Goal: Task Accomplishment & Management: Use online tool/utility

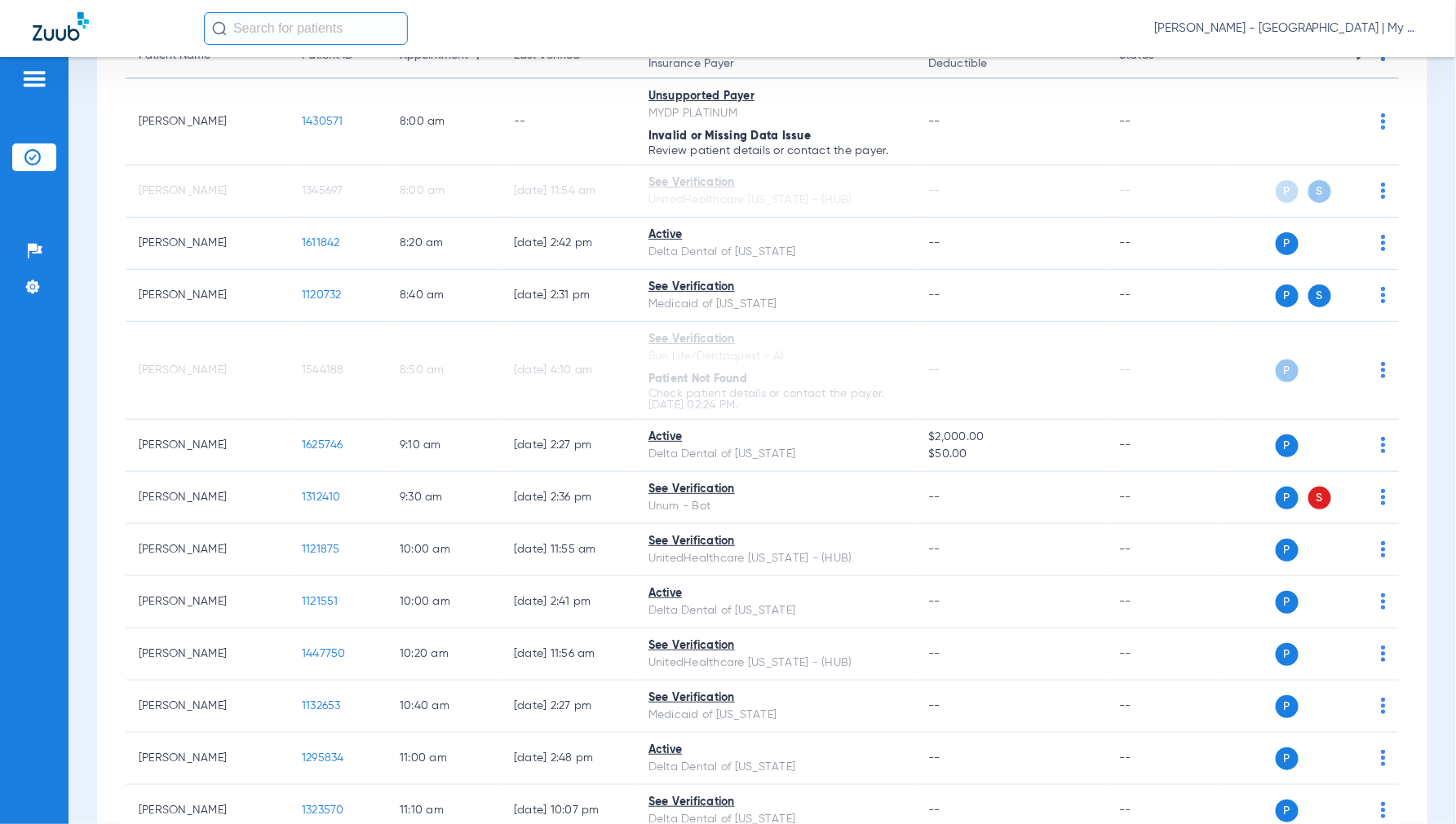
scroll to position [188, 0]
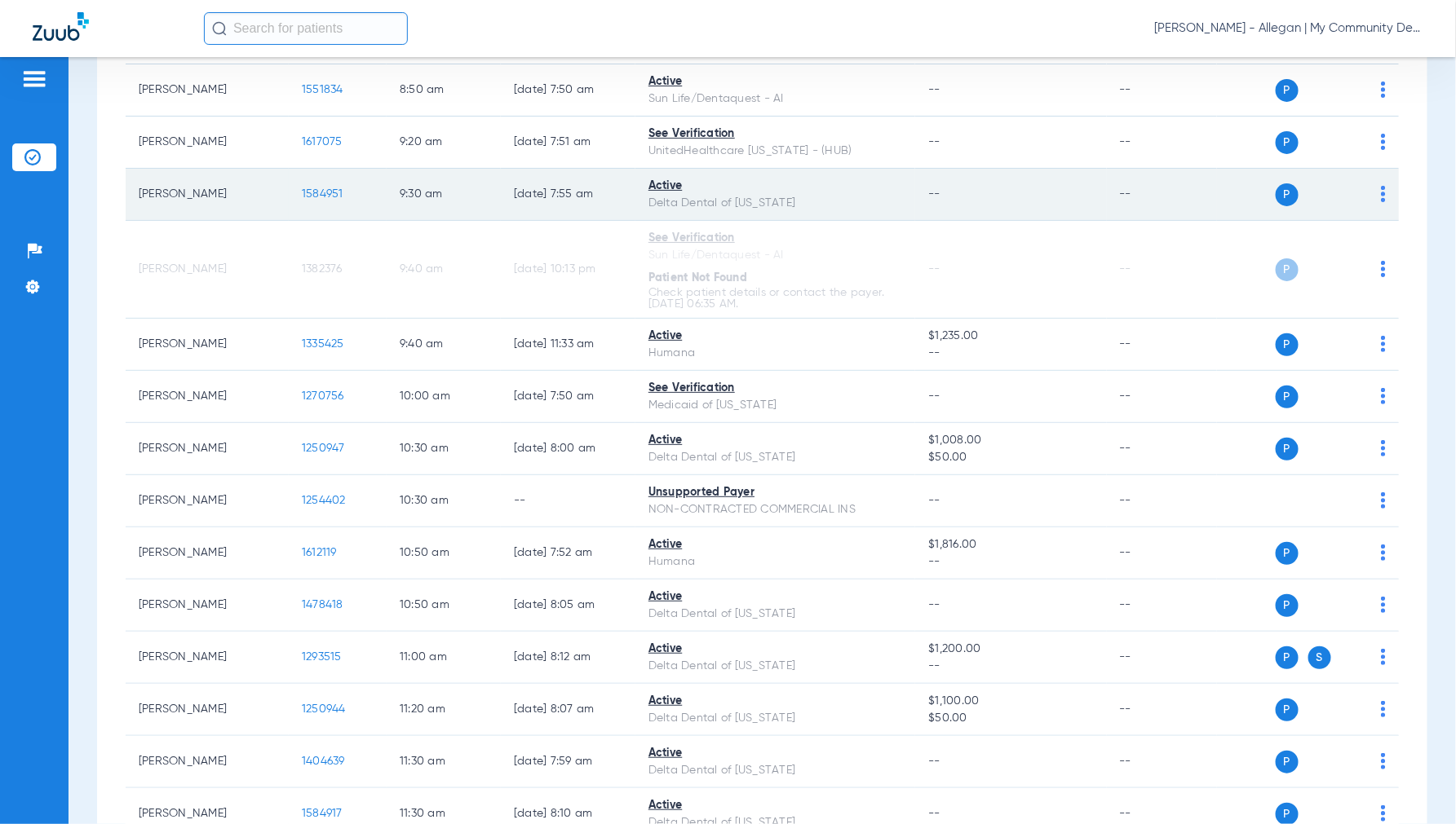
scroll to position [815, 0]
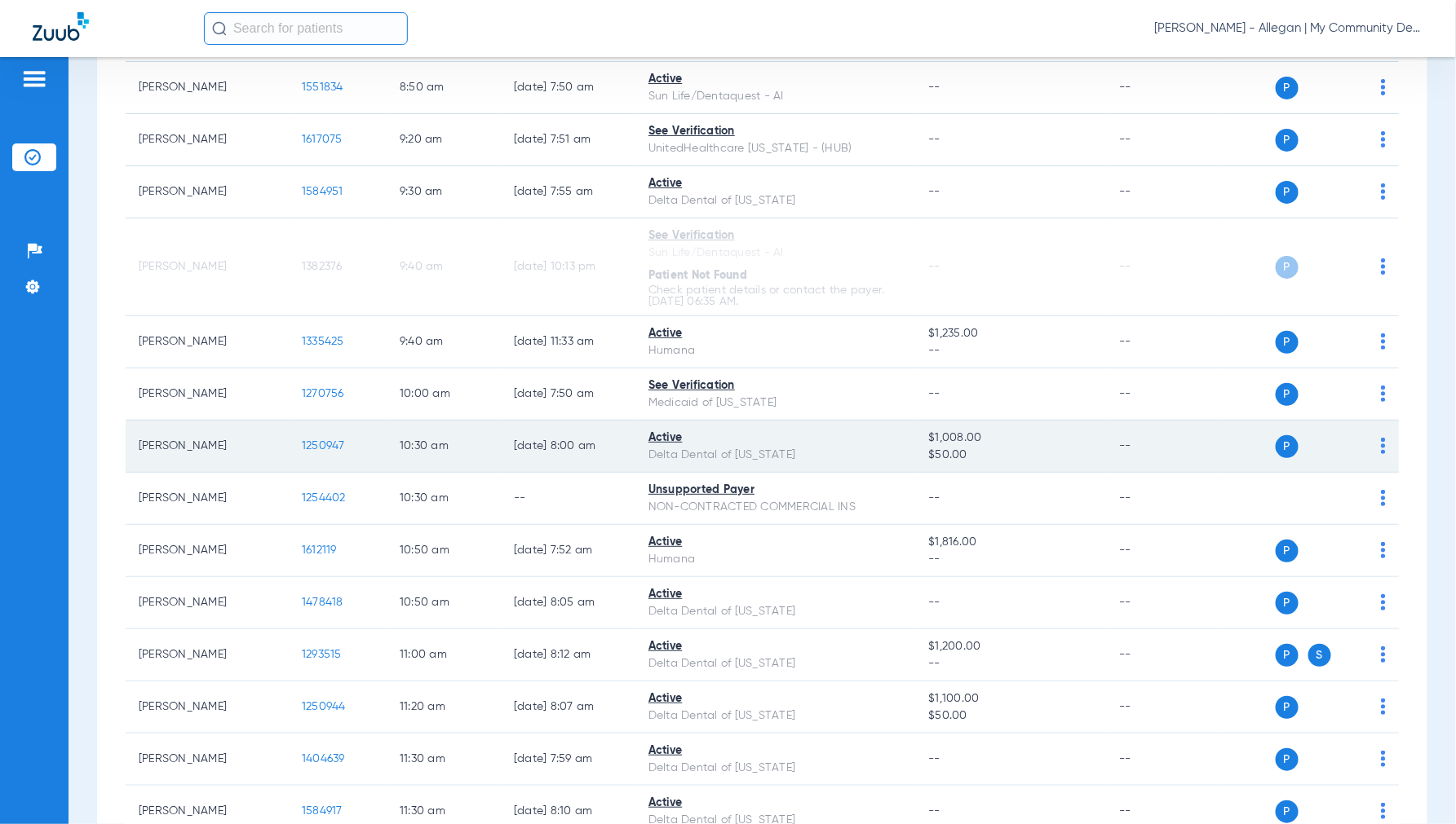
click at [319, 448] on span "1250947" at bounding box center [323, 446] width 43 height 12
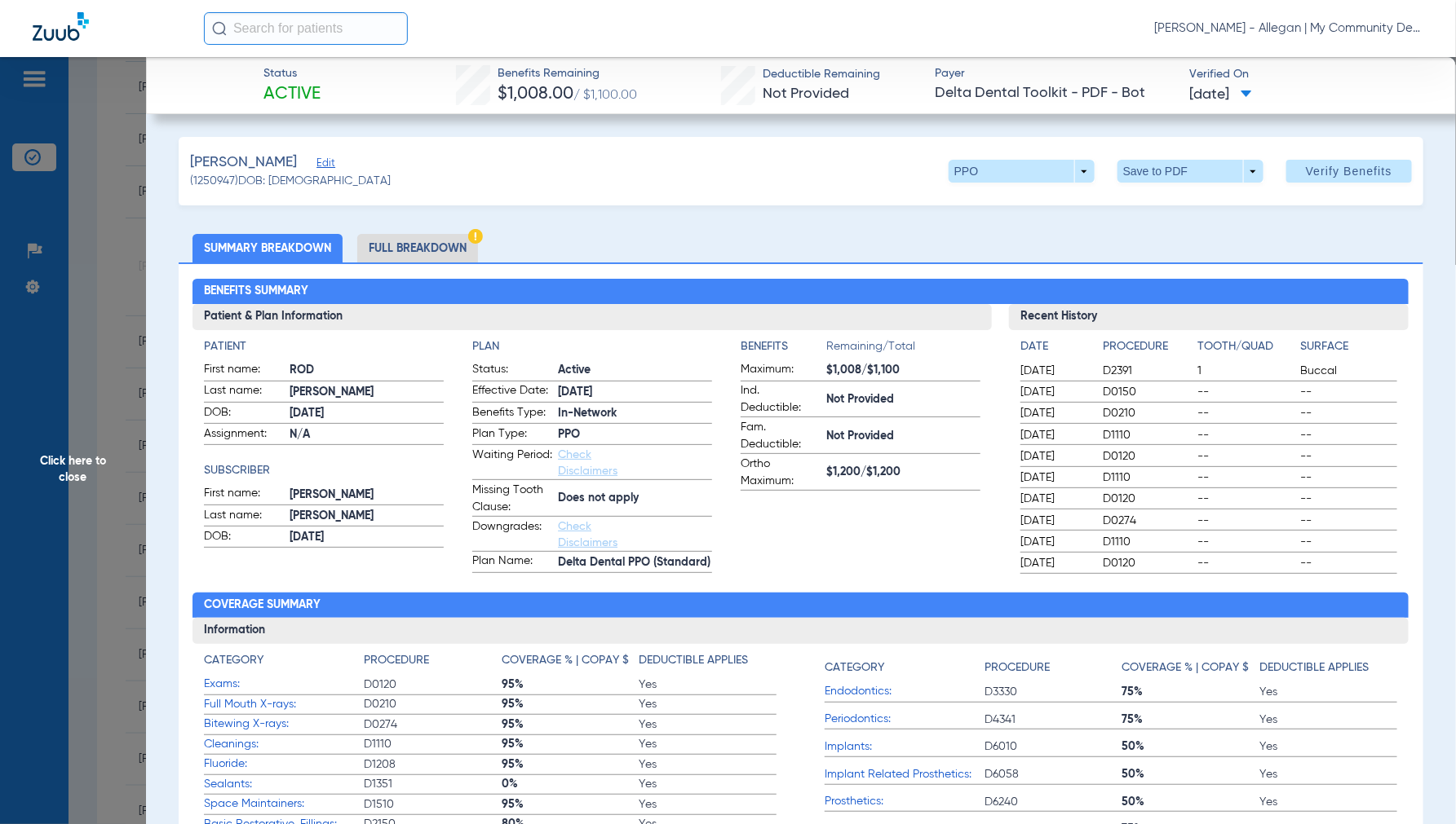
click at [428, 247] on li "Full Breakdown" at bounding box center [417, 247] width 121 height 28
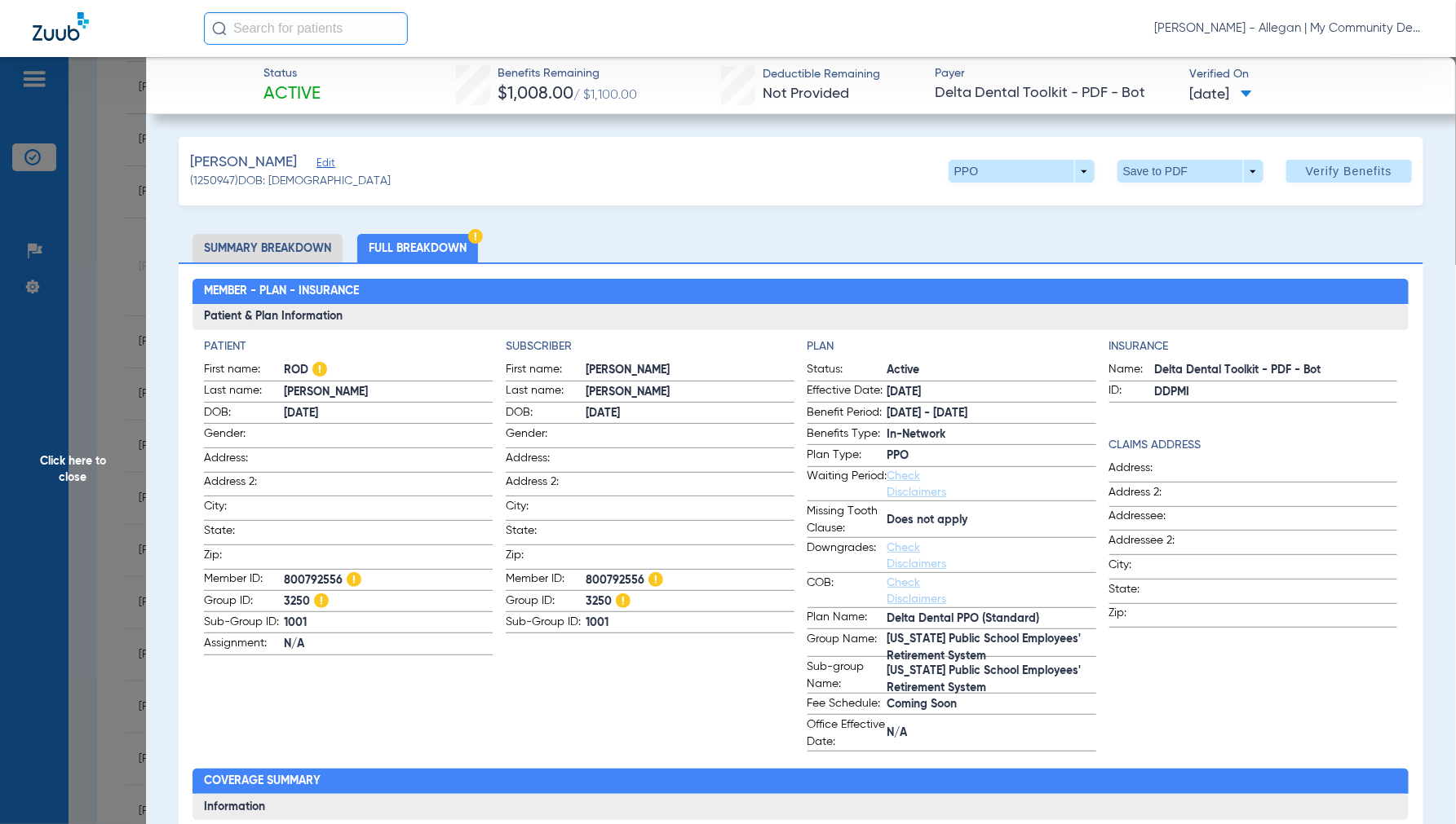
drag, startPoint x: 581, startPoint y: 574, endPoint x: 637, endPoint y: 577, distance: 56.1
click at [637, 577] on span "800792556" at bounding box center [689, 580] width 208 height 17
copy span "800792556"
click at [75, 467] on span "Click here to close" at bounding box center [73, 469] width 146 height 824
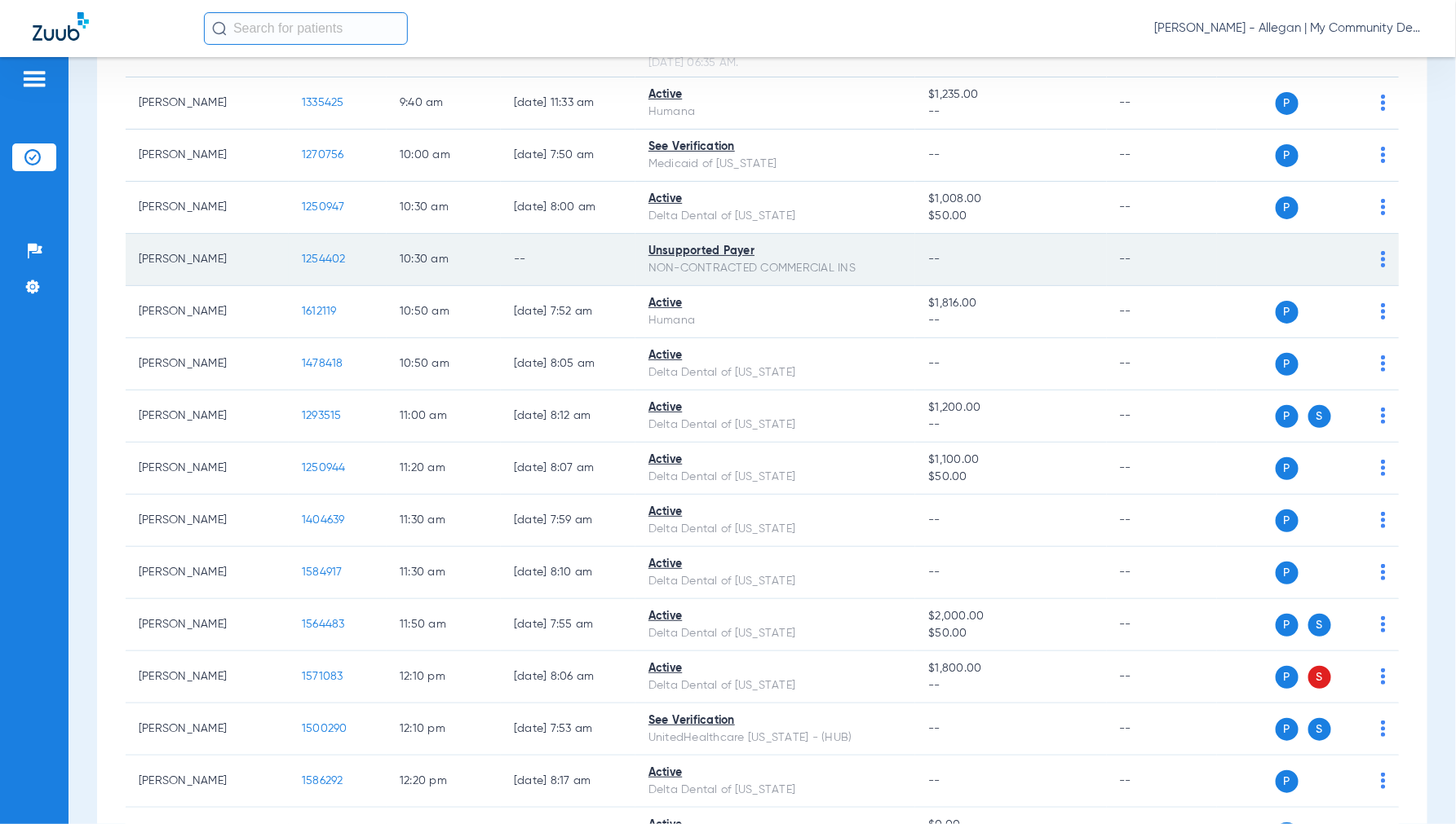
scroll to position [1086, 0]
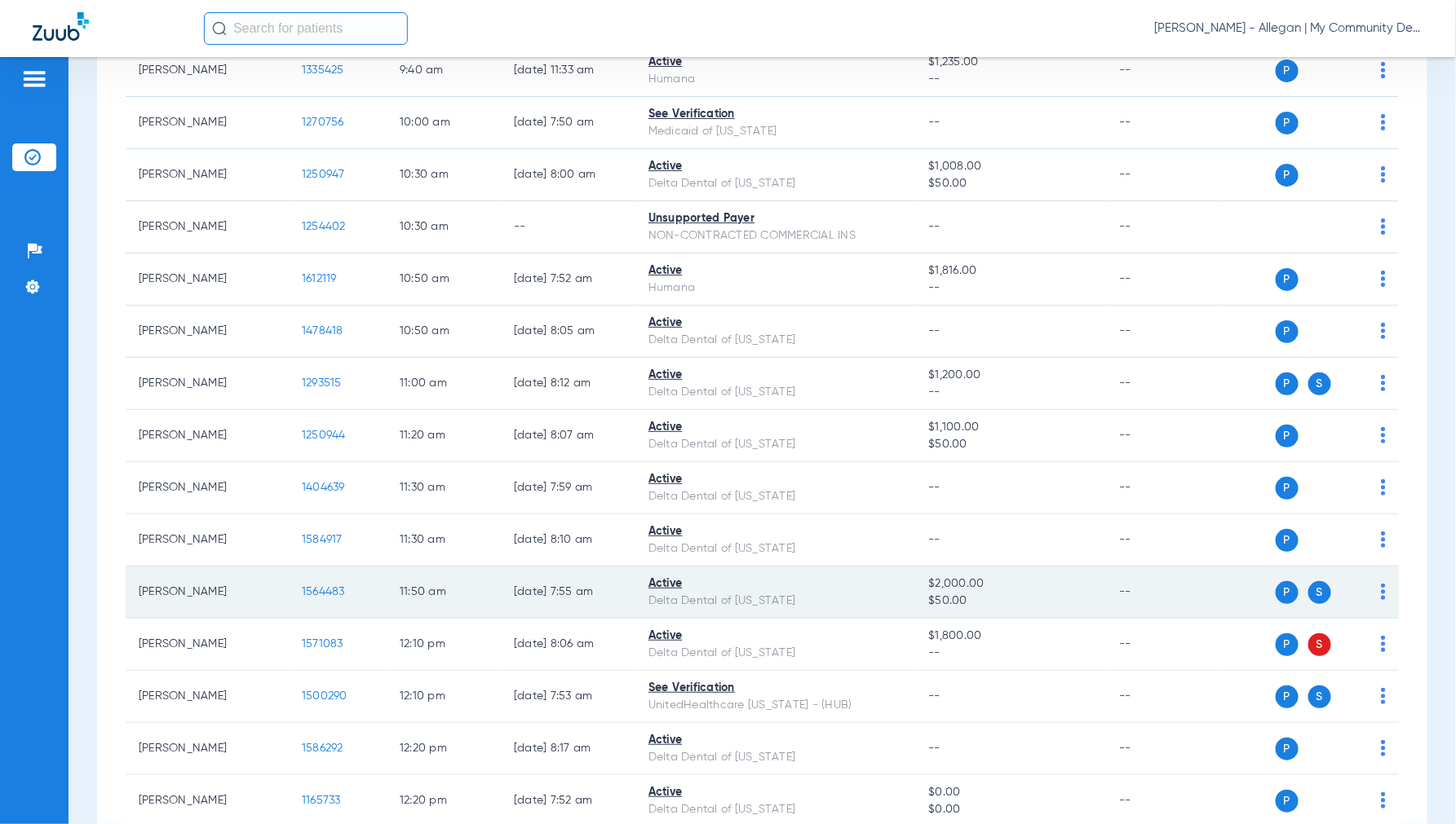
click at [317, 598] on span "1564483" at bounding box center [323, 591] width 43 height 12
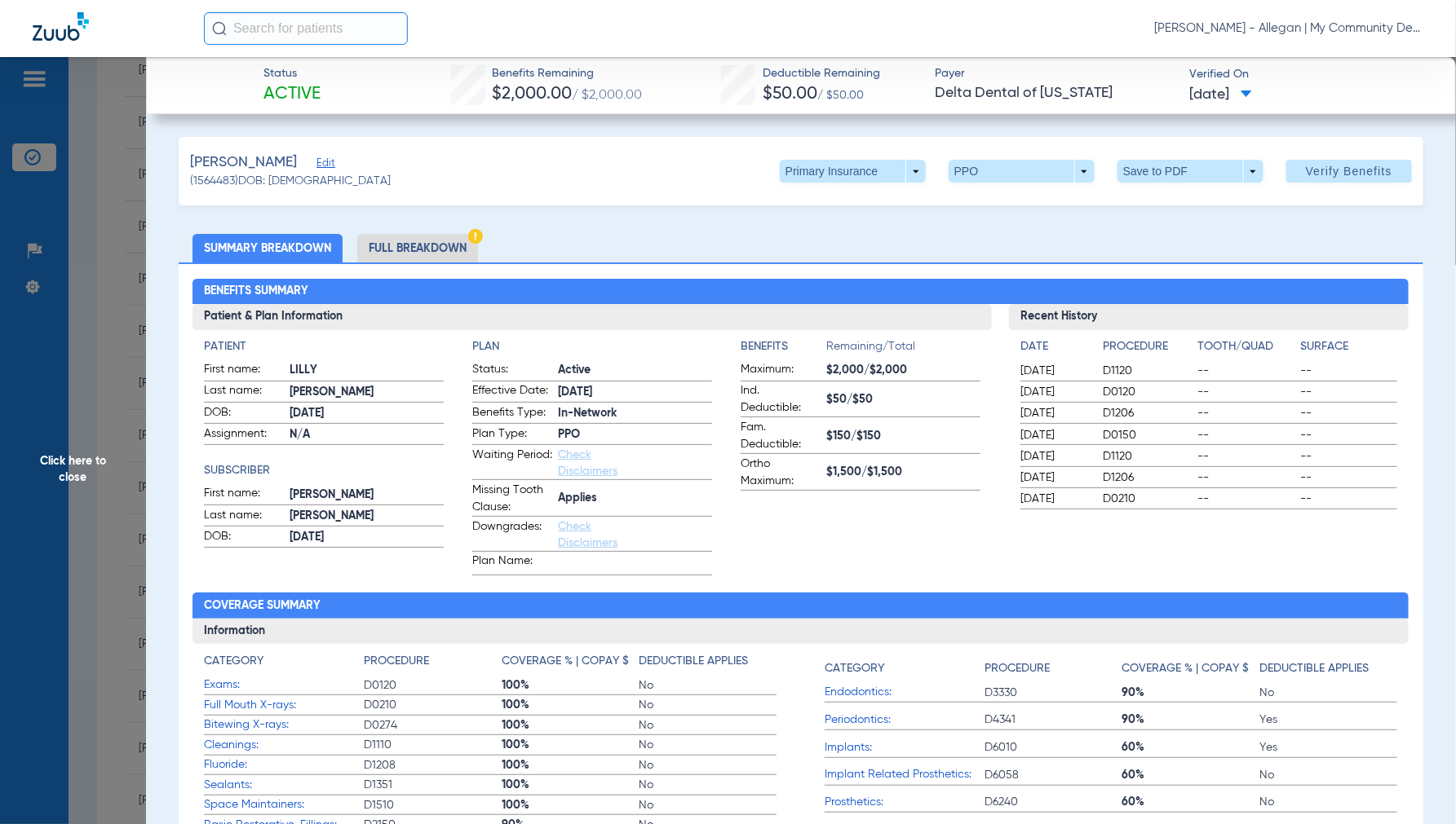
click at [430, 248] on li "Full Breakdown" at bounding box center [417, 247] width 121 height 28
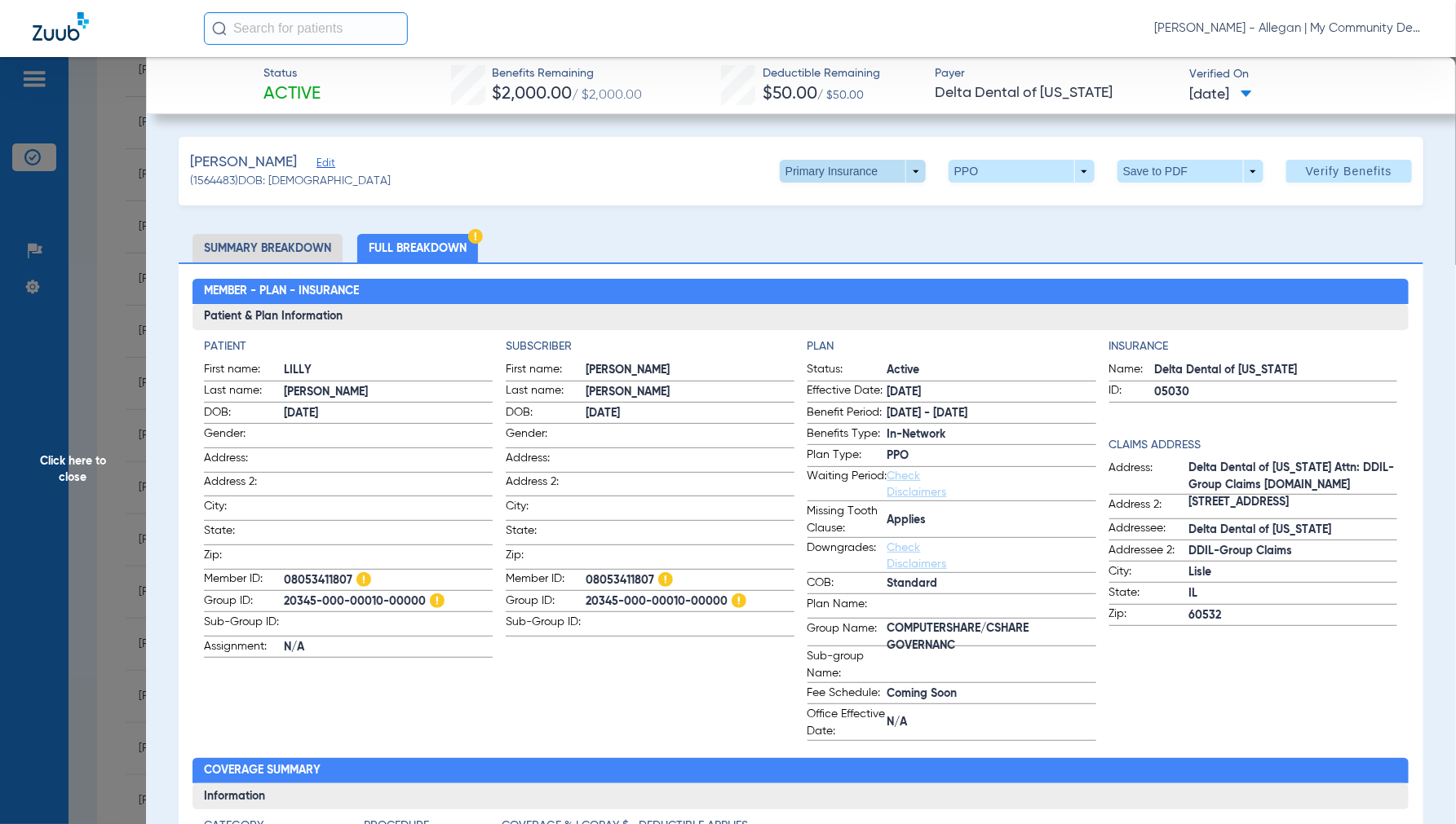
click at [908, 176] on span at bounding box center [853, 171] width 146 height 23
click at [821, 236] on span "Secondary Insurance" at bounding box center [834, 236] width 107 height 12
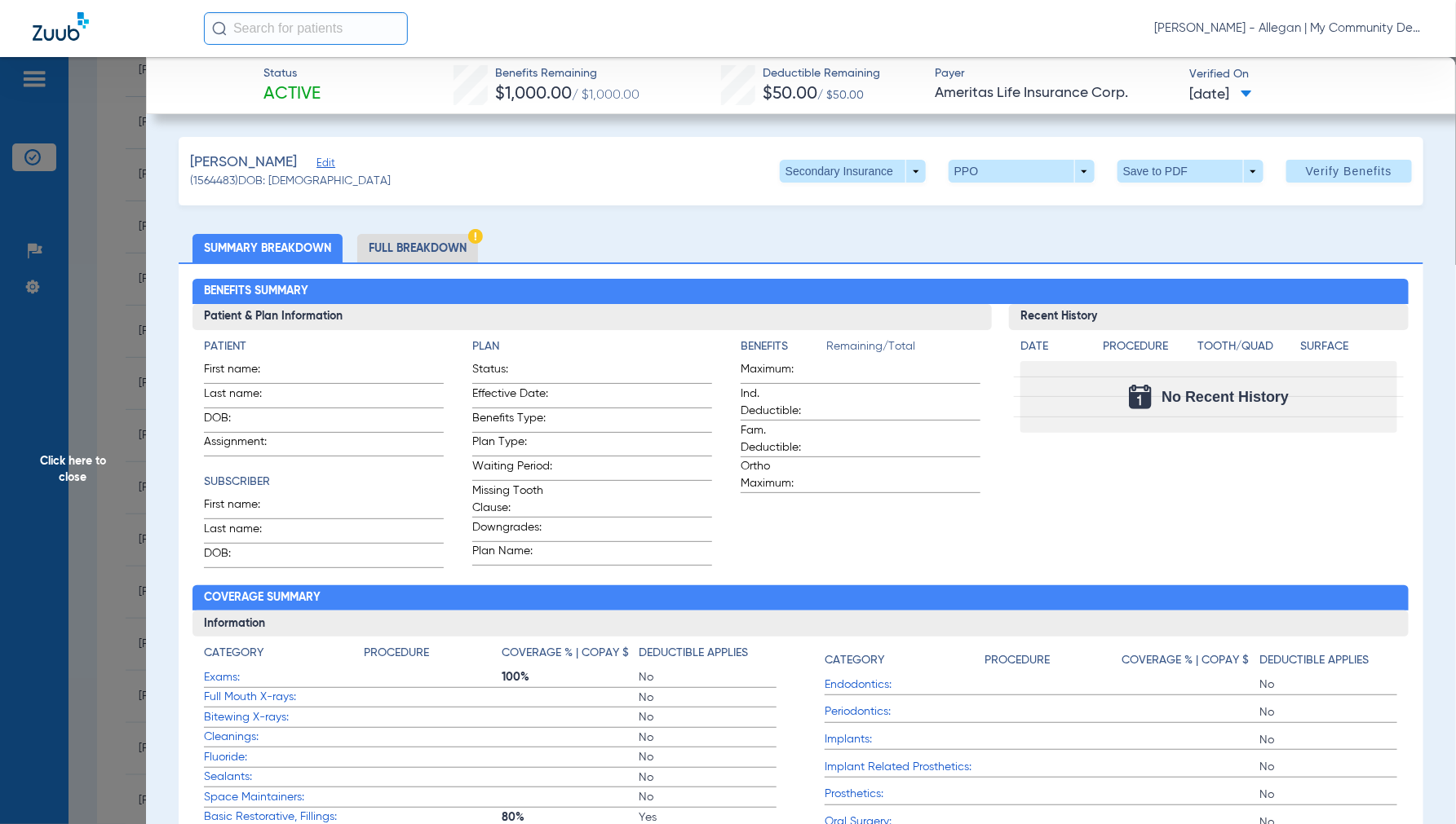
click at [439, 241] on li "Full Breakdown" at bounding box center [417, 247] width 121 height 28
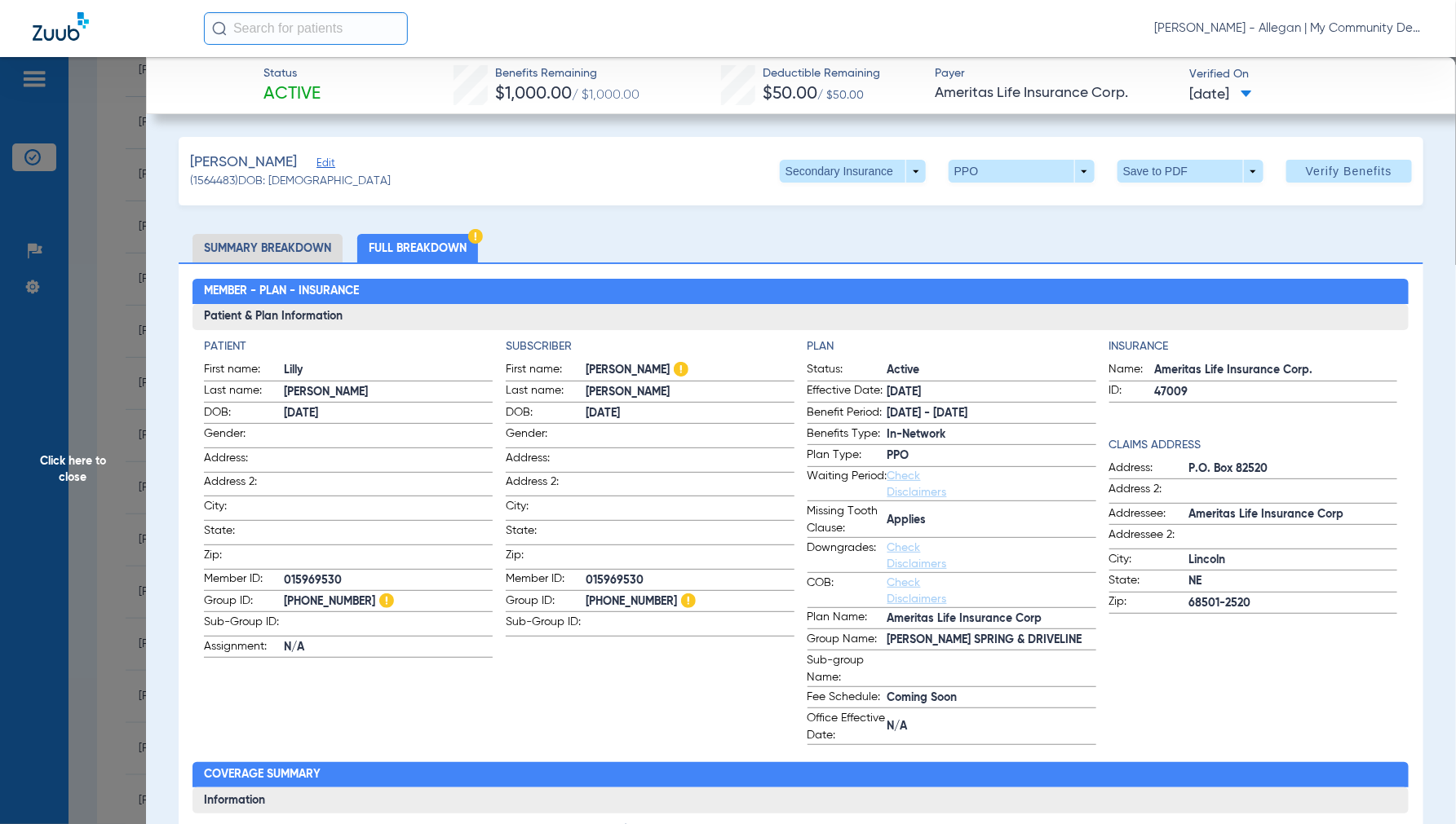
click at [67, 461] on span "Click here to close" at bounding box center [73, 469] width 146 height 824
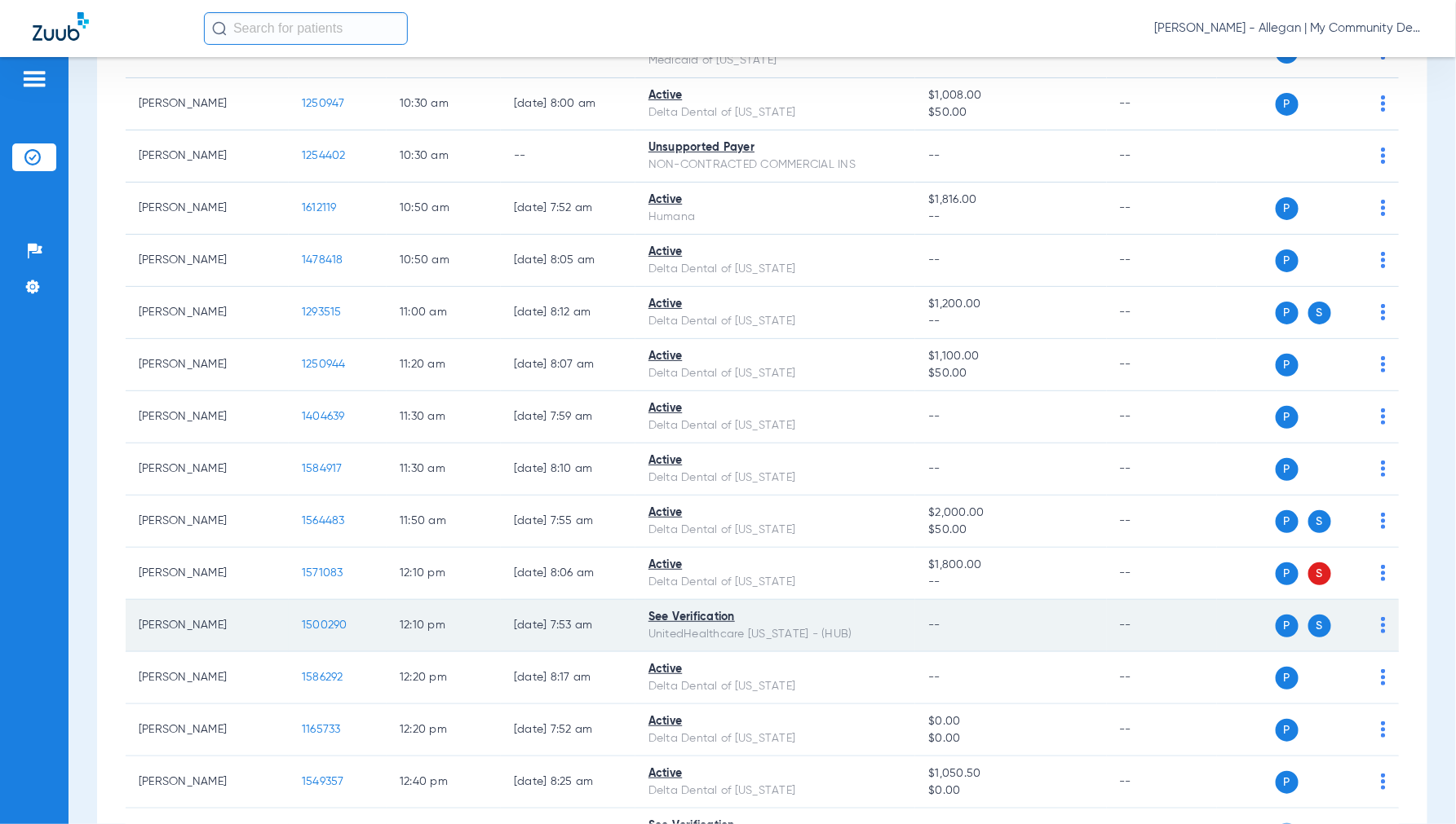
scroll to position [1177, 0]
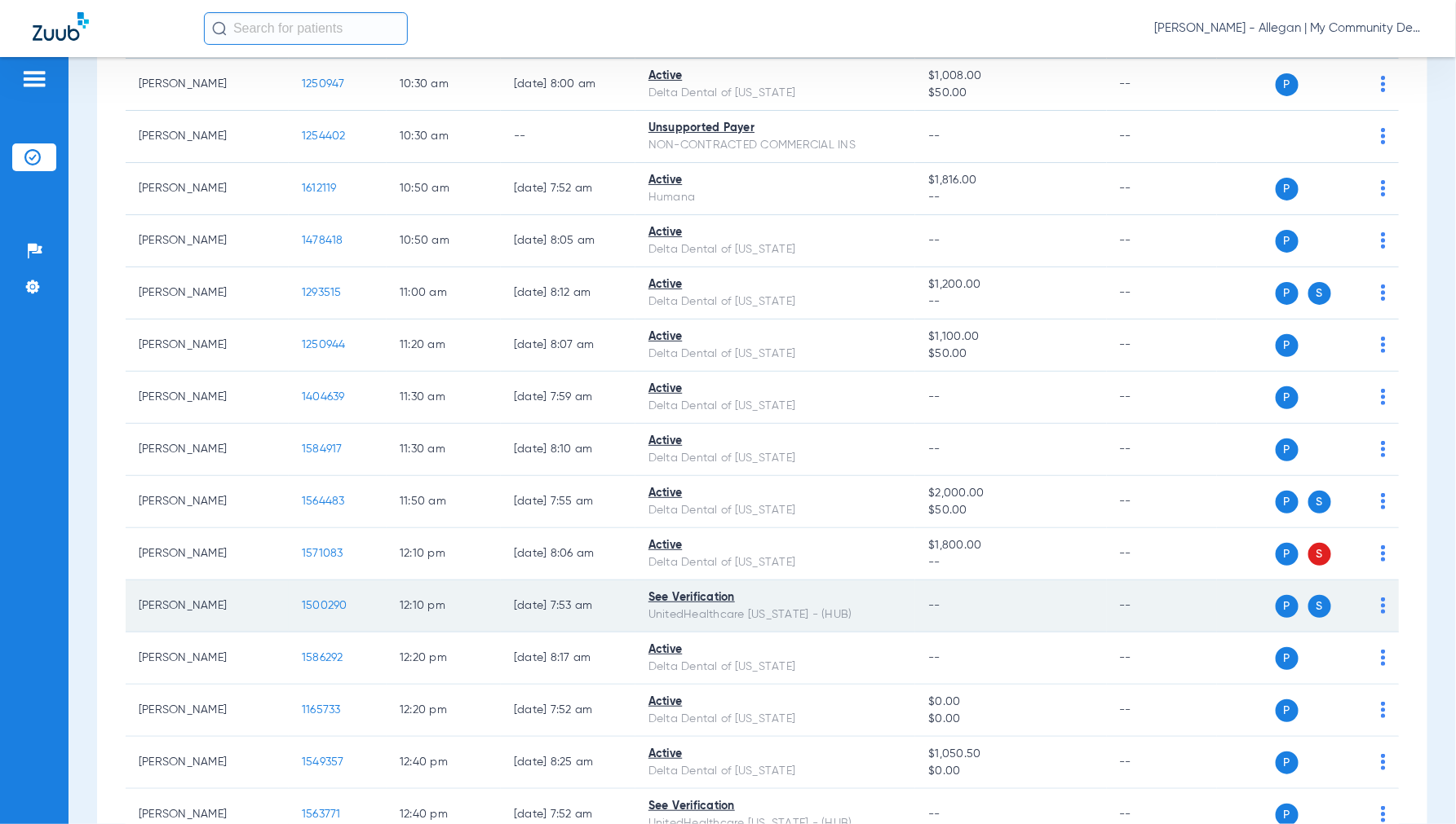
click at [334, 608] on span "1500290" at bounding box center [325, 606] width 46 height 12
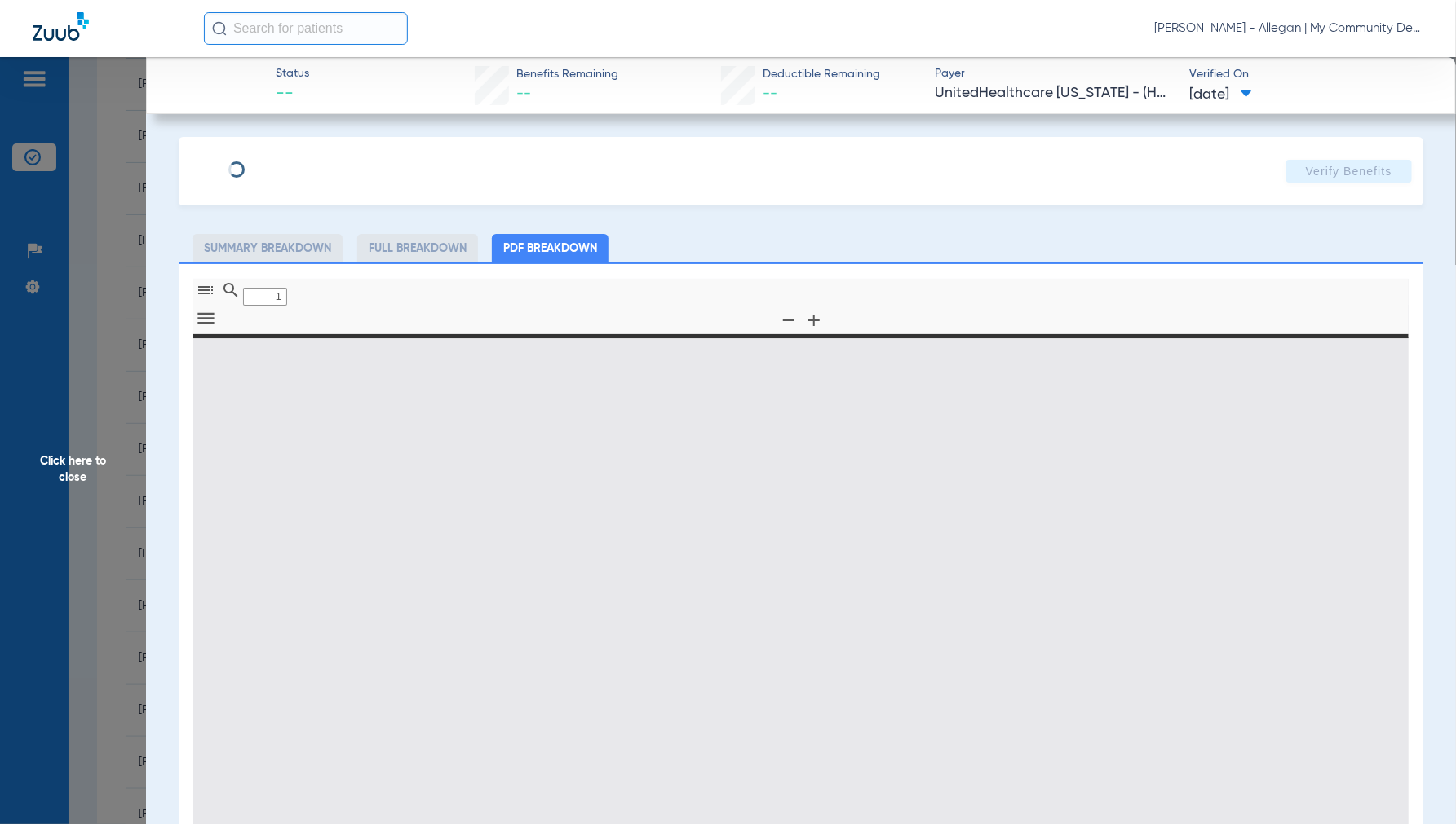
type input "0"
select select "page-width"
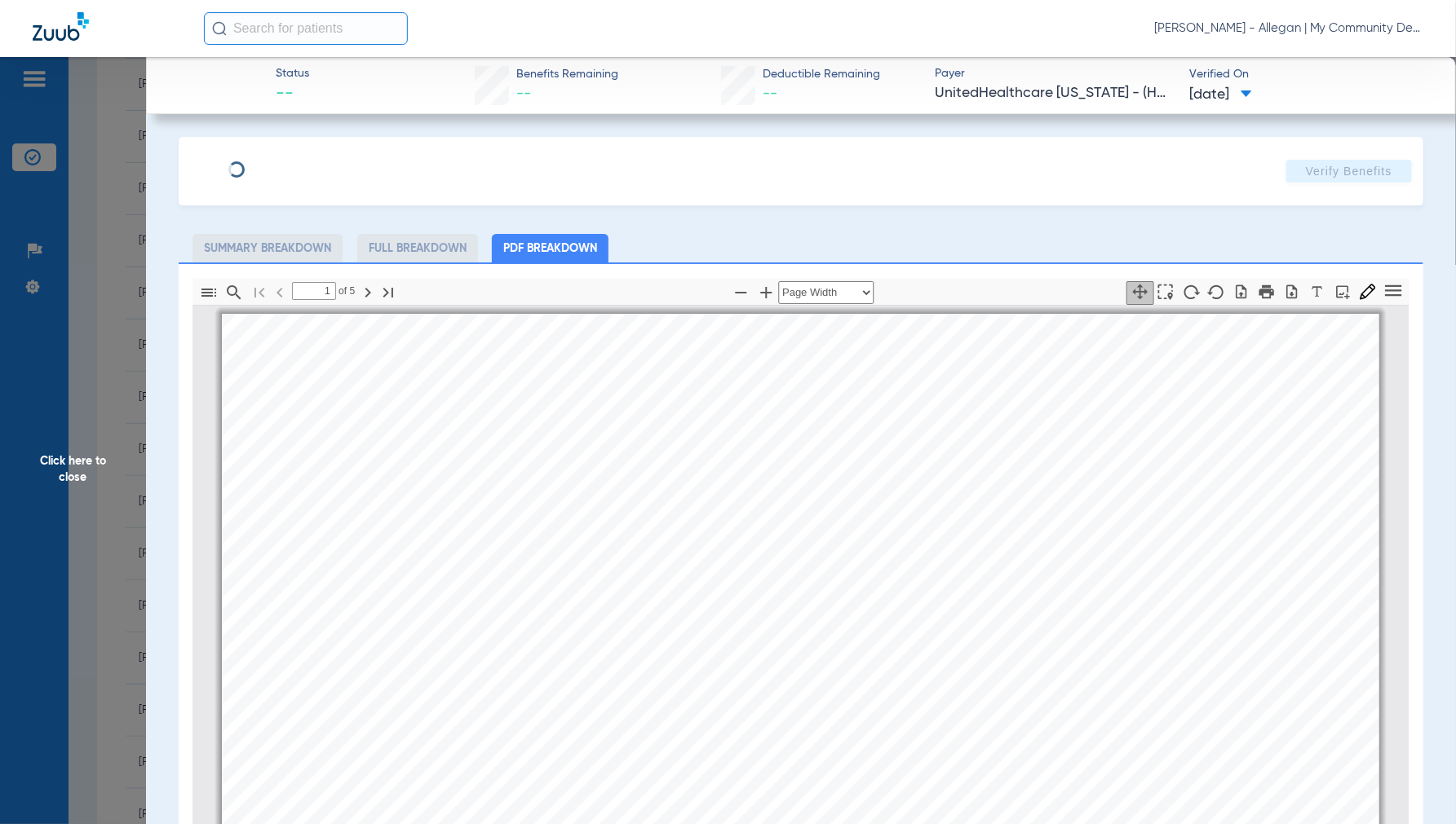
scroll to position [8, 0]
type input "2"
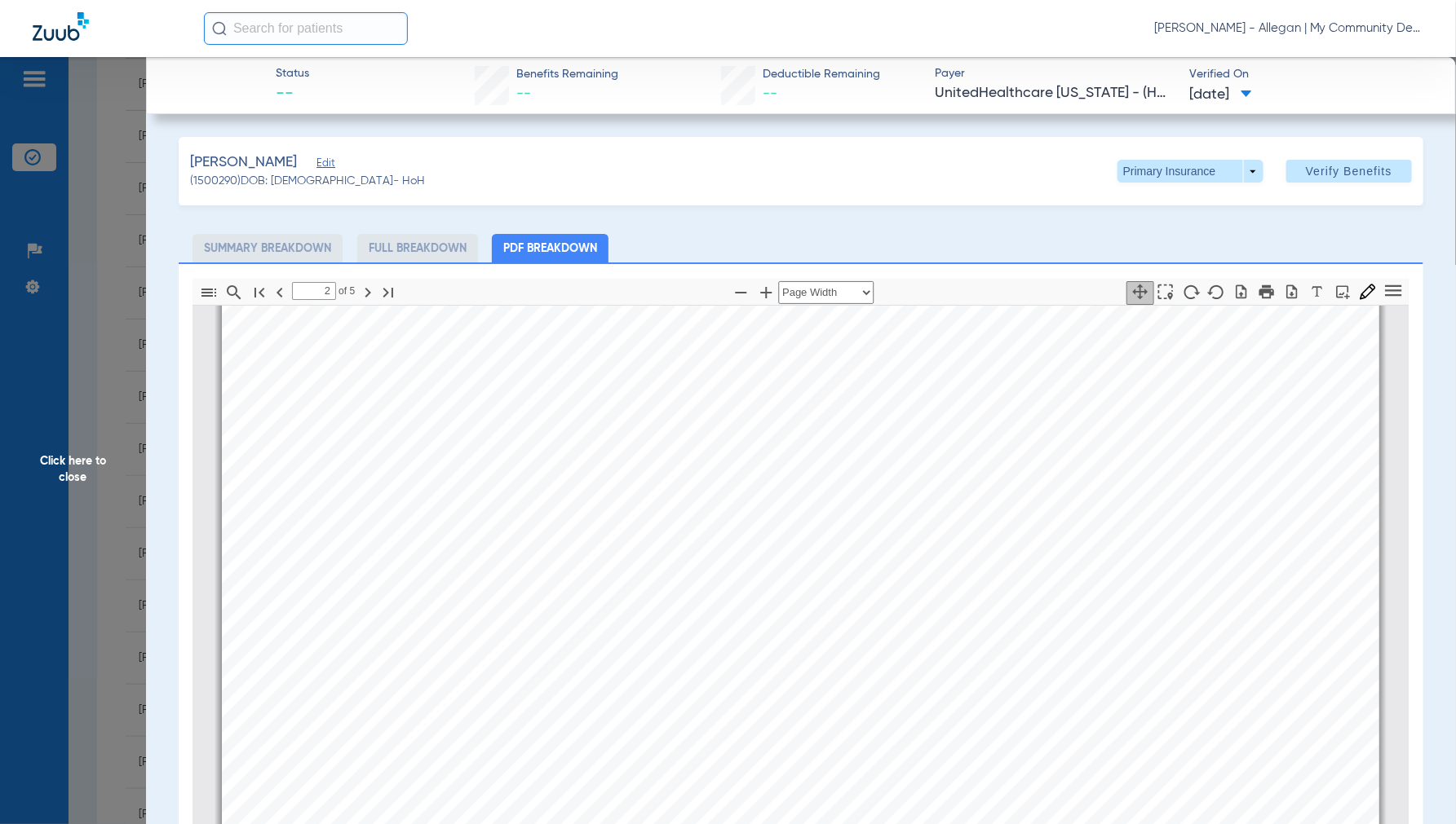
click at [62, 482] on span "Click here to close" at bounding box center [73, 469] width 146 height 824
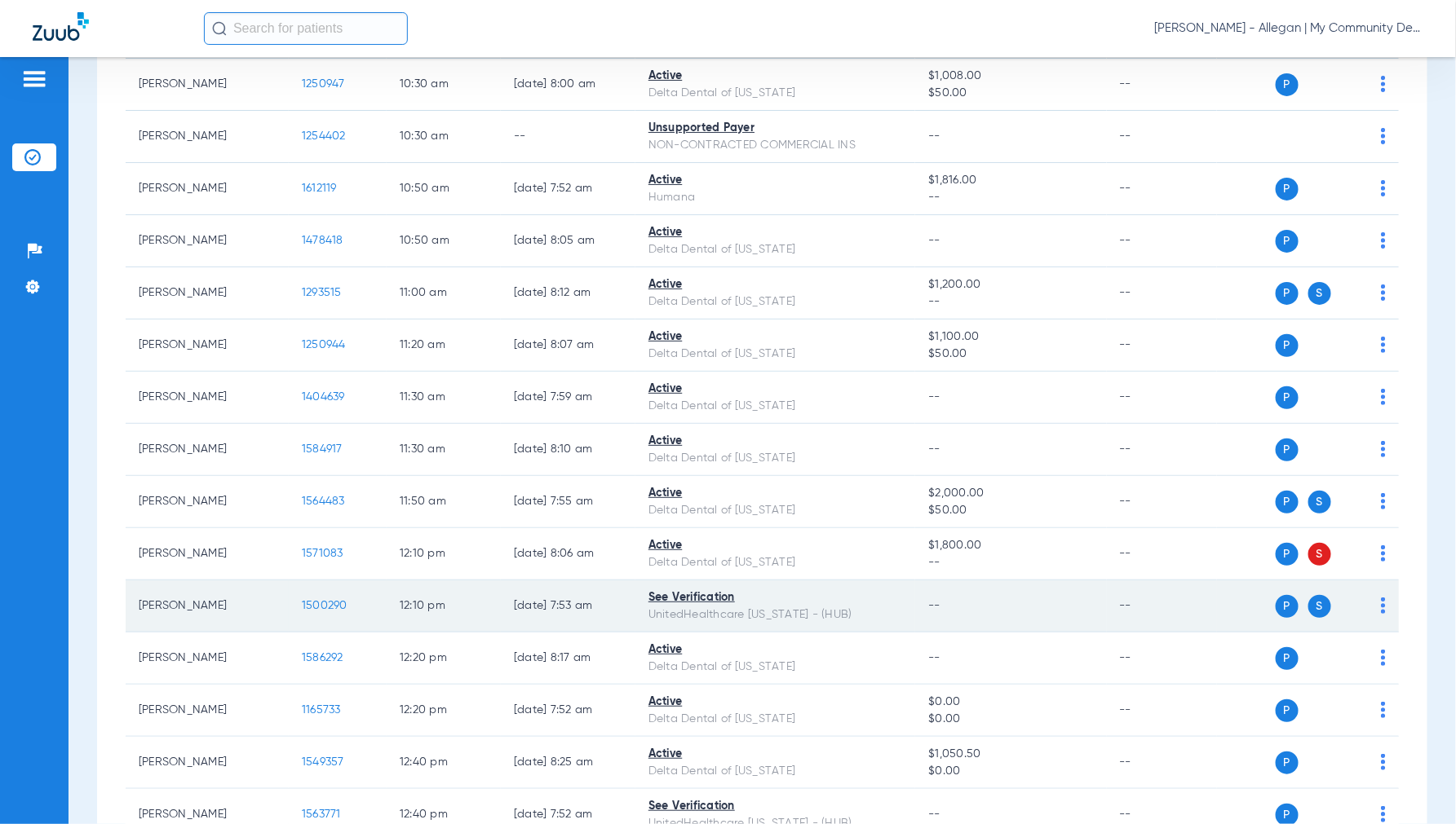
scroll to position [1267, 0]
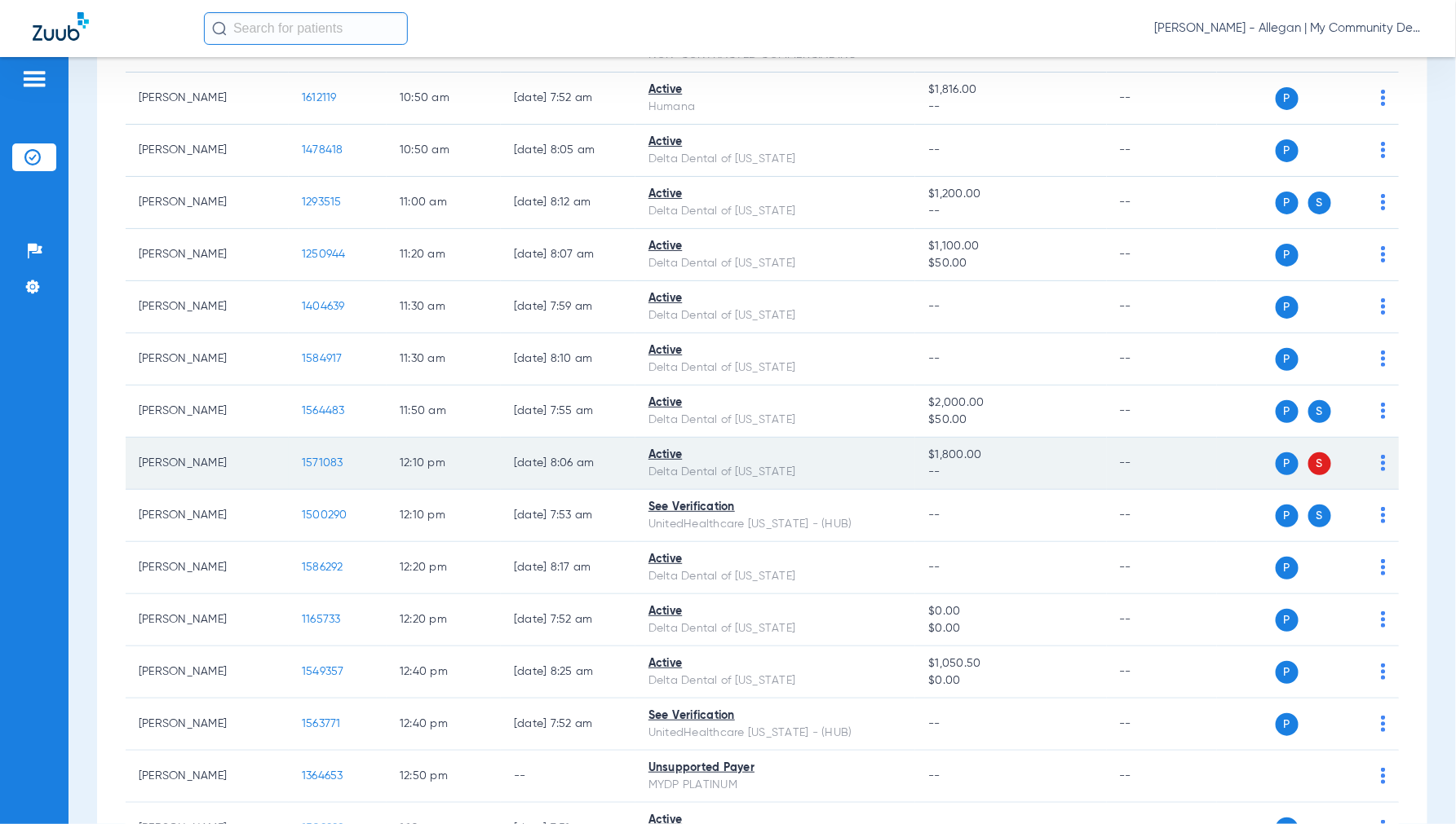
click at [325, 468] on span "1571083" at bounding box center [323, 463] width 42 height 12
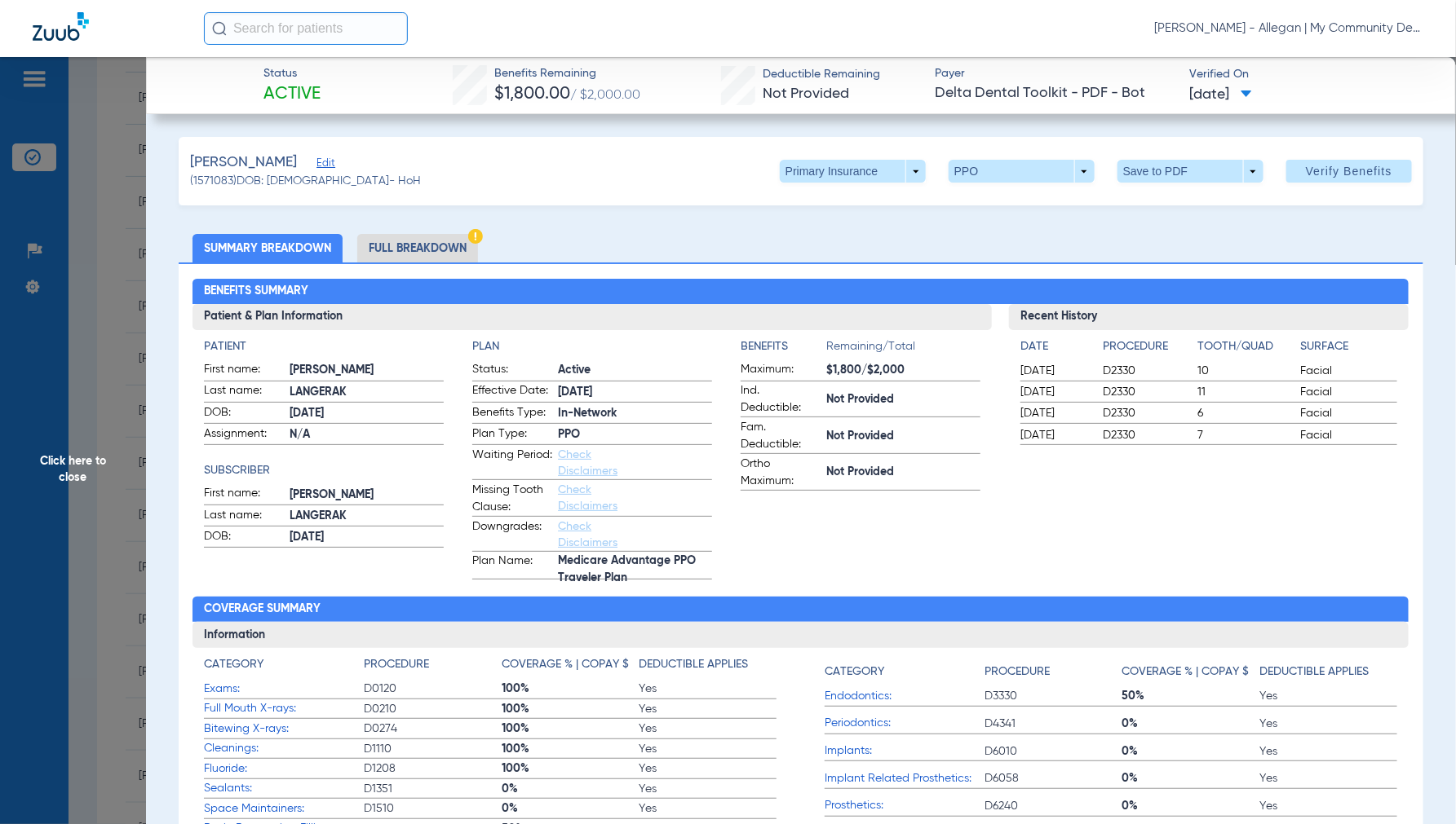
click at [420, 246] on li "Full Breakdown" at bounding box center [417, 247] width 121 height 28
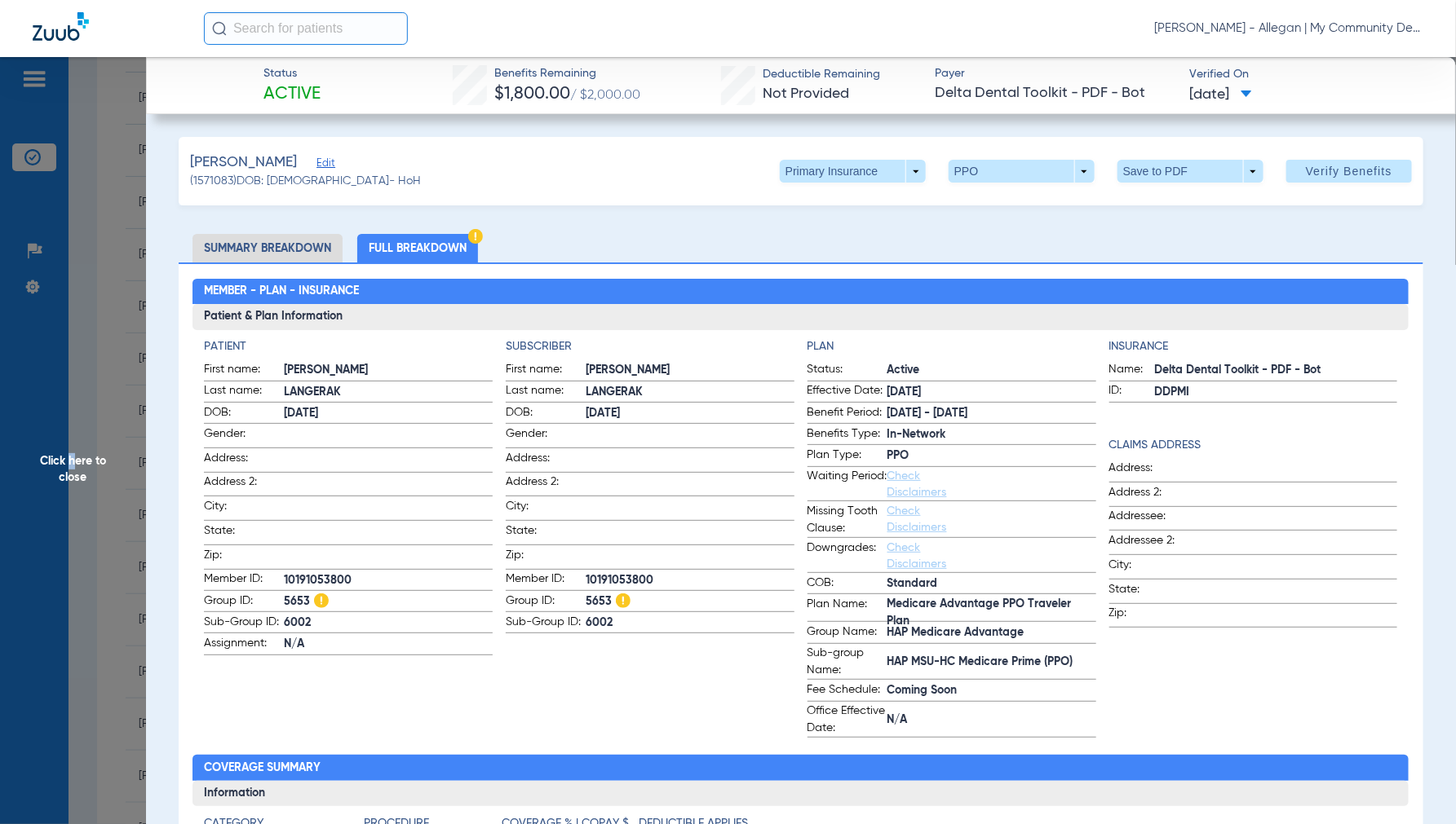
drag, startPoint x: 70, startPoint y: 466, endPoint x: 94, endPoint y: 459, distance: 25.0
click at [71, 466] on span "Click here to close" at bounding box center [73, 469] width 146 height 824
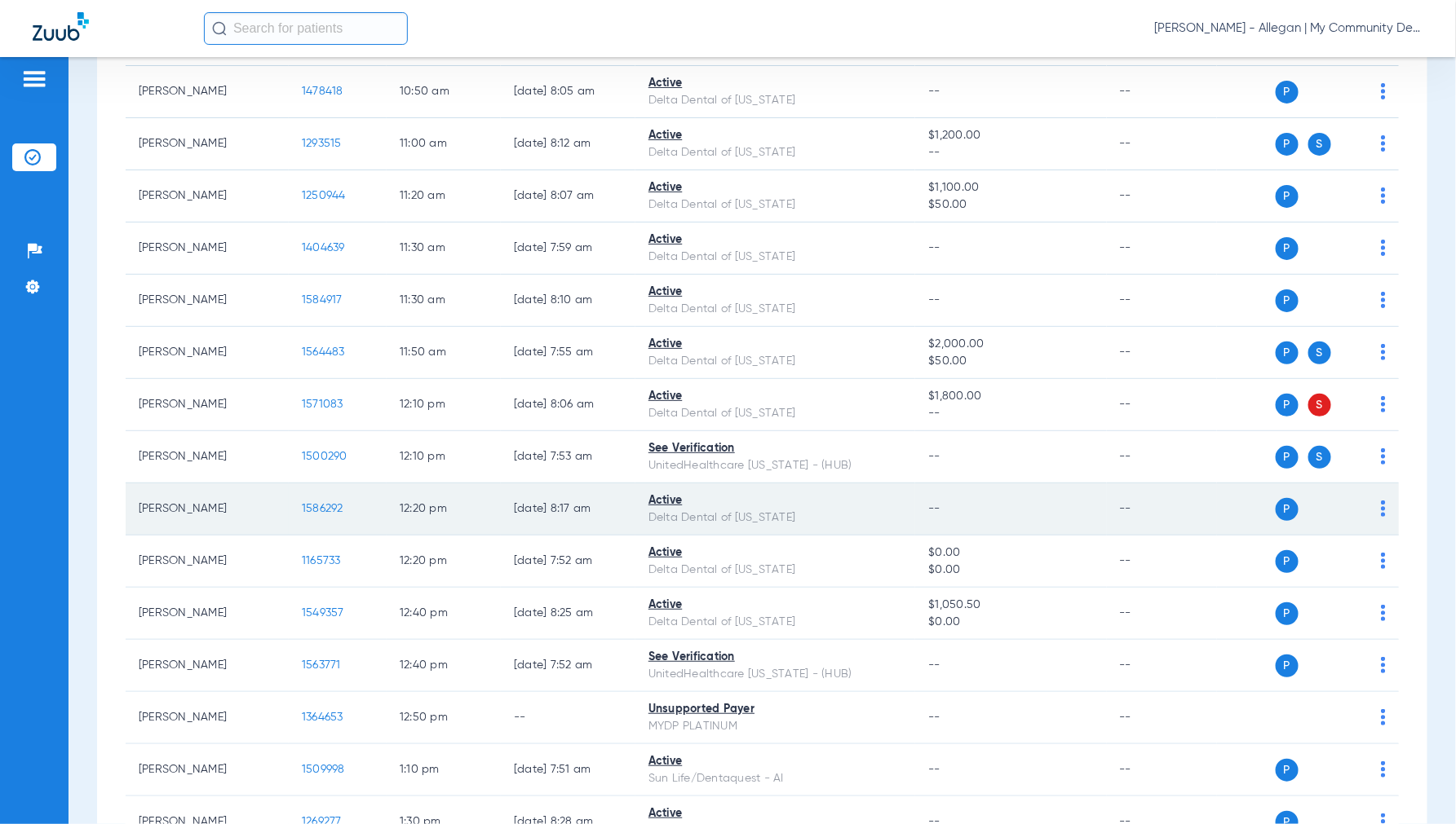
scroll to position [1358, 0]
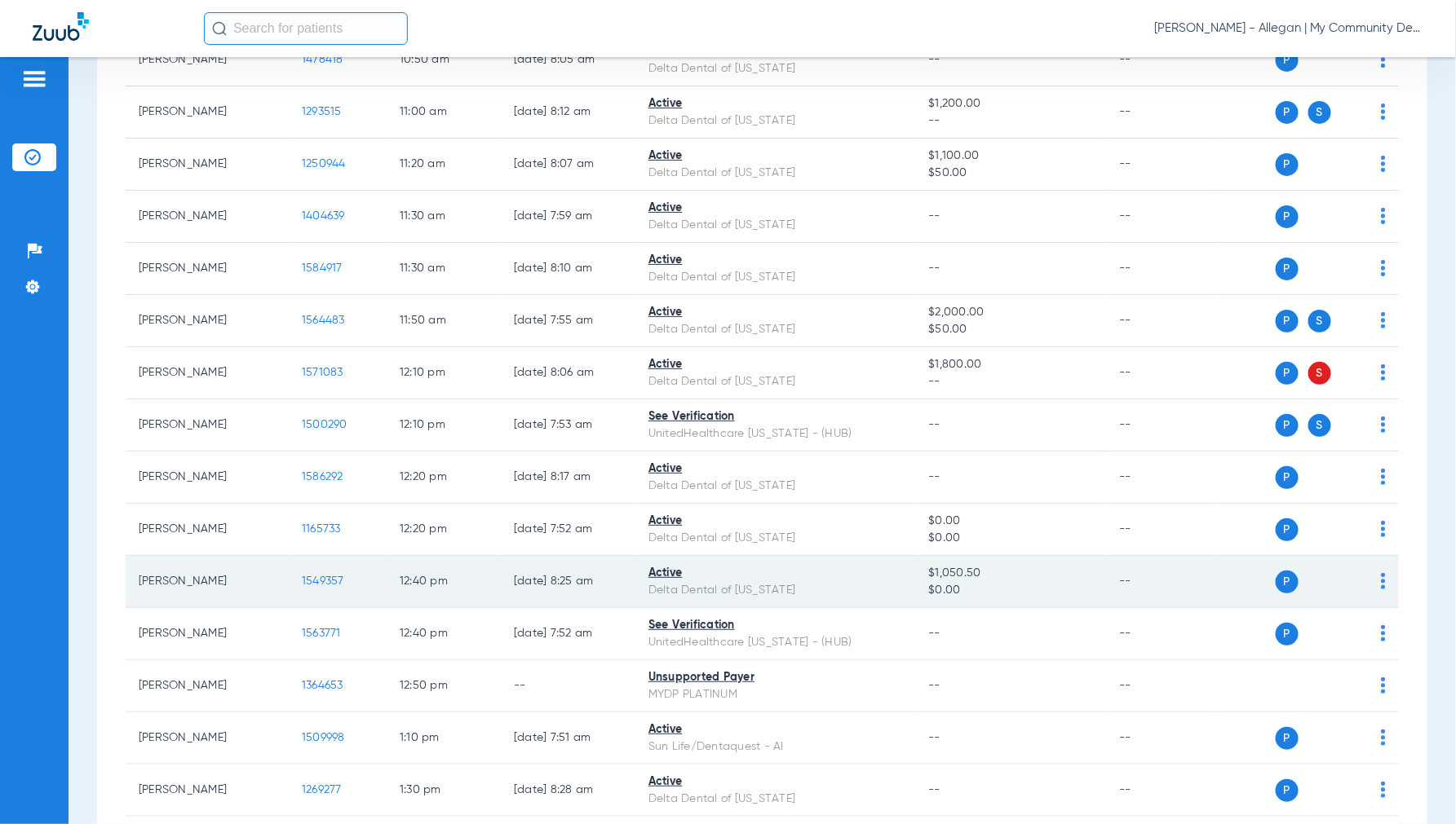
click at [318, 584] on span "1549357" at bounding box center [323, 581] width 43 height 12
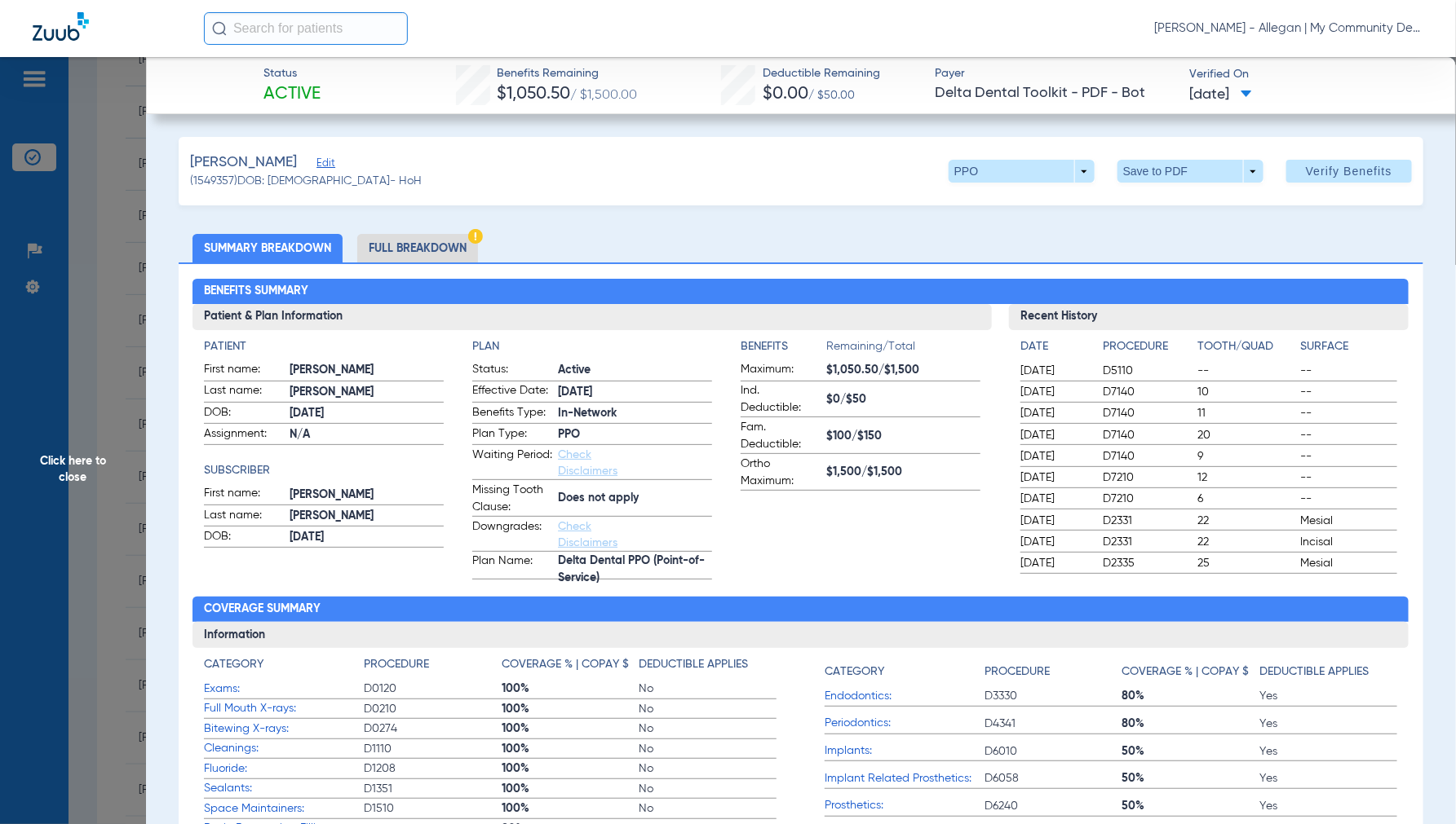
click at [418, 241] on li "Full Breakdown" at bounding box center [417, 247] width 121 height 28
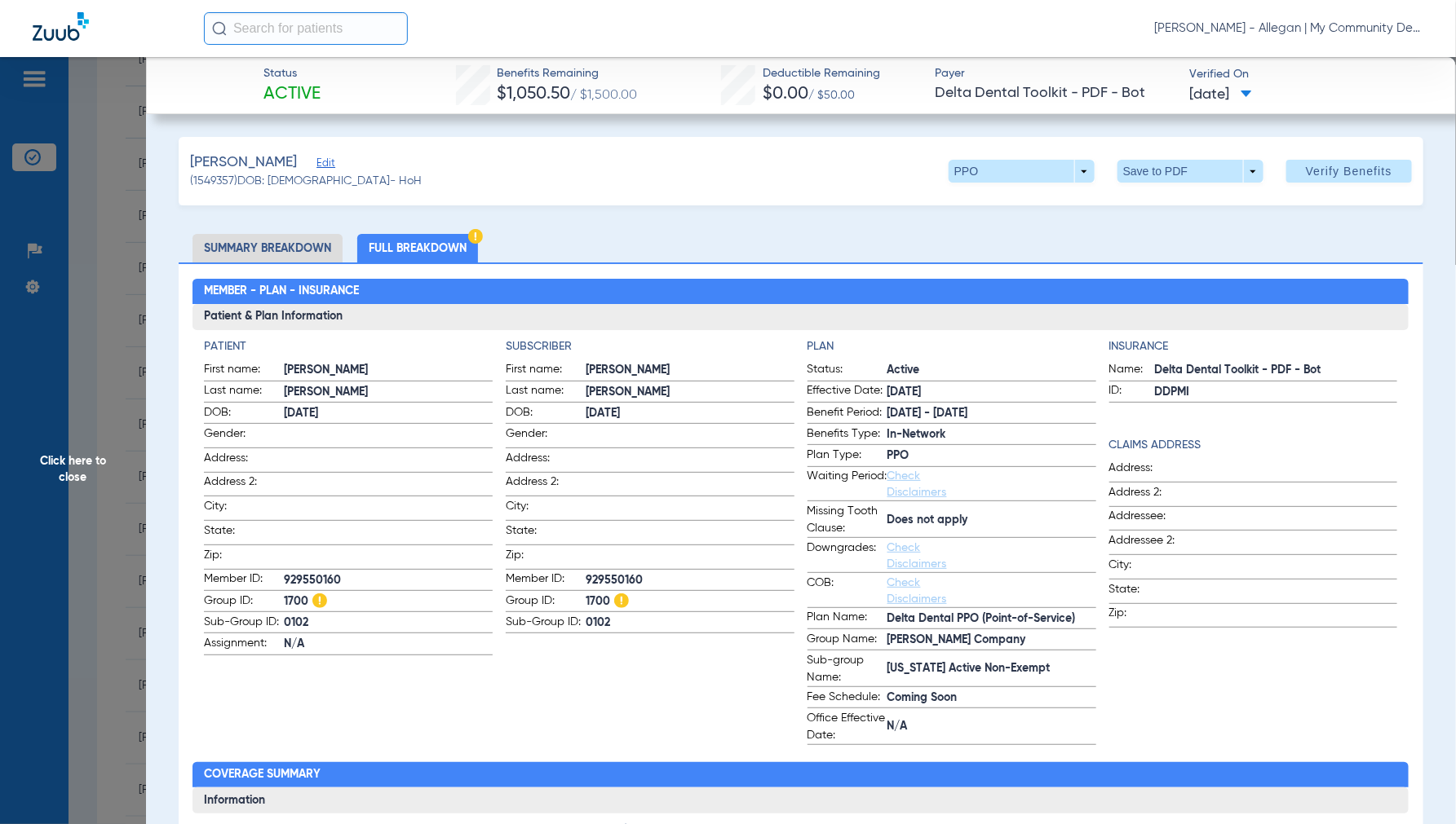
click at [77, 466] on span "Click here to close" at bounding box center [73, 469] width 146 height 824
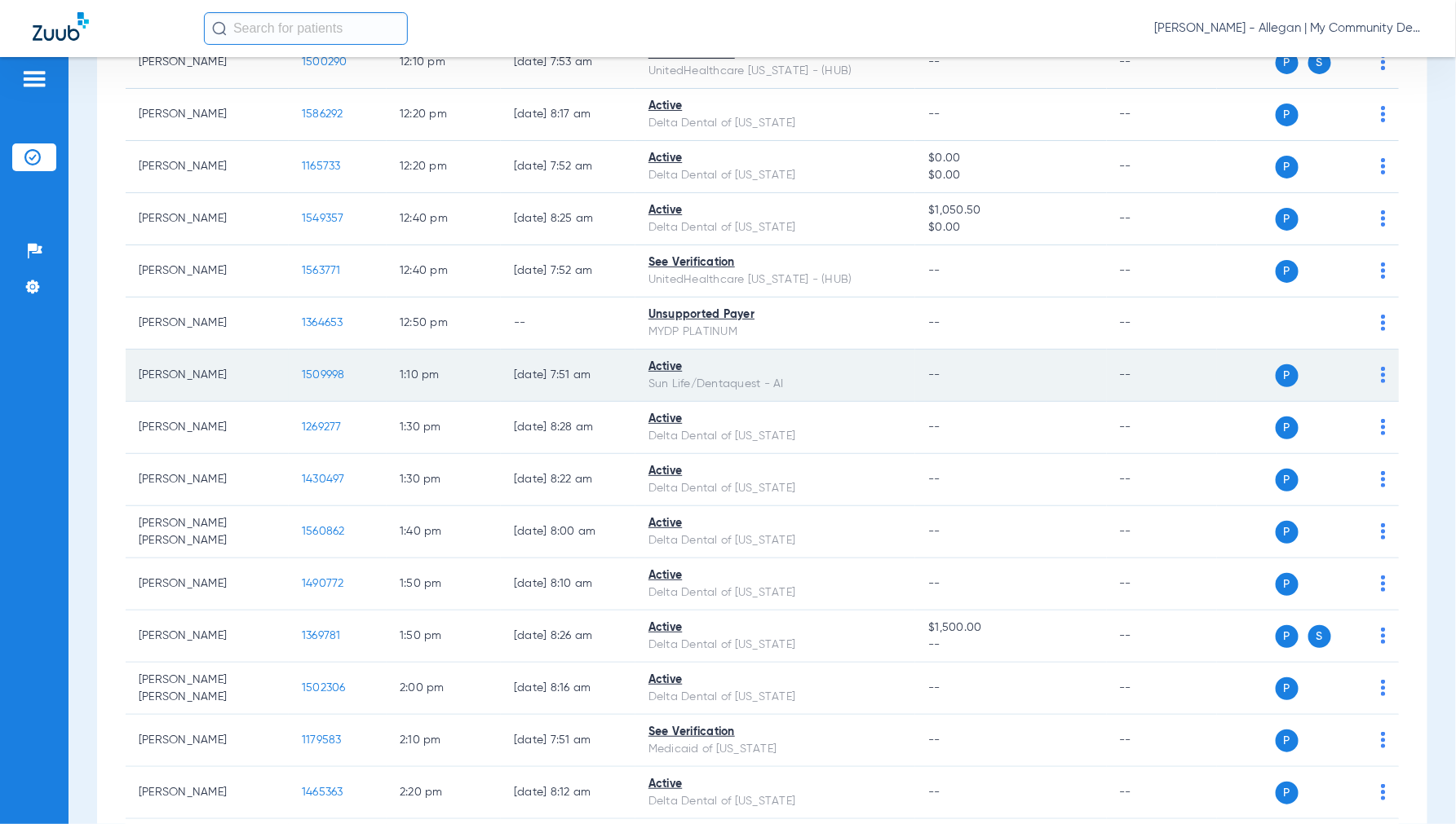
scroll to position [1811, 0]
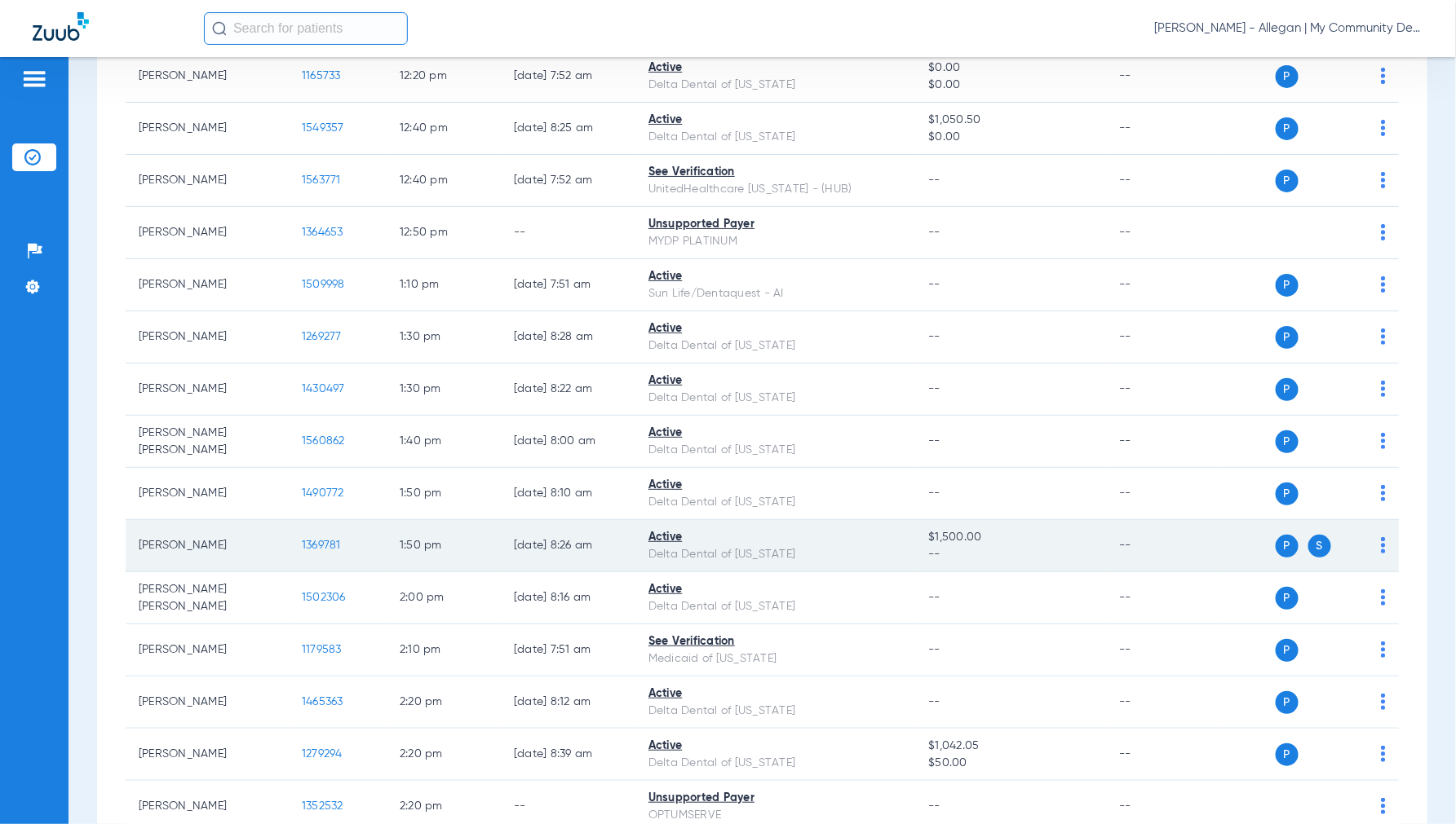
click at [319, 547] on span "1369781" at bounding box center [321, 545] width 39 height 12
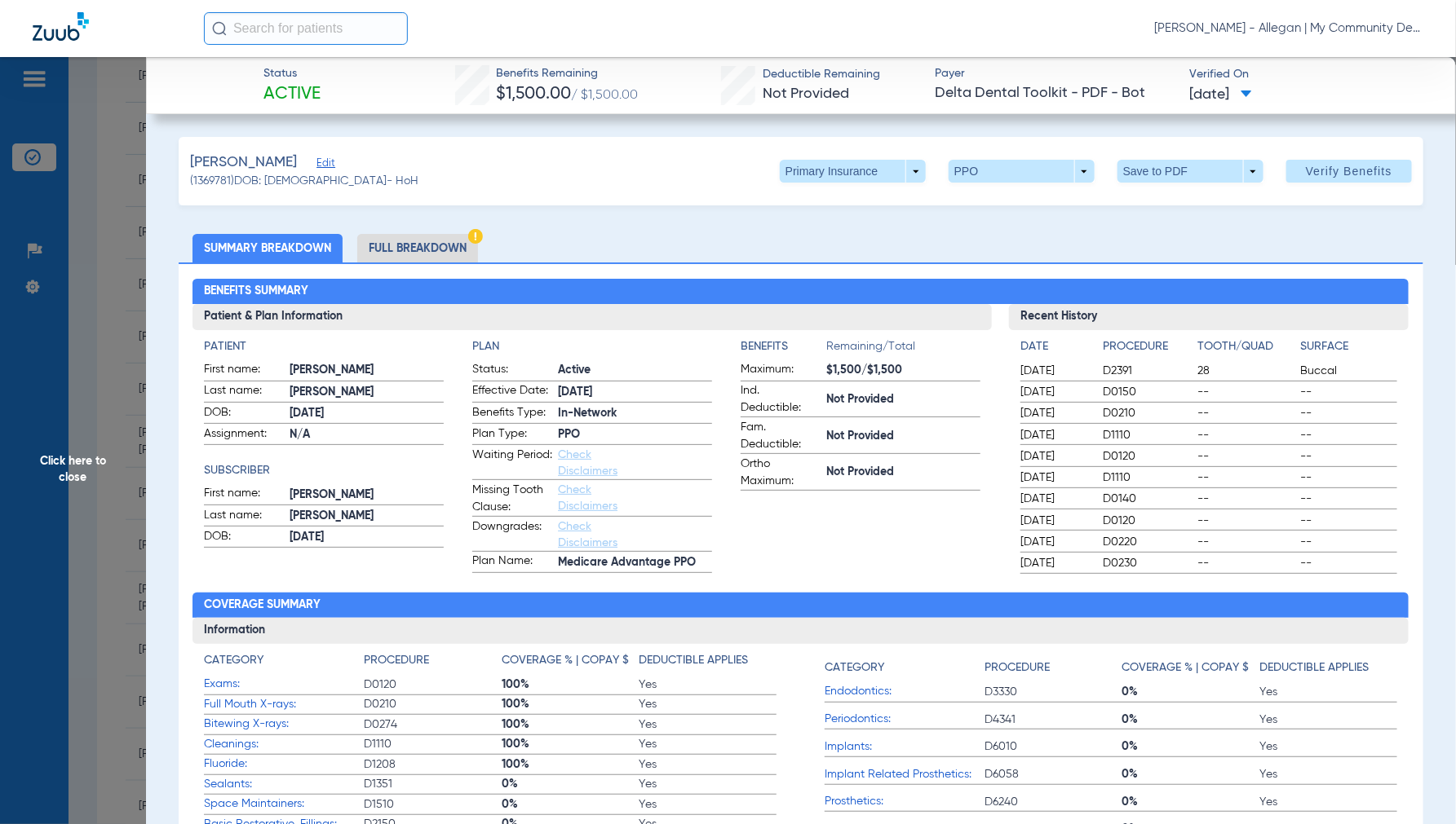
click at [443, 247] on li "Full Breakdown" at bounding box center [417, 247] width 121 height 28
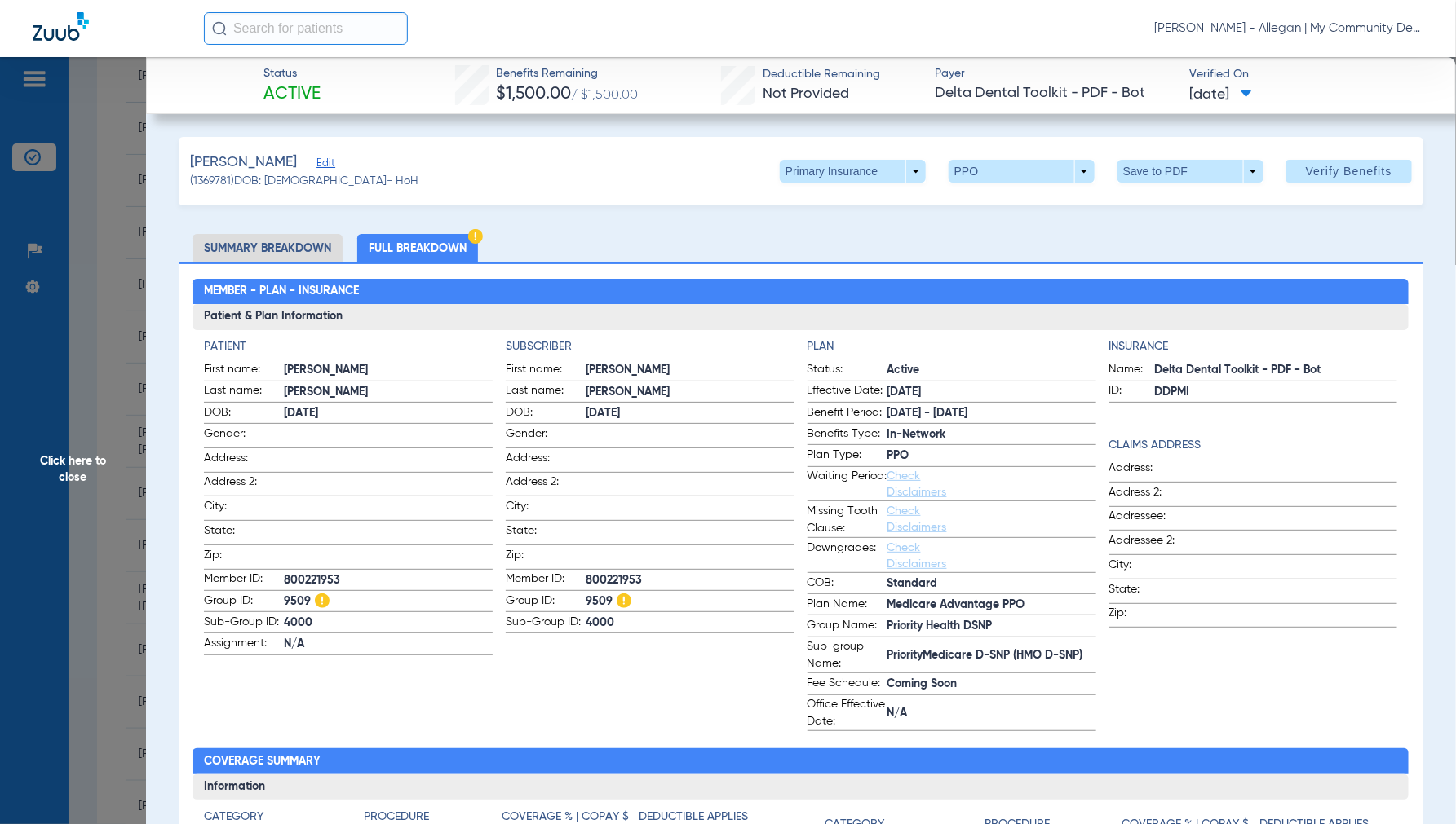
click at [78, 475] on span "Click here to close" at bounding box center [73, 469] width 146 height 824
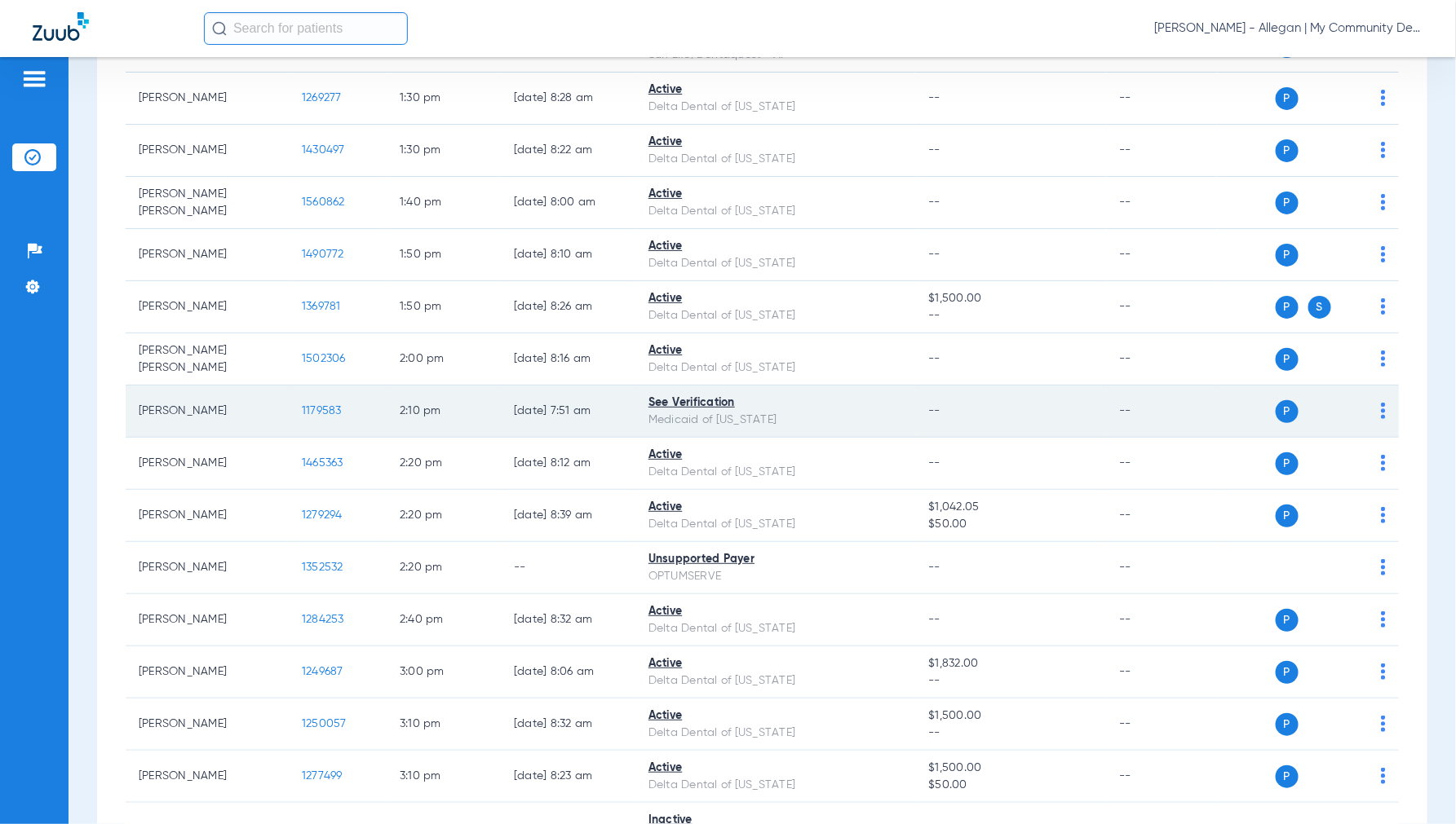
scroll to position [2082, 0]
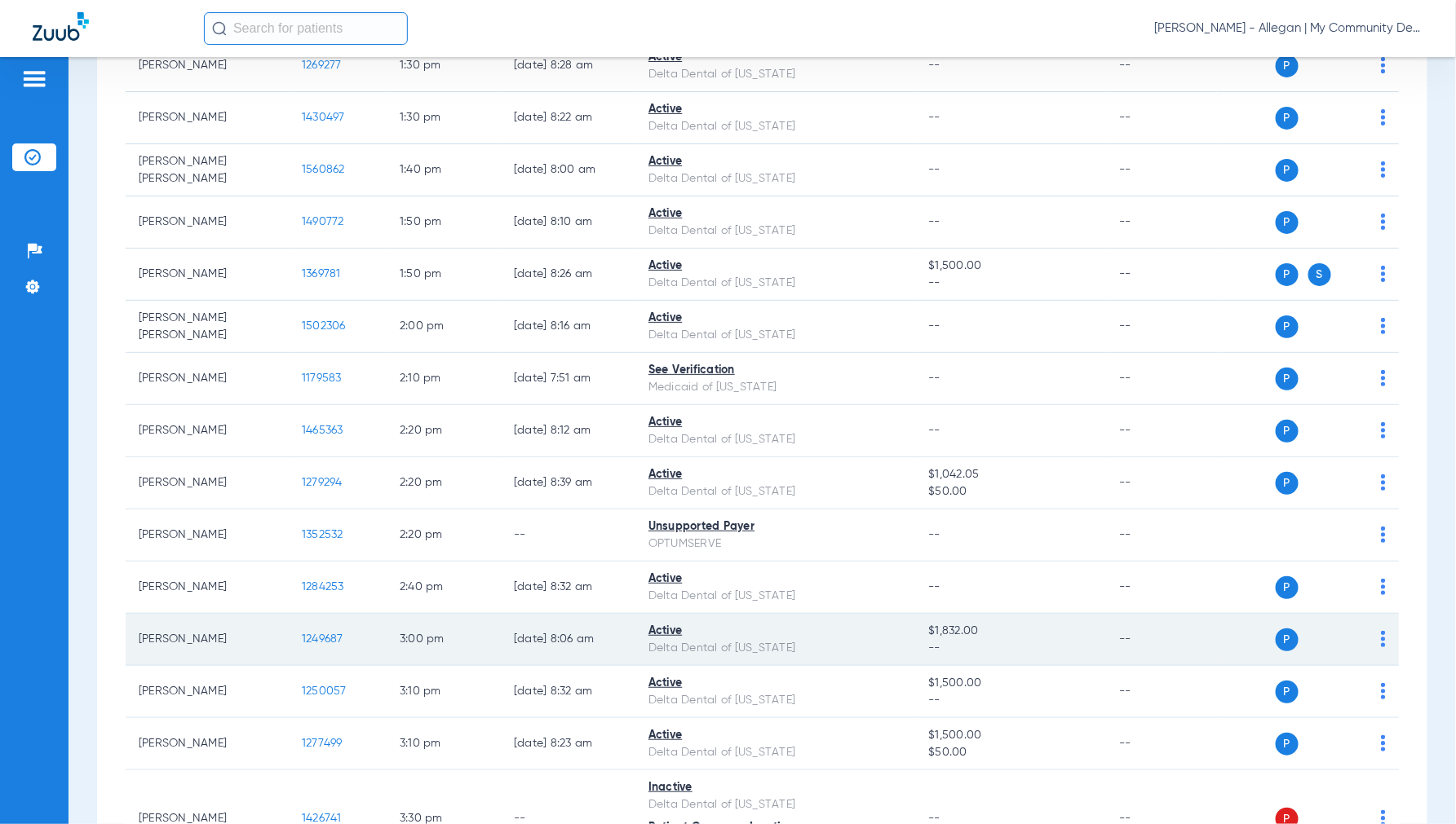
click at [323, 639] on span "1249687" at bounding box center [323, 638] width 42 height 12
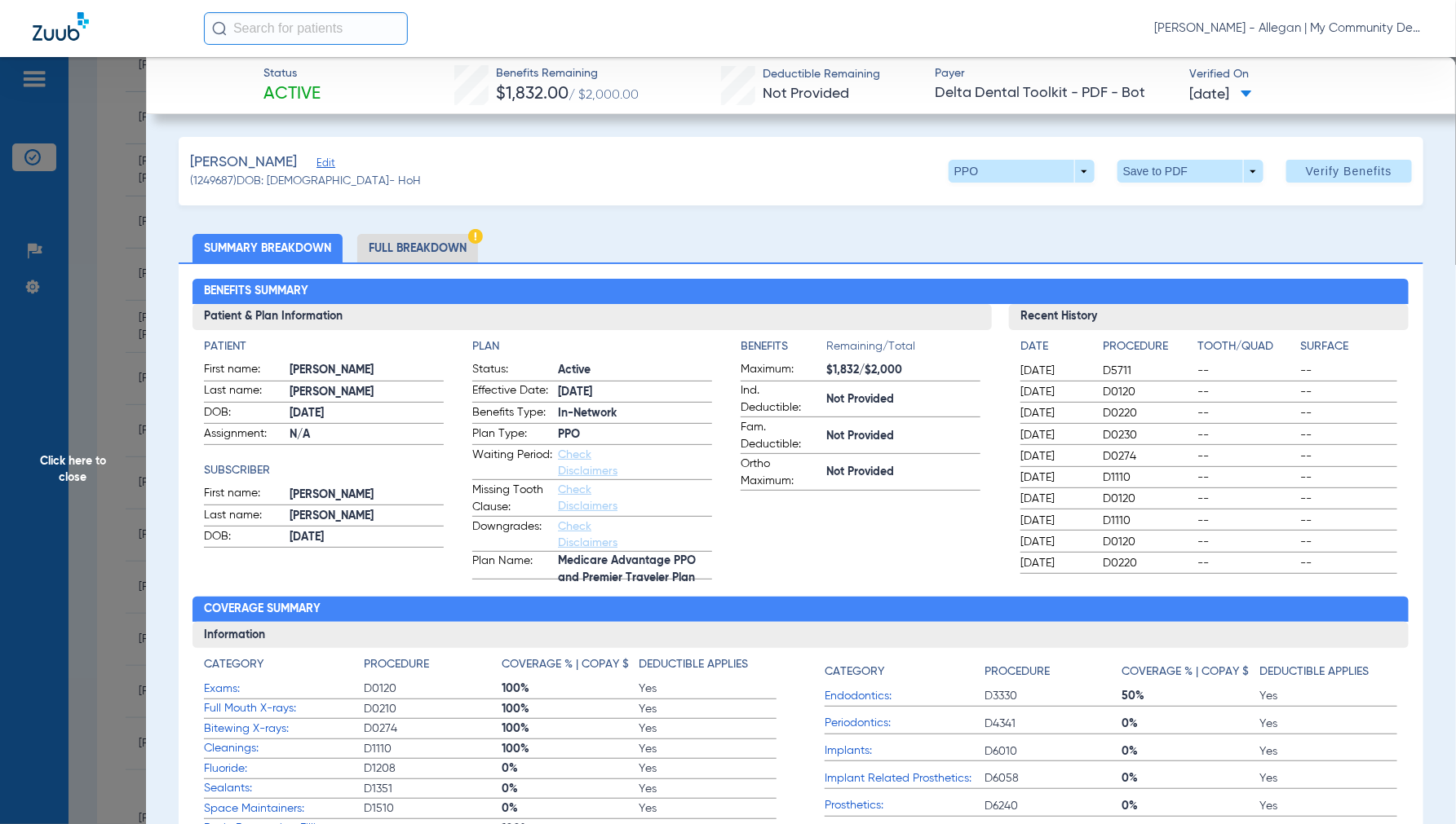
click at [419, 255] on li "Full Breakdown" at bounding box center [417, 247] width 121 height 28
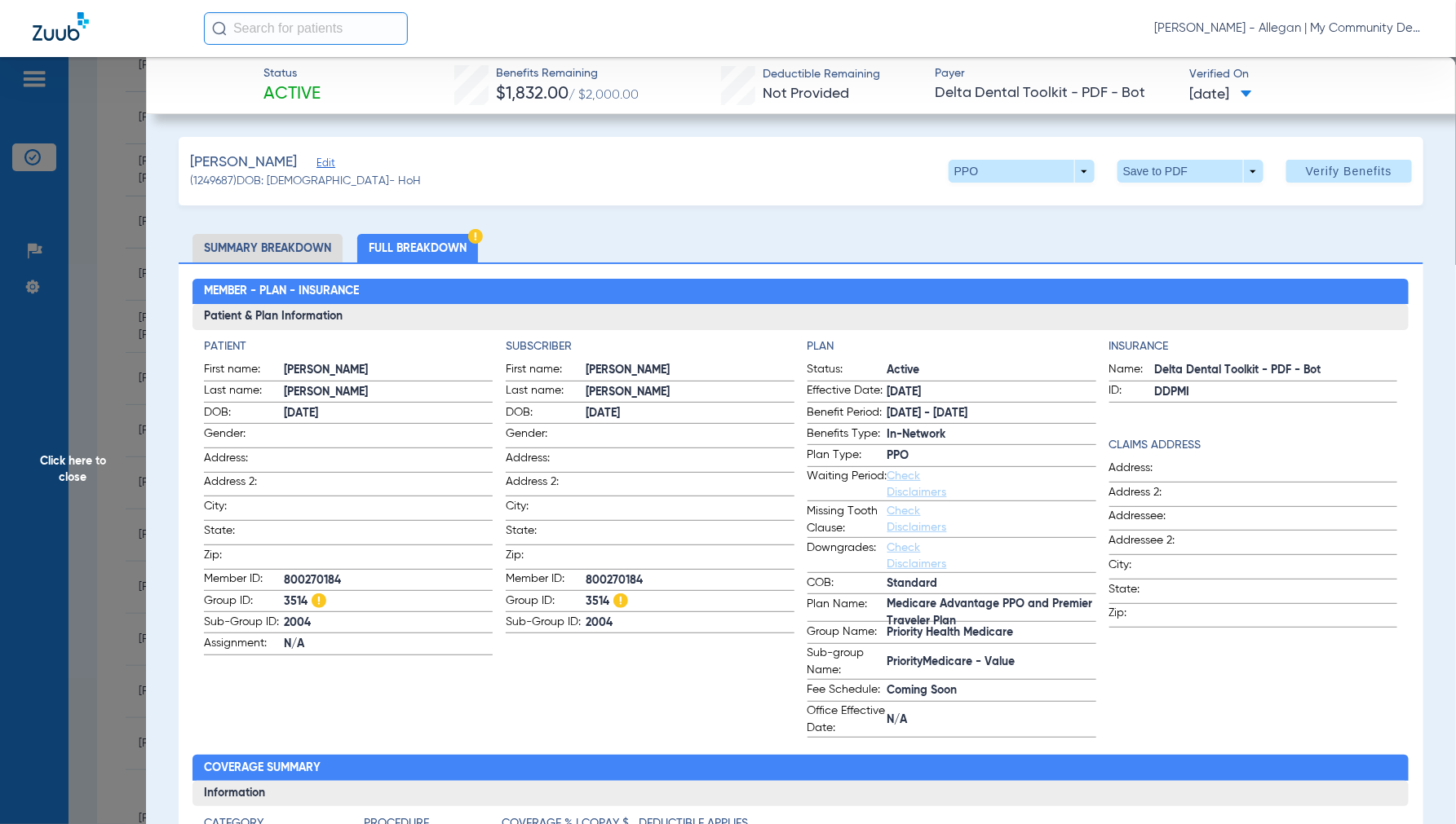
click at [87, 462] on span "Click here to close" at bounding box center [73, 469] width 146 height 824
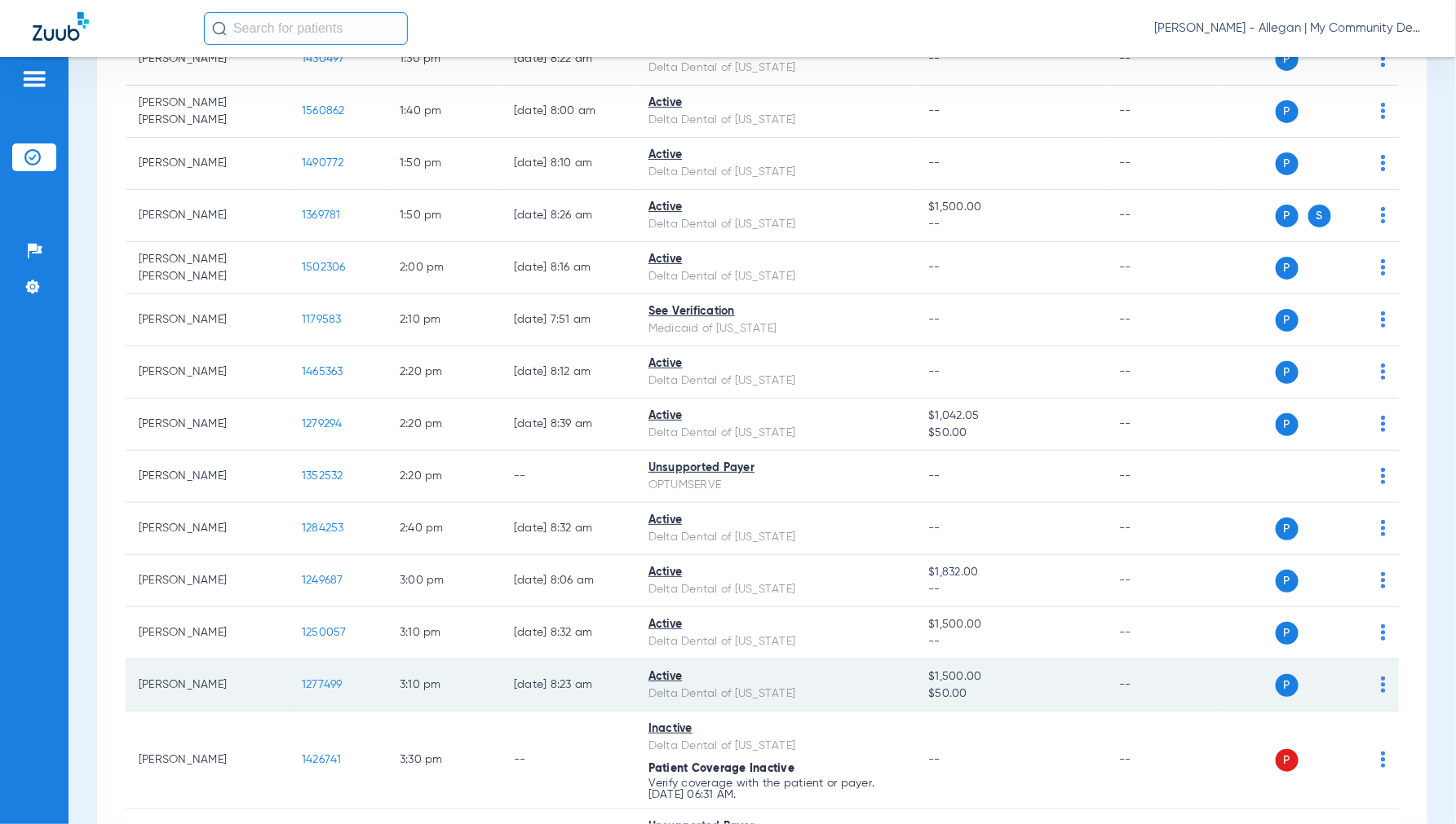
scroll to position [2173, 0]
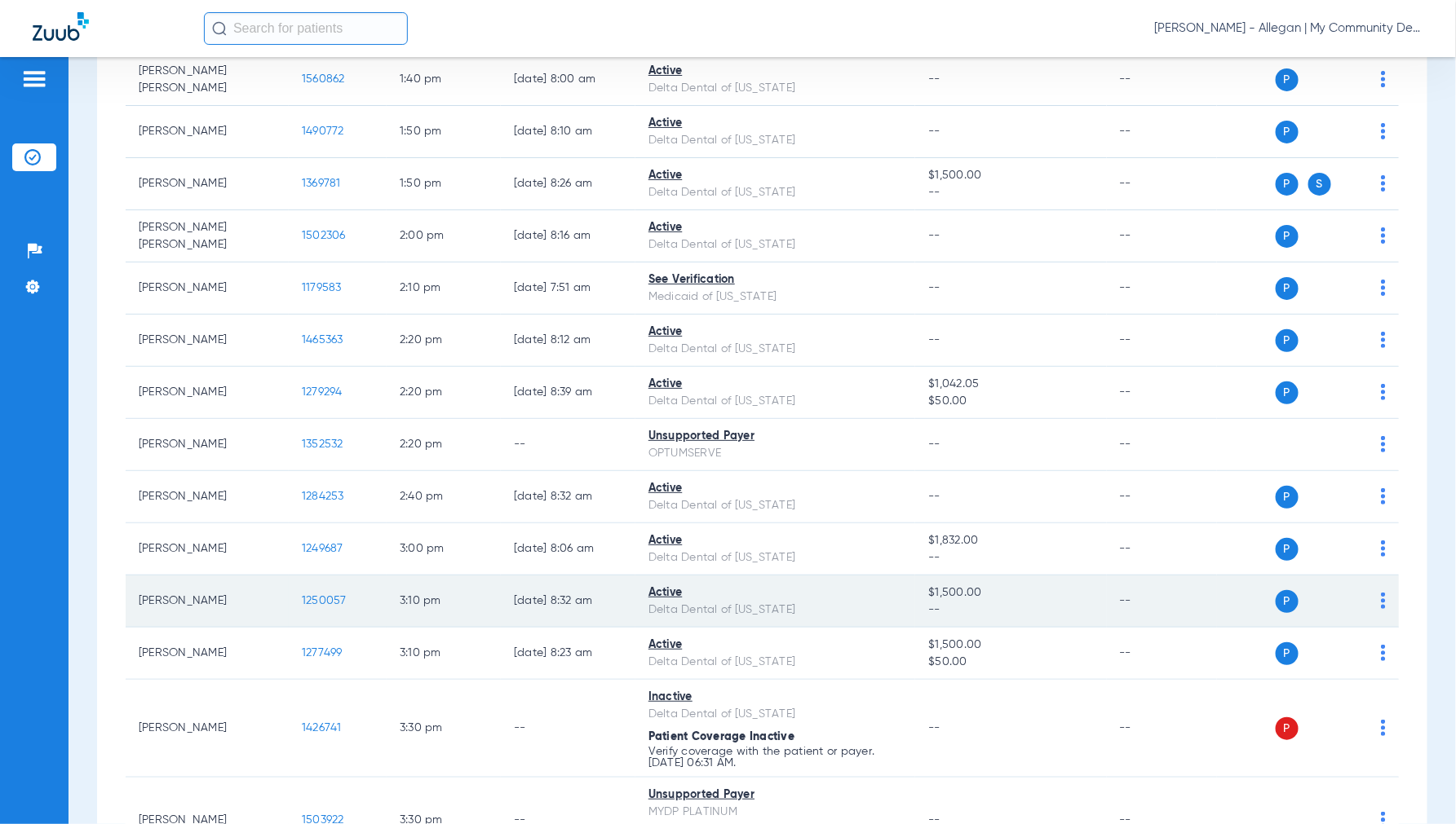
click at [324, 606] on span "1250057" at bounding box center [324, 600] width 45 height 12
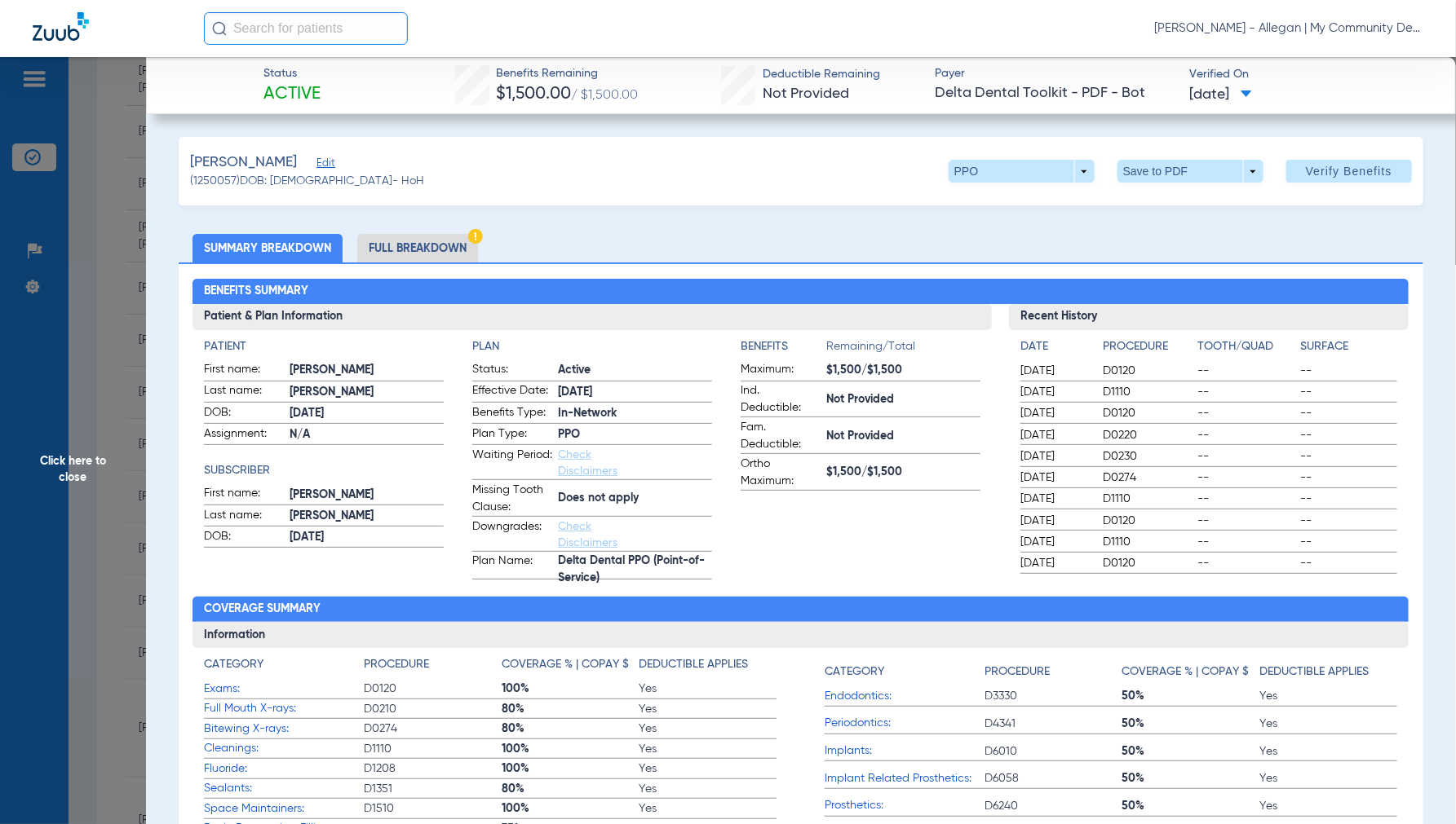
click at [409, 247] on li "Full Breakdown" at bounding box center [417, 247] width 121 height 28
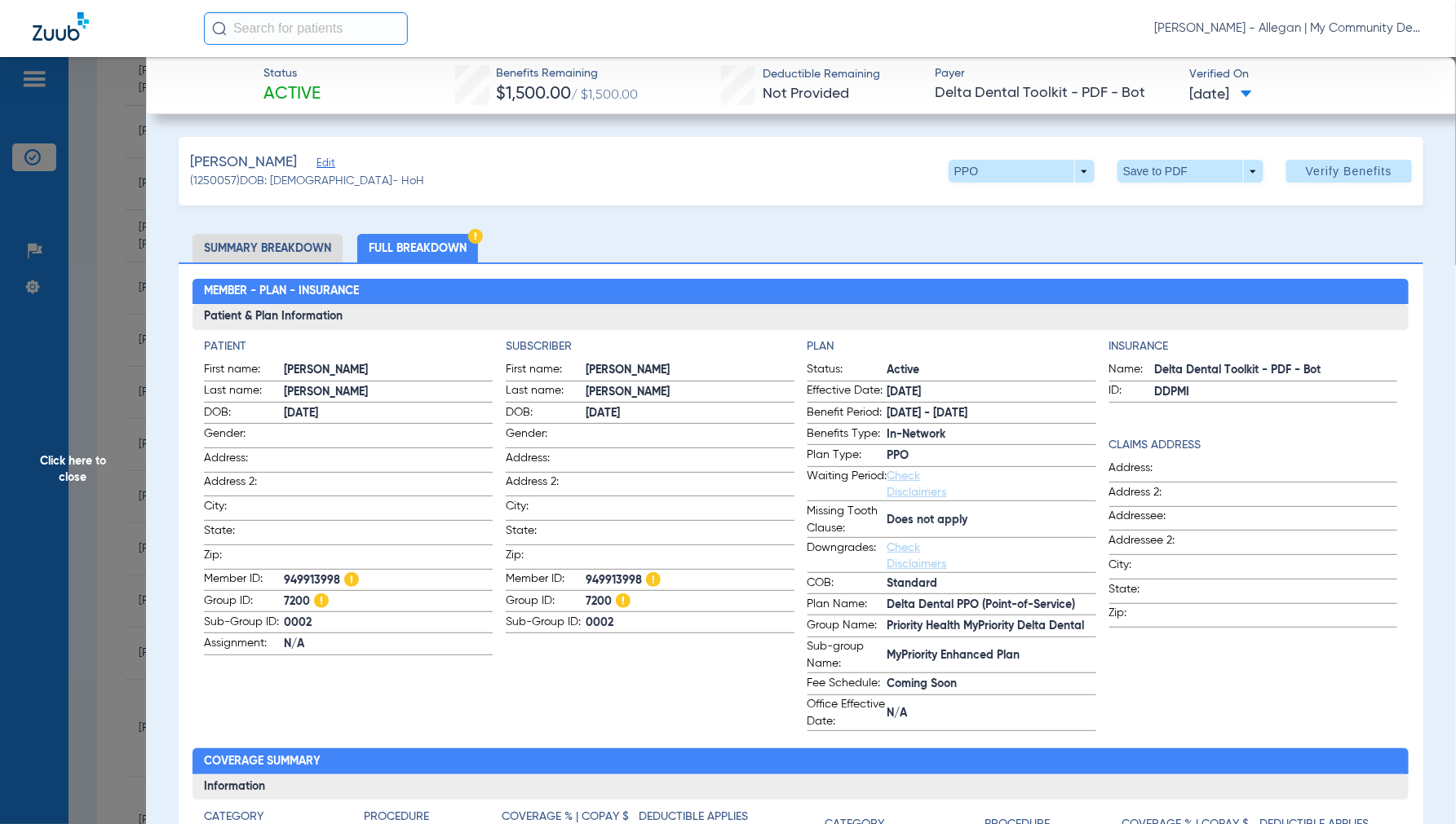
click at [70, 460] on span "Click here to close" at bounding box center [73, 469] width 146 height 824
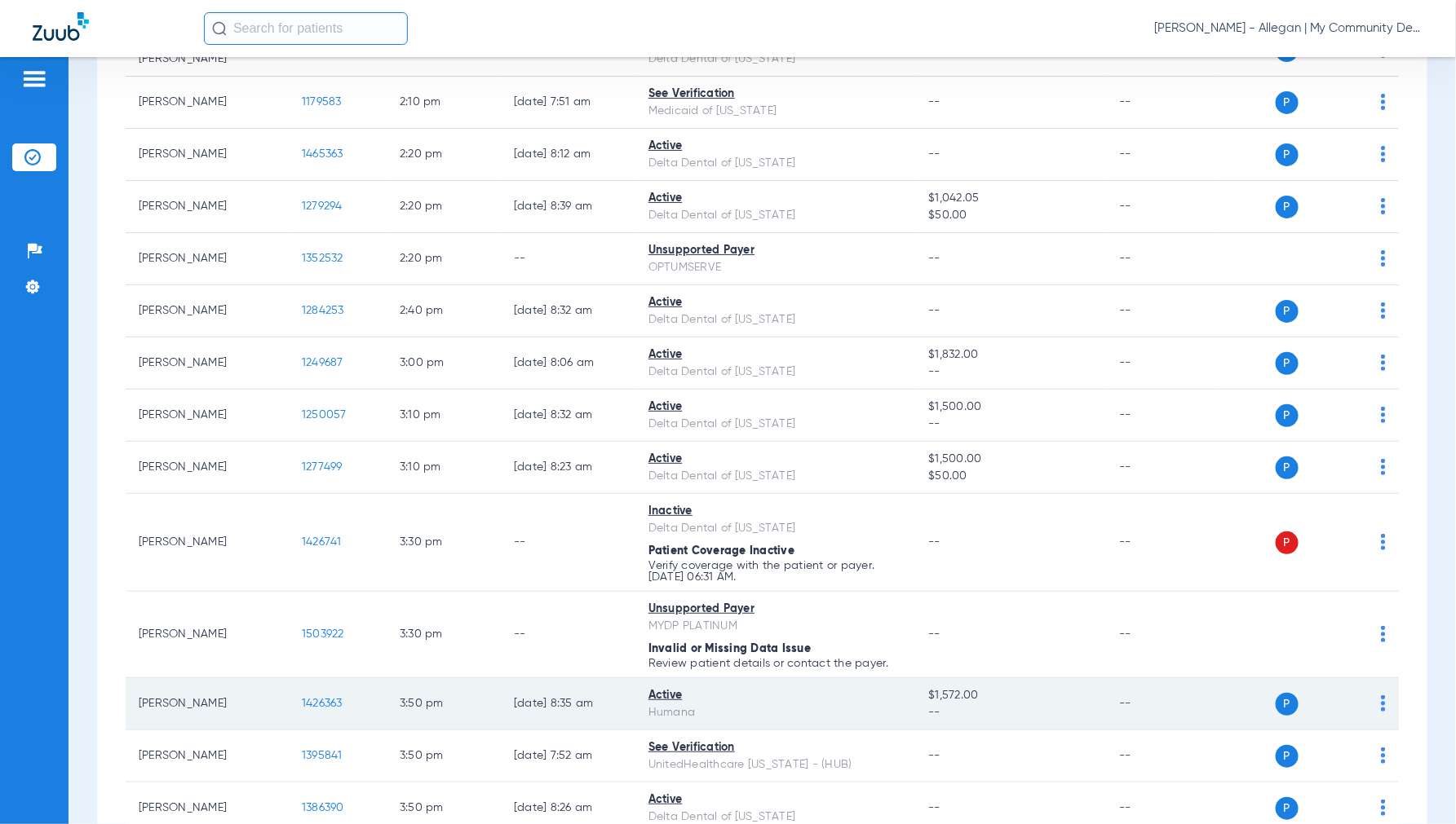
scroll to position [2445, 0]
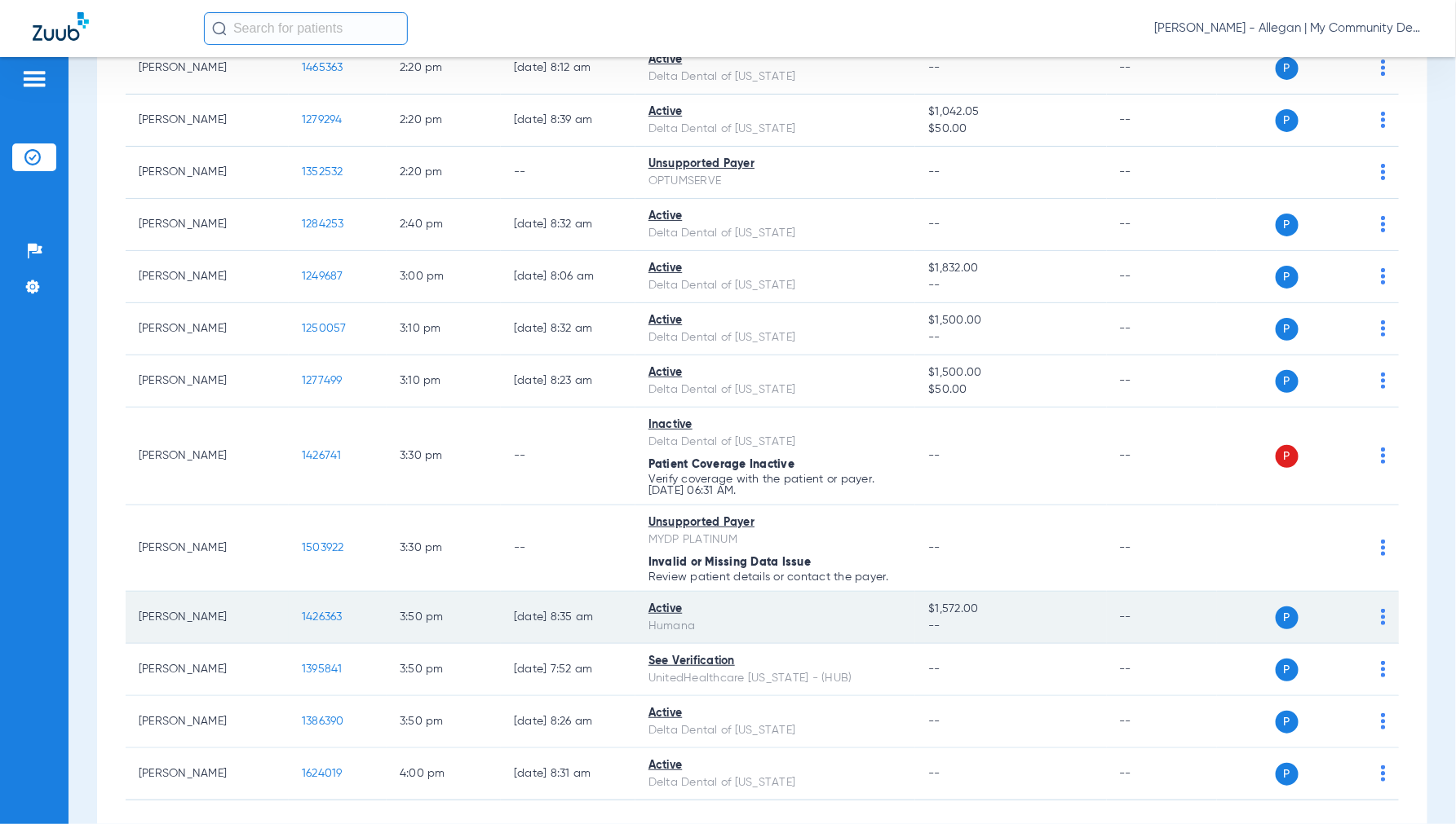
click at [316, 623] on span "1426363" at bounding box center [322, 617] width 41 height 12
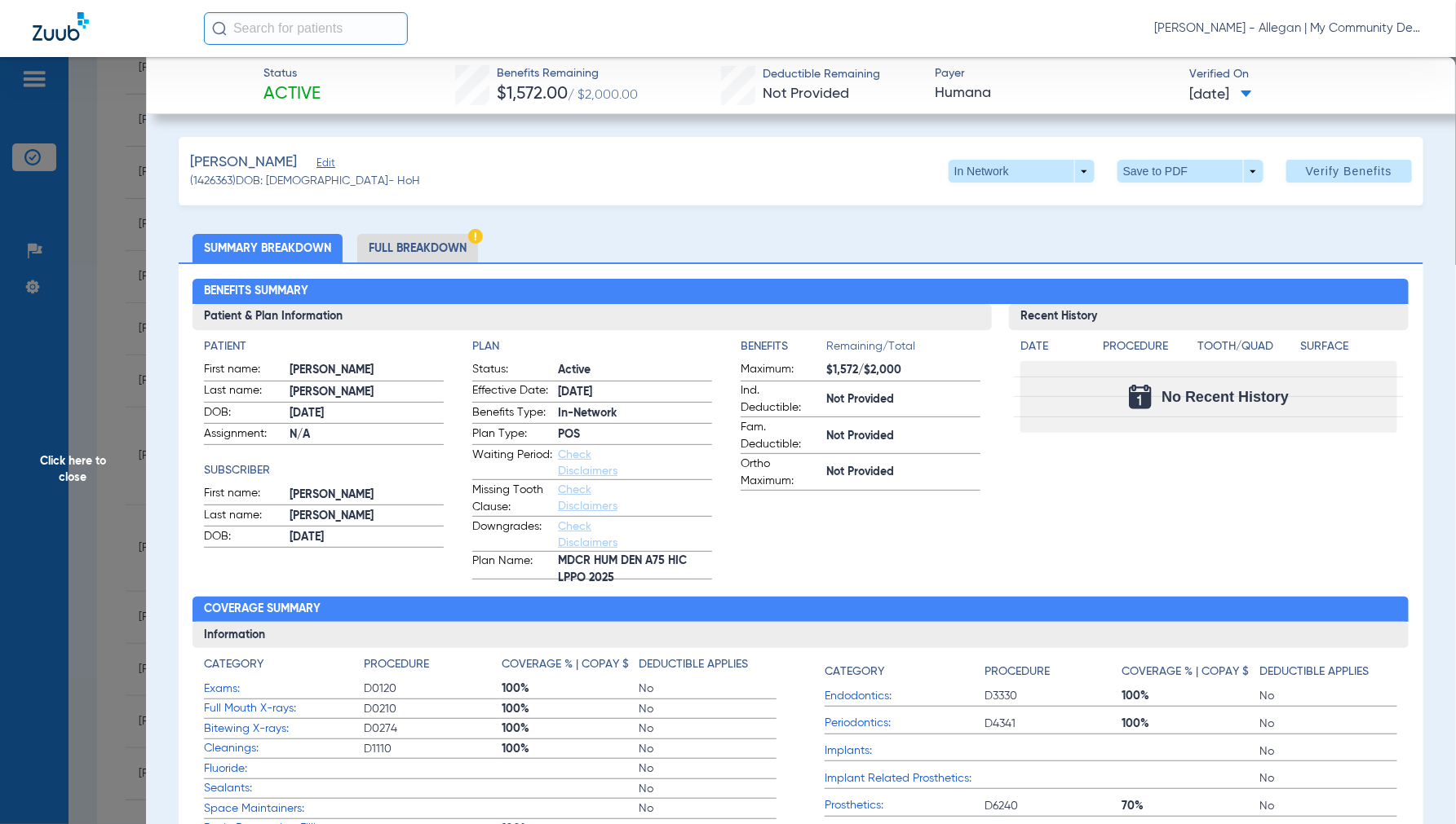
click at [67, 467] on span "Click here to close" at bounding box center [73, 469] width 146 height 824
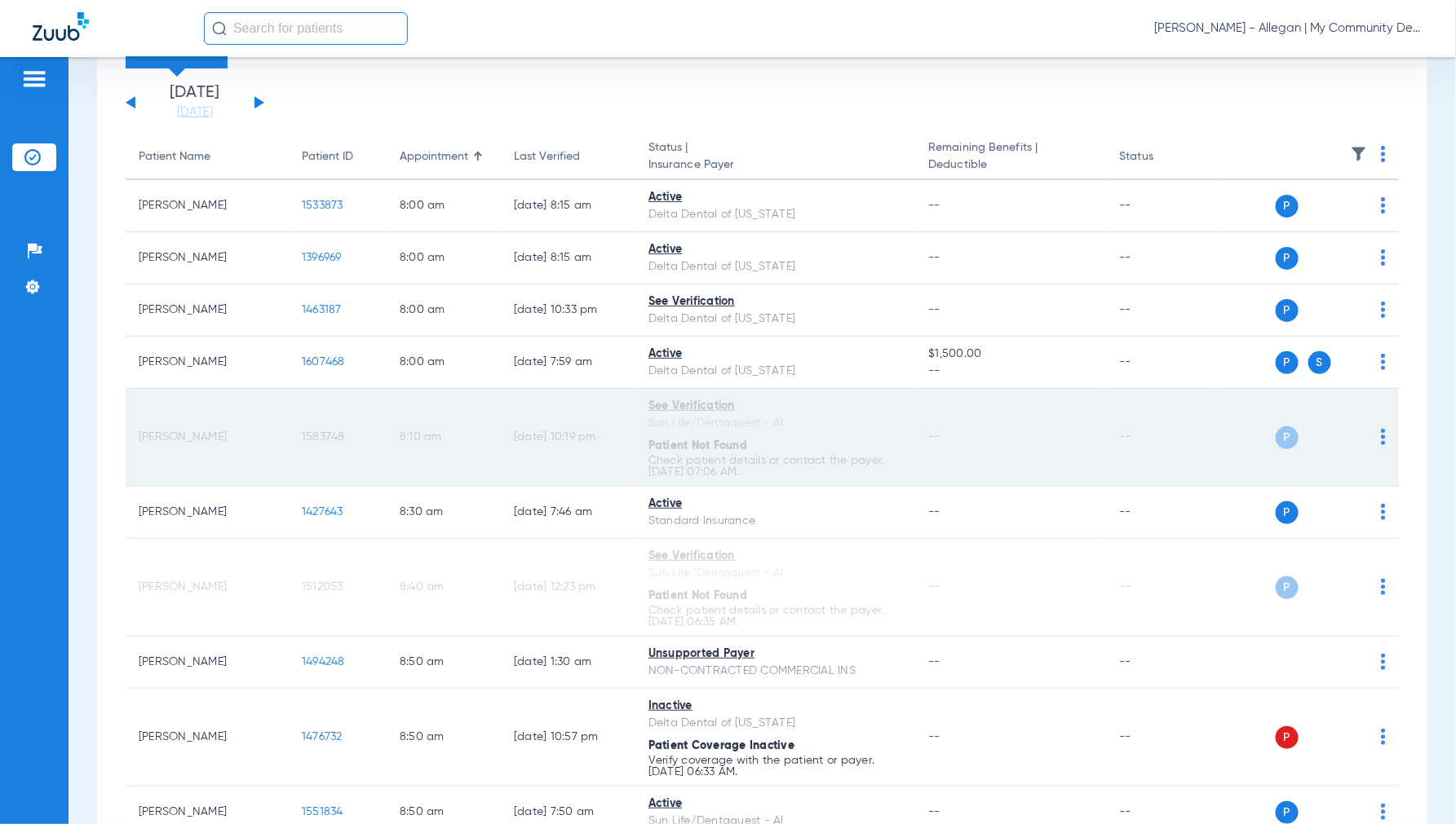
scroll to position [0, 0]
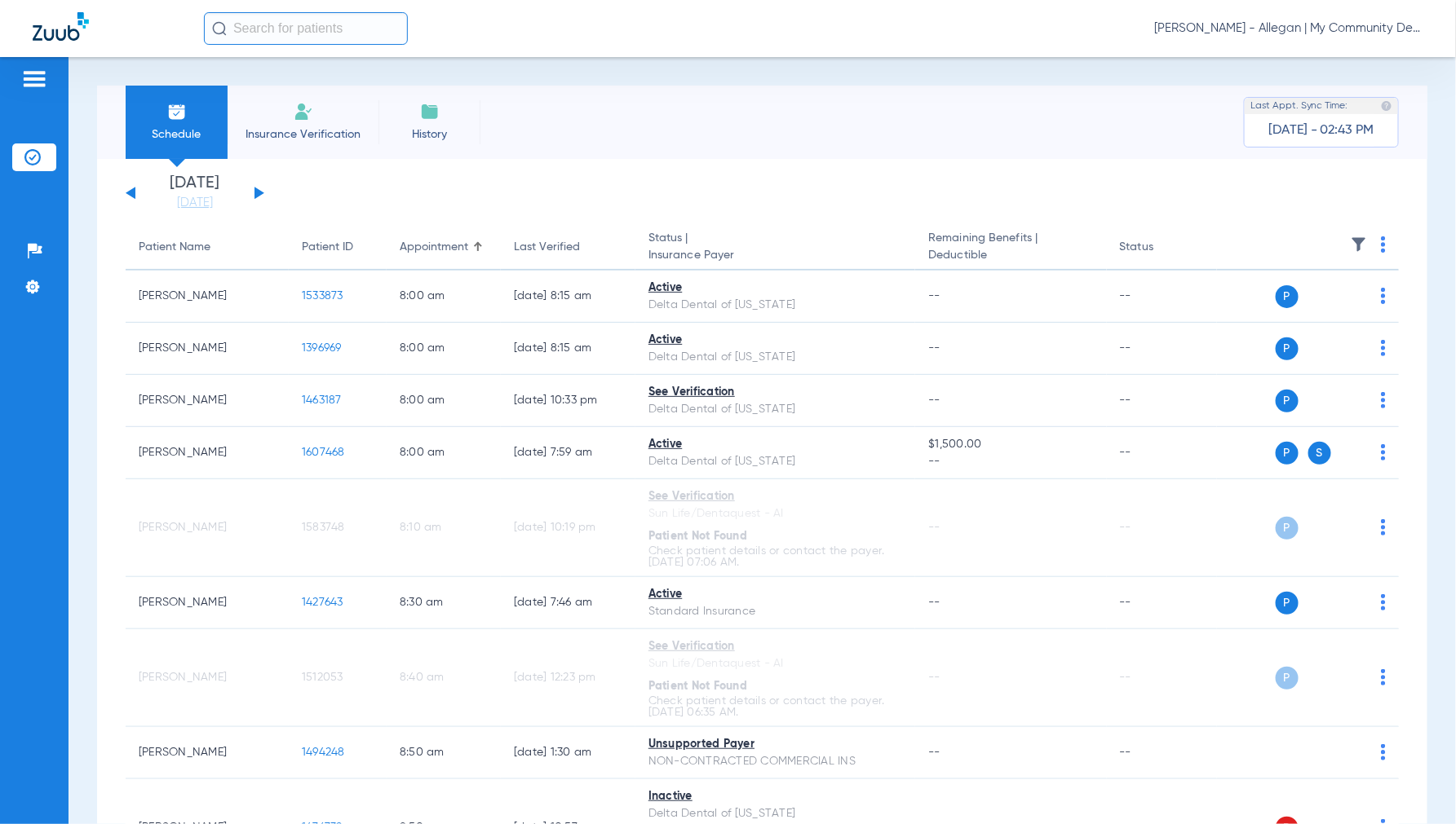
click at [257, 191] on button at bounding box center [259, 192] width 10 height 12
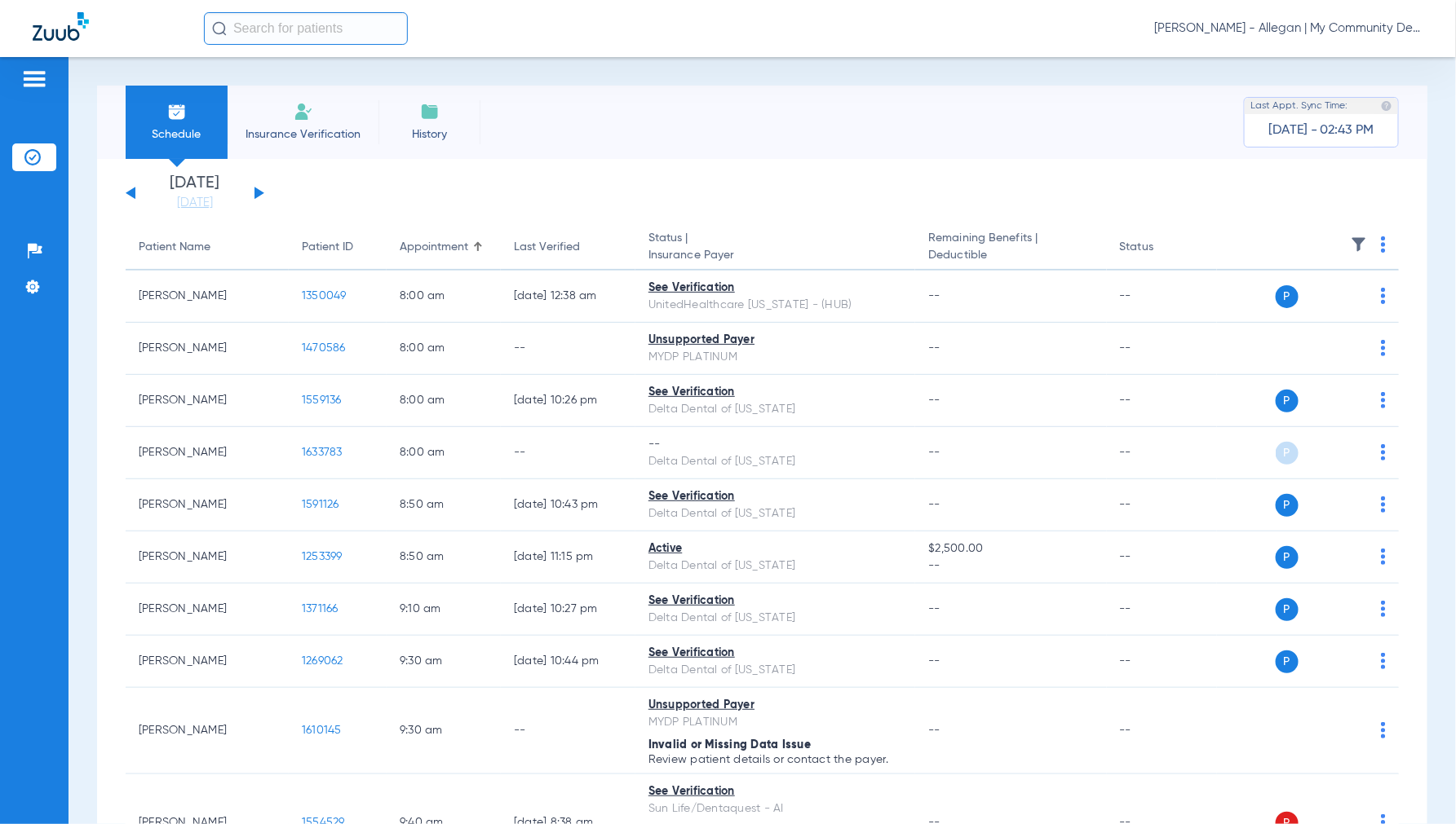
click at [1370, 235] on th at bounding box center [1308, 247] width 182 height 45
click at [1380, 237] on img at bounding box center [1382, 245] width 5 height 16
click at [1277, 310] on span "Verify All" at bounding box center [1308, 308] width 102 height 12
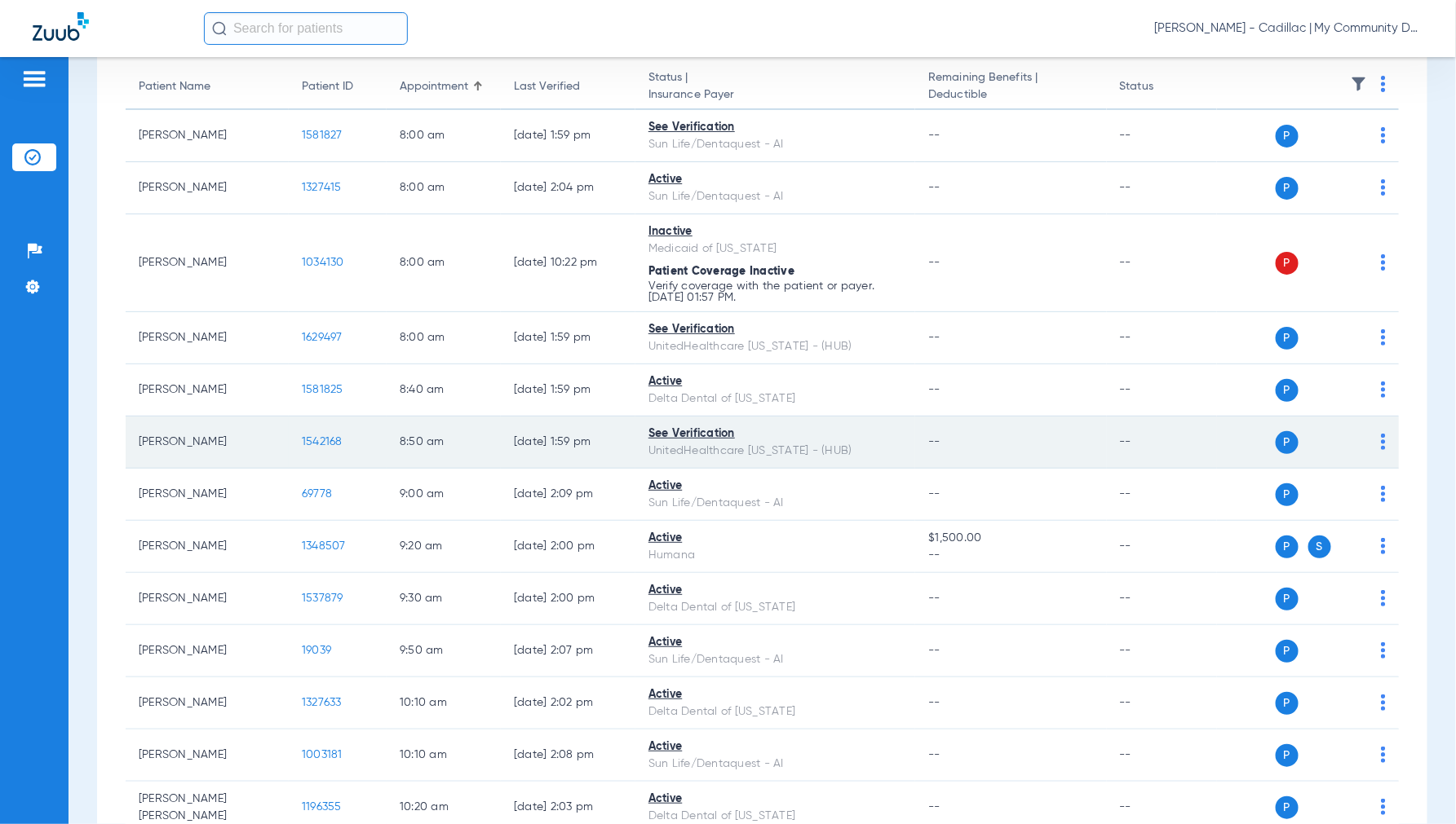
scroll to position [271, 0]
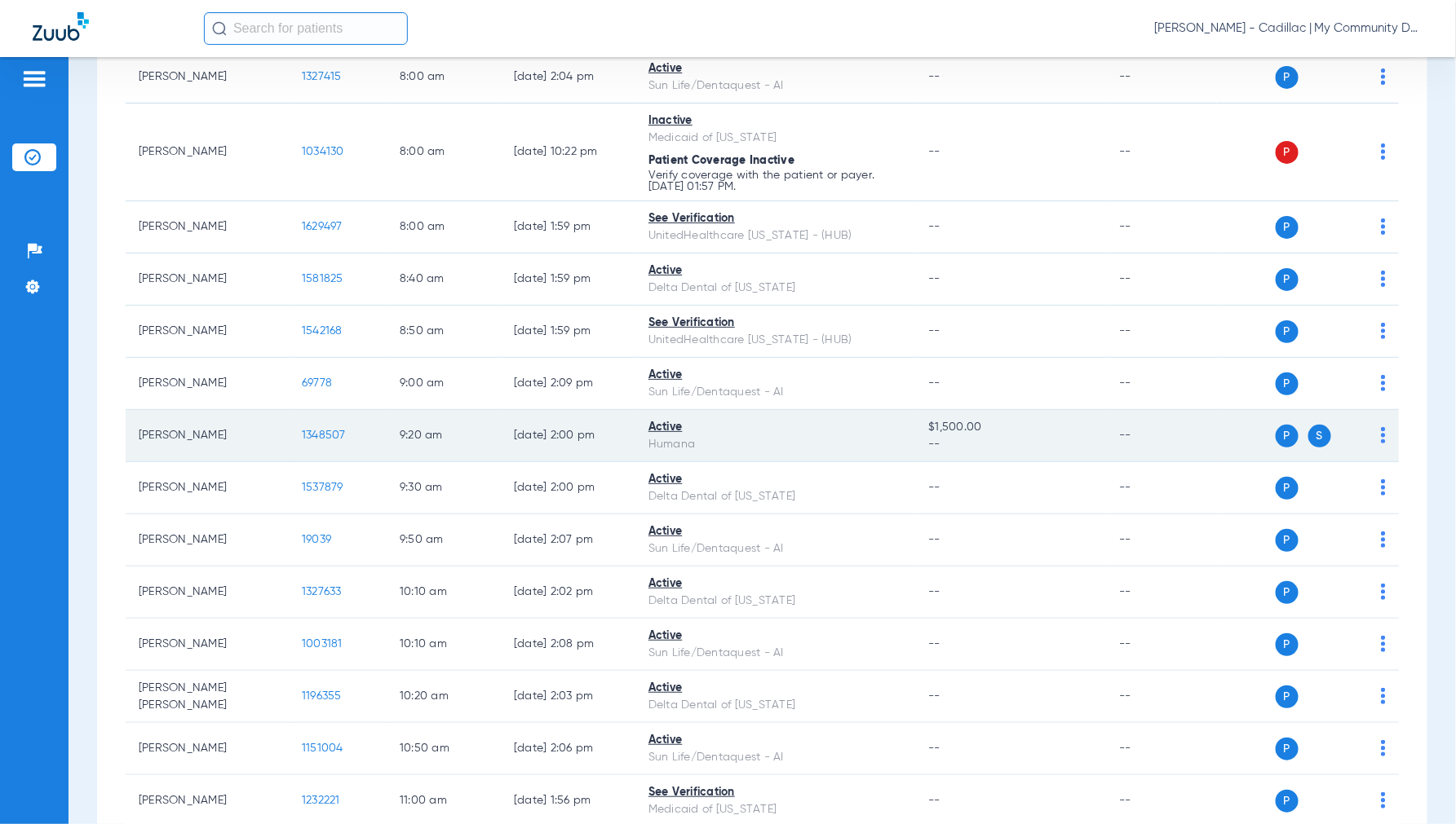
click at [333, 433] on span "1348507" at bounding box center [324, 435] width 44 height 12
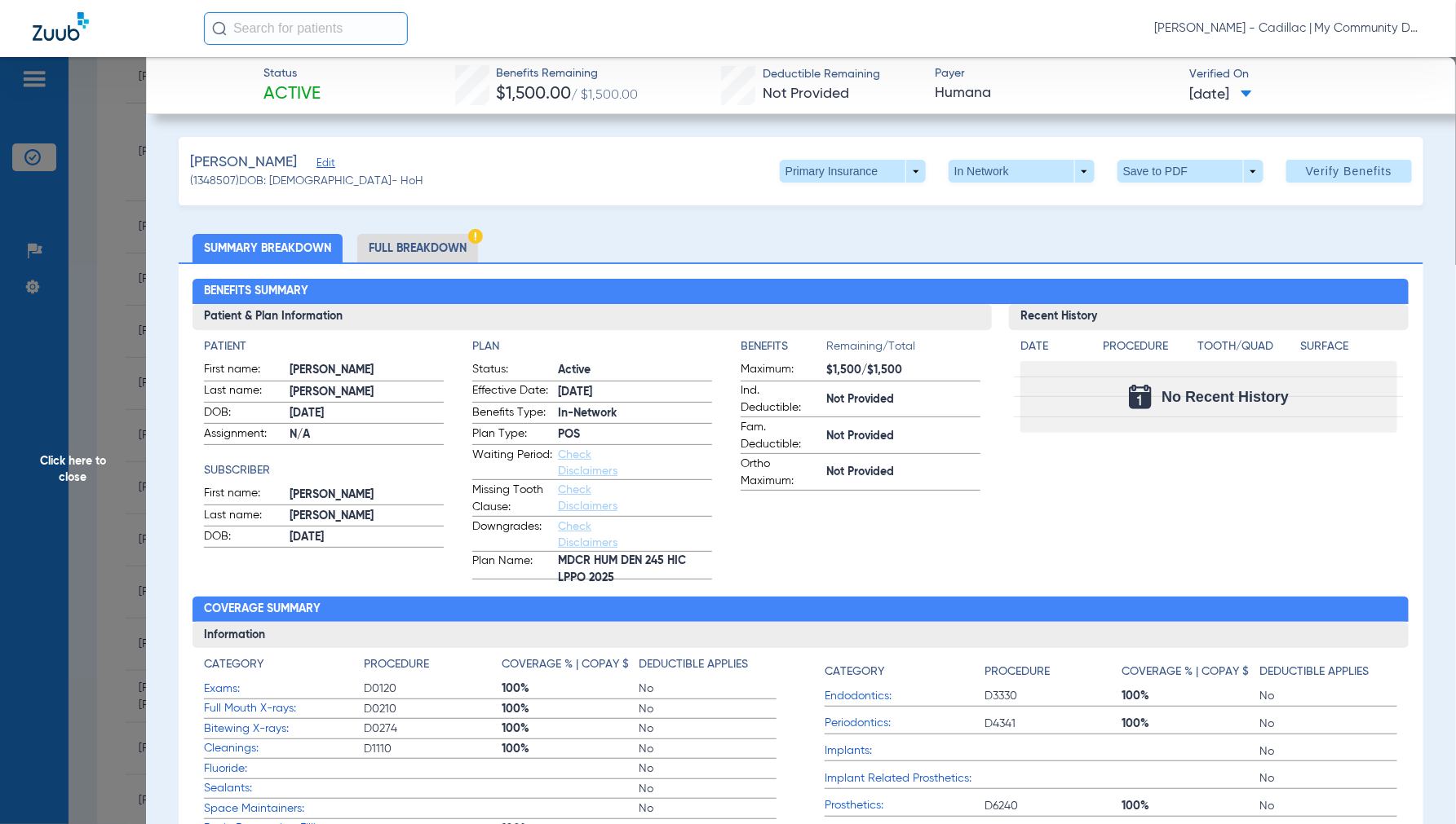
click at [78, 477] on span "Click here to close" at bounding box center [73, 469] width 146 height 824
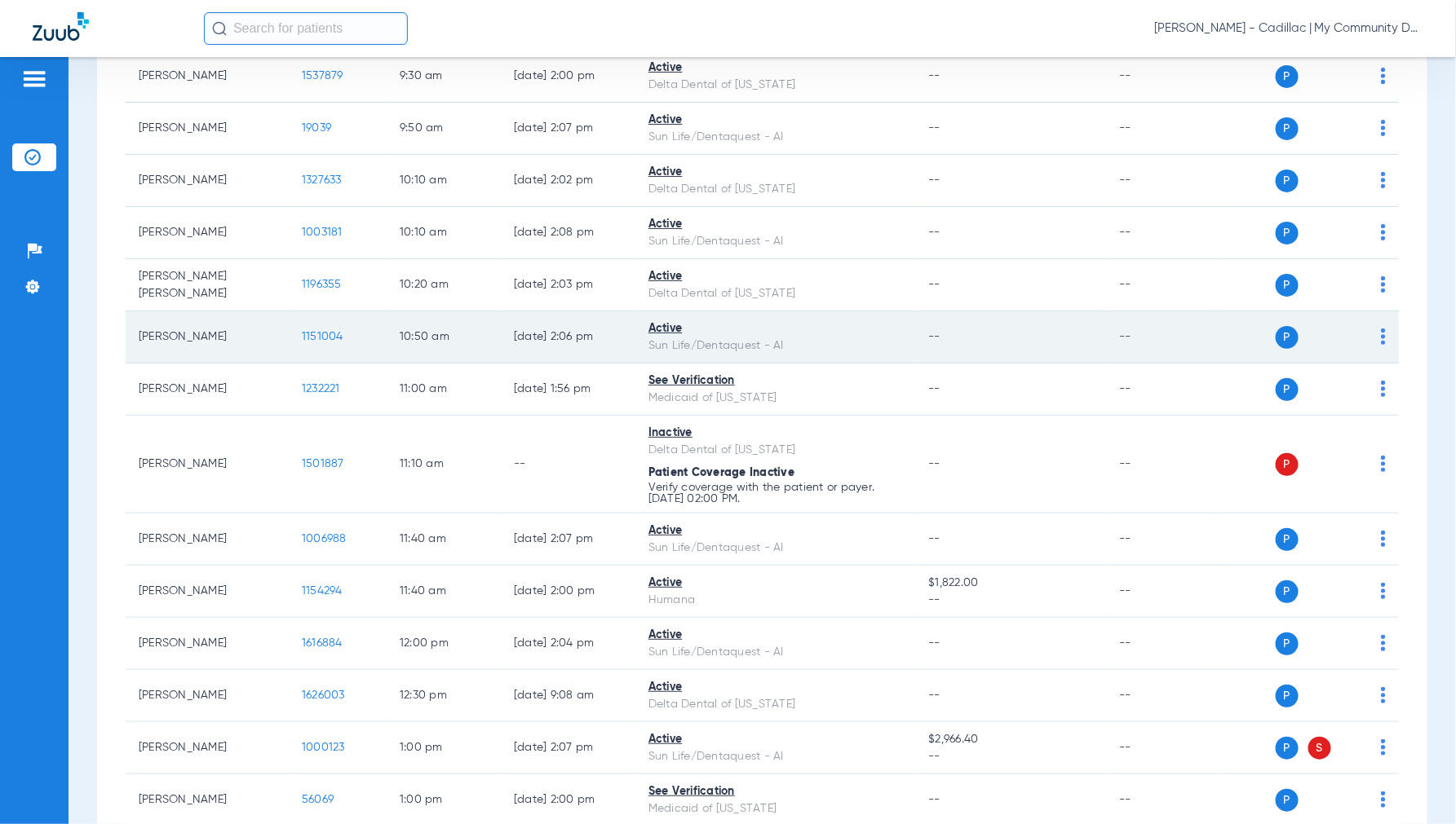
scroll to position [724, 0]
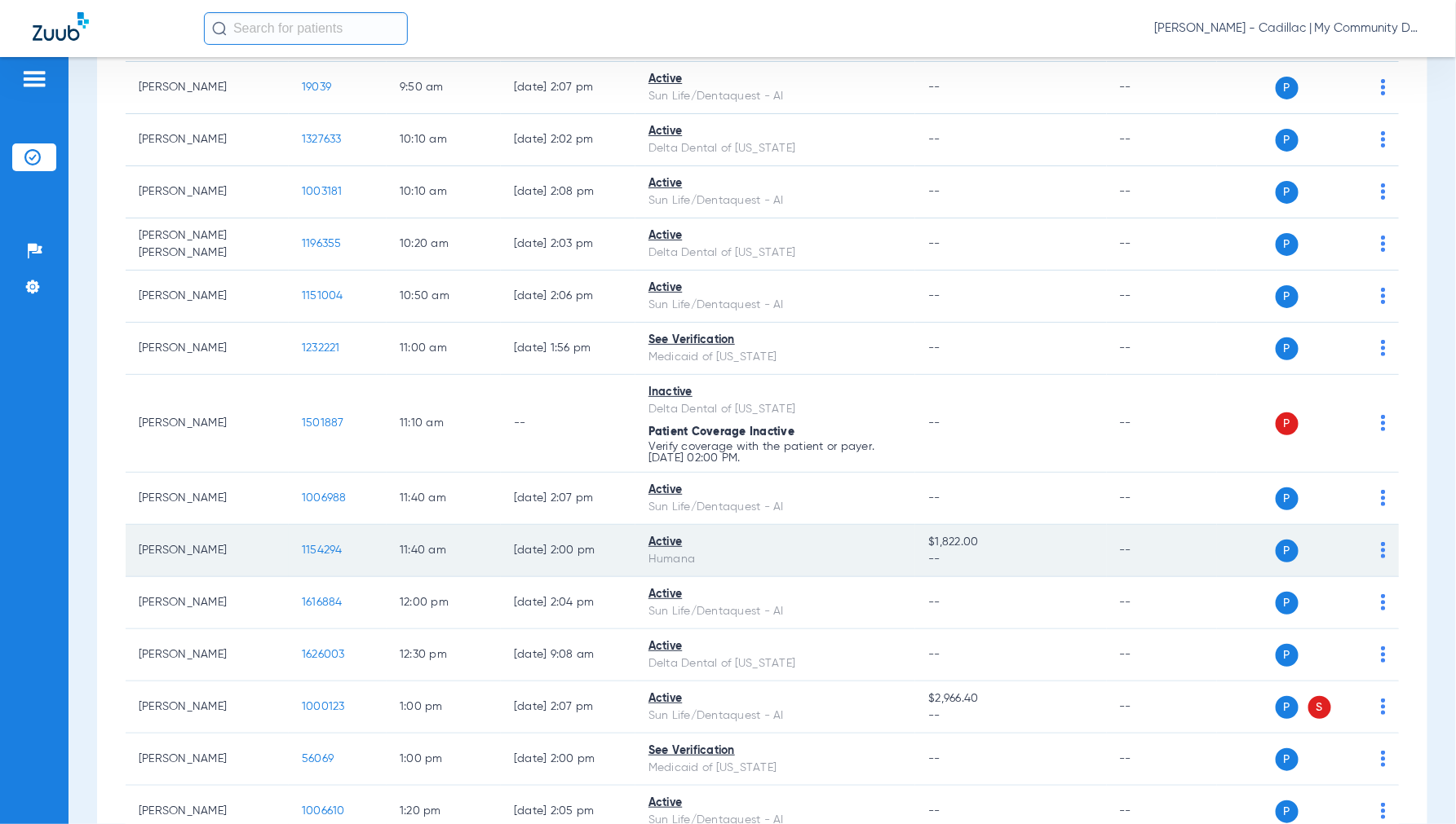
click at [323, 547] on span "1154294" at bounding box center [322, 550] width 41 height 12
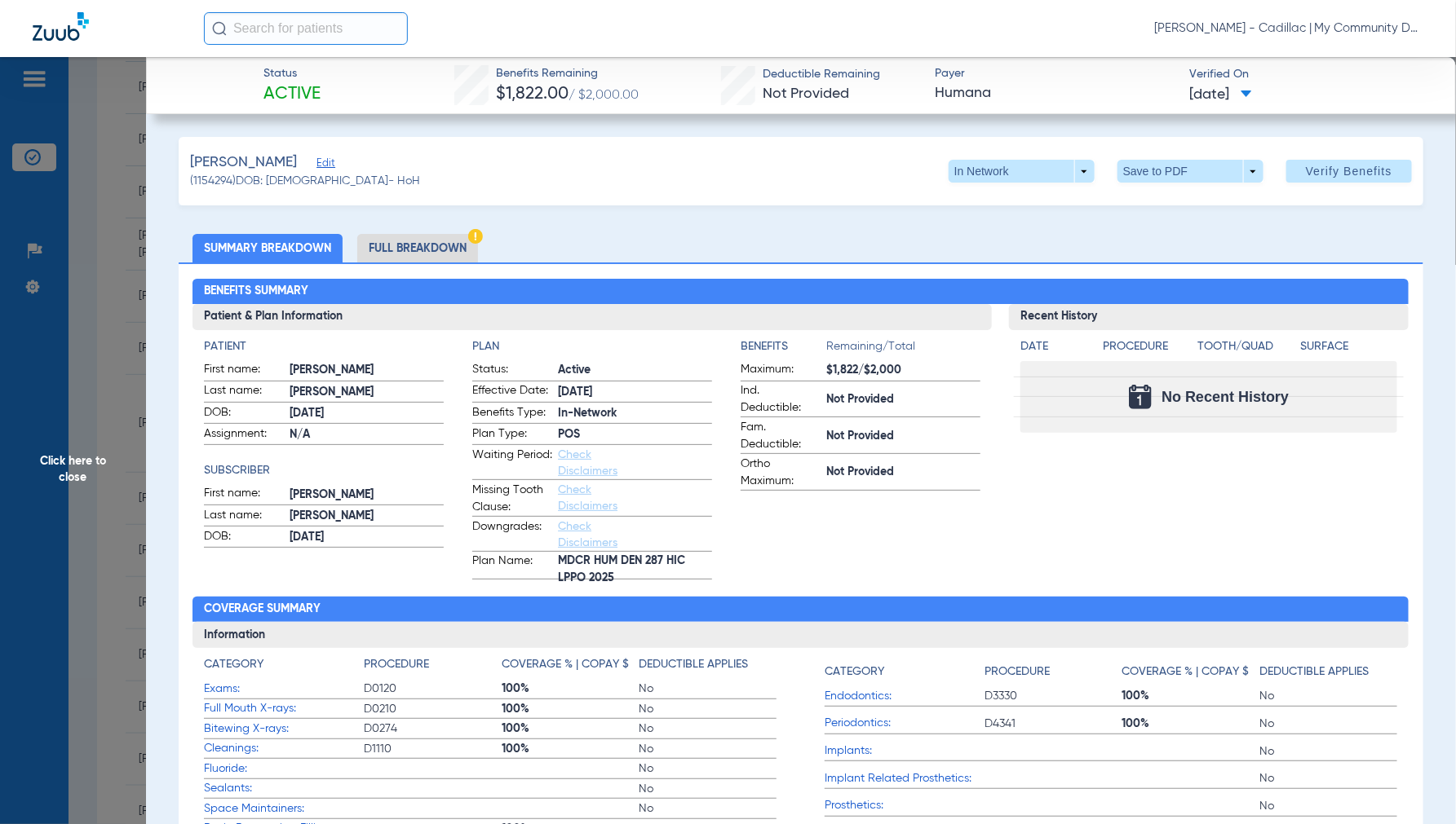
click at [71, 470] on span "Click here to close" at bounding box center [73, 469] width 146 height 824
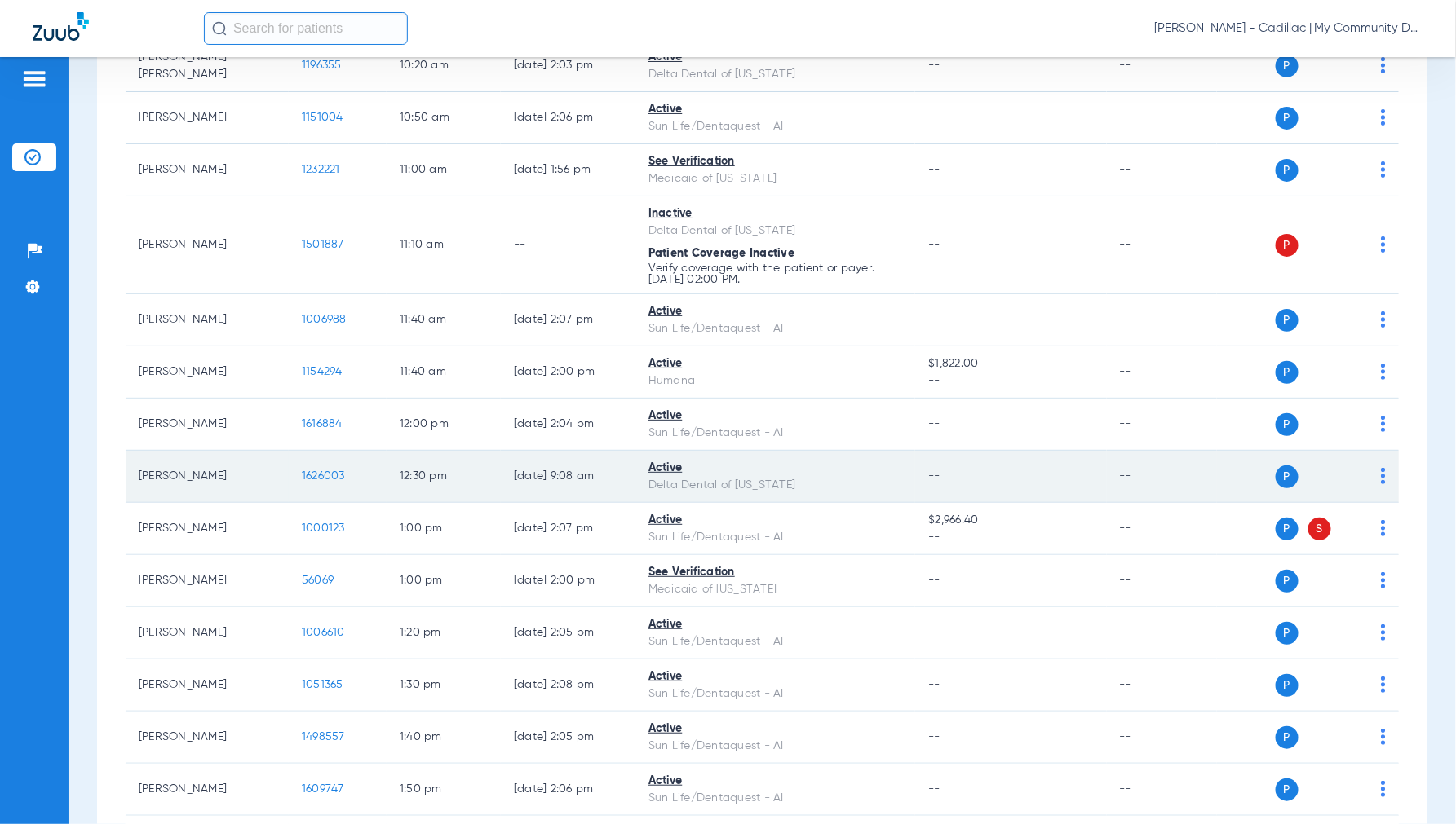
scroll to position [906, 0]
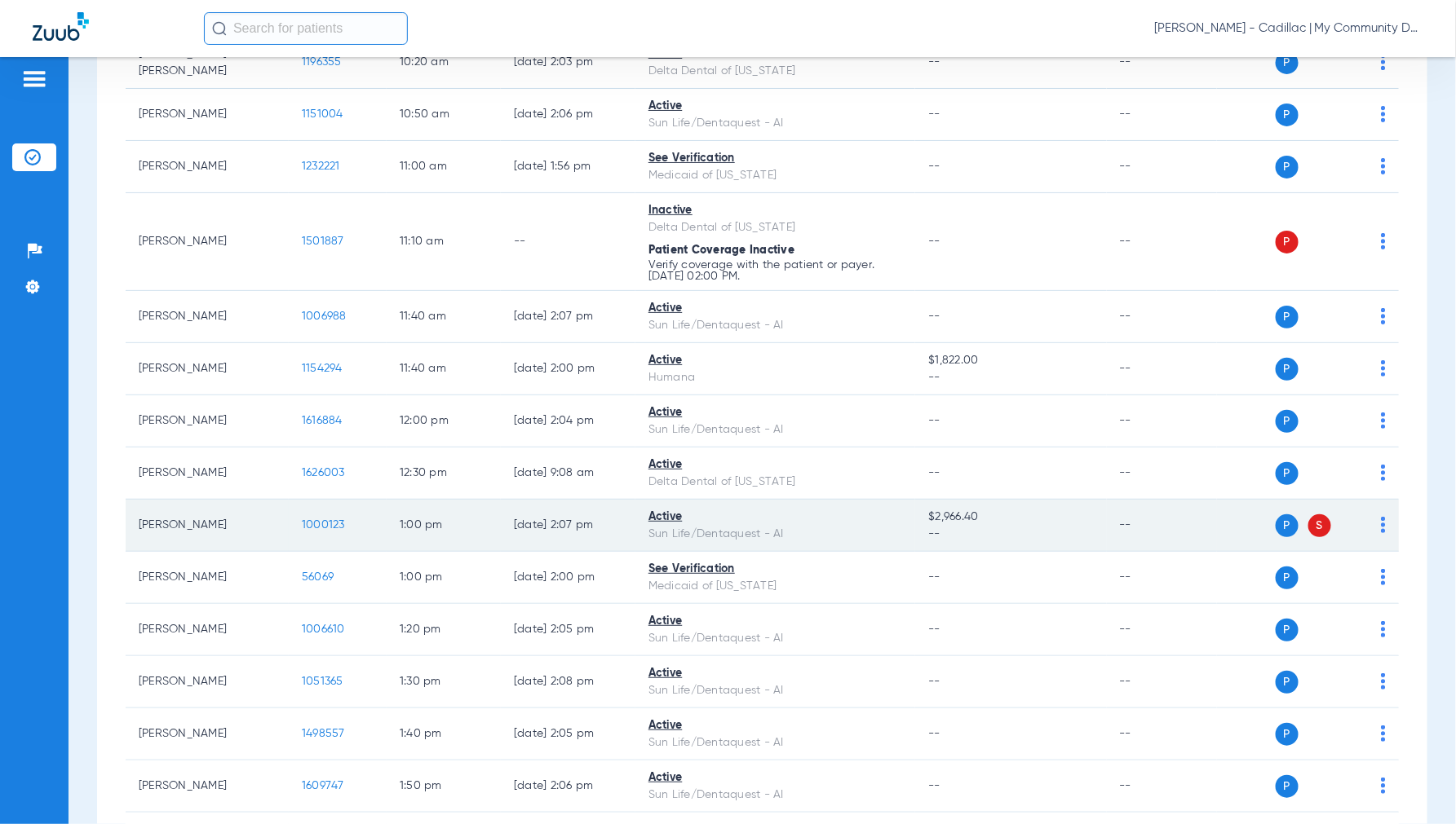
click at [315, 526] on span "1000123" at bounding box center [323, 525] width 43 height 12
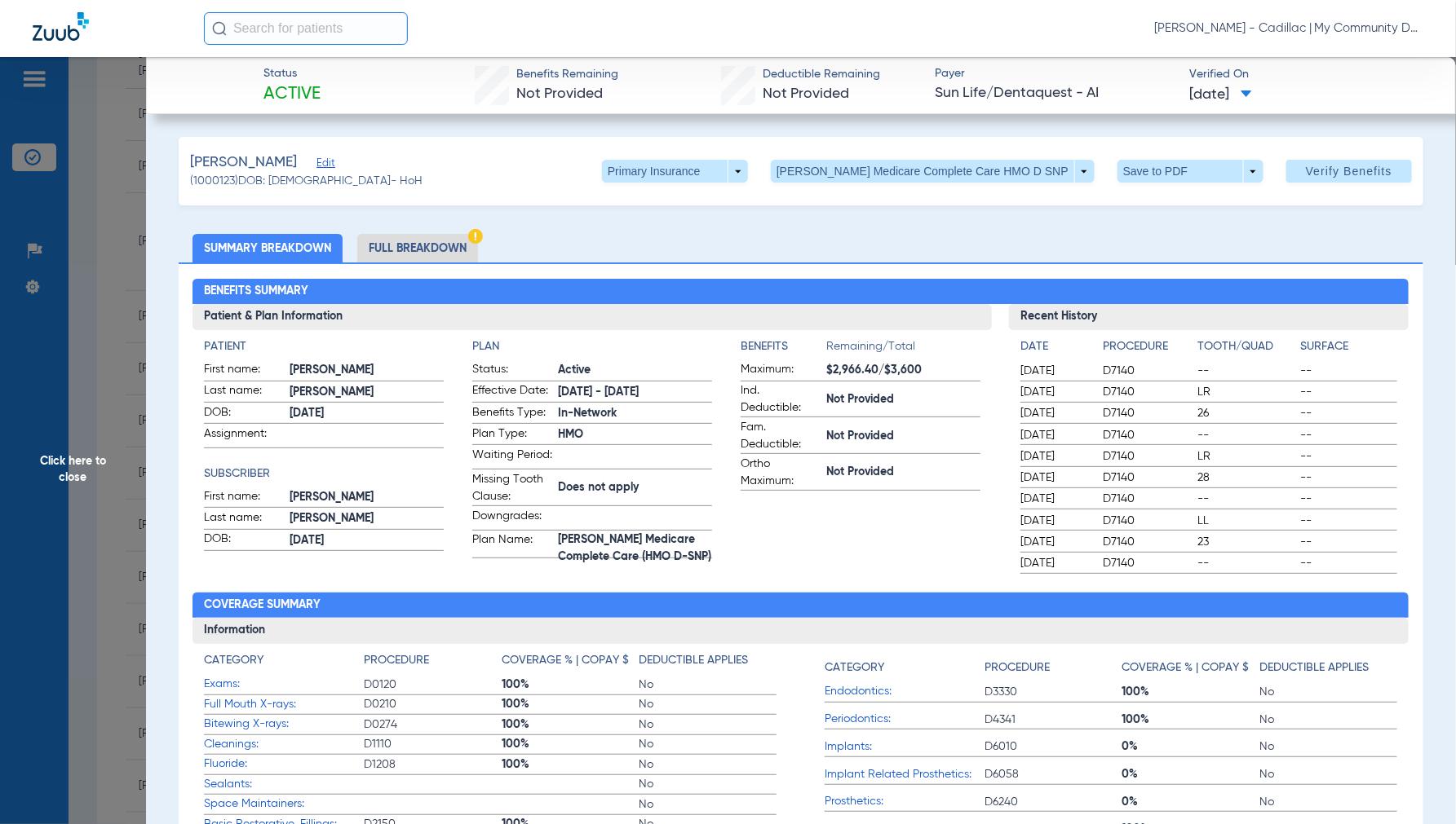
click at [411, 245] on li "Full Breakdown" at bounding box center [417, 247] width 121 height 28
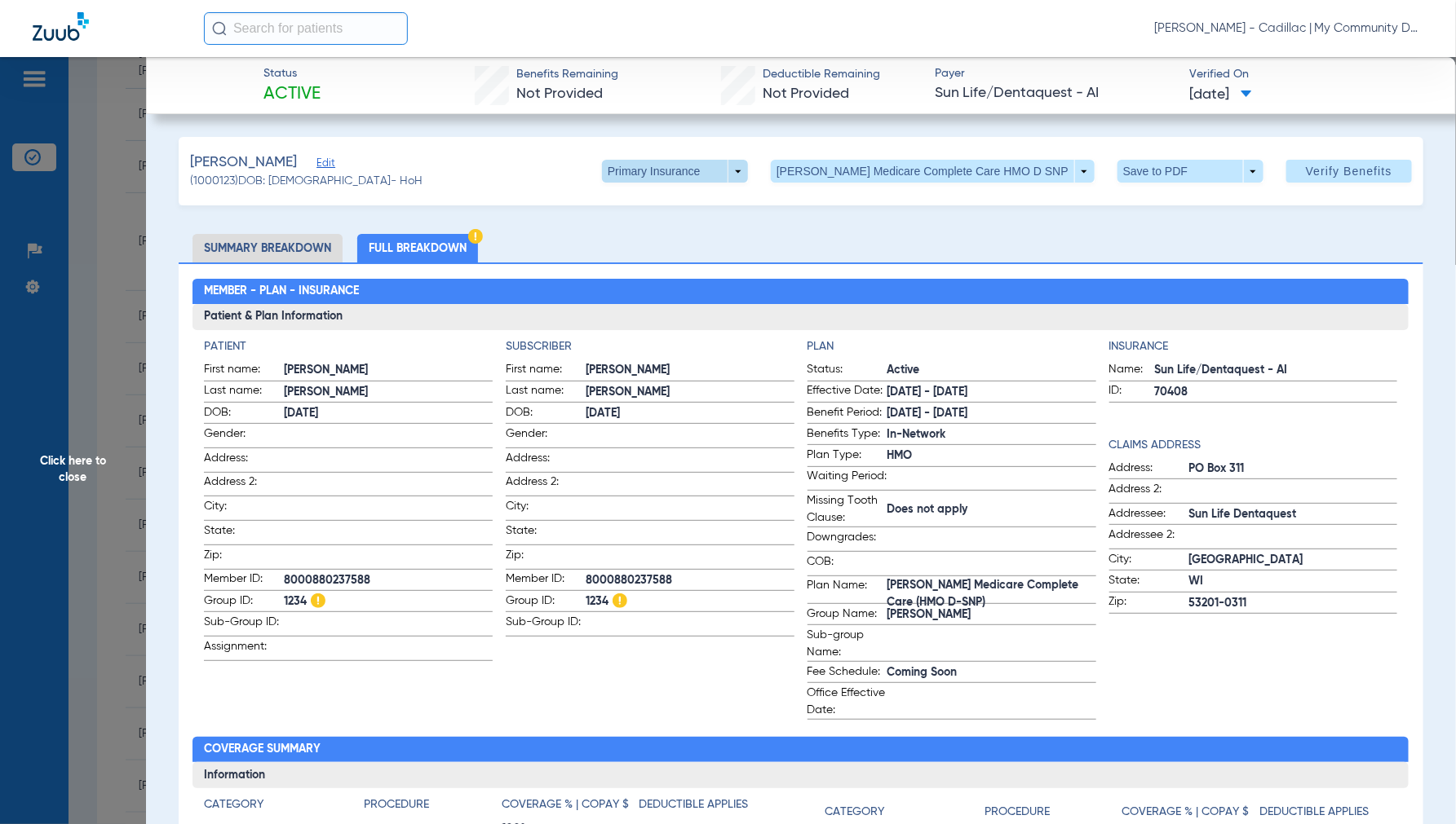
click at [748, 167] on span at bounding box center [674, 171] width 146 height 23
click at [734, 239] on span "Secondary Insurance" at bounding box center [717, 236] width 107 height 12
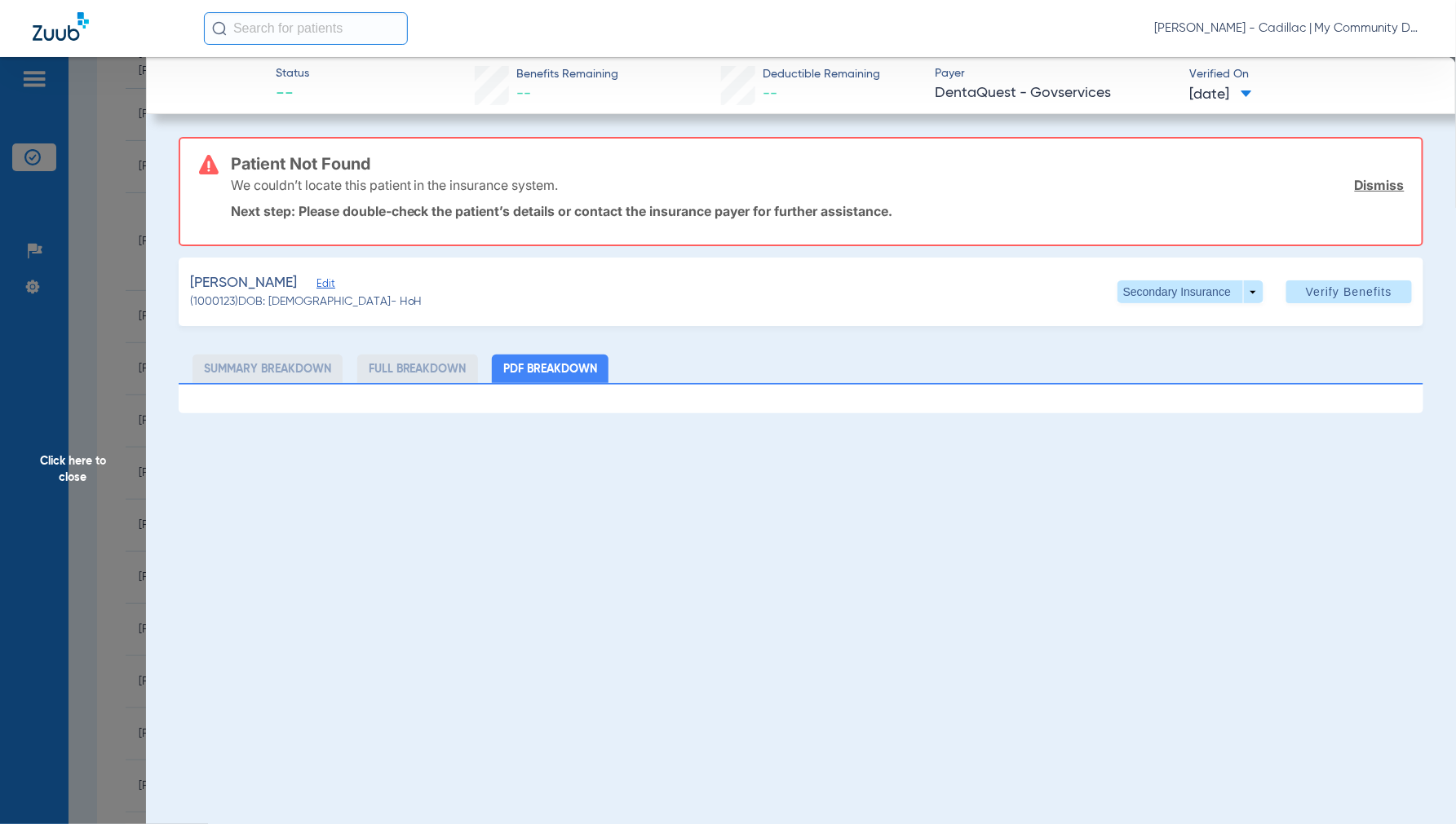
click at [92, 449] on span "Click here to close" at bounding box center [73, 469] width 146 height 824
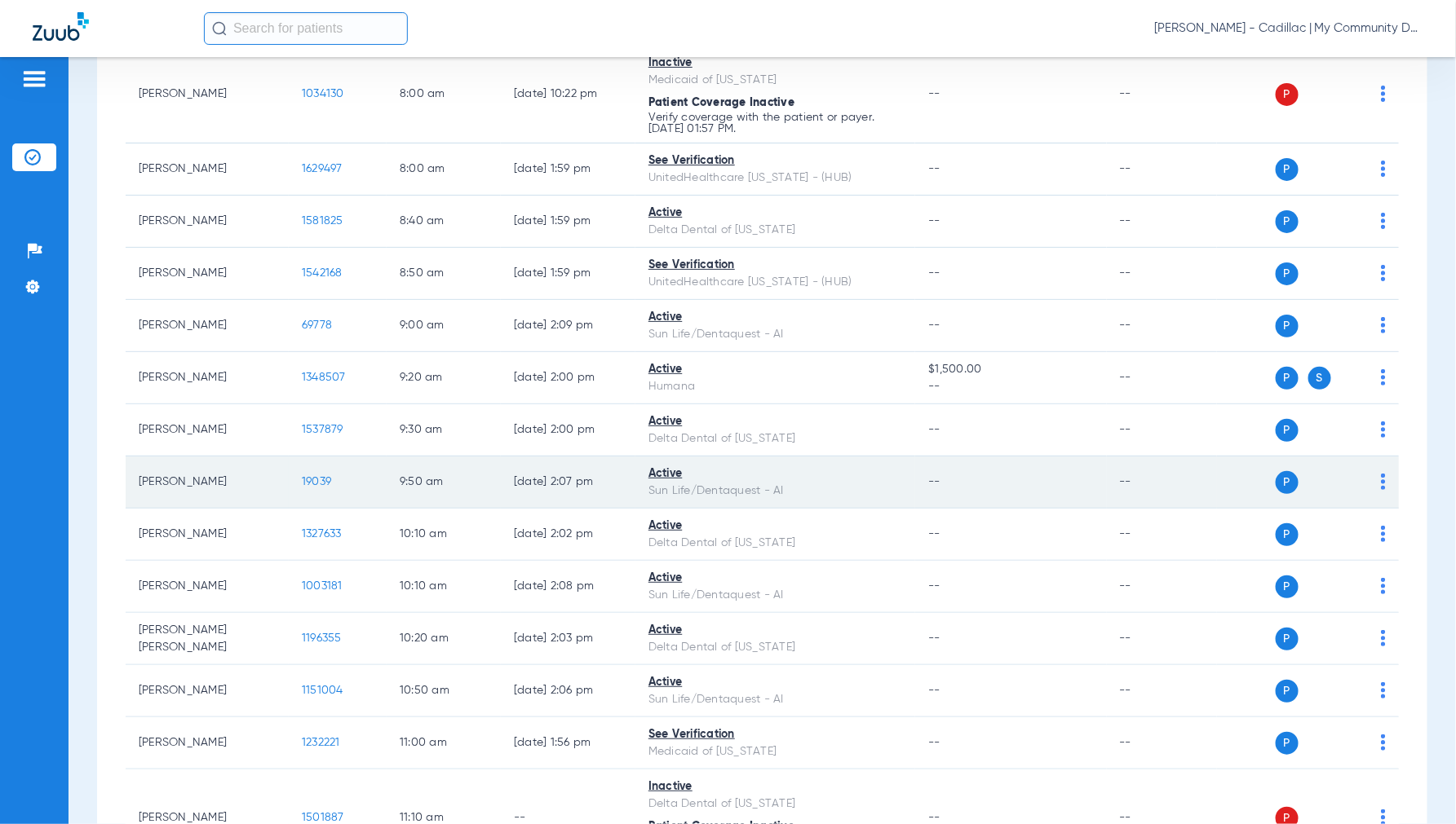
scroll to position [0, 0]
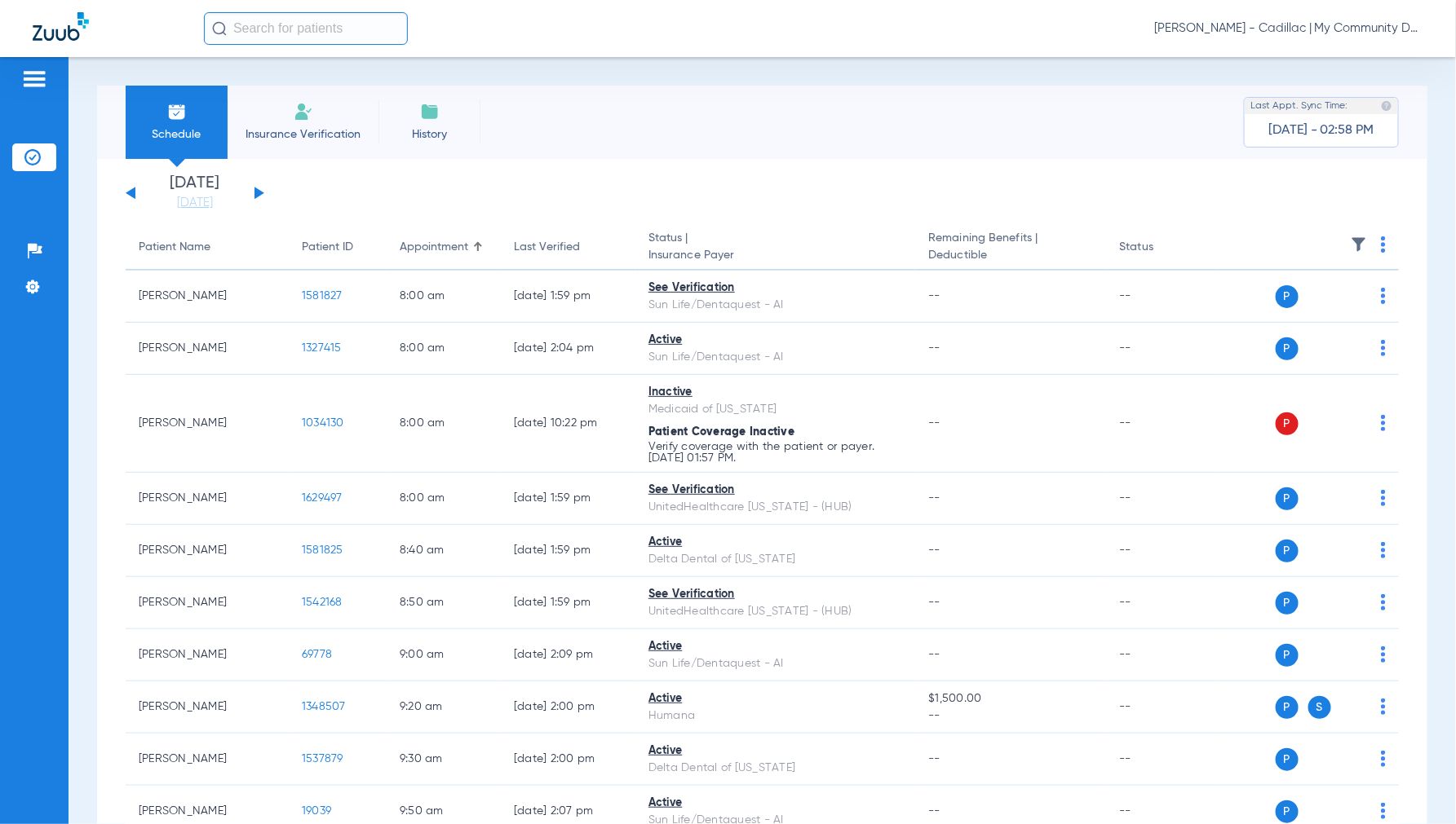
click at [257, 191] on button at bounding box center [259, 192] width 10 height 12
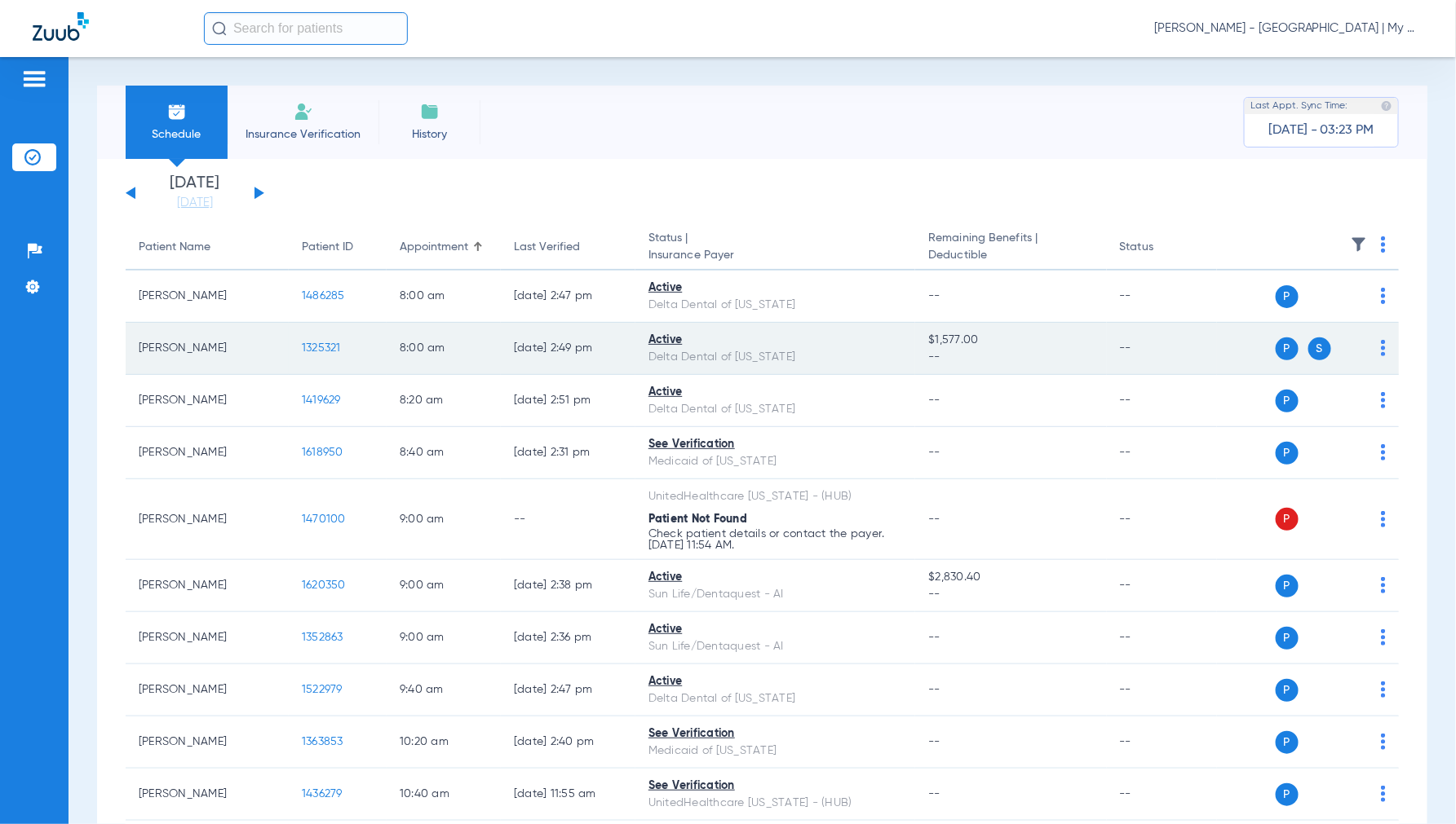
click at [324, 350] on span "1325321" at bounding box center [321, 347] width 39 height 12
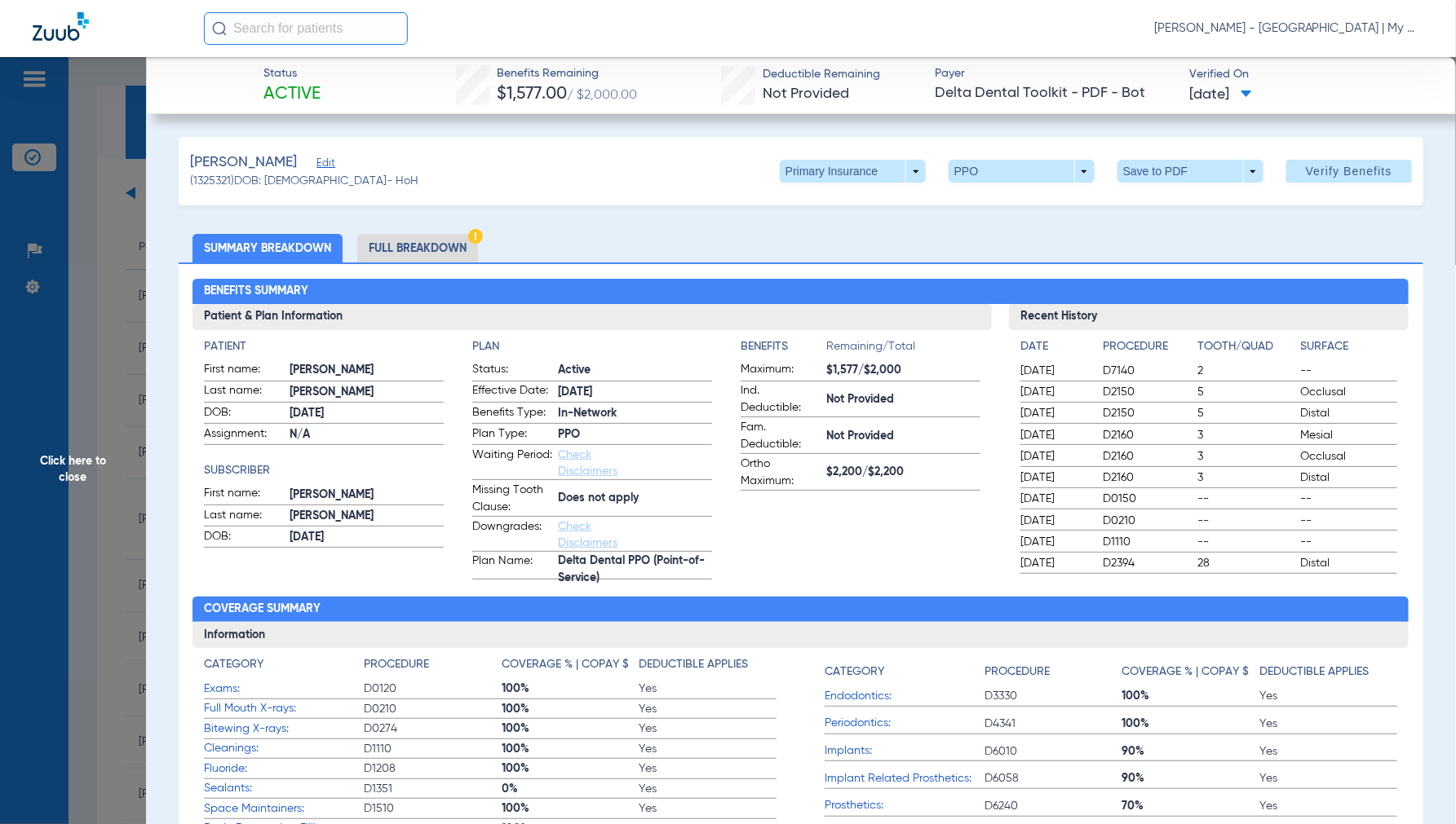
click at [416, 239] on li "Full Breakdown" at bounding box center [417, 247] width 121 height 28
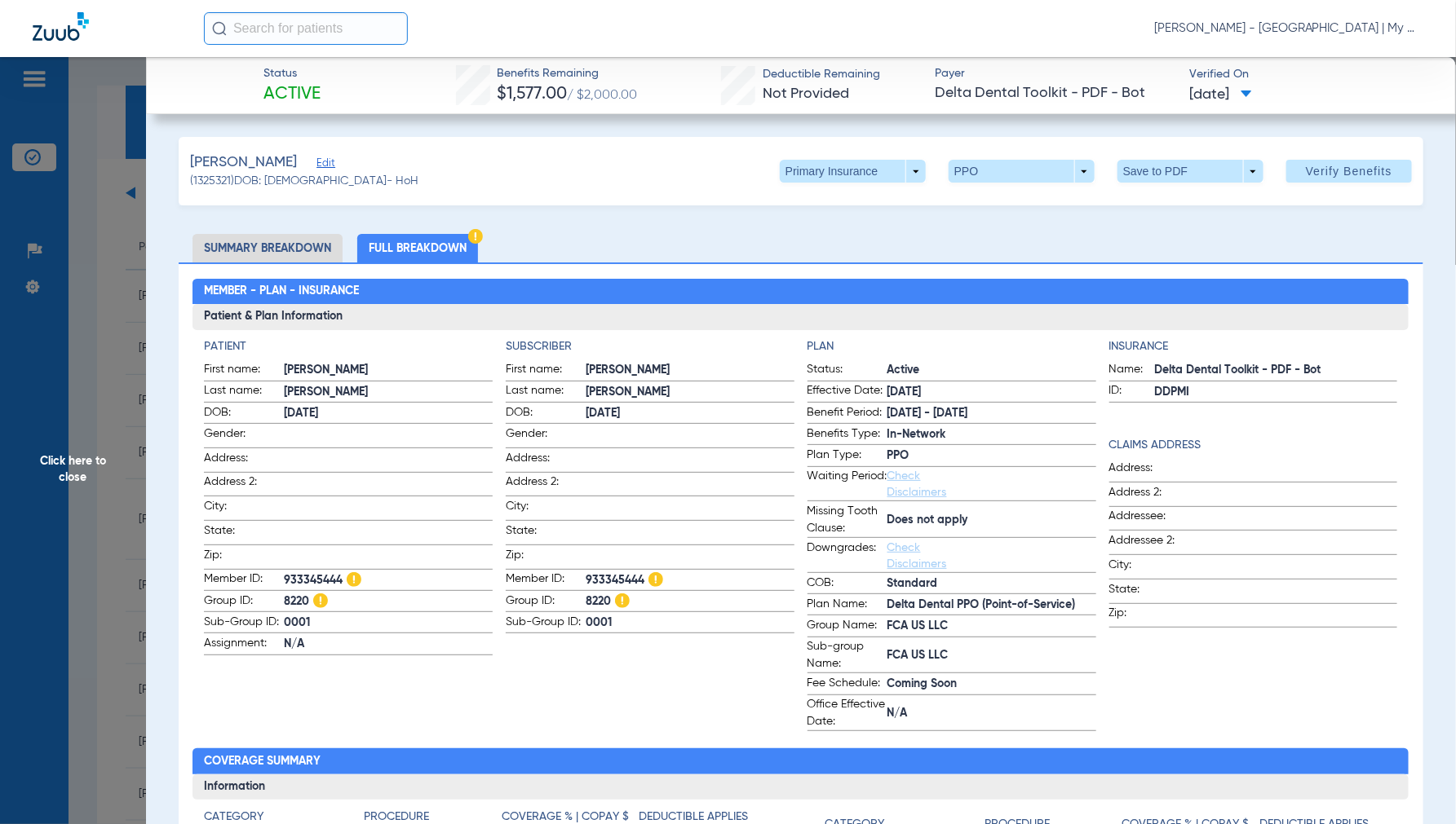
click at [46, 473] on span "Click here to close" at bounding box center [73, 469] width 146 height 824
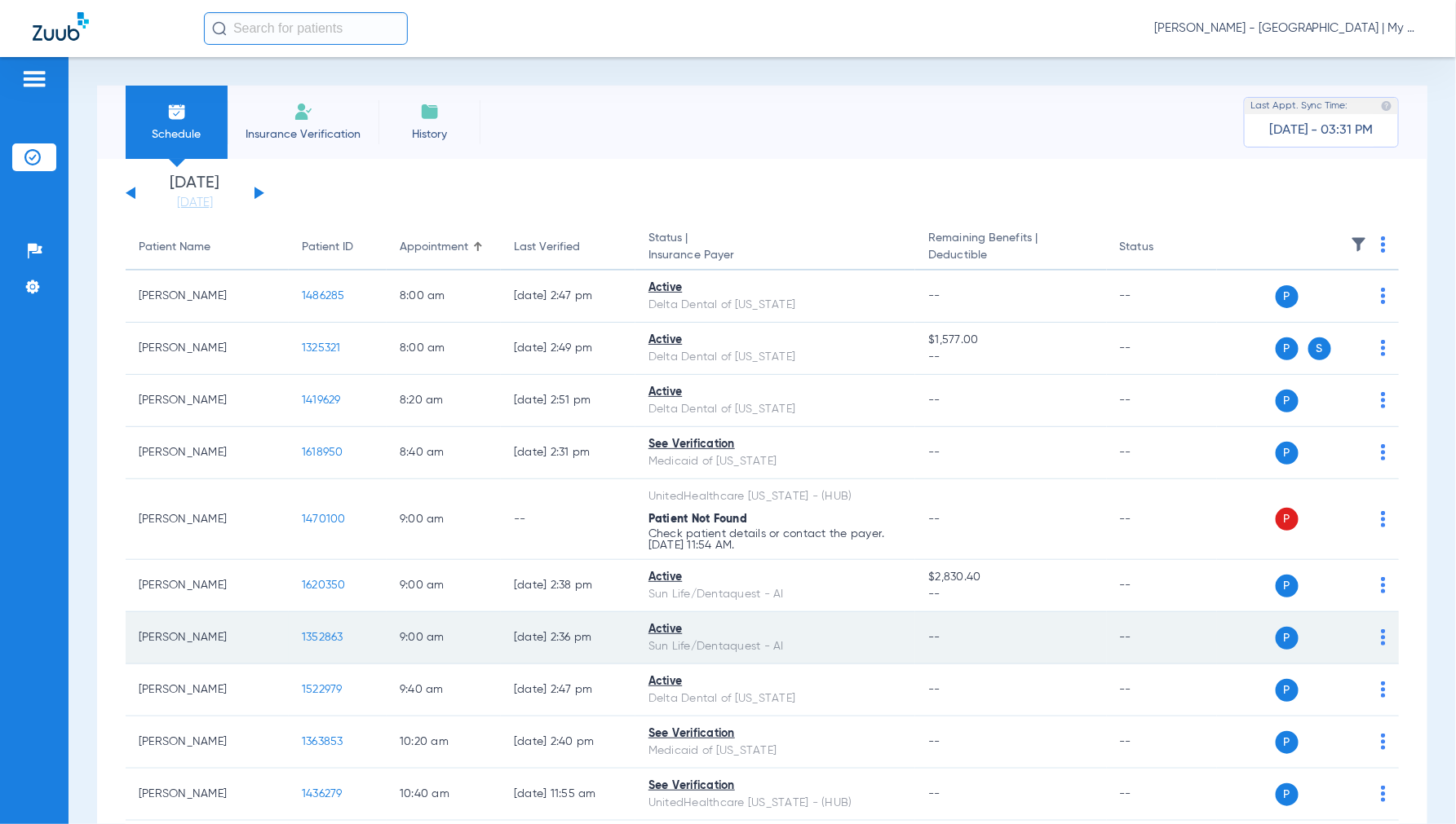
scroll to position [90, 0]
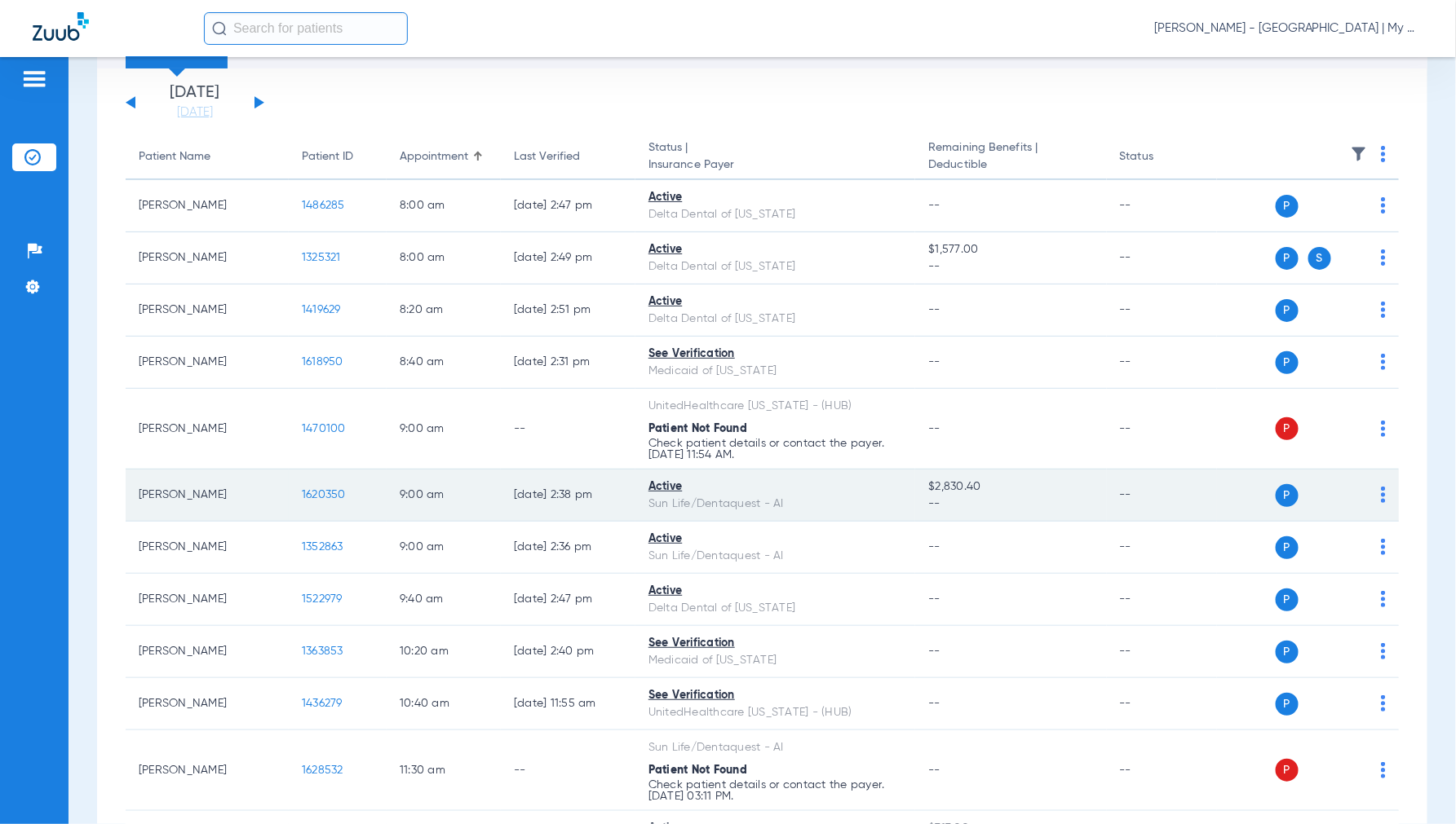
click at [321, 493] on span "1620350" at bounding box center [324, 495] width 44 height 12
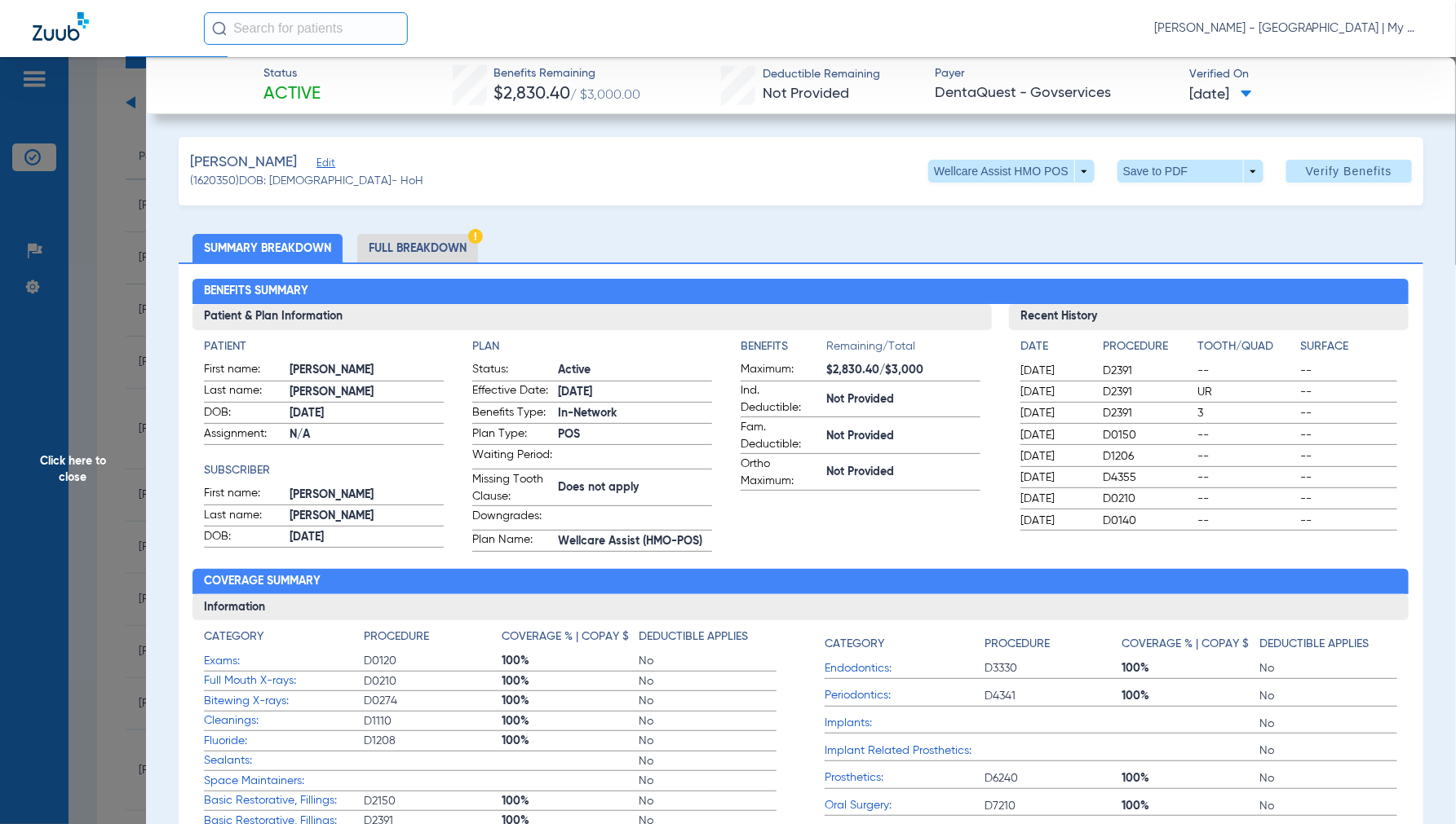
click at [86, 455] on span "Click here to close" at bounding box center [73, 469] width 146 height 824
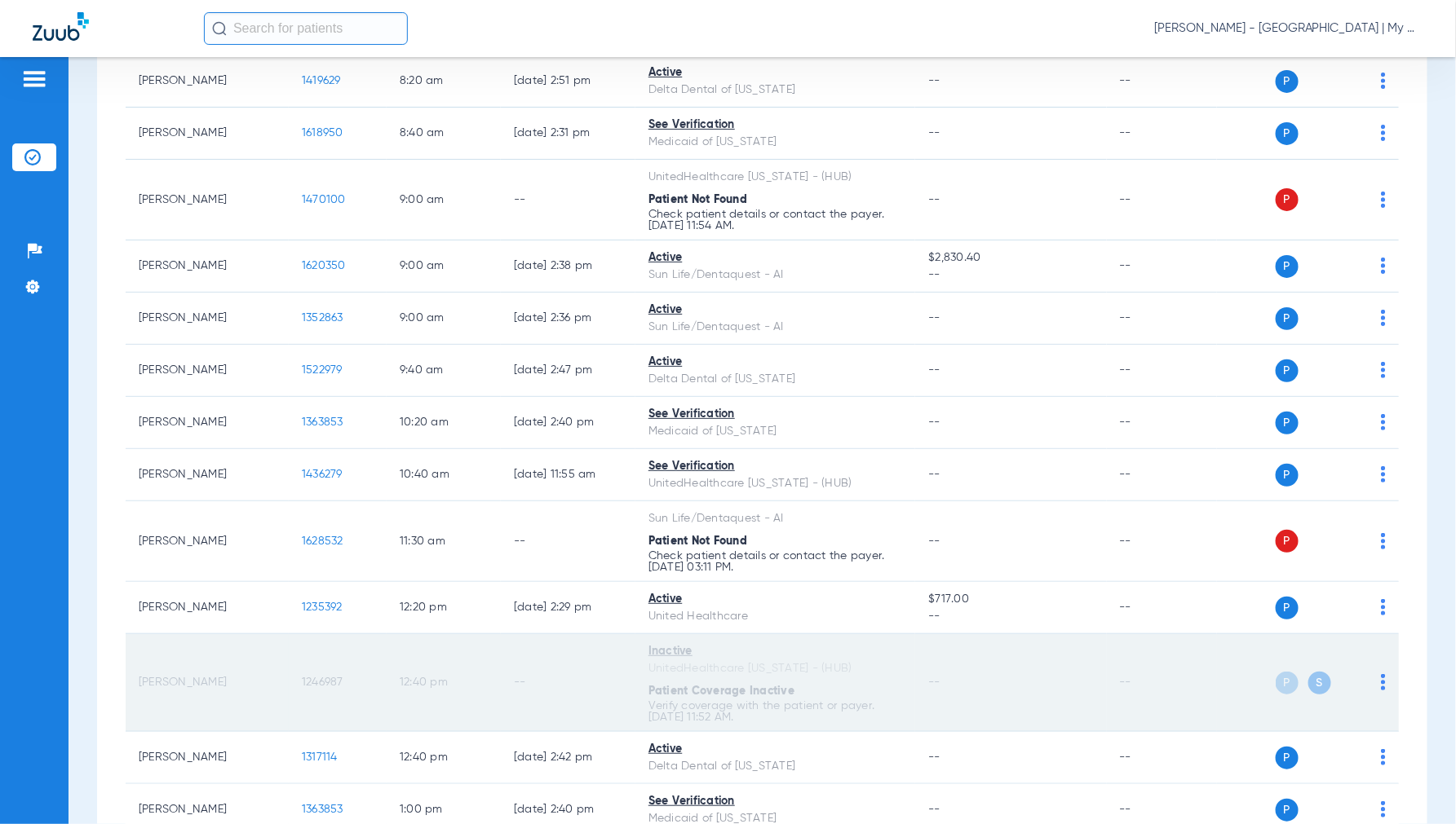
scroll to position [362, 0]
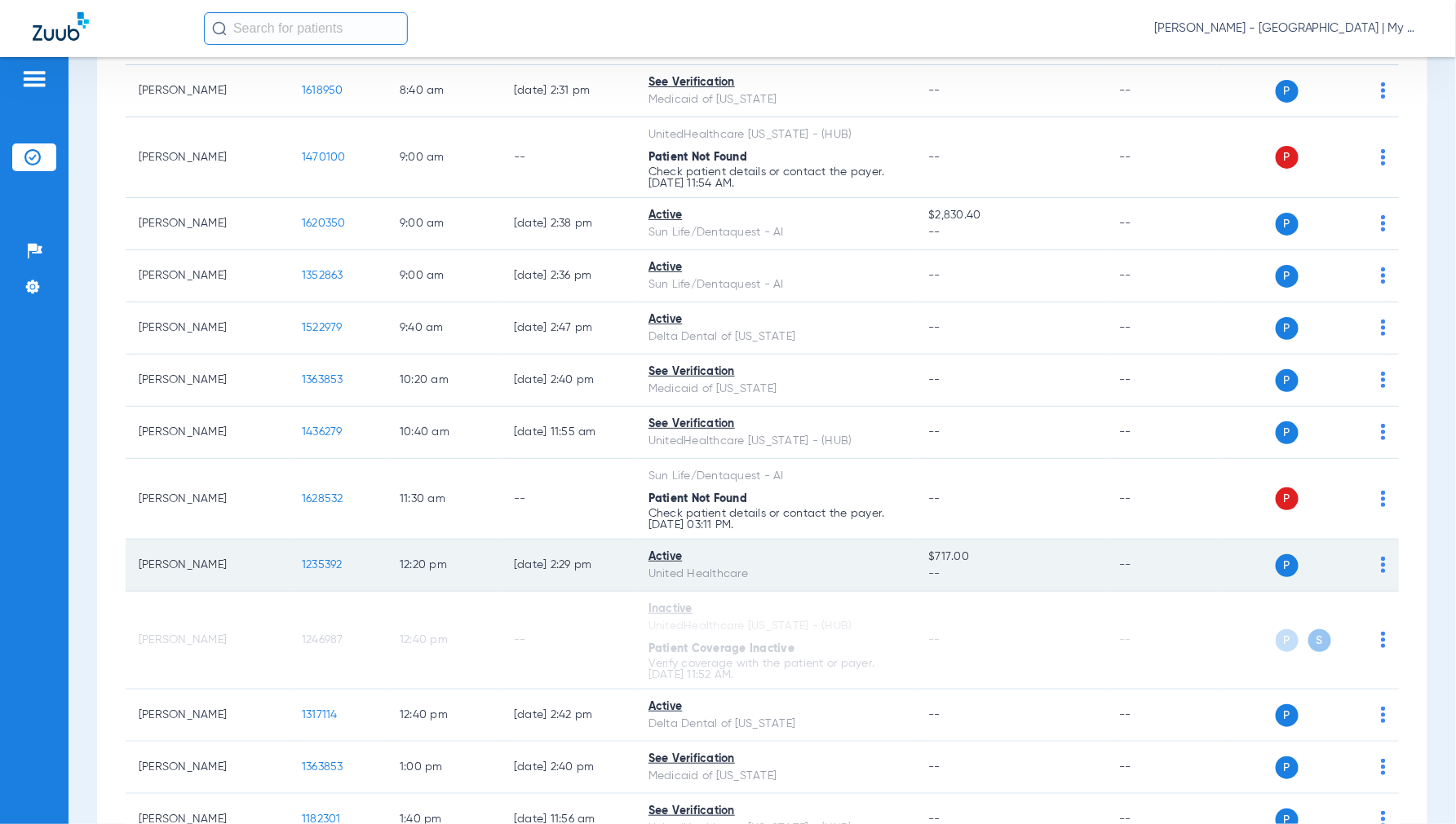
click at [312, 561] on span "1235392" at bounding box center [322, 565] width 41 height 12
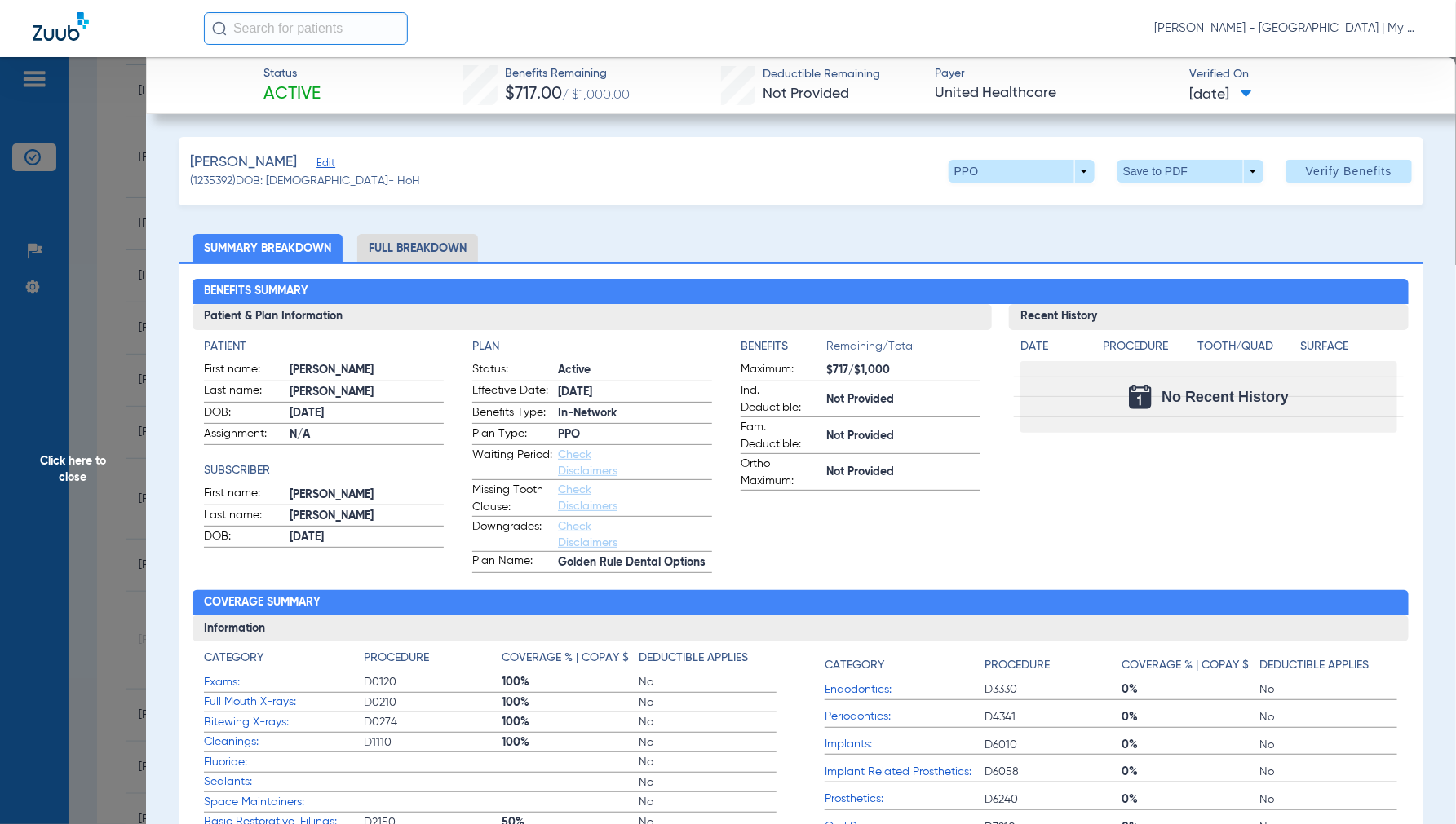
click at [436, 256] on li "Full Breakdown" at bounding box center [417, 247] width 121 height 28
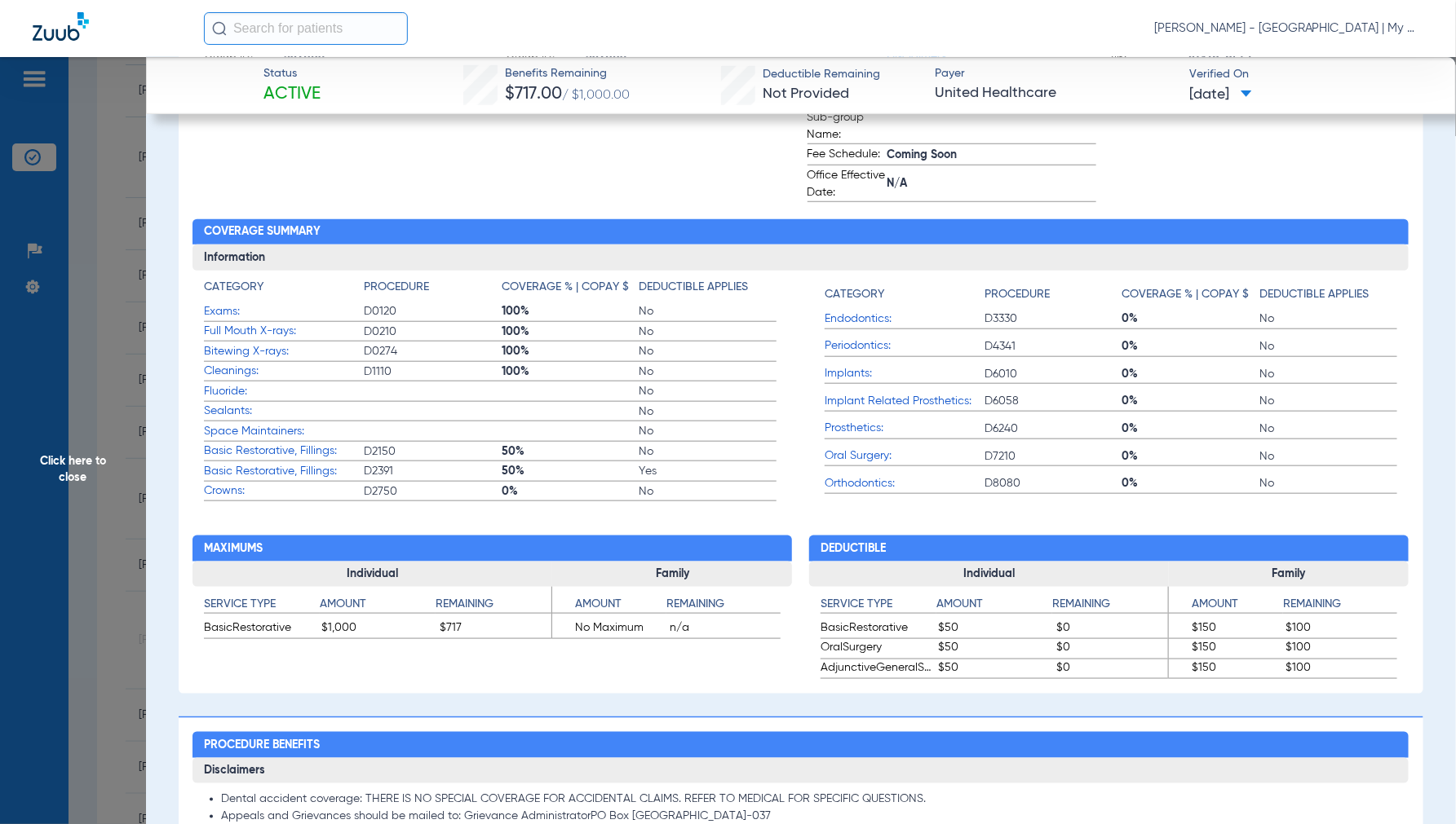
scroll to position [0, 0]
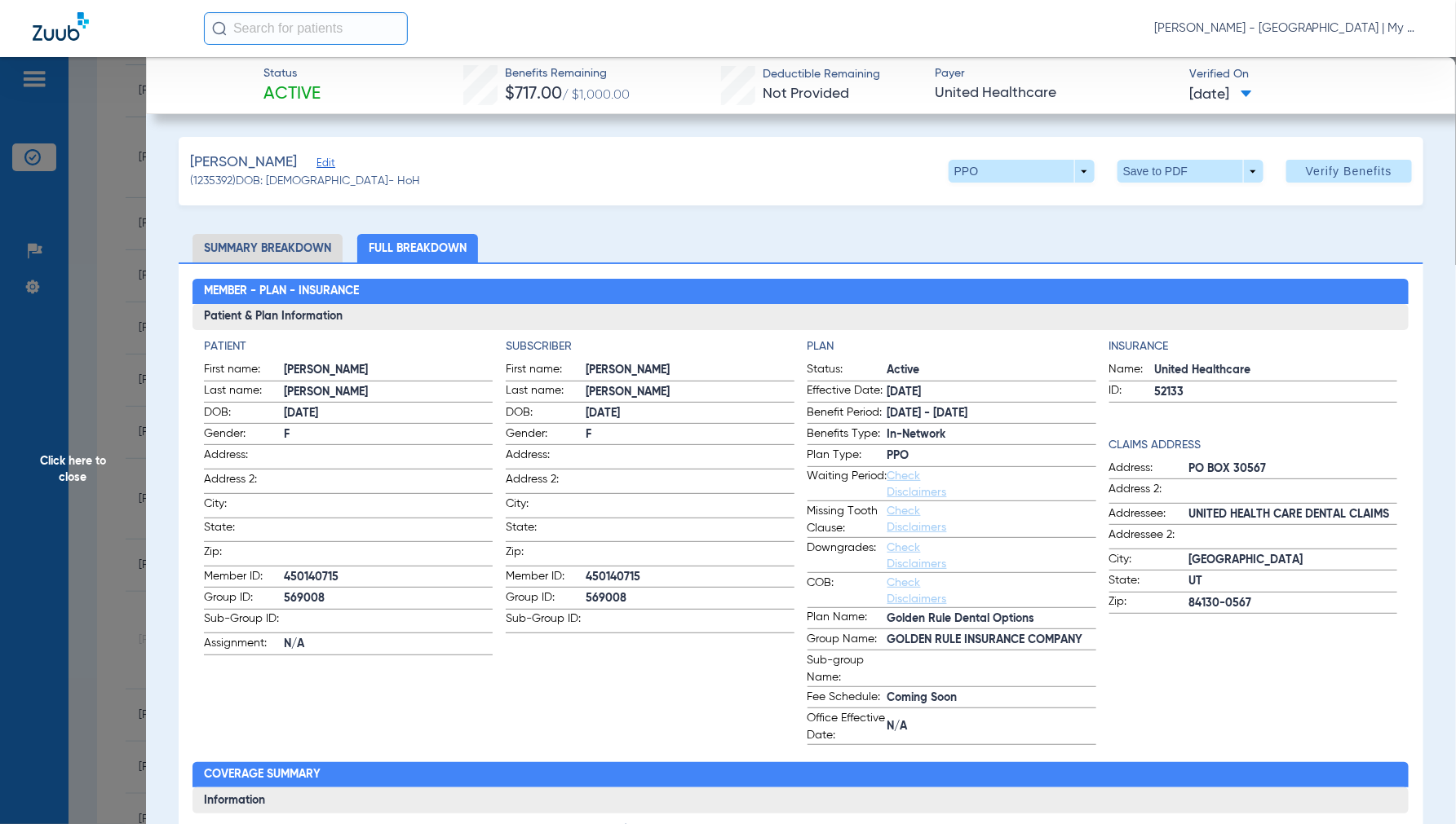
click at [282, 246] on li "Summary Breakdown" at bounding box center [267, 247] width 150 height 28
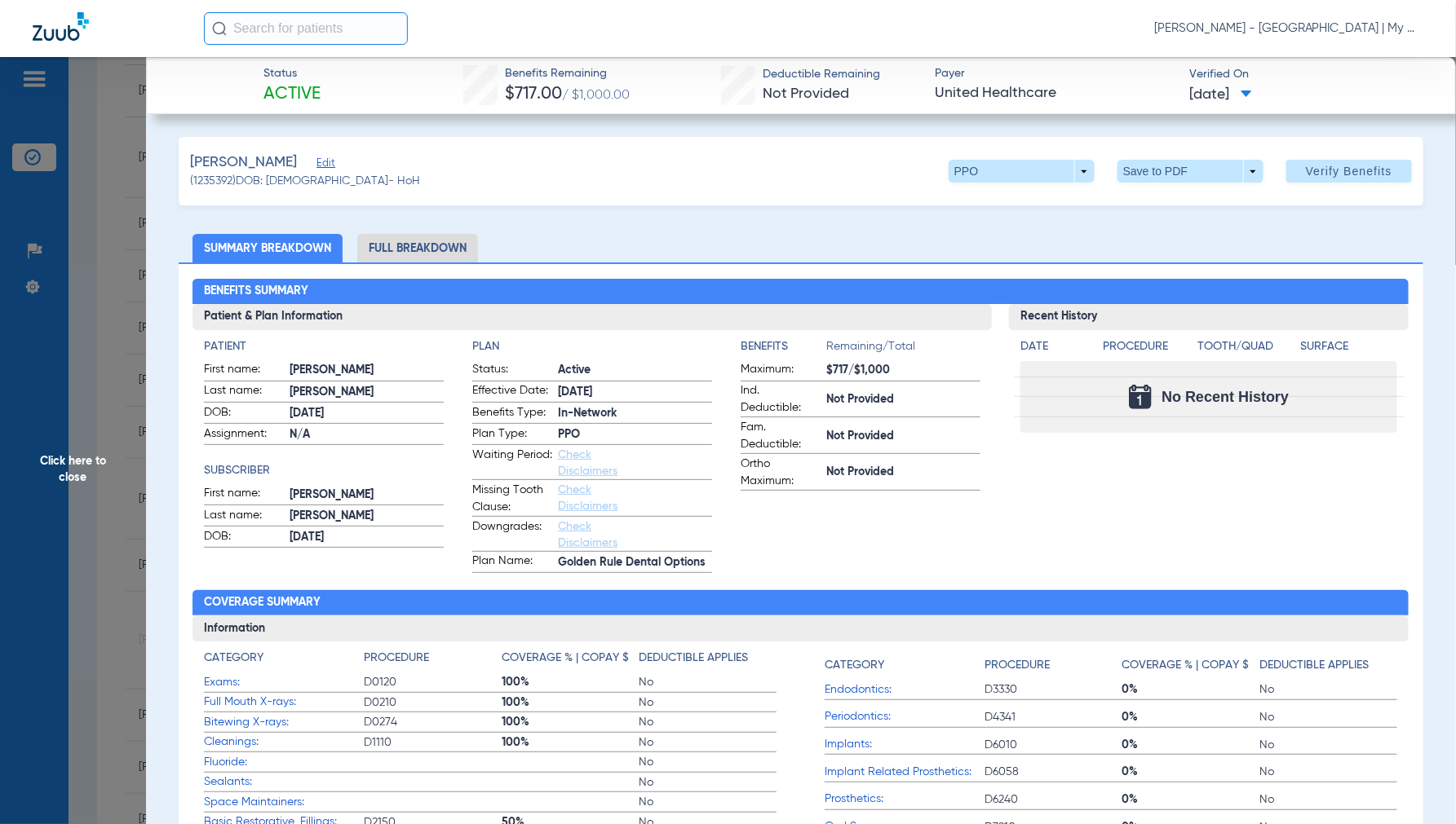
click at [82, 470] on span "Click here to close" at bounding box center [73, 469] width 146 height 824
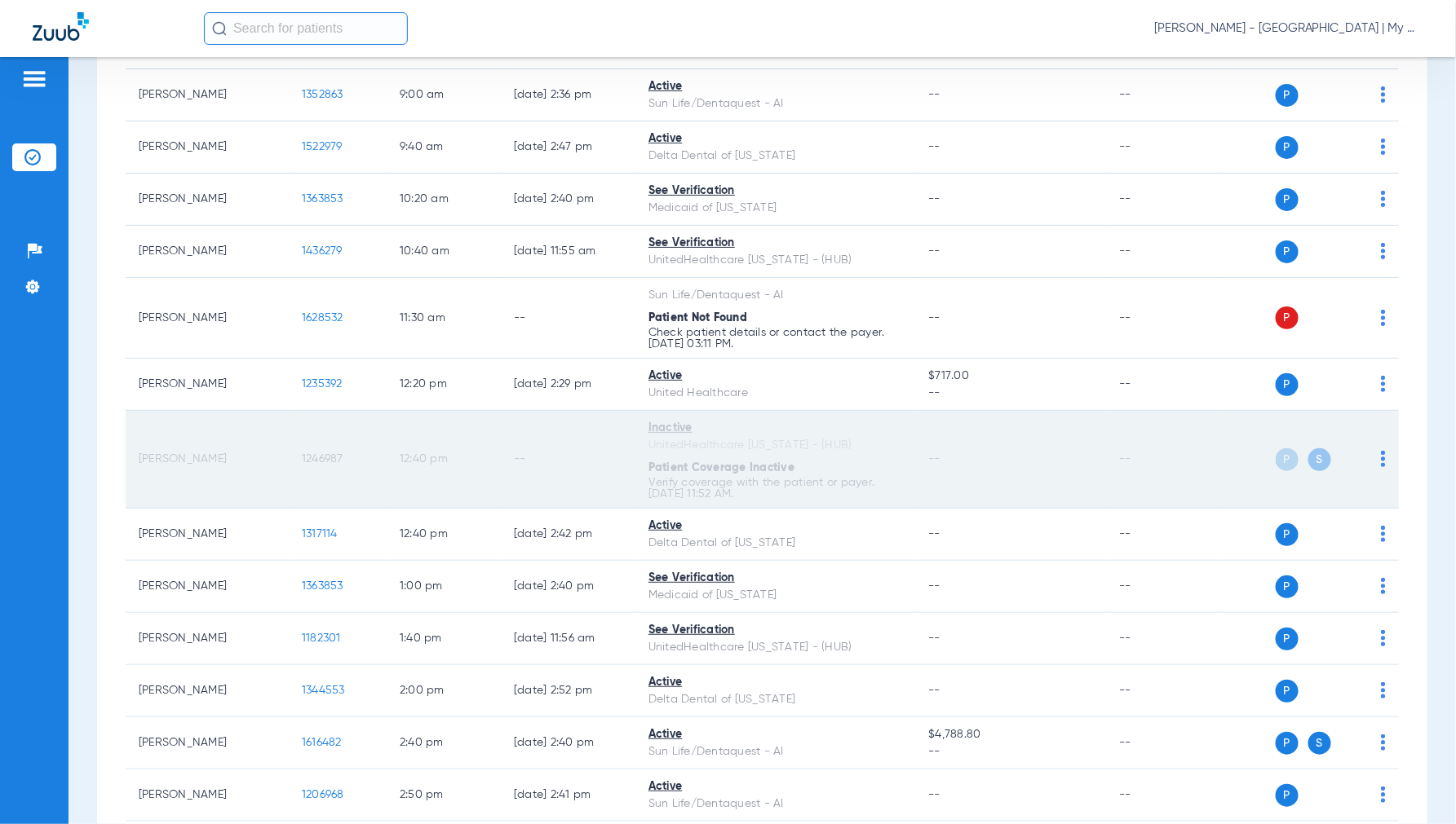
scroll to position [633, 0]
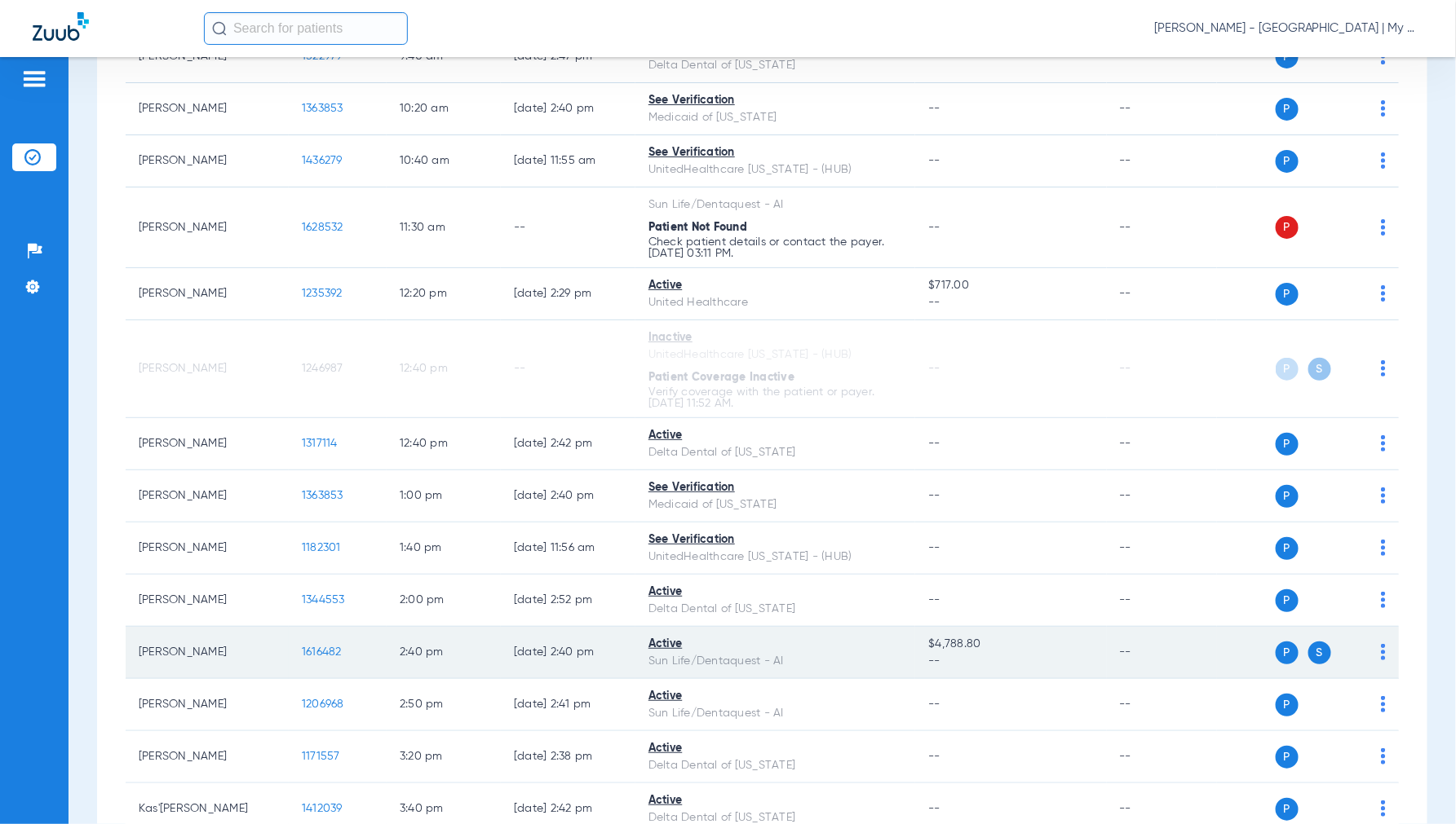
click at [329, 647] on span "1616482" at bounding box center [322, 652] width 40 height 12
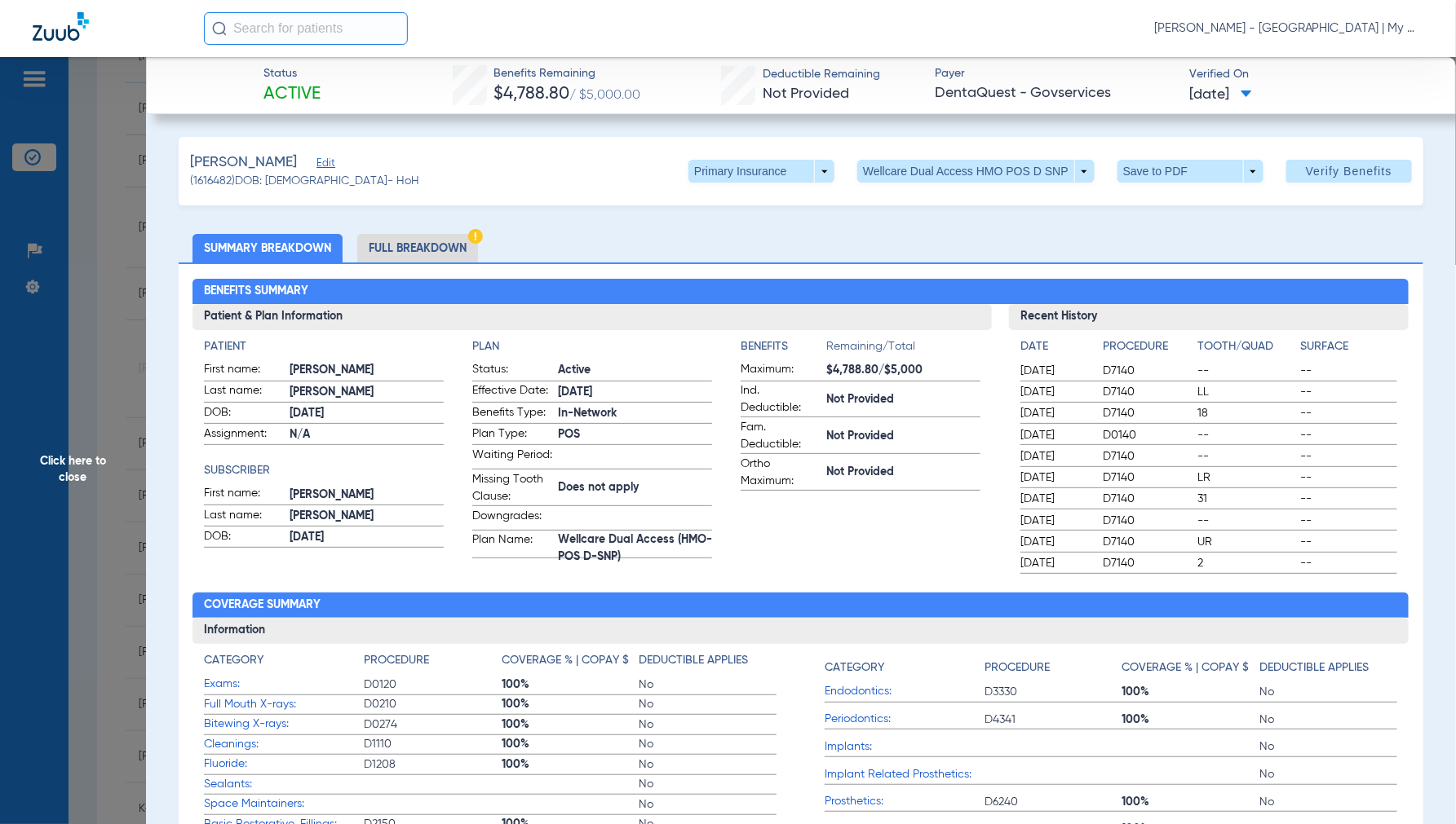
click at [94, 451] on span "Click here to close" at bounding box center [73, 469] width 146 height 824
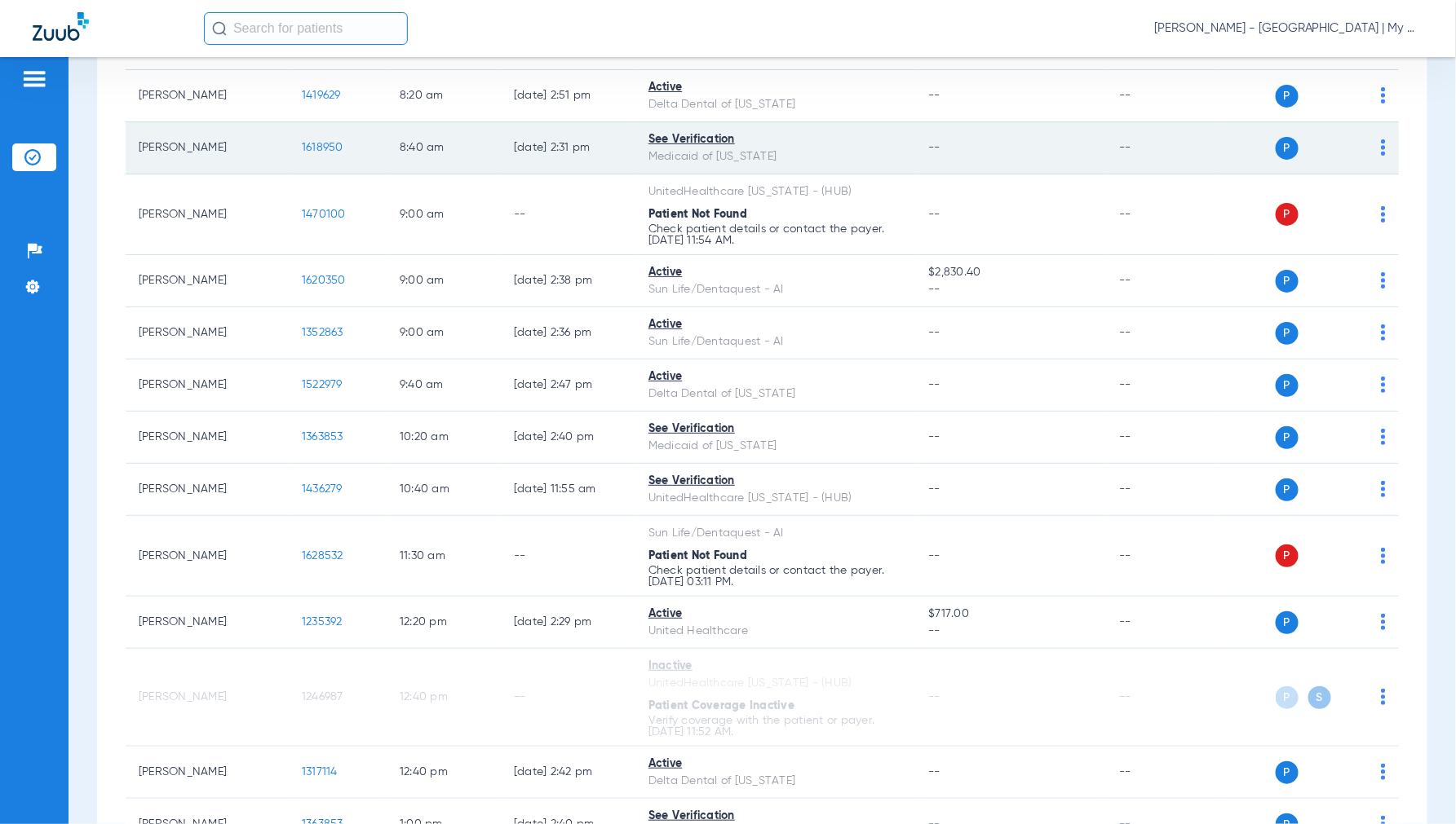
scroll to position [0, 0]
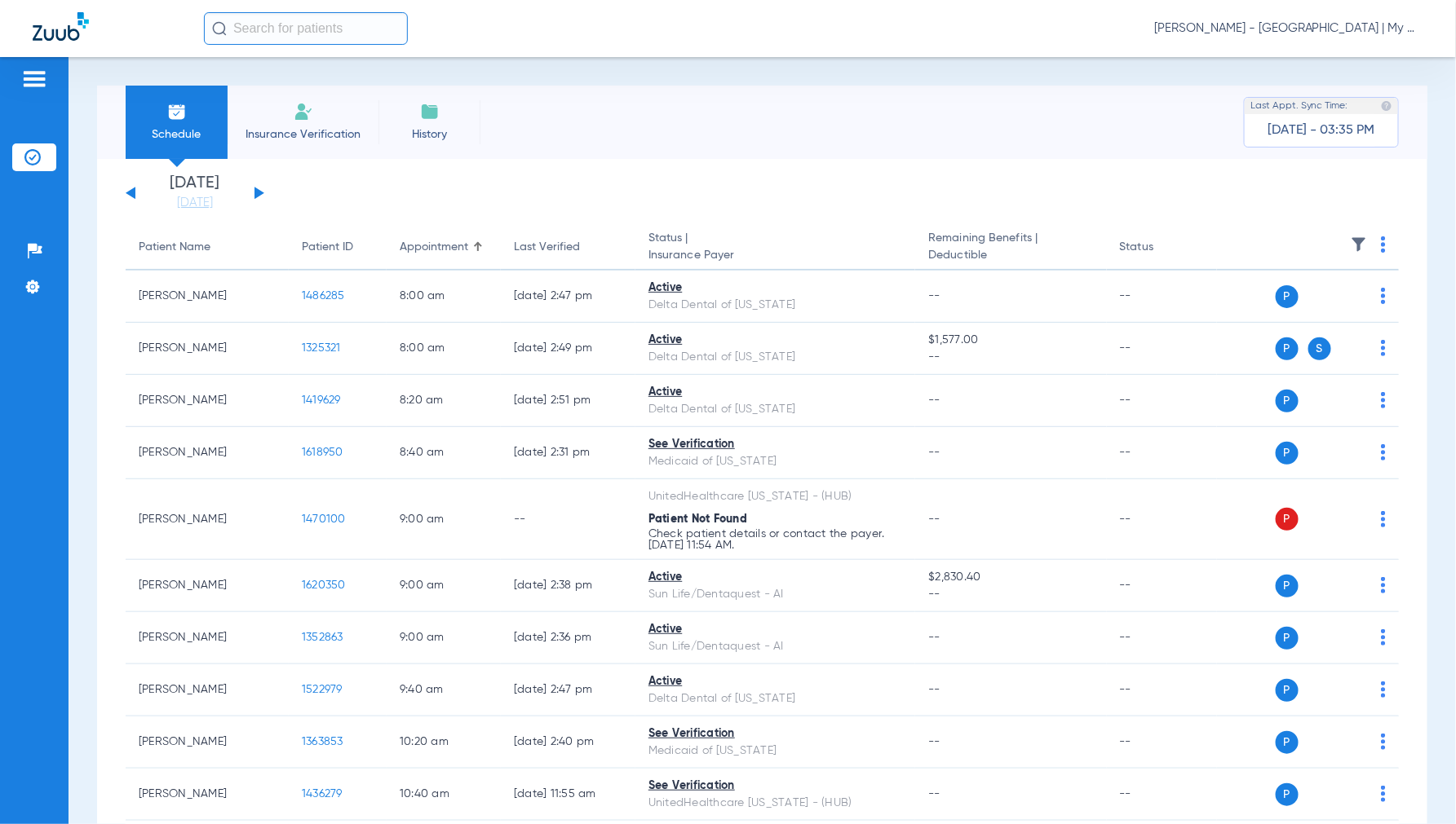
click at [255, 190] on div "Monday 06-09-2025 Tuesday 06-10-2025 Wednesday 06-11-2025 Thursday 06-12-2025 F…" at bounding box center [195, 193] width 138 height 35
click at [262, 189] on div "Monday 06-09-2025 Tuesday 06-10-2025 Wednesday 06-11-2025 Thursday 06-12-2025 F…" at bounding box center [195, 193] width 138 height 35
click at [255, 196] on button at bounding box center [259, 192] width 10 height 12
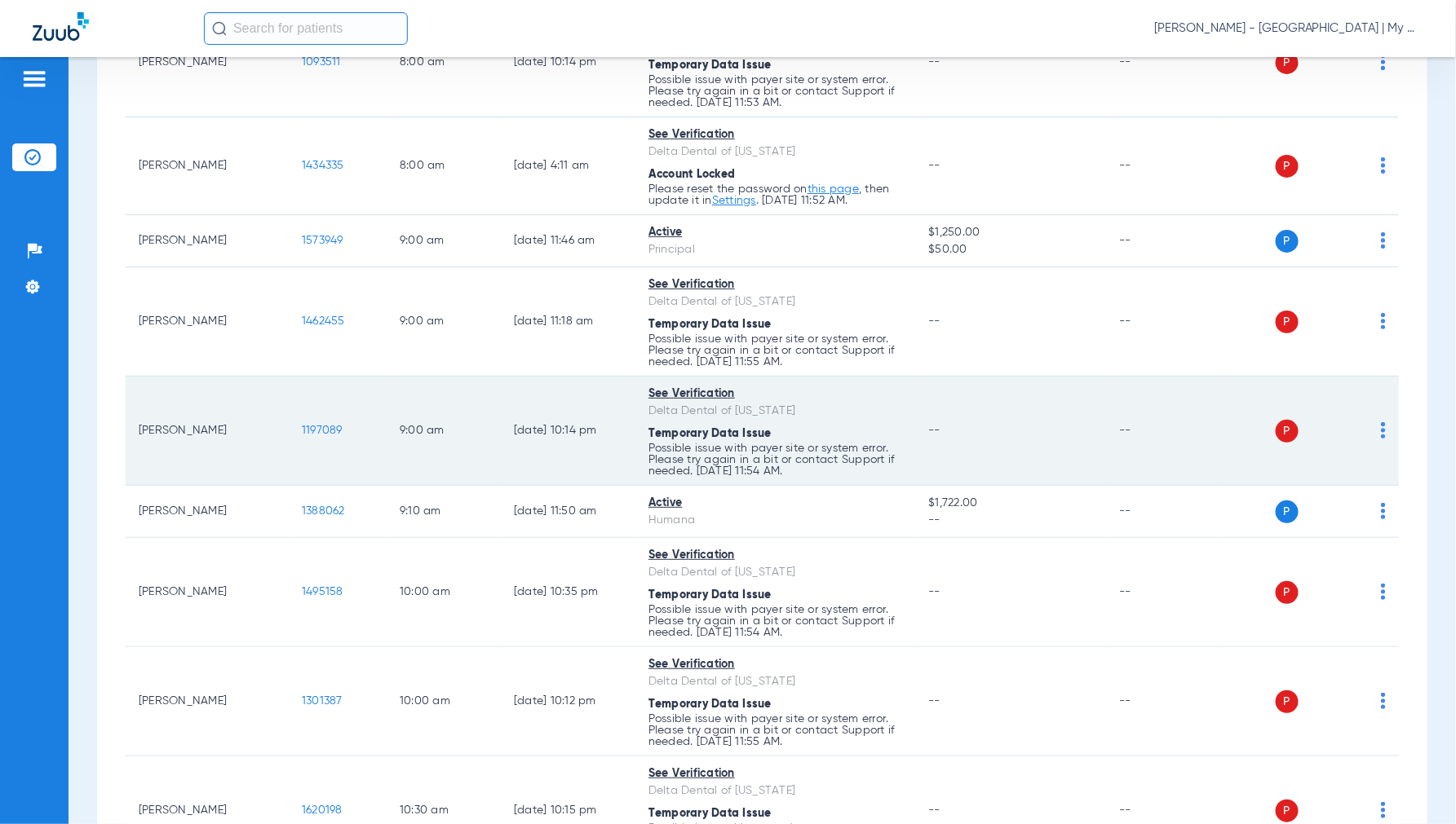
scroll to position [633, 0]
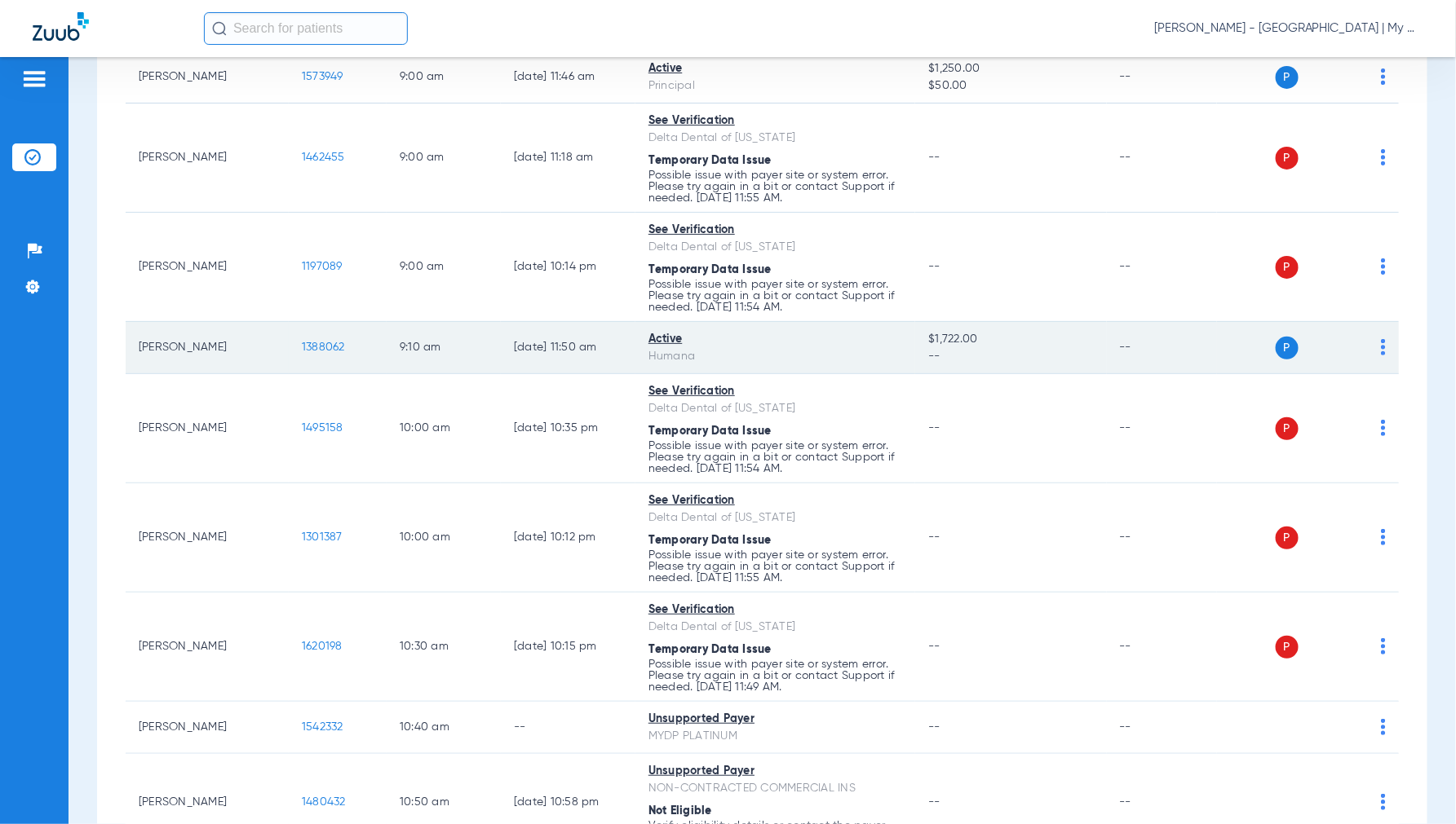
click at [331, 353] on span "1388062" at bounding box center [323, 347] width 43 height 12
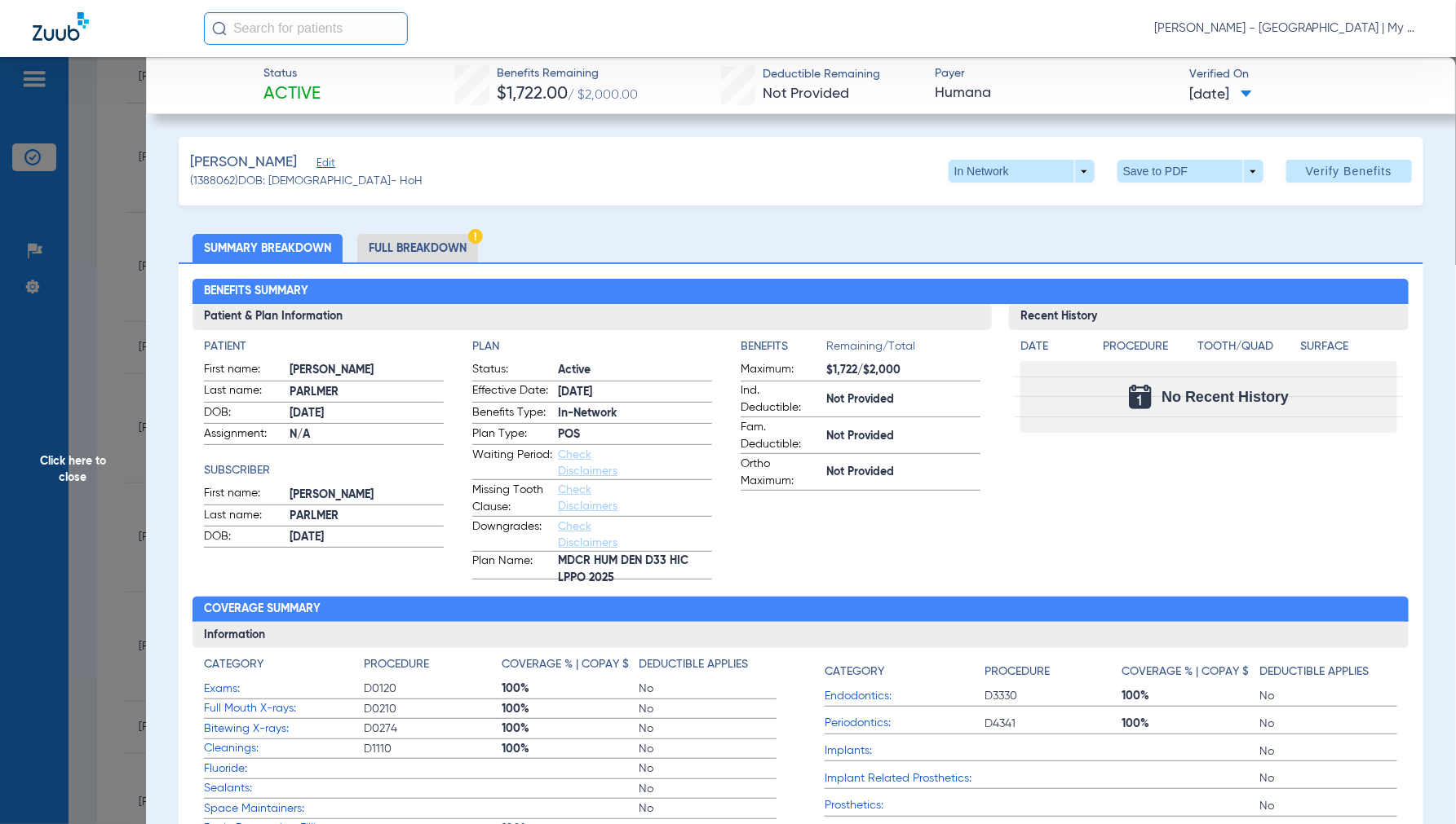
click at [90, 453] on span "Click here to close" at bounding box center [73, 469] width 146 height 824
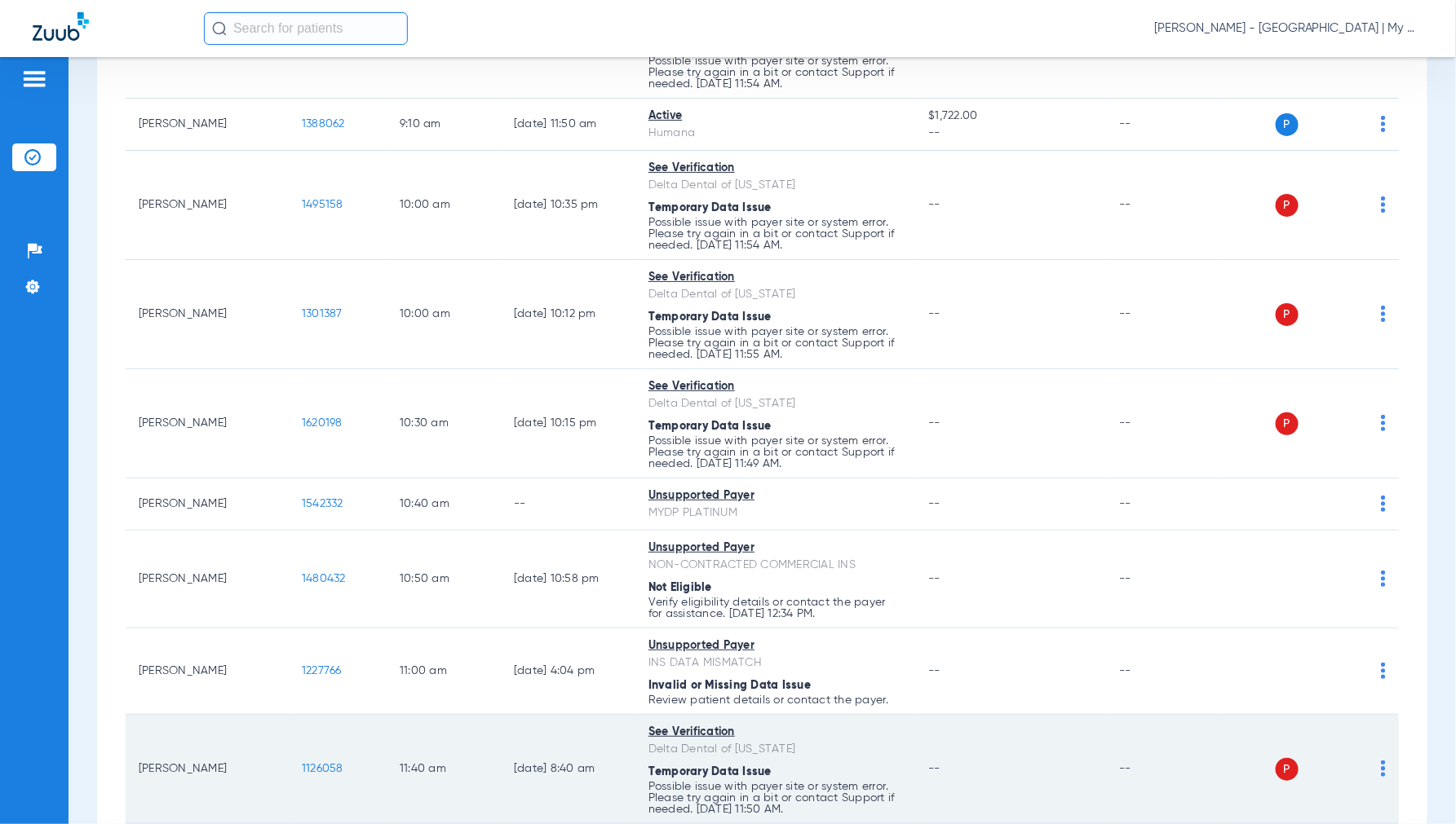
scroll to position [587, 0]
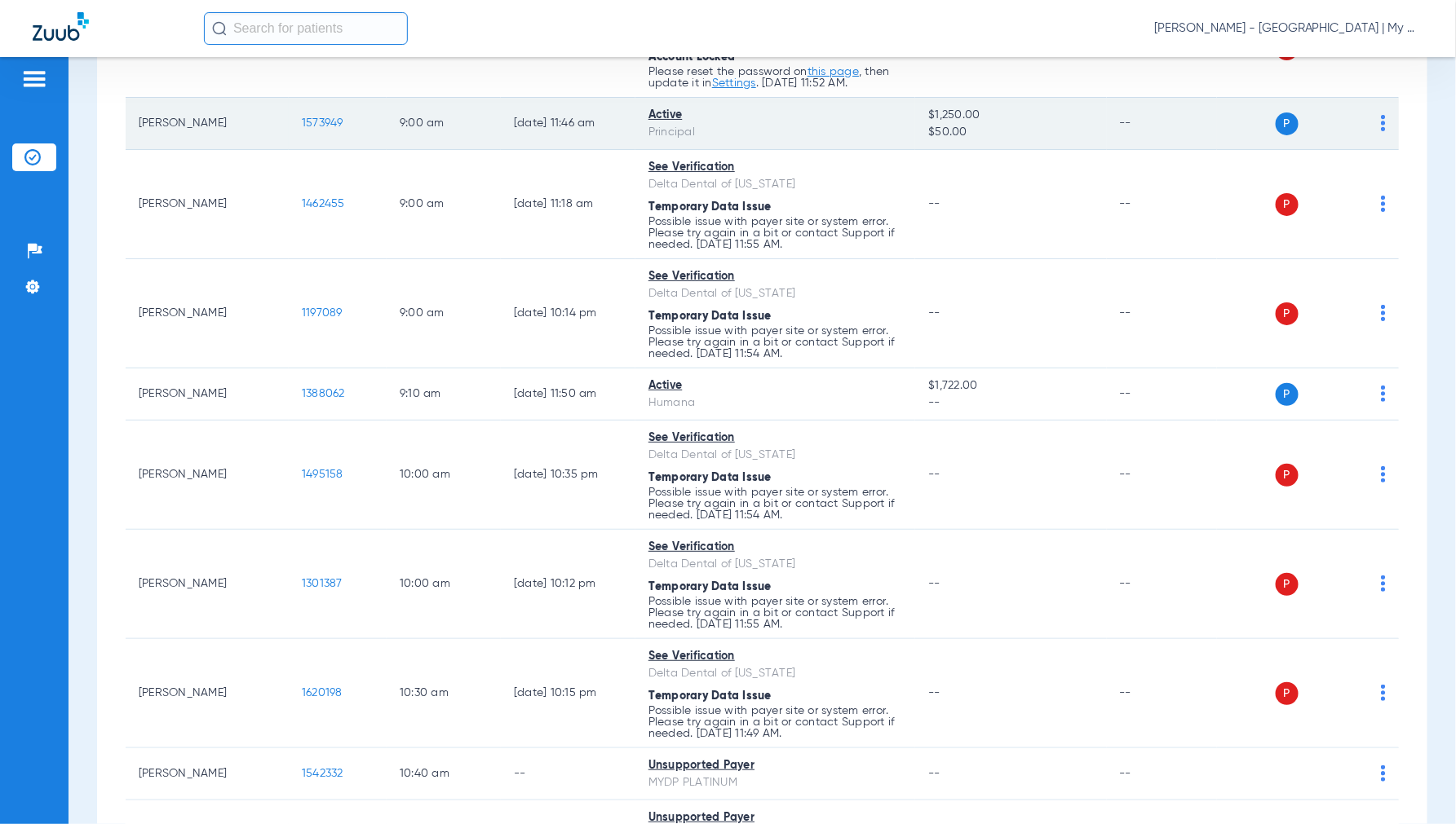
click at [323, 120] on span "1573949" at bounding box center [323, 123] width 42 height 12
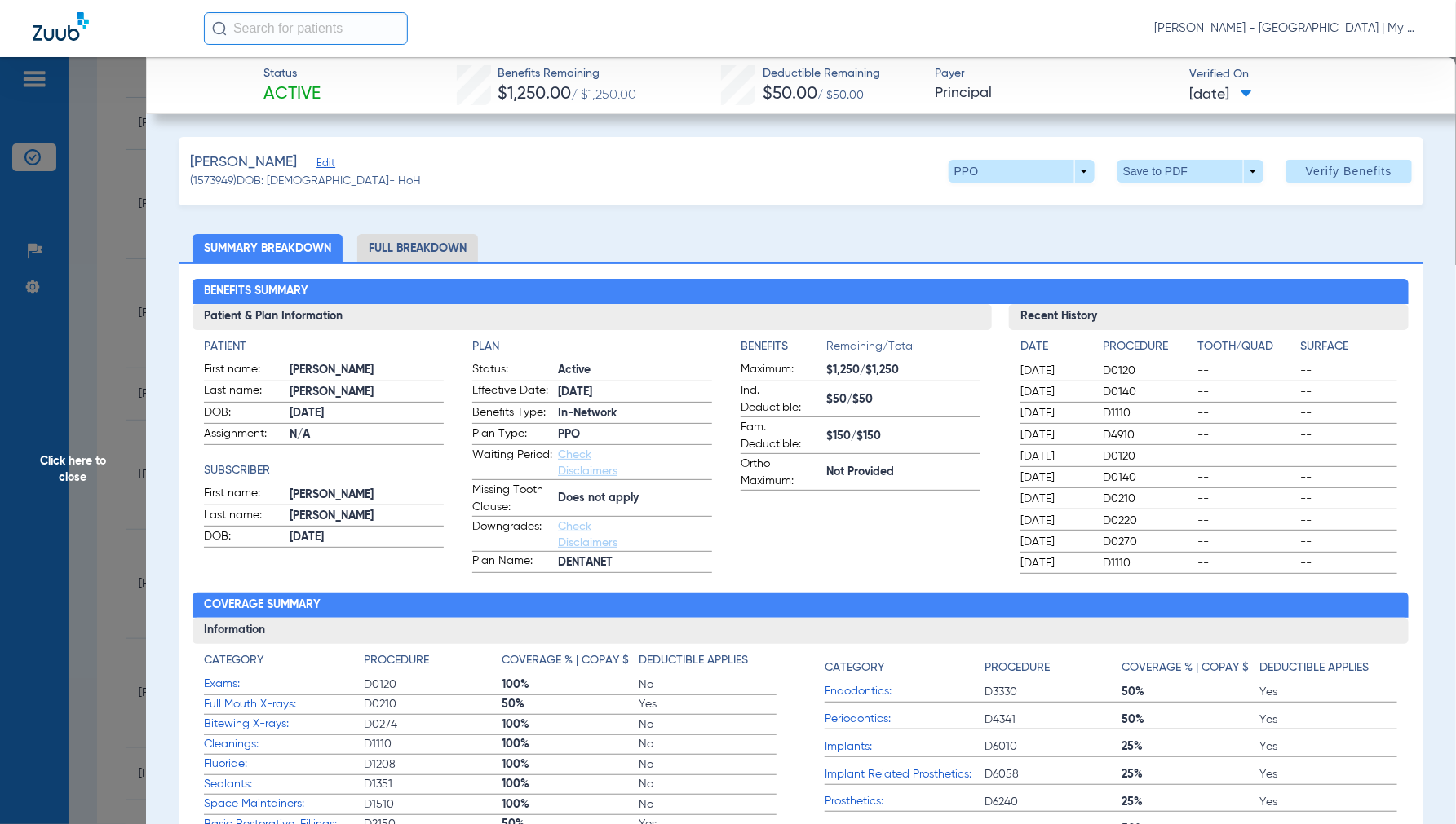
click at [425, 246] on li "Full Breakdown" at bounding box center [417, 247] width 121 height 28
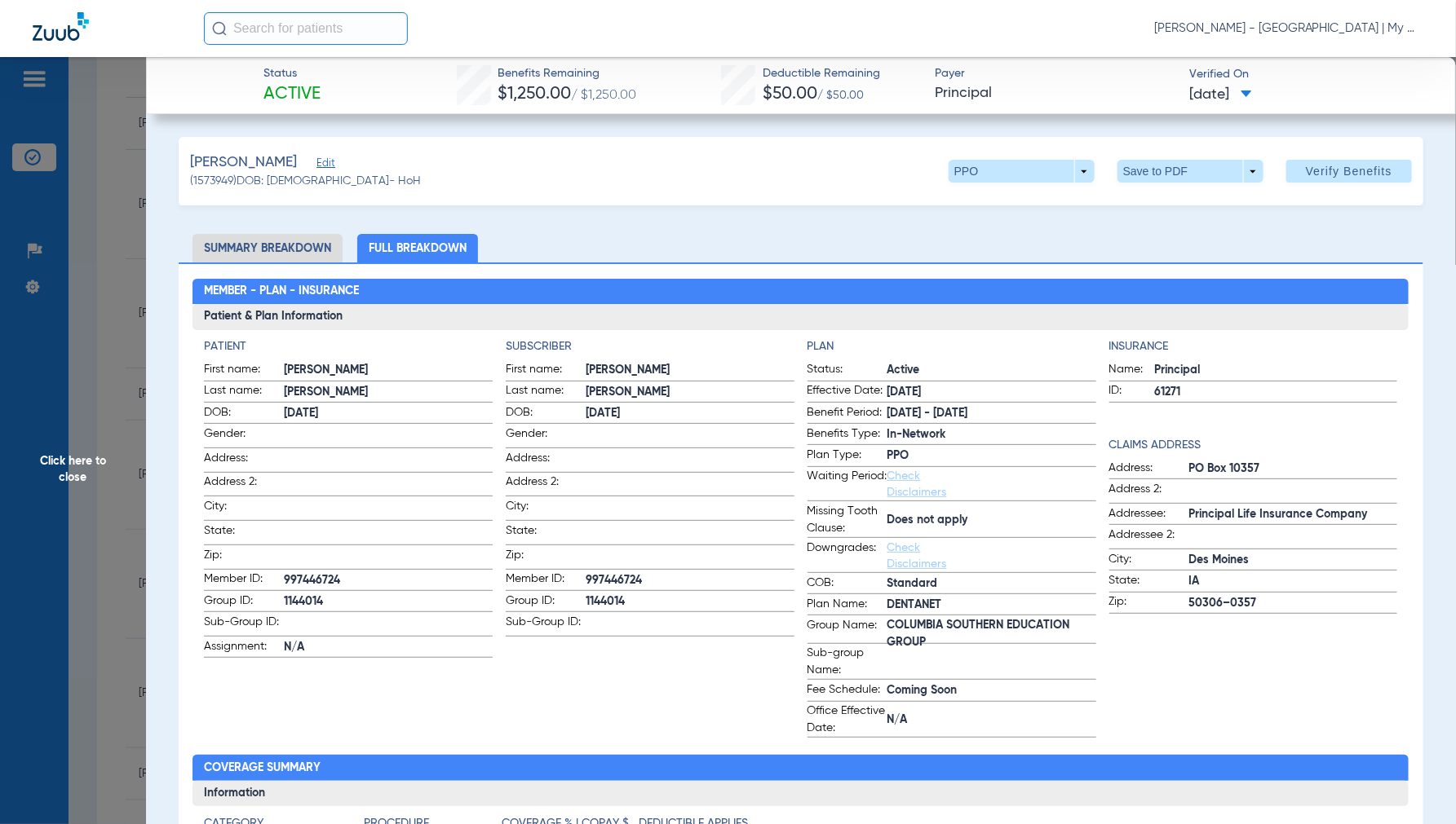
click at [55, 461] on span "Click here to close" at bounding box center [73, 469] width 146 height 824
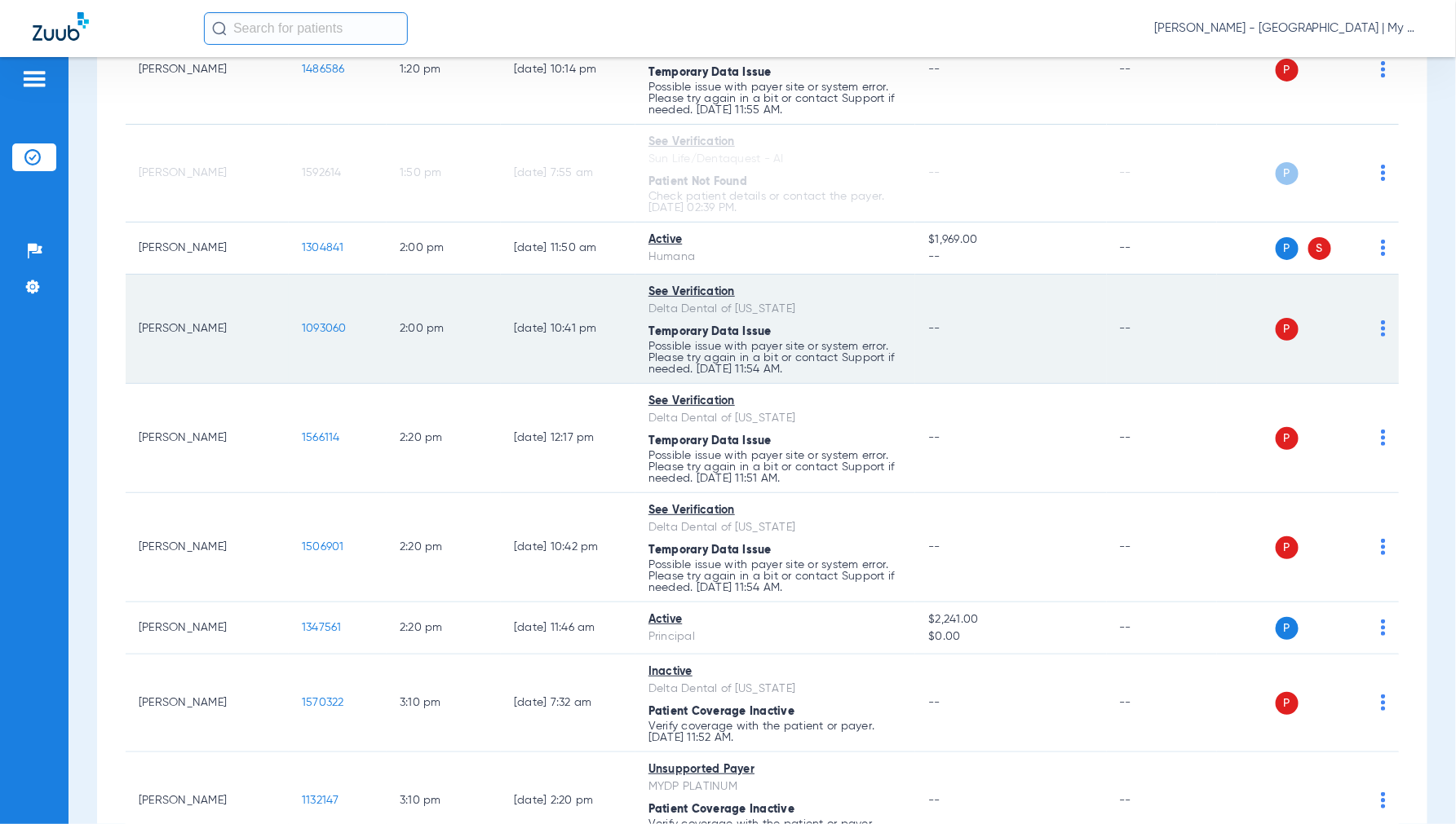
scroll to position [2216, 0]
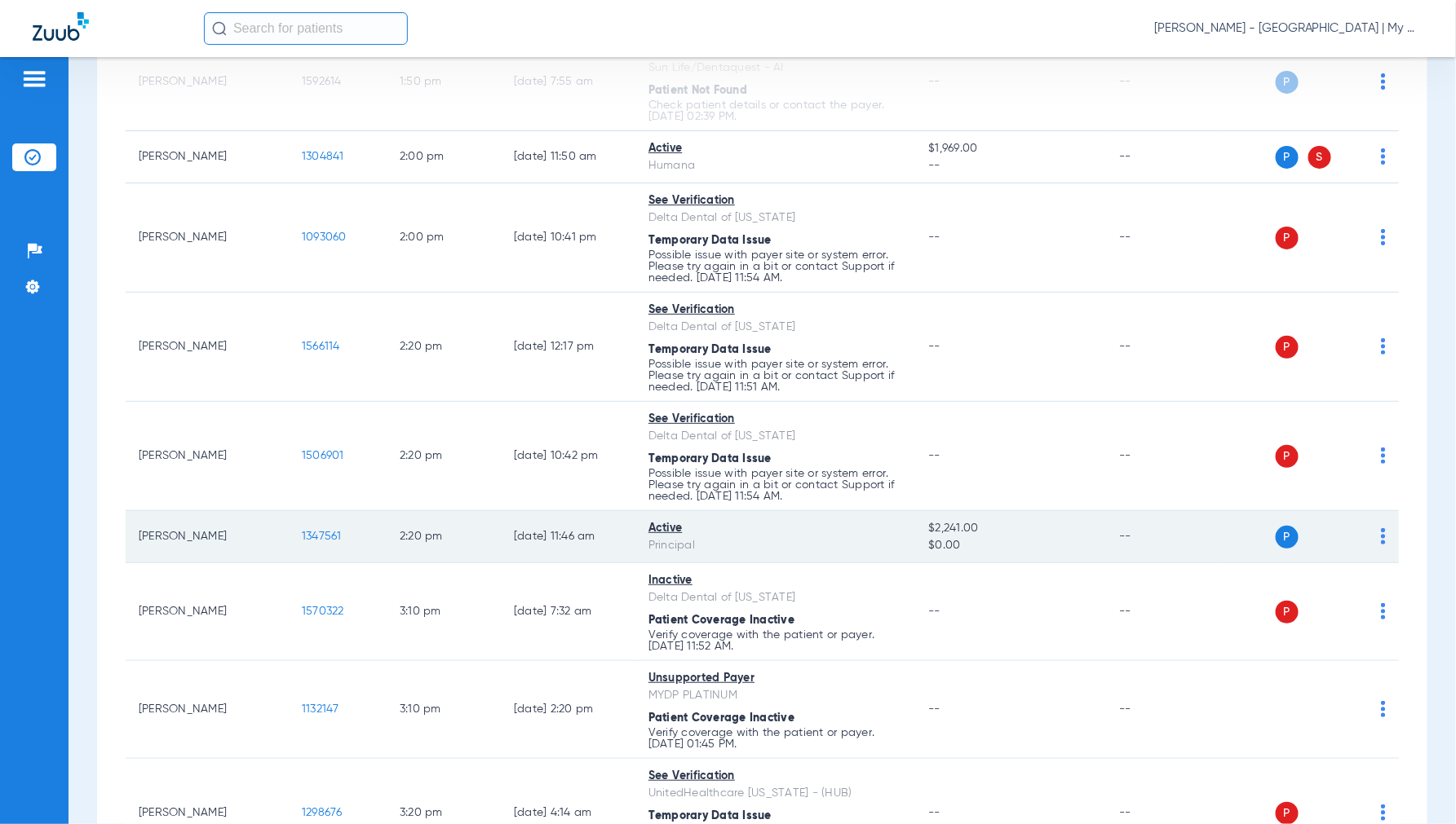
click at [319, 542] on span "1347561" at bounding box center [322, 536] width 40 height 12
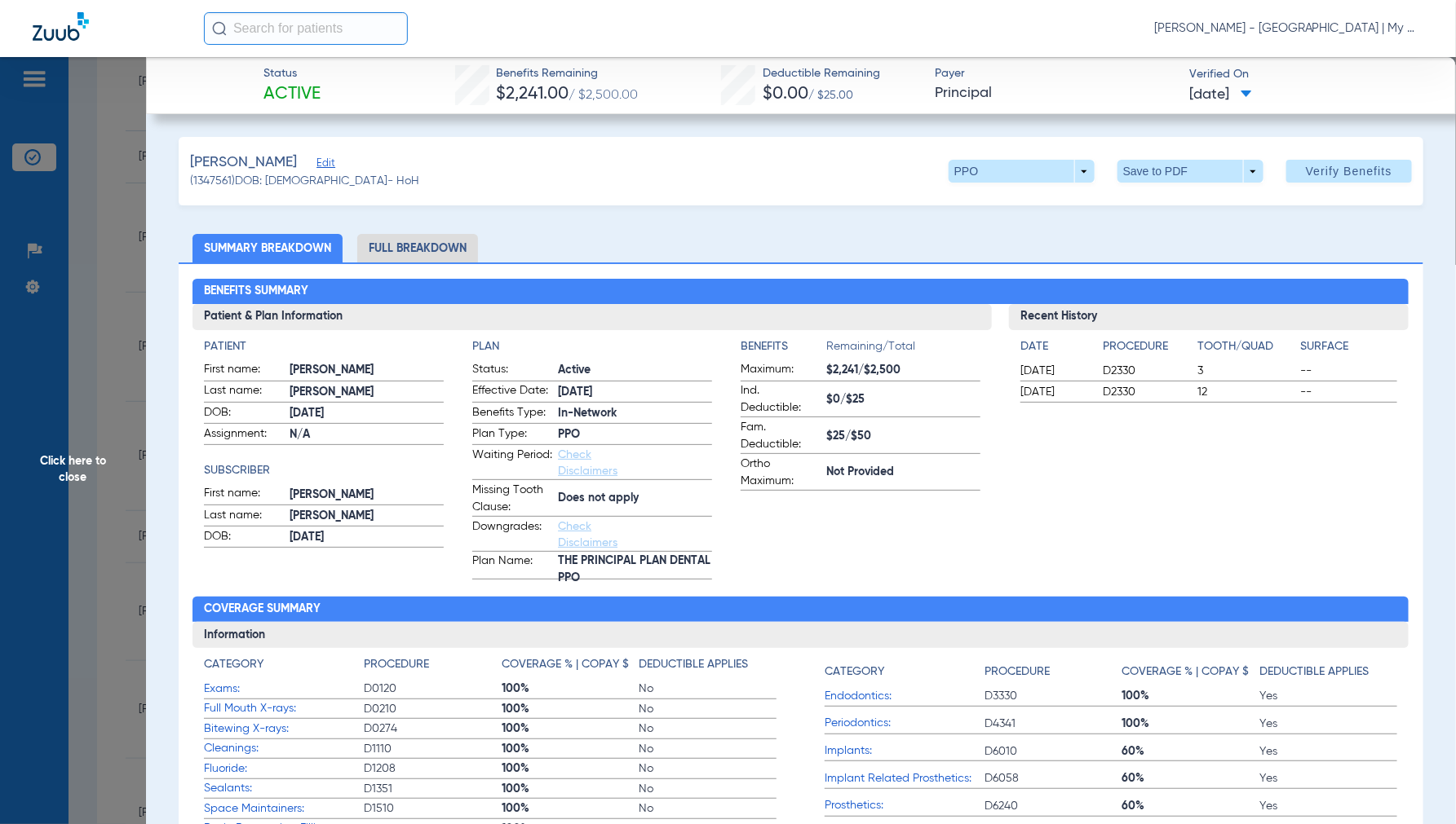
click at [436, 259] on li "Full Breakdown" at bounding box center [417, 247] width 121 height 28
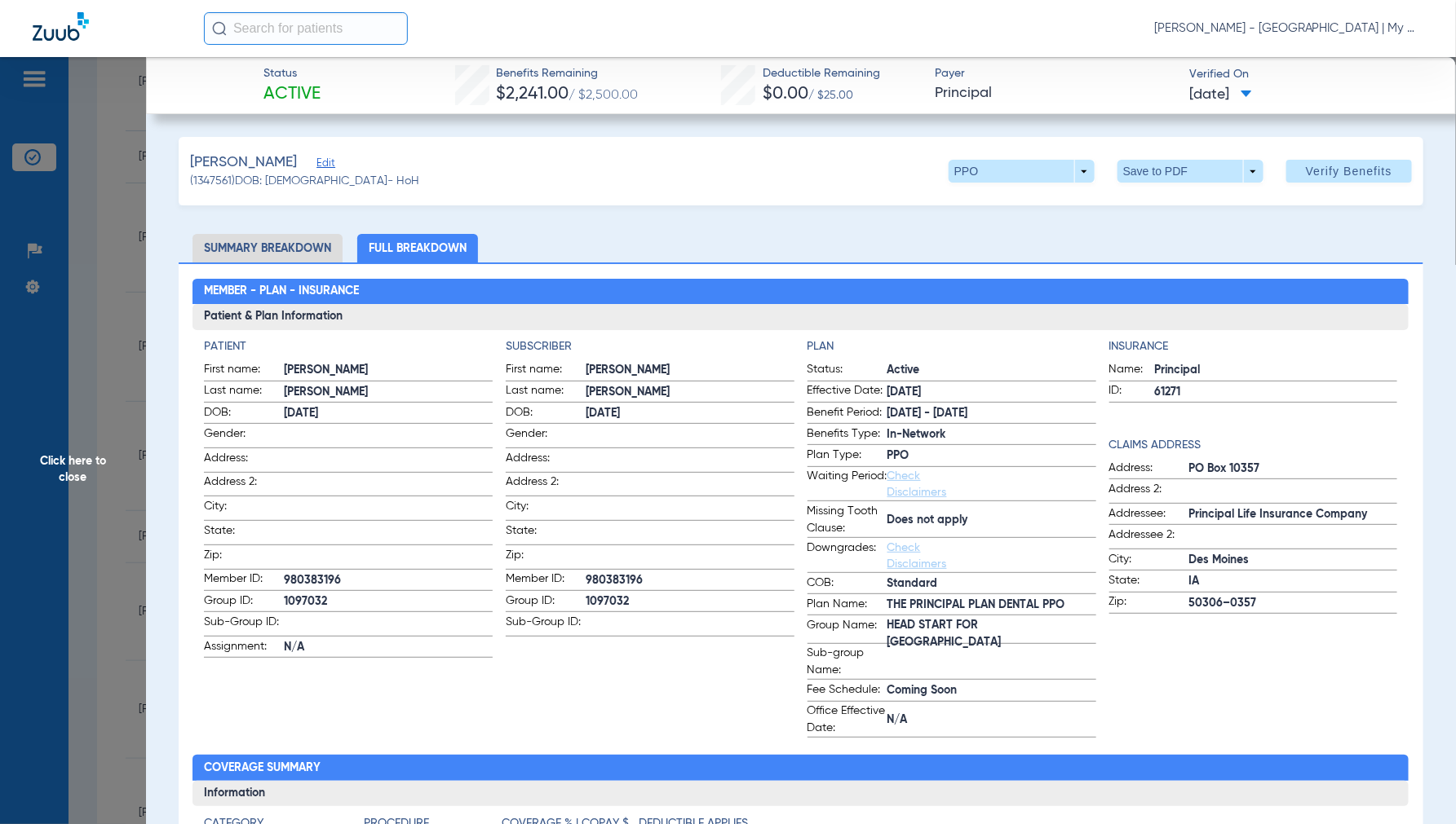
click at [78, 450] on span "Click here to close" at bounding box center [73, 469] width 146 height 824
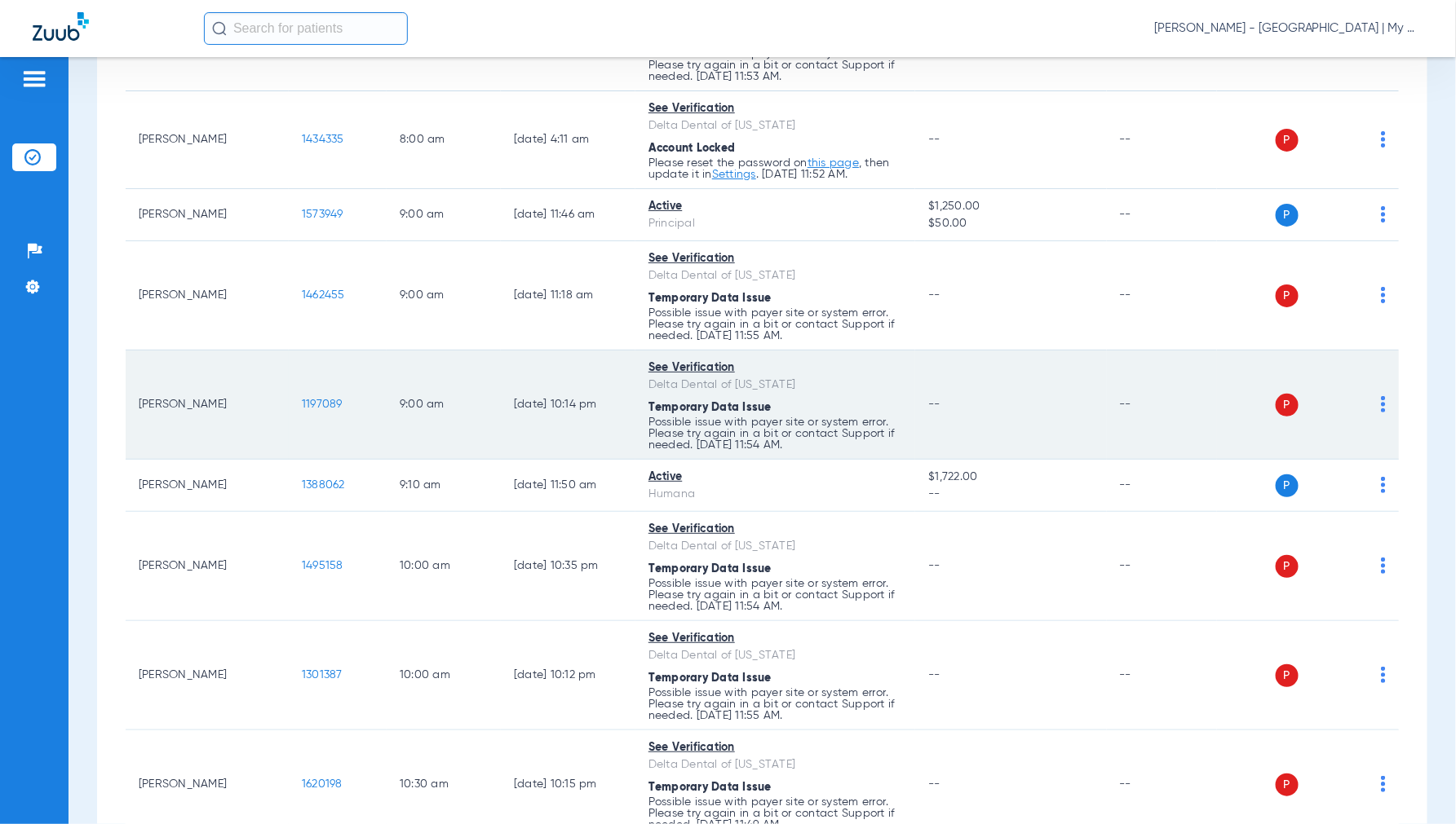
scroll to position [0, 0]
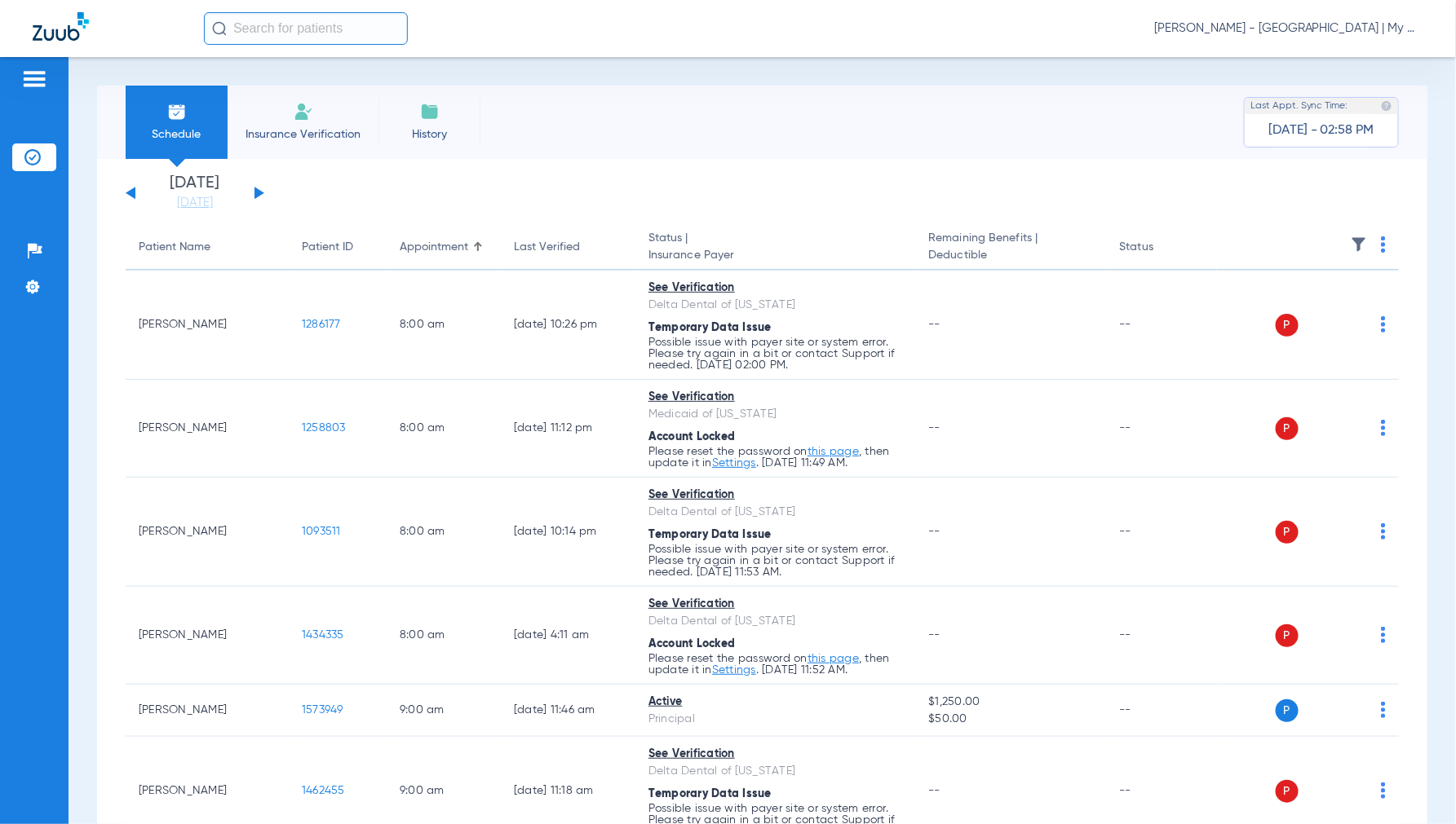
click at [262, 192] on button at bounding box center [259, 192] width 10 height 12
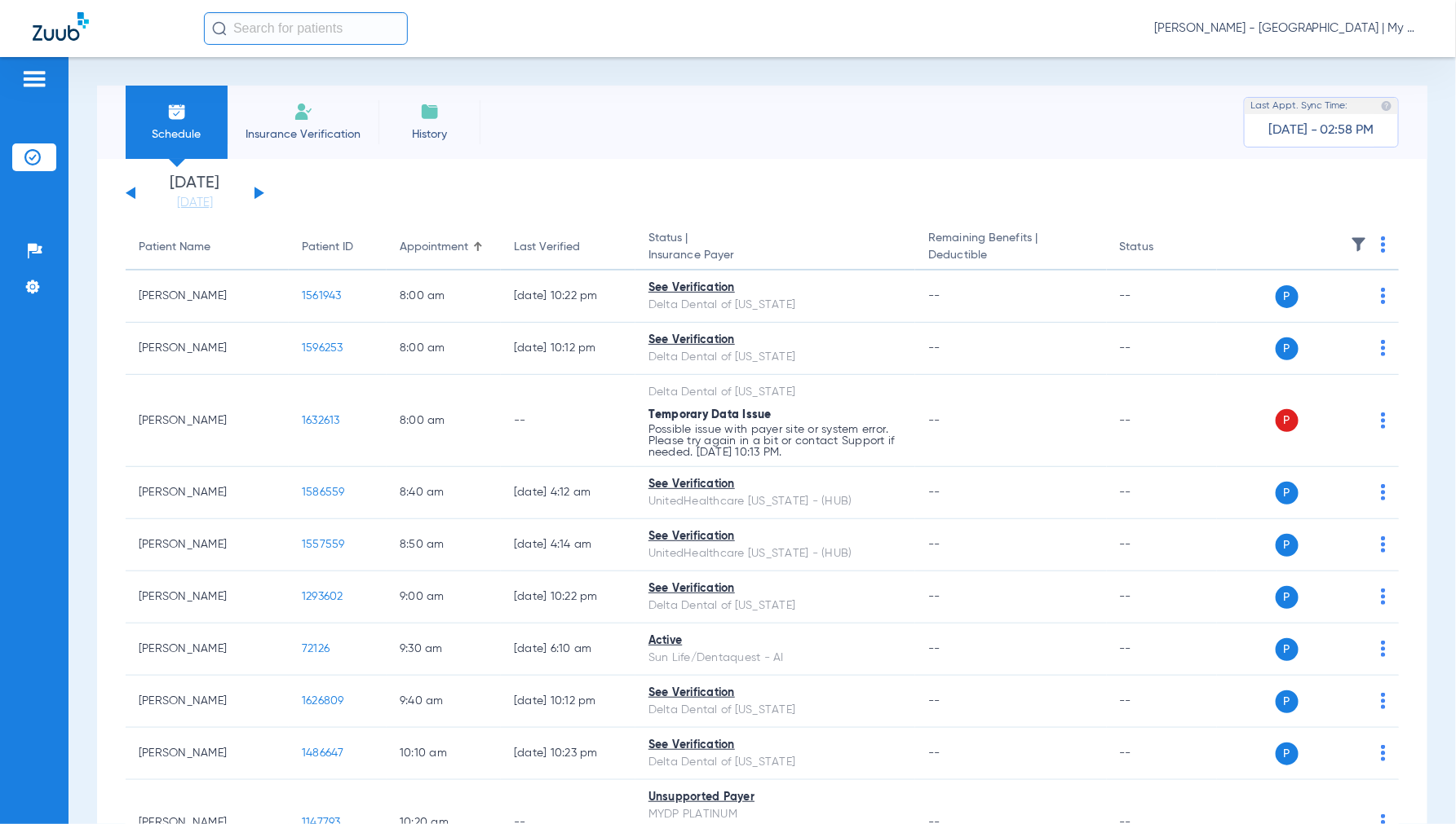
click at [1380, 247] on img at bounding box center [1382, 245] width 5 height 16
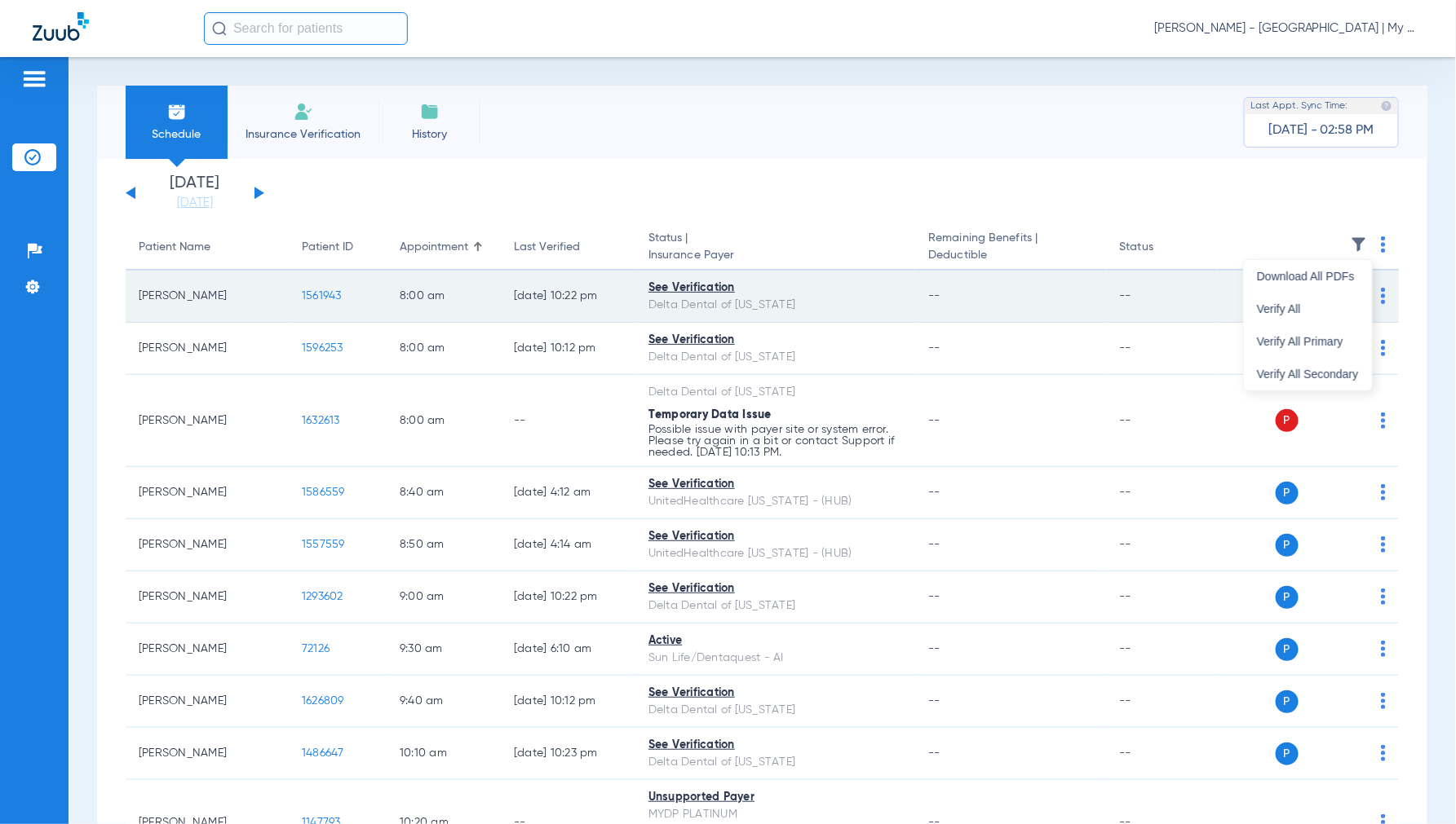
click at [1285, 308] on span "Verify All" at bounding box center [1308, 308] width 102 height 12
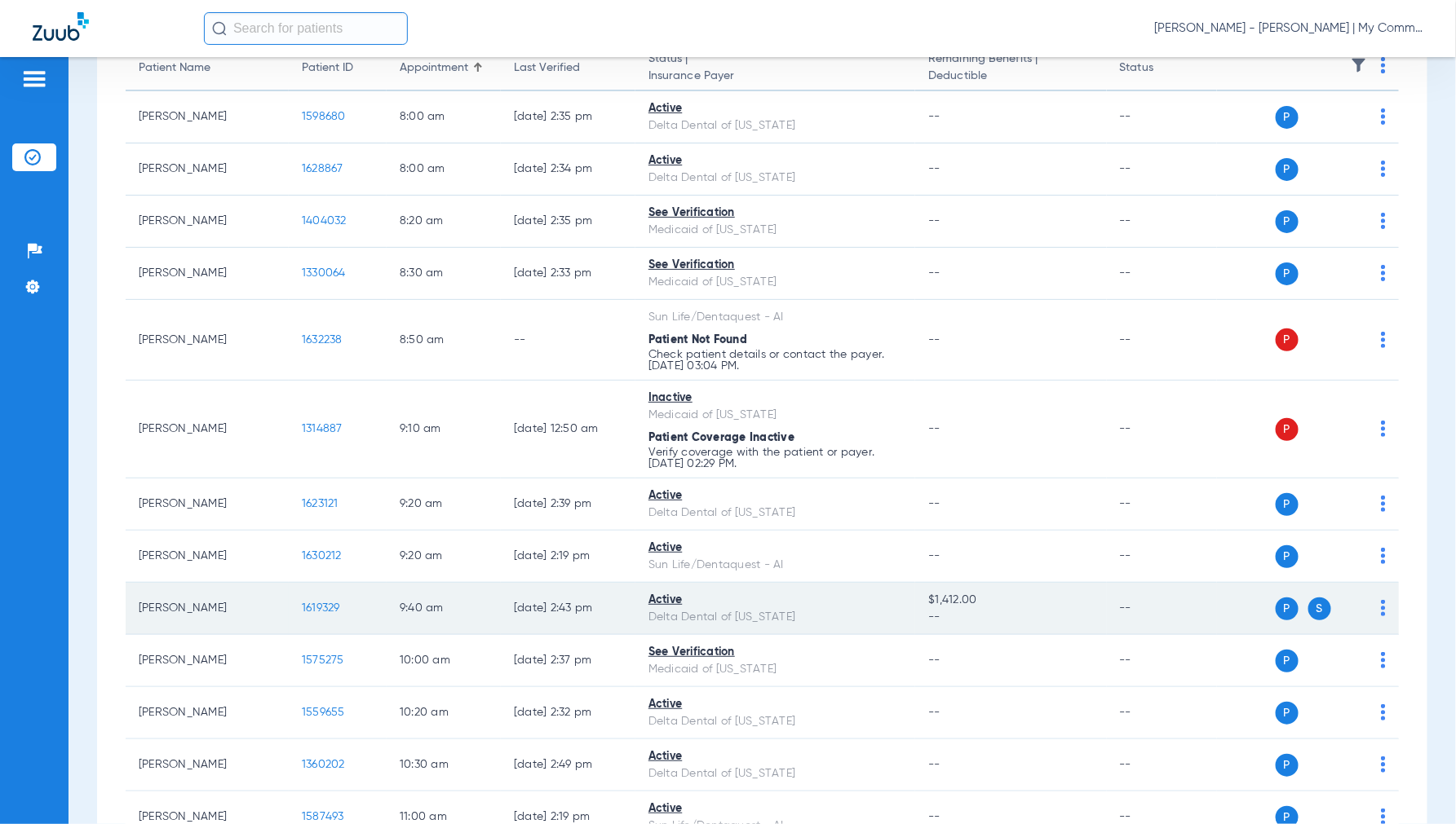
scroll to position [181, 0]
click at [311, 606] on span "1619329" at bounding box center [321, 606] width 38 height 12
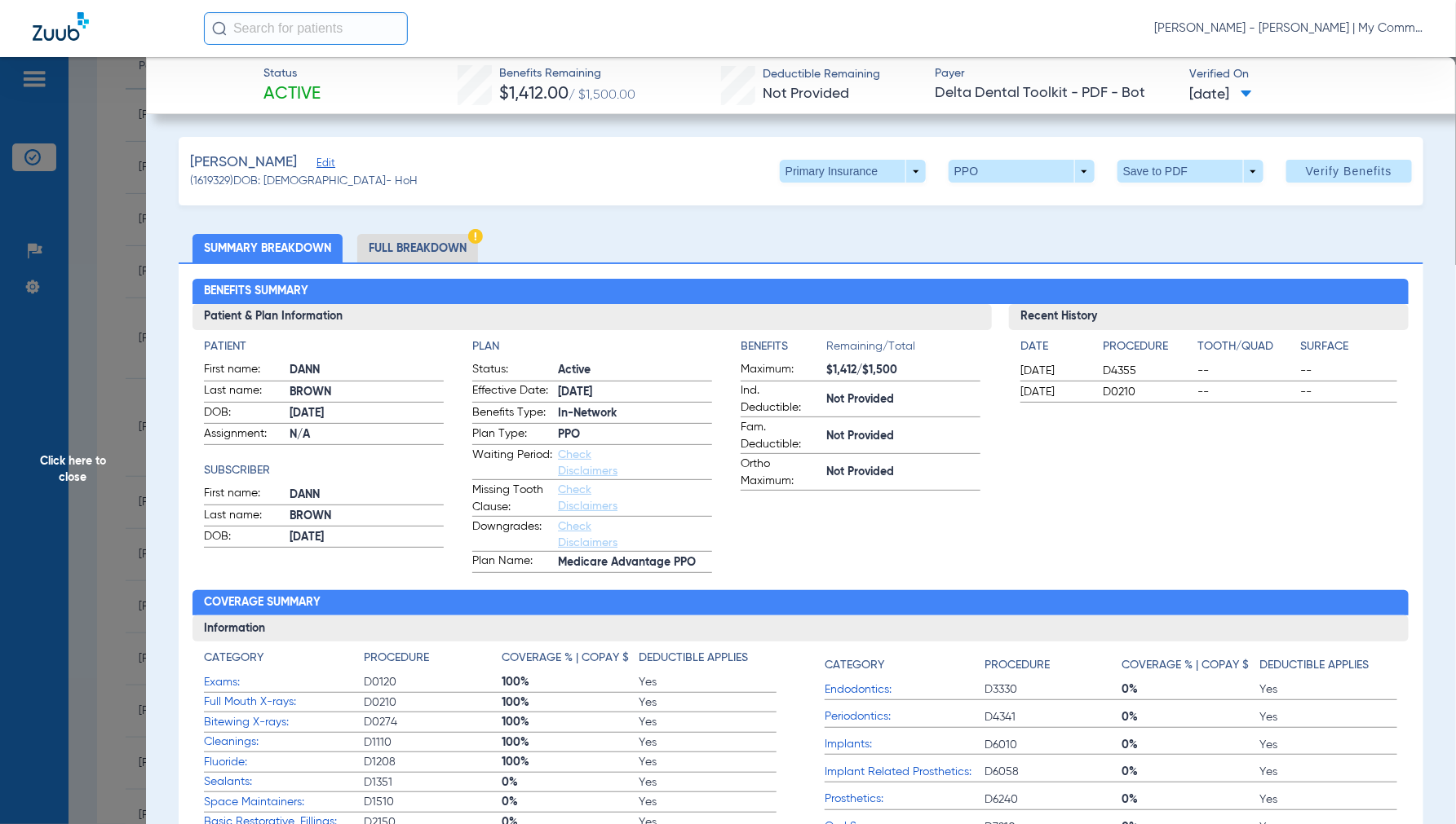
click at [424, 255] on li "Full Breakdown" at bounding box center [417, 247] width 121 height 28
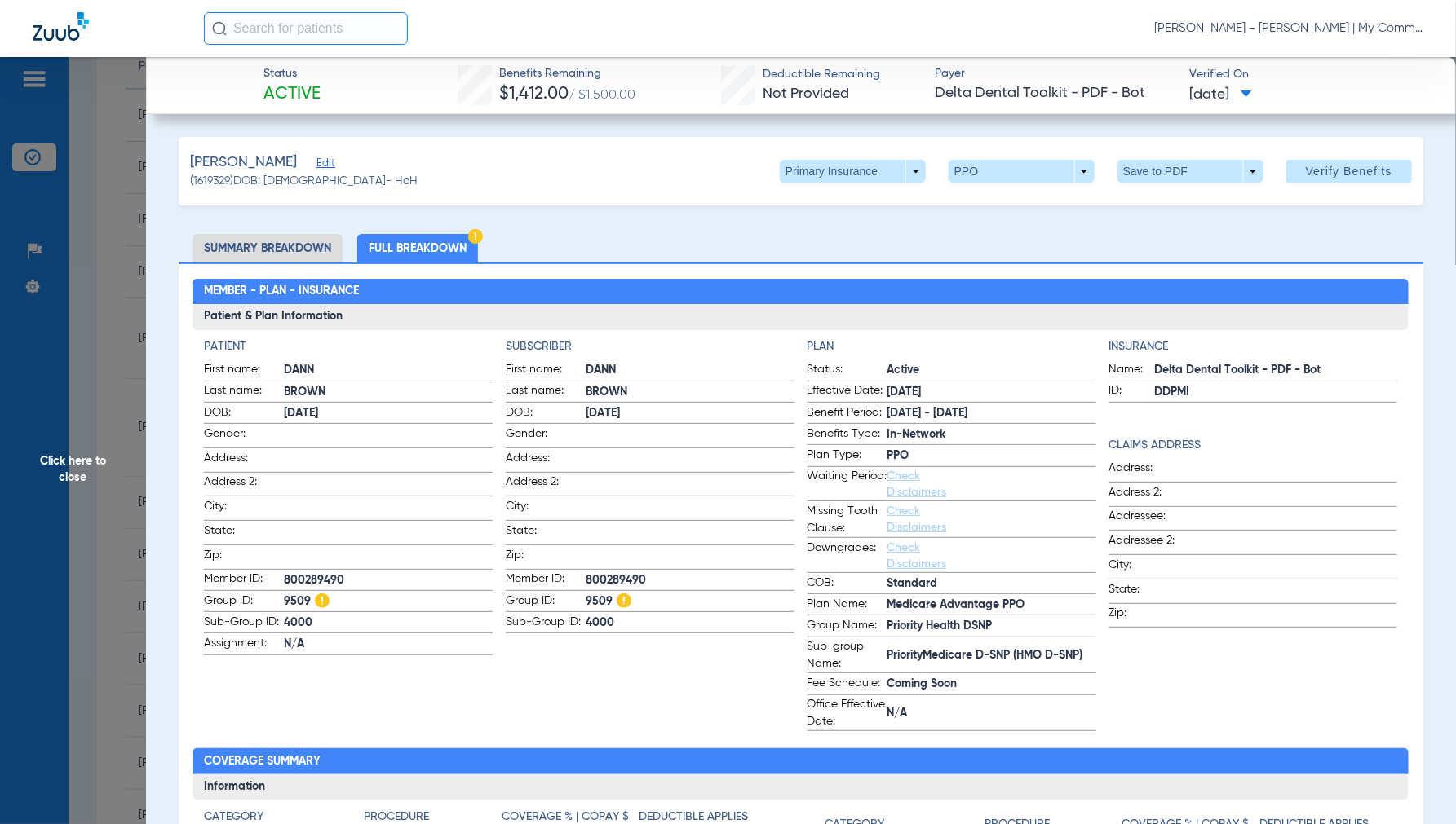
click at [62, 468] on span "Click here to close" at bounding box center [73, 469] width 146 height 824
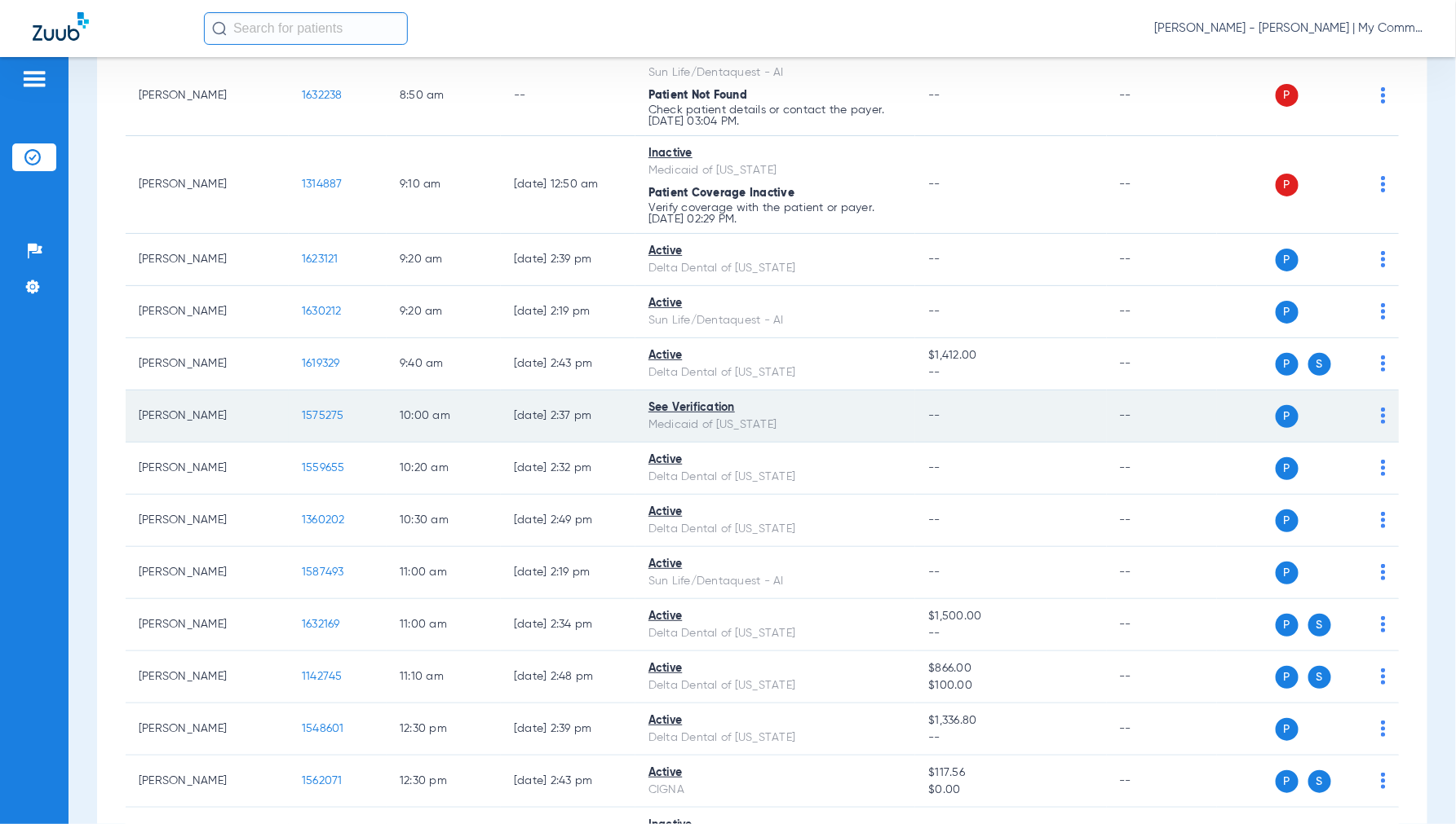
scroll to position [452, 0]
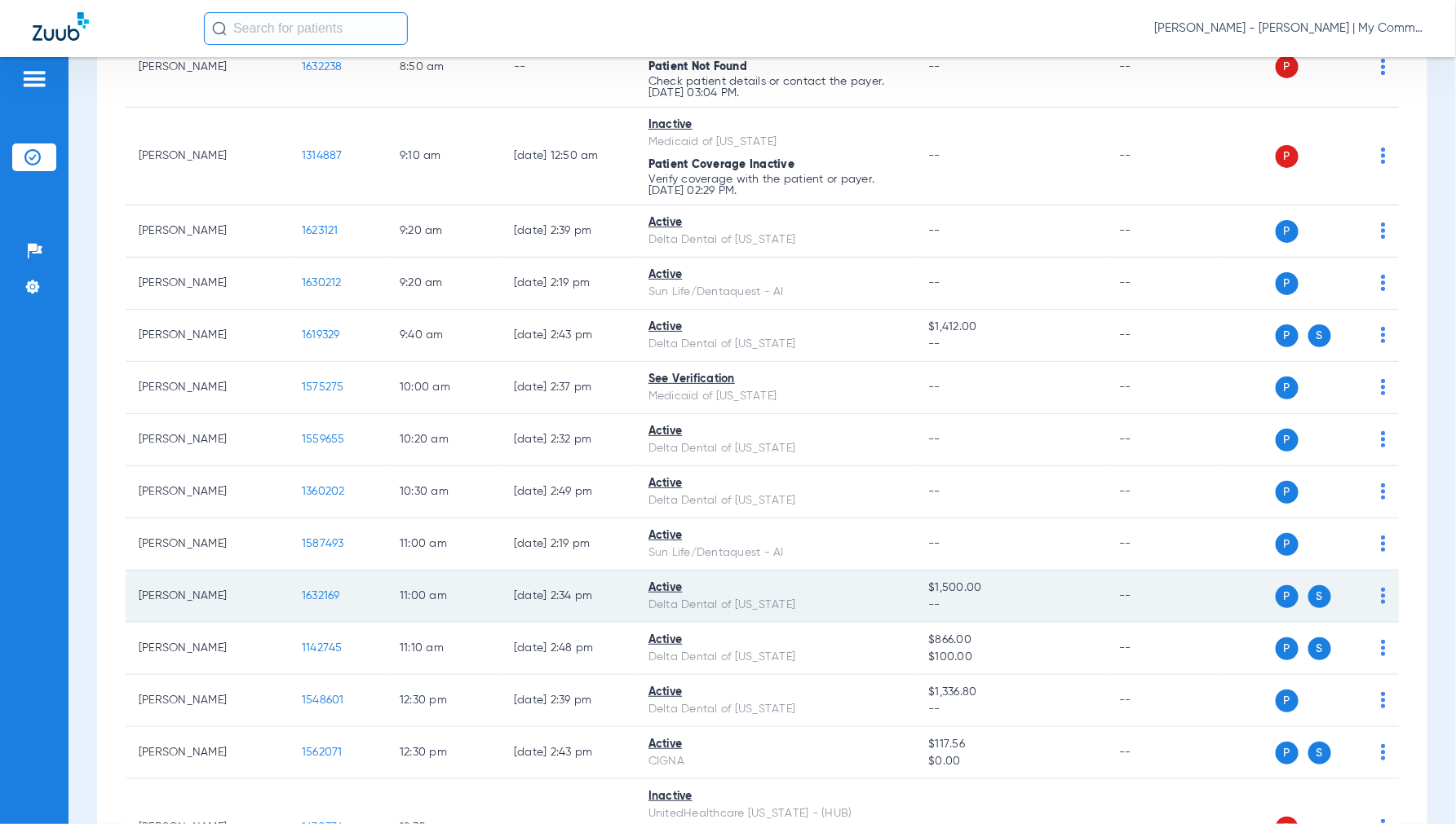
click at [322, 595] on span "1632169" at bounding box center [321, 596] width 38 height 12
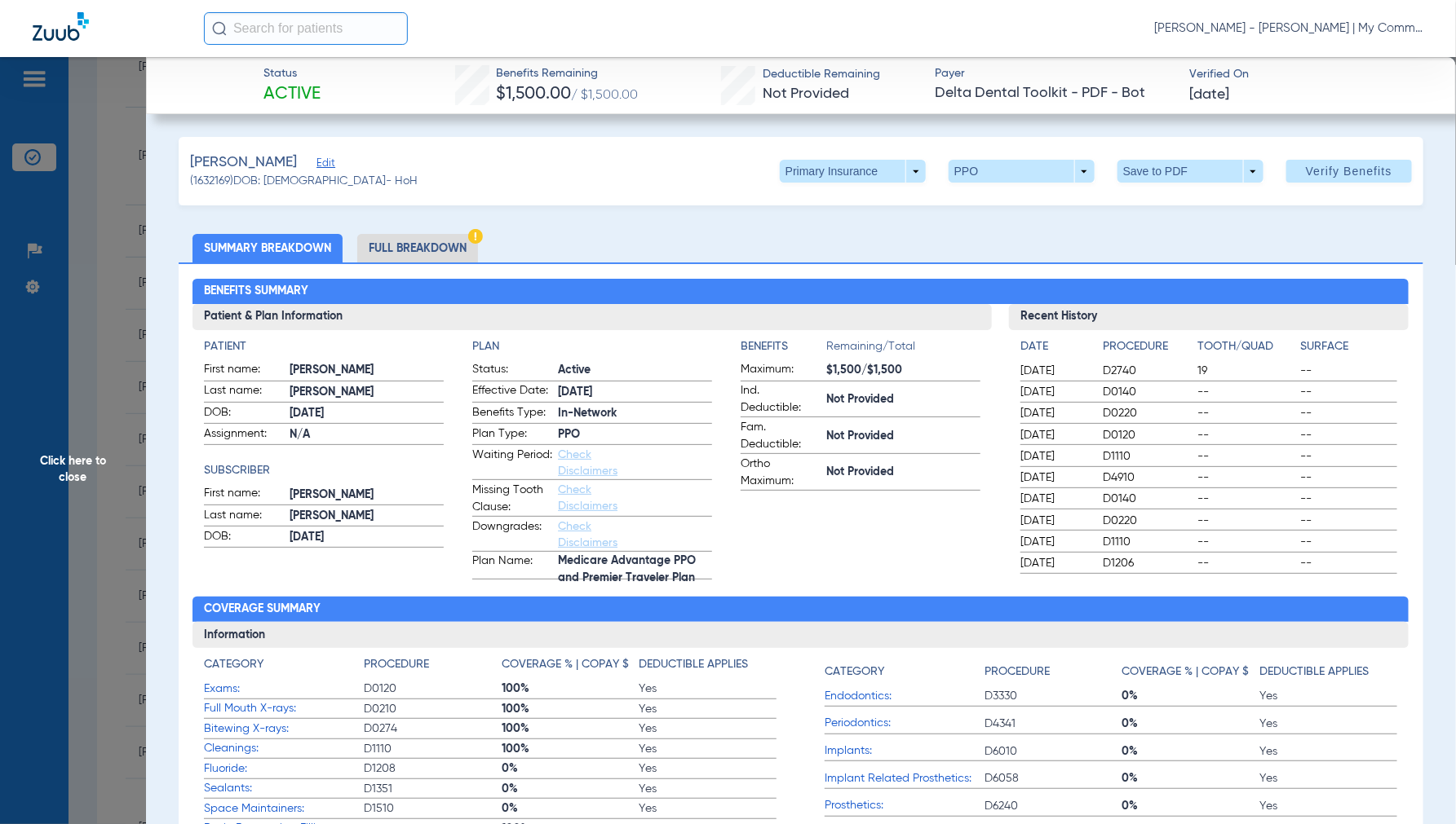
click at [443, 246] on li "Full Breakdown" at bounding box center [417, 247] width 121 height 28
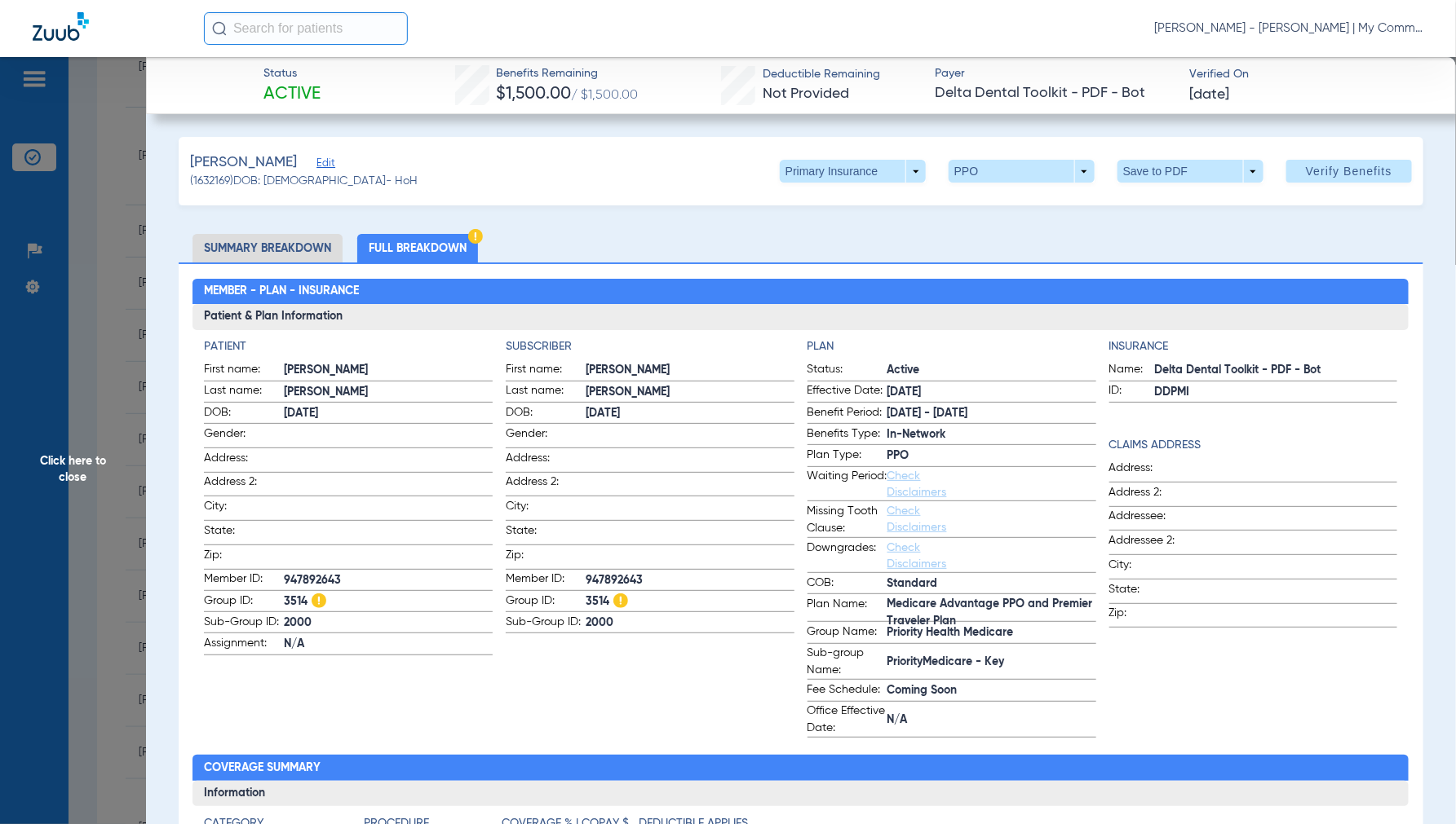
drag, startPoint x: 74, startPoint y: 467, endPoint x: 99, endPoint y: 458, distance: 26.6
click at [76, 466] on span "Click here to close" at bounding box center [73, 469] width 146 height 824
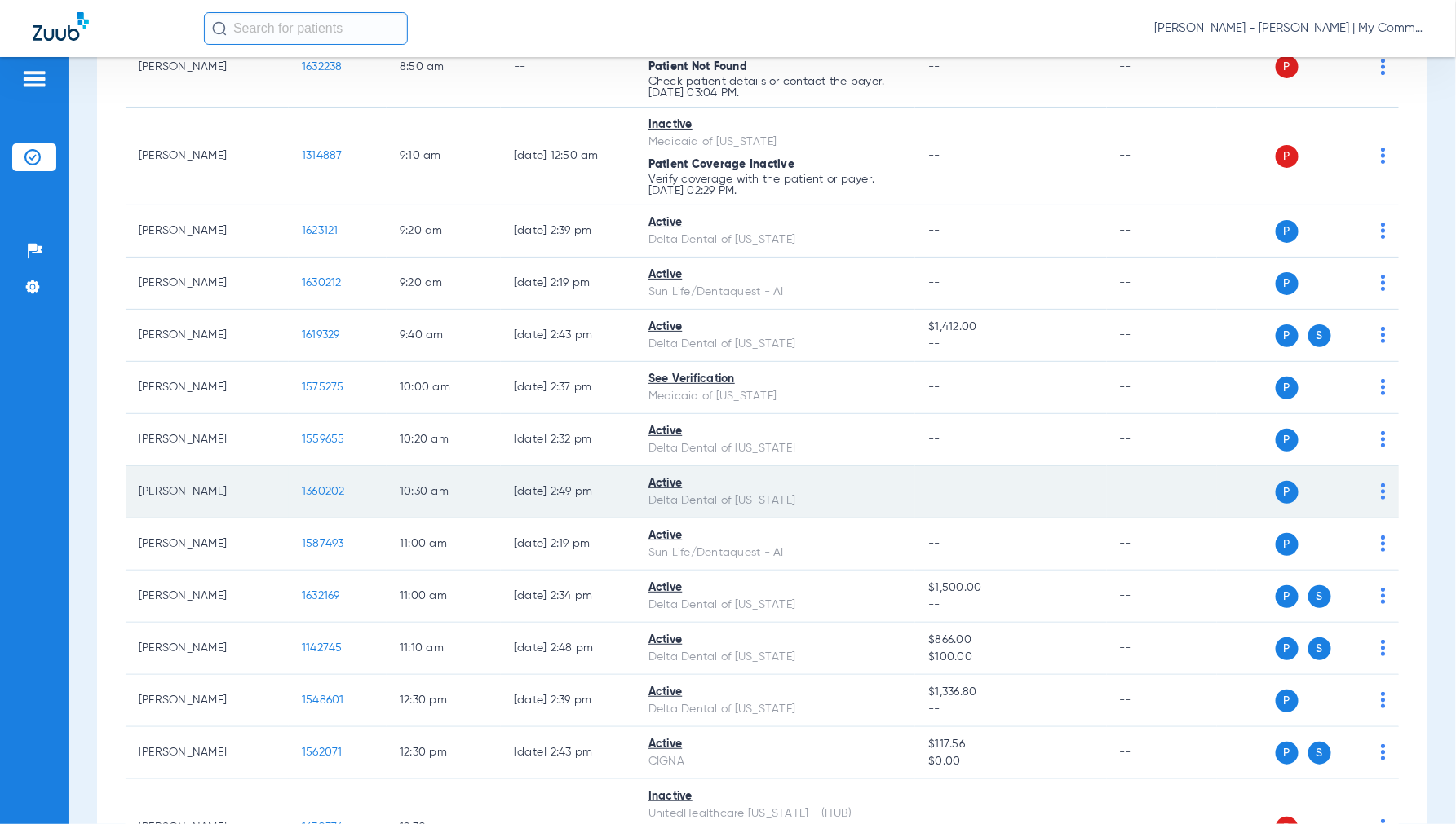
scroll to position [543, 0]
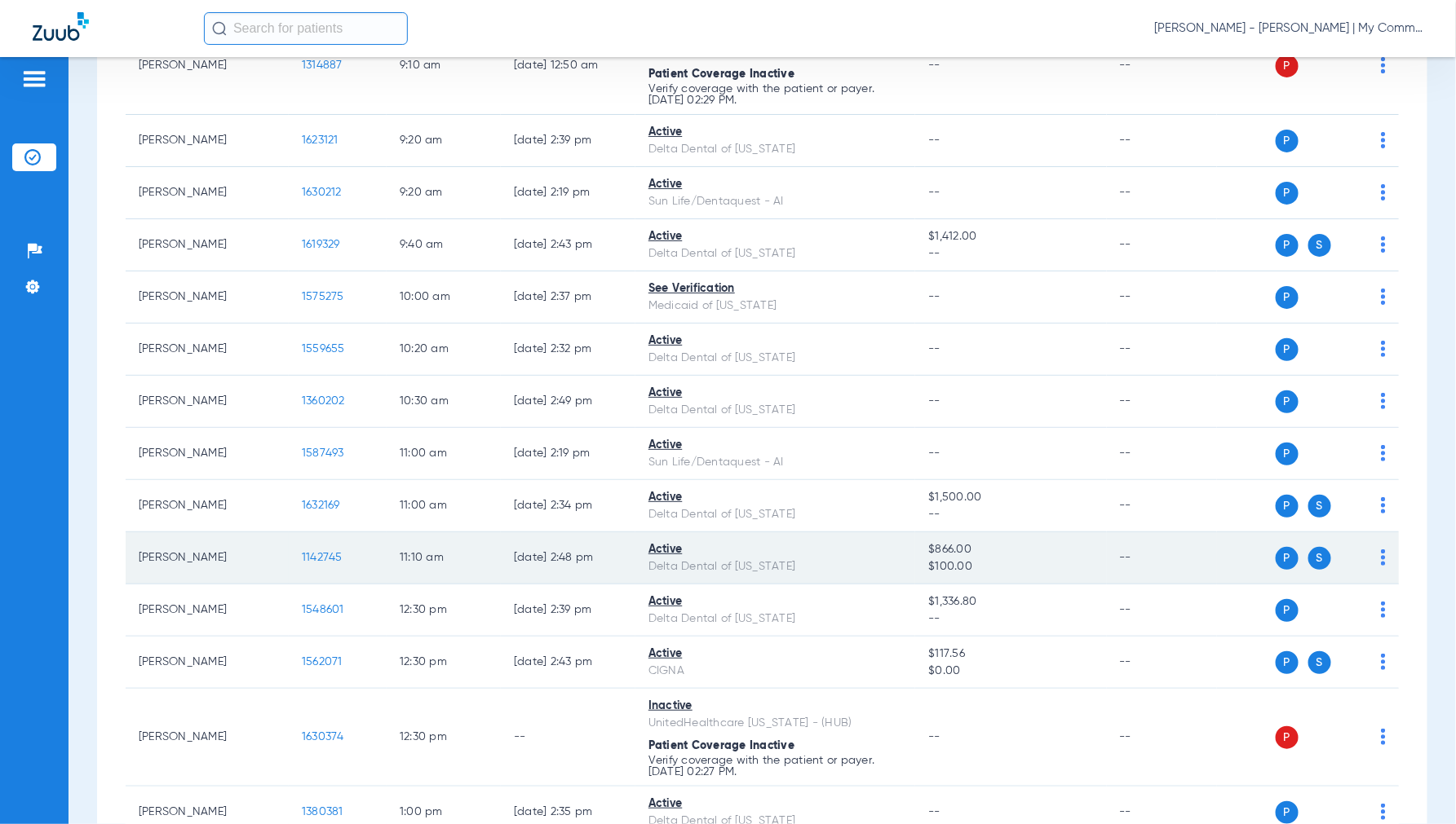
click at [310, 560] on span "1142745" at bounding box center [322, 558] width 41 height 12
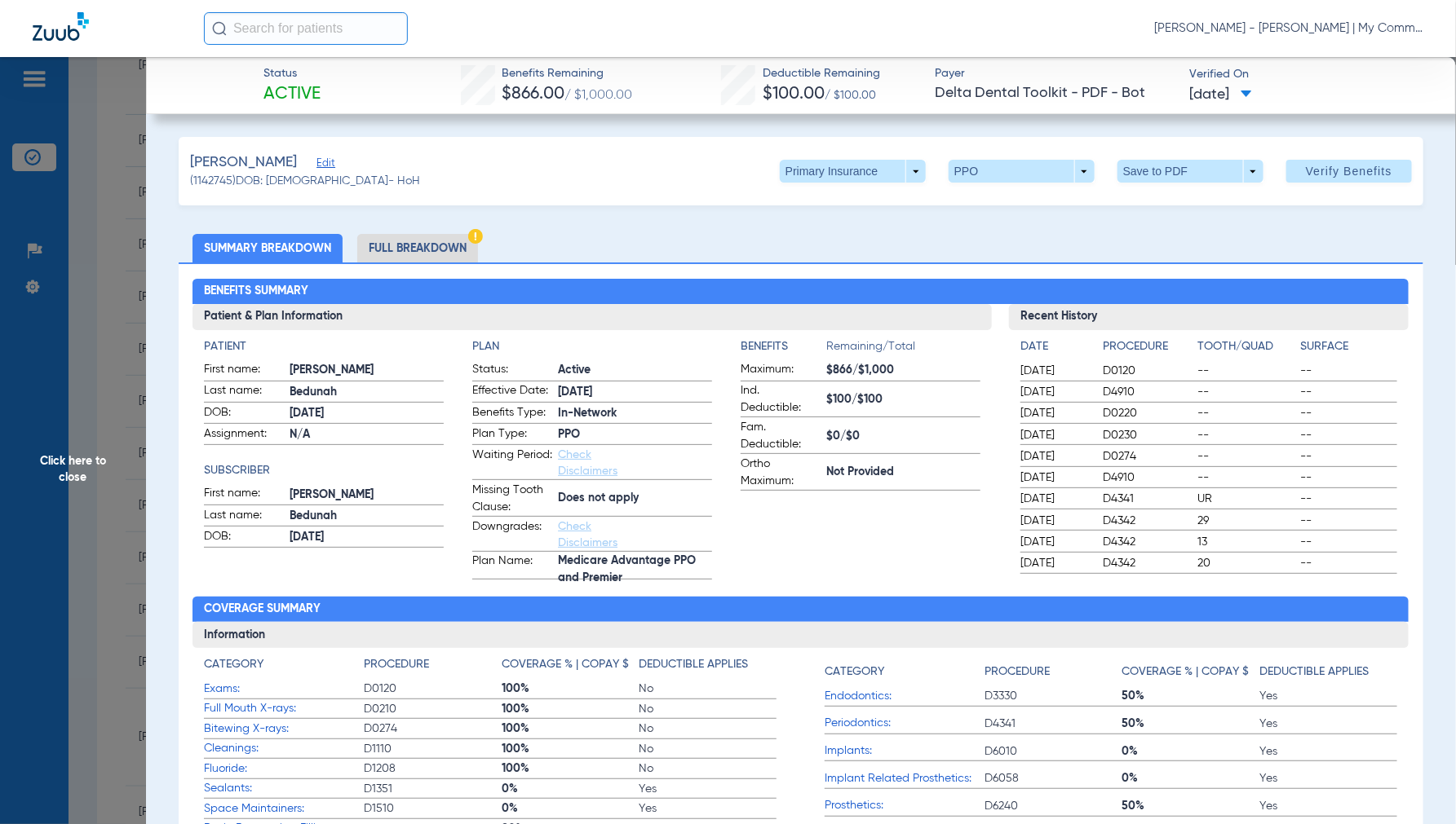
click at [435, 243] on li "Full Breakdown" at bounding box center [417, 247] width 121 height 28
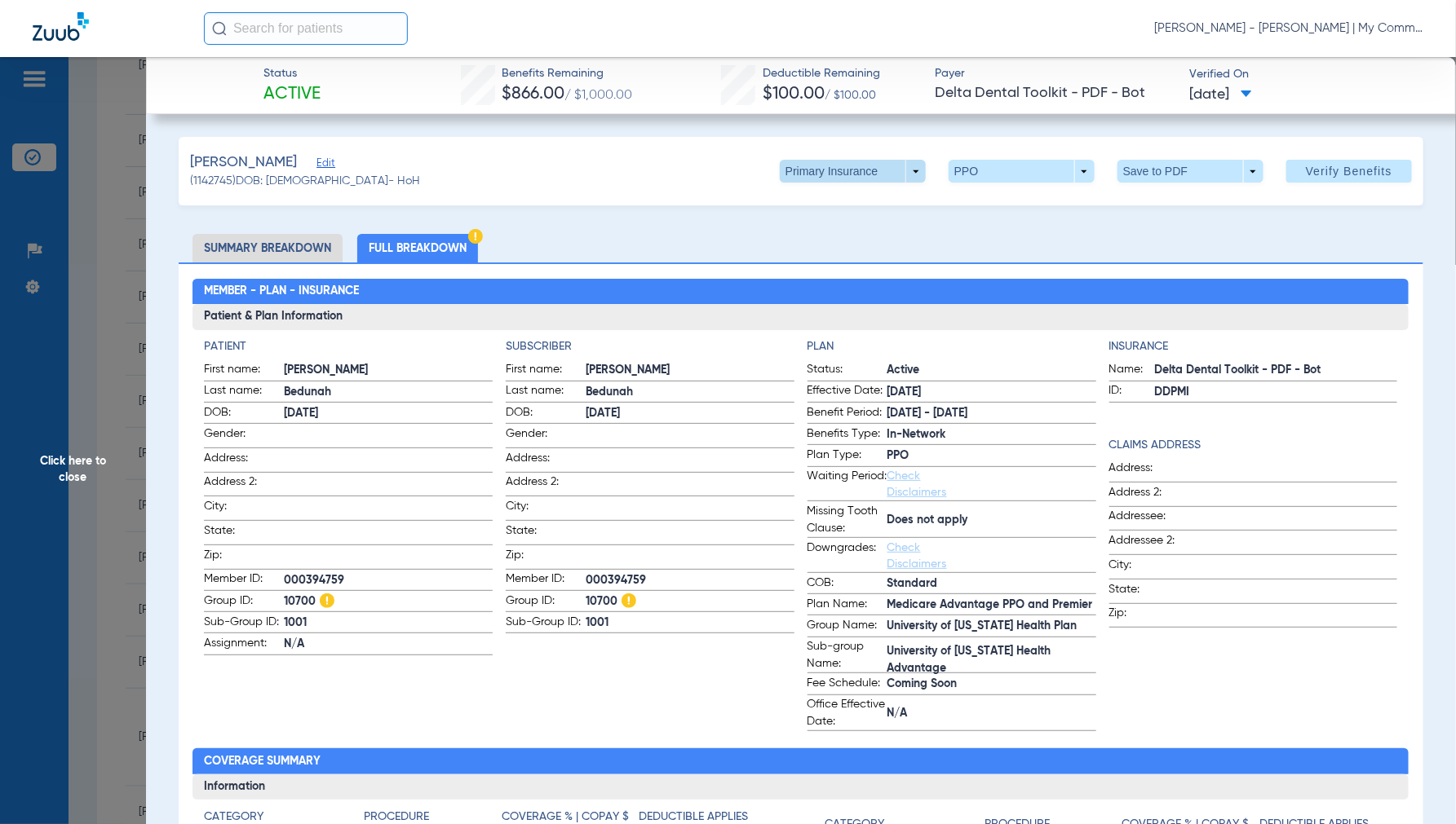
click at [897, 180] on span at bounding box center [853, 171] width 146 height 23
click at [835, 236] on span "Secondary Insurance" at bounding box center [834, 236] width 107 height 12
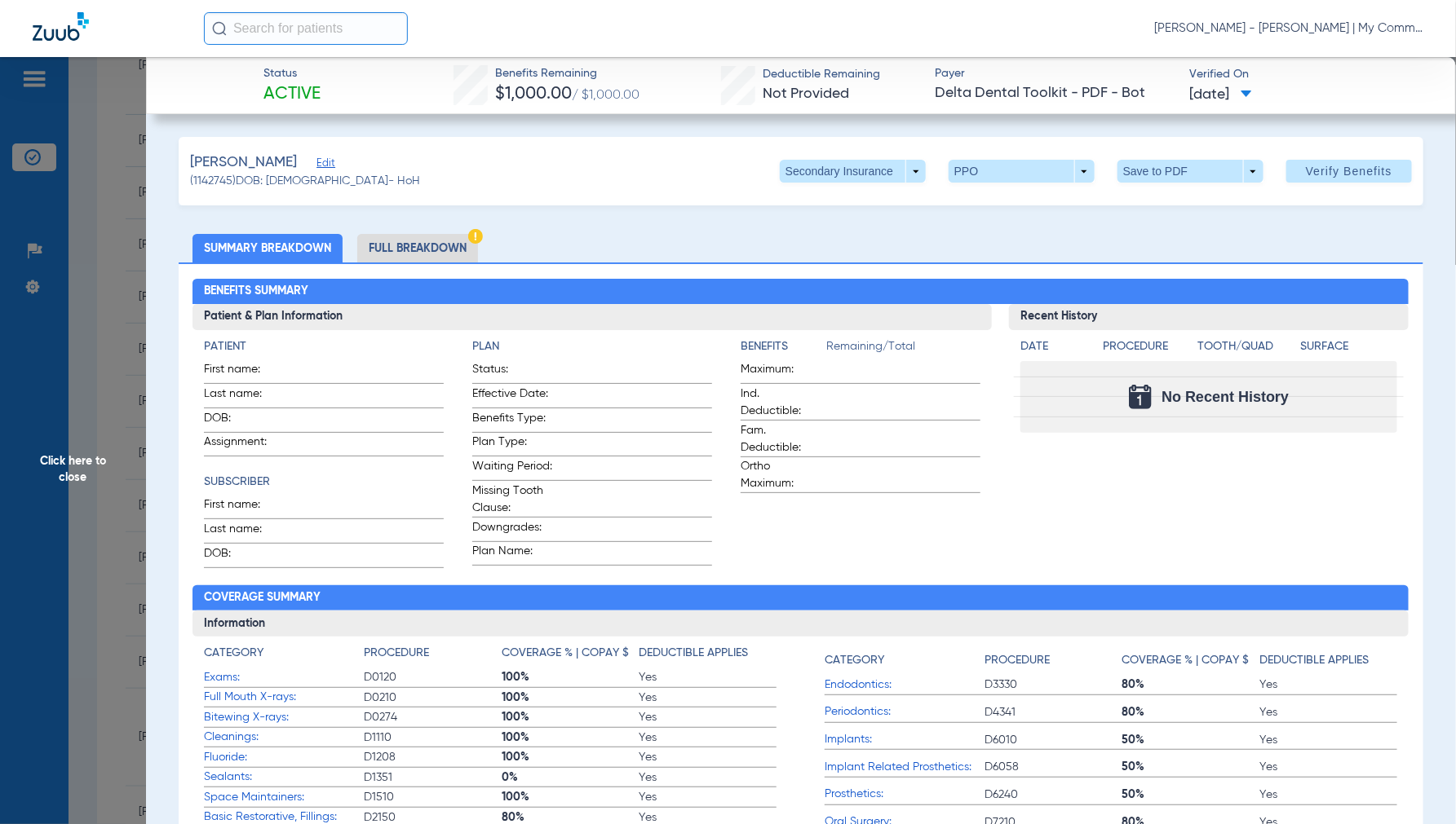
click at [391, 247] on li "Full Breakdown" at bounding box center [417, 247] width 121 height 28
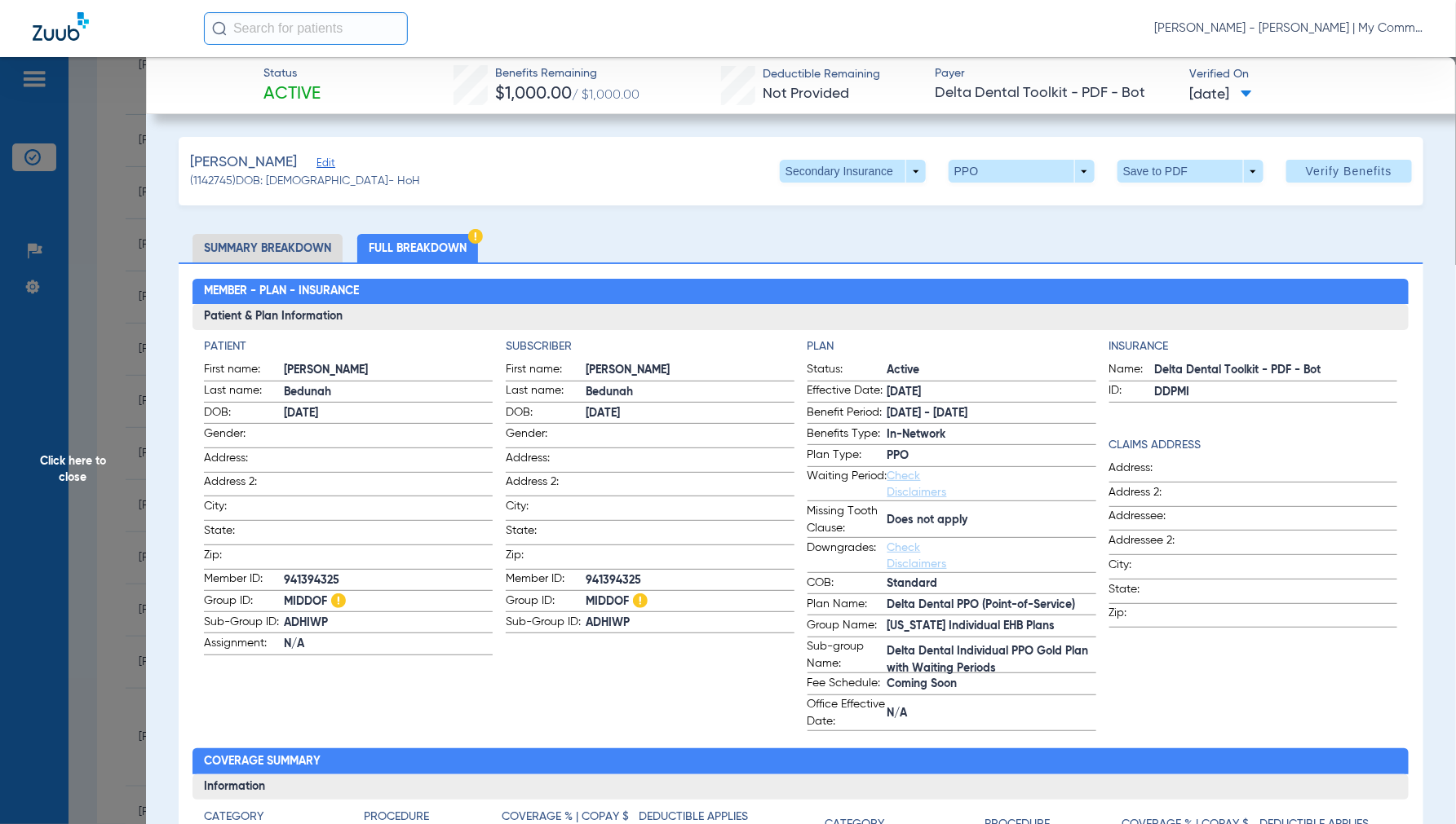
click at [85, 466] on span "Click here to close" at bounding box center [73, 469] width 146 height 824
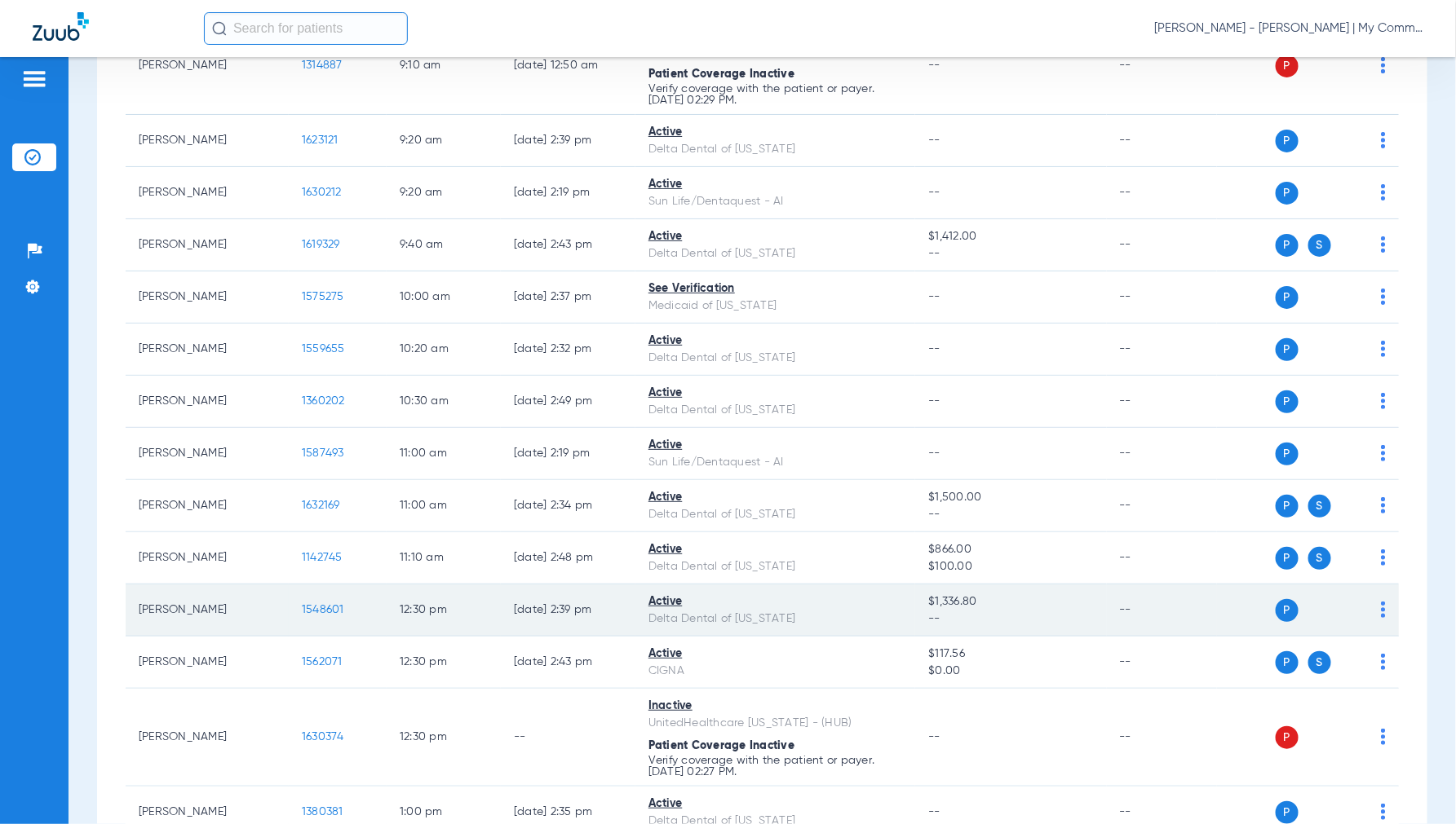
click at [326, 609] on span "1548601" at bounding box center [323, 609] width 43 height 12
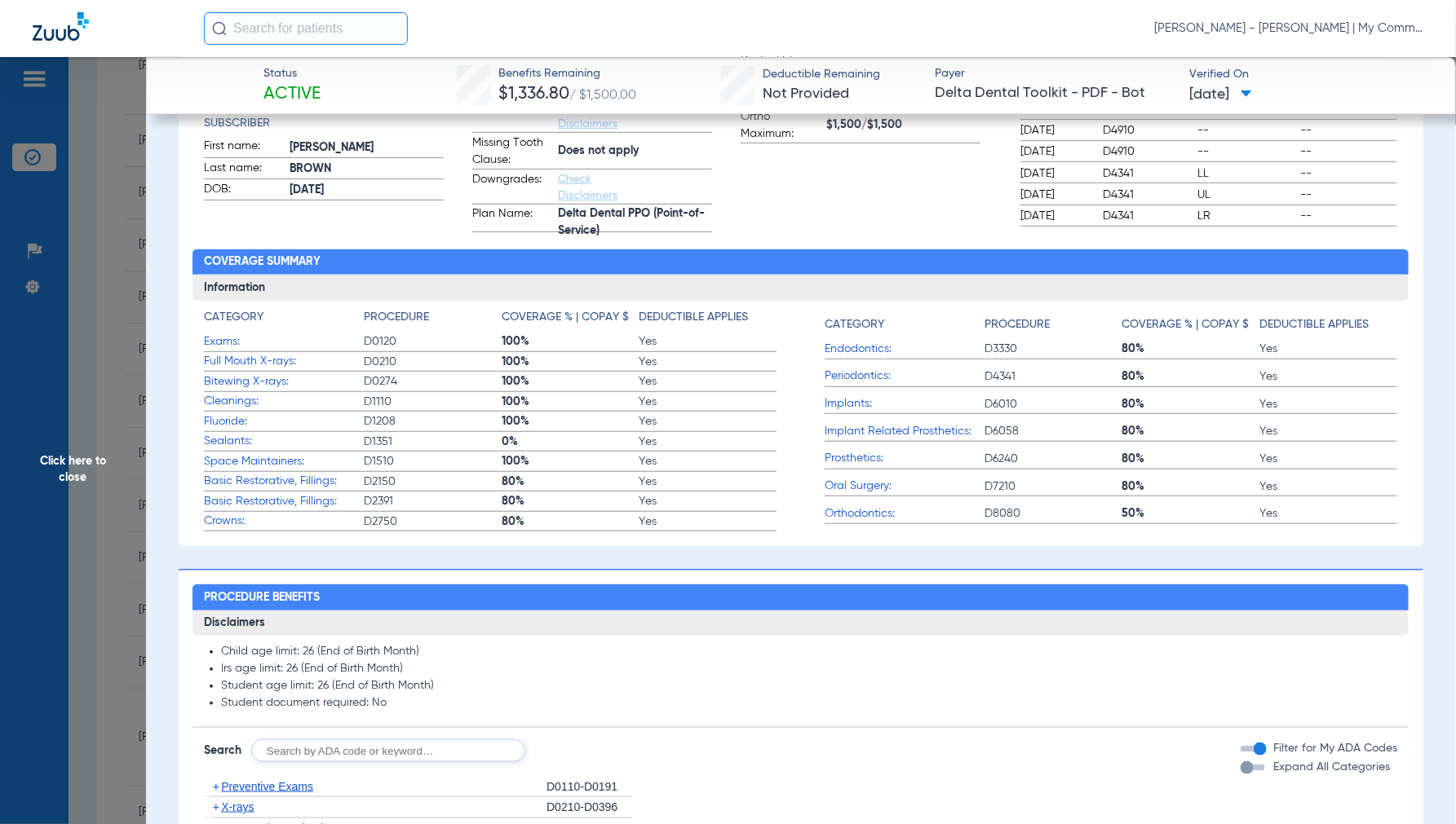
scroll to position [0, 0]
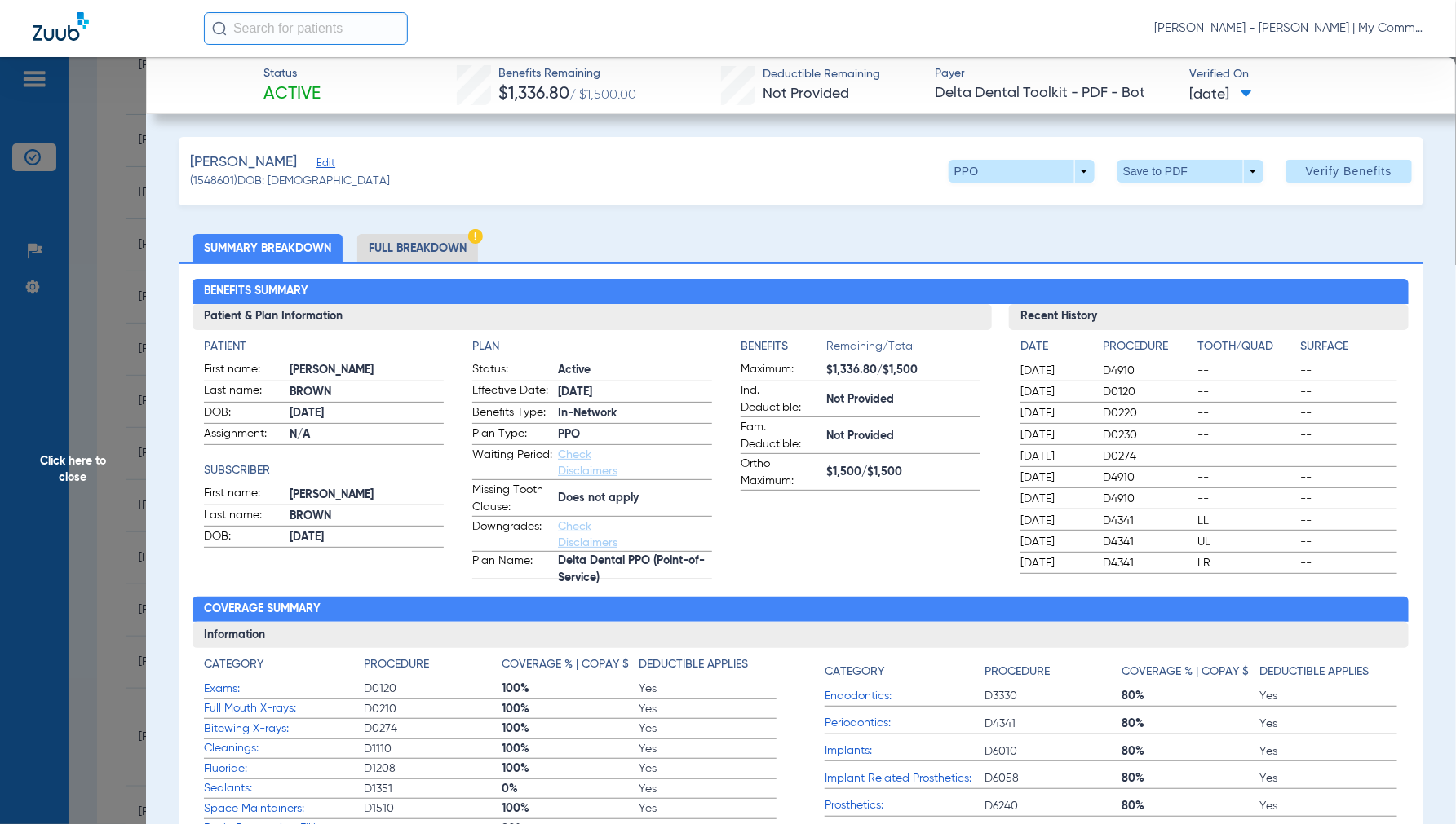
click at [439, 242] on li "Full Breakdown" at bounding box center [417, 247] width 121 height 28
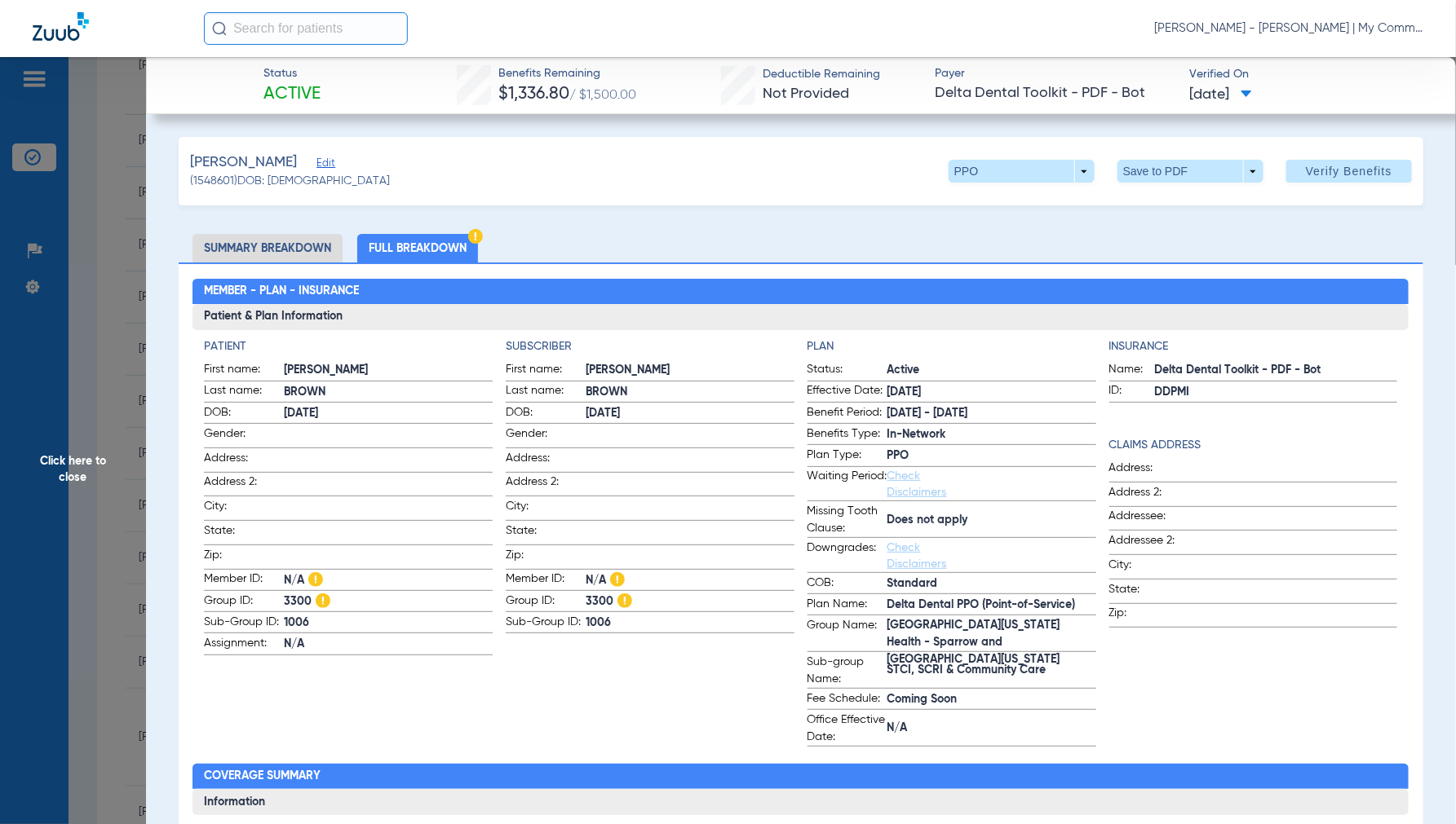
click at [91, 463] on span "Click here to close" at bounding box center [73, 469] width 146 height 824
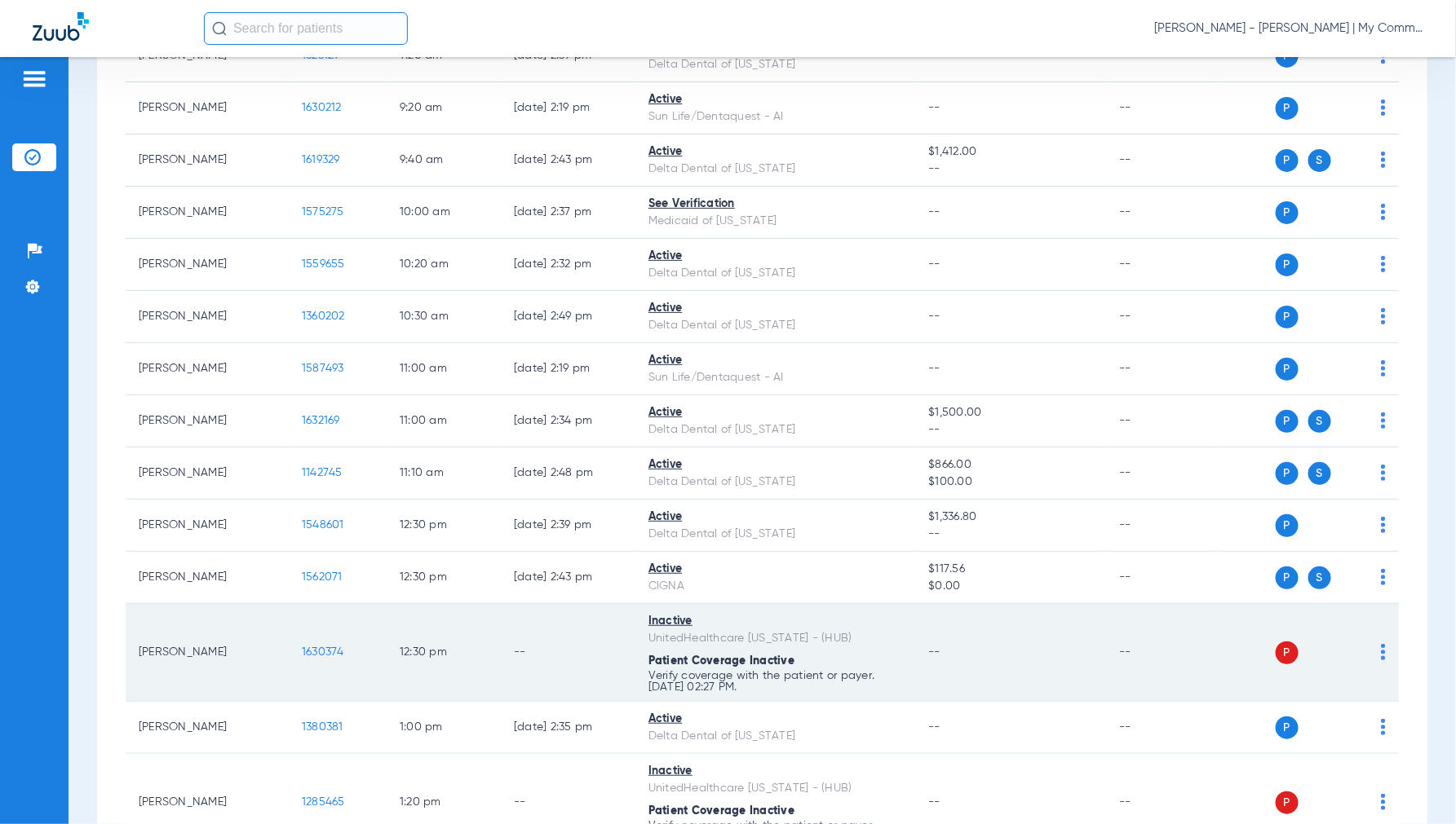
scroll to position [724, 0]
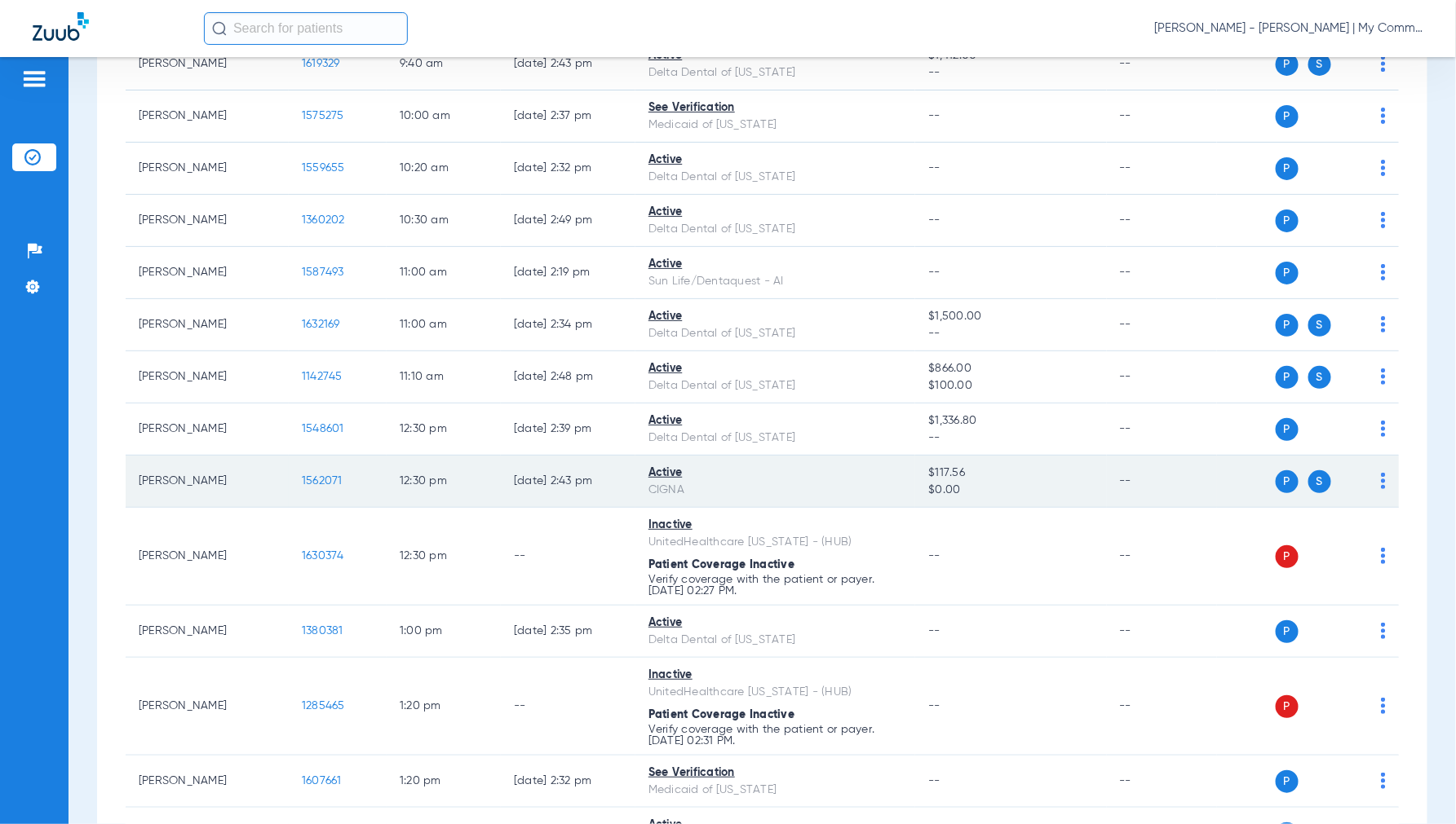
click at [315, 485] on span "1562071" at bounding box center [322, 480] width 41 height 12
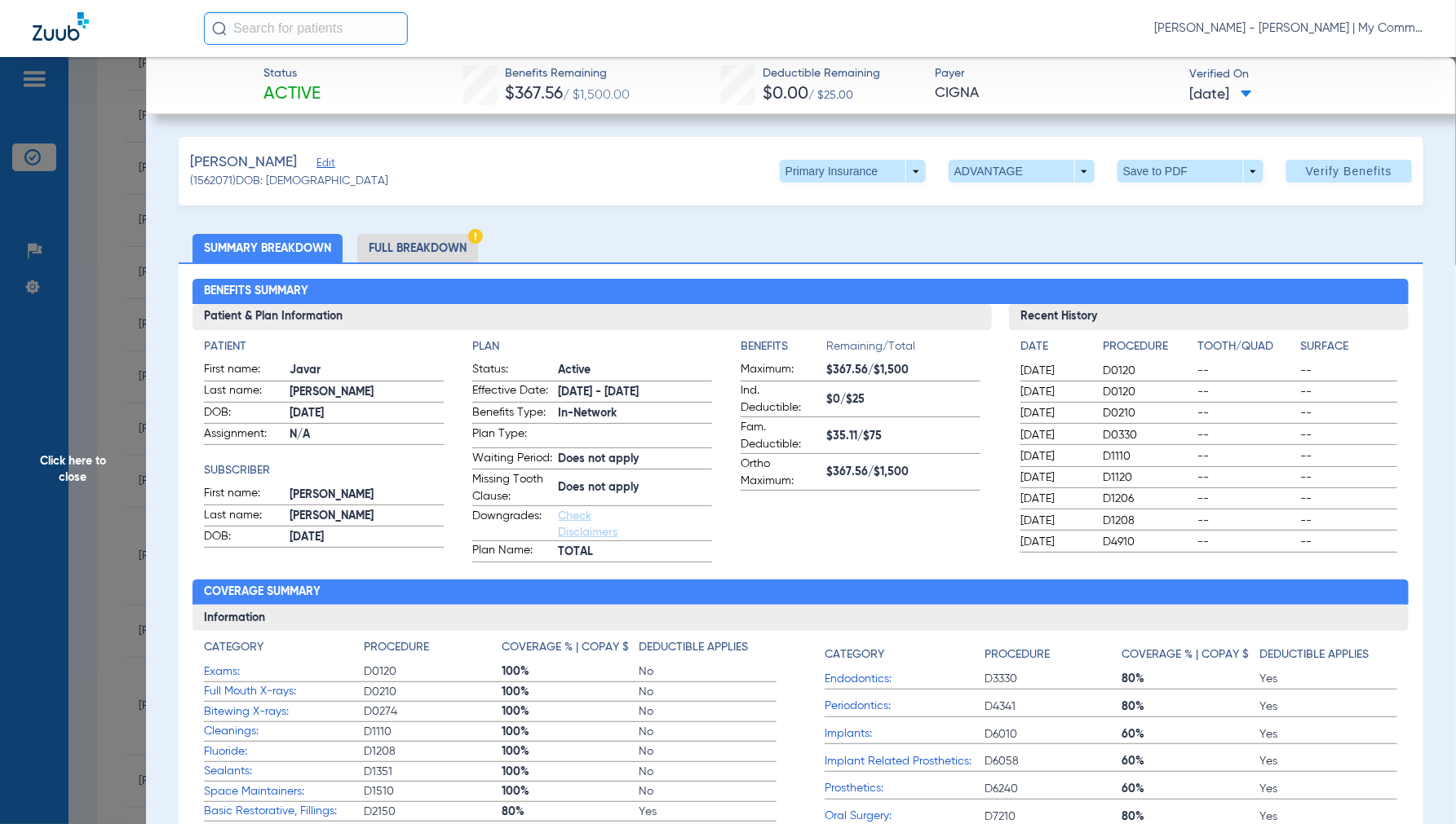
click at [413, 245] on li "Full Breakdown" at bounding box center [417, 247] width 121 height 28
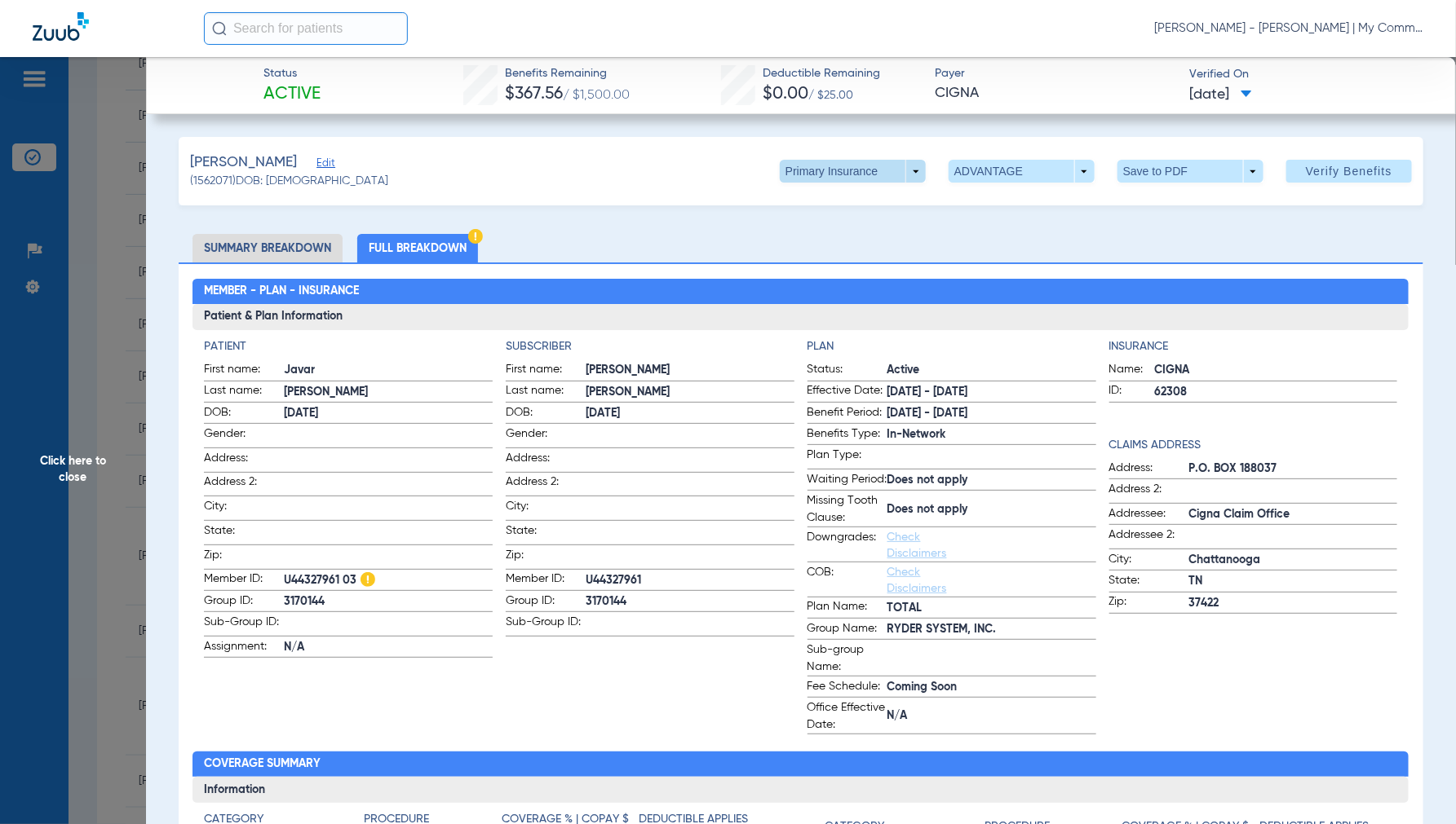
click at [899, 165] on span at bounding box center [853, 171] width 146 height 23
click at [821, 238] on span "Secondary Insurance" at bounding box center [834, 236] width 107 height 12
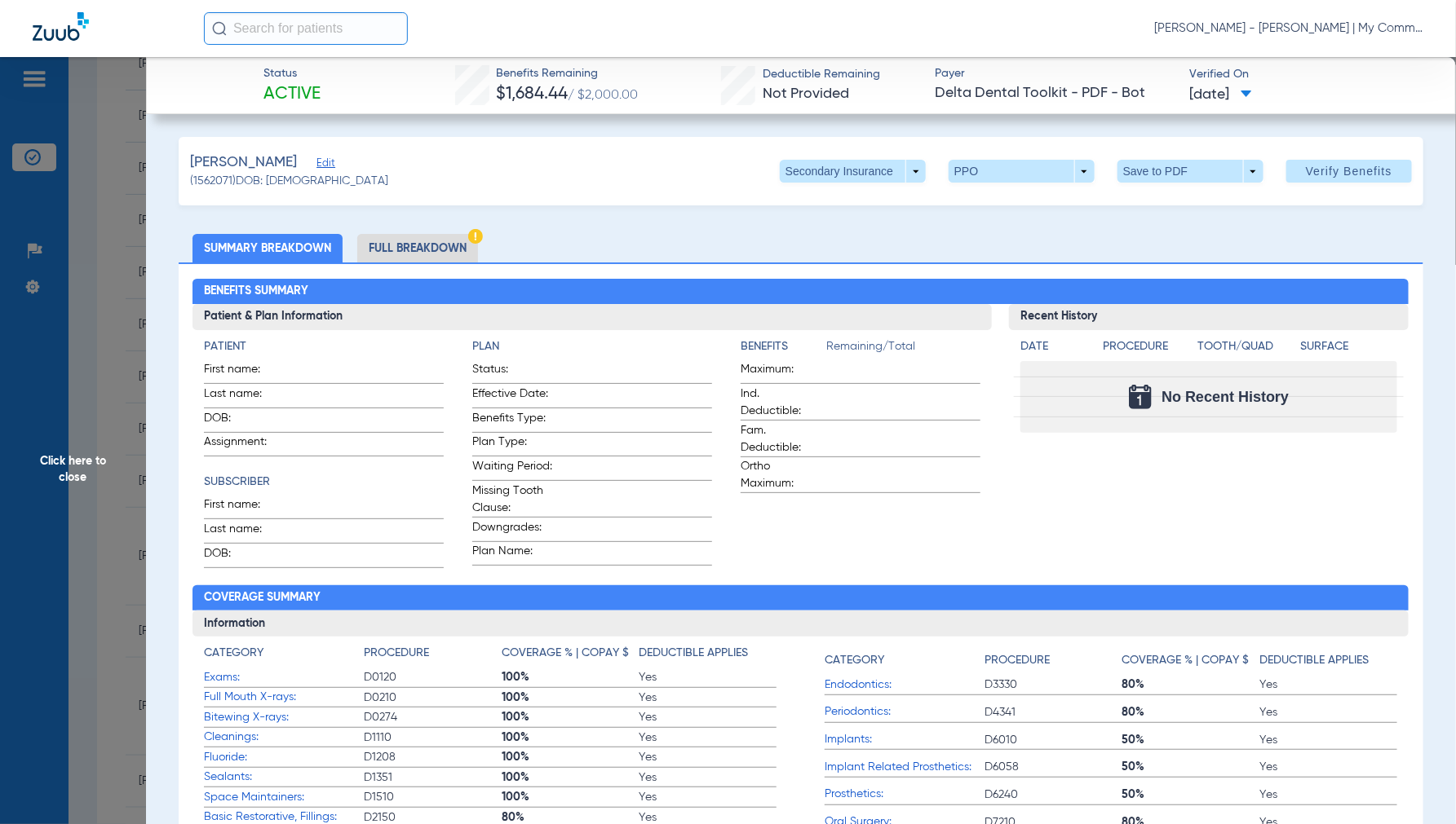
click at [436, 238] on li "Full Breakdown" at bounding box center [417, 247] width 121 height 28
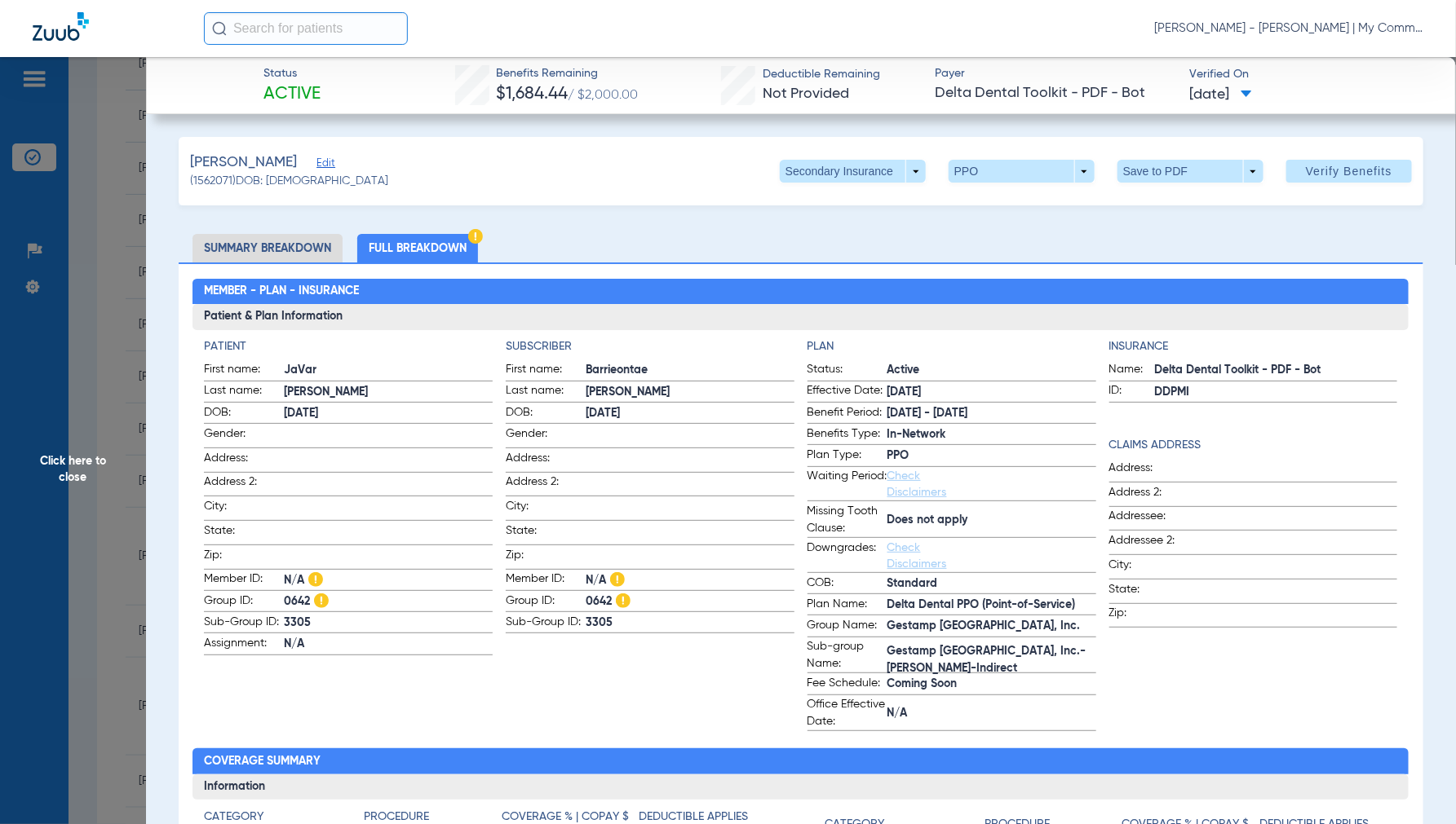
click at [51, 477] on span "Click here to close" at bounding box center [73, 469] width 146 height 824
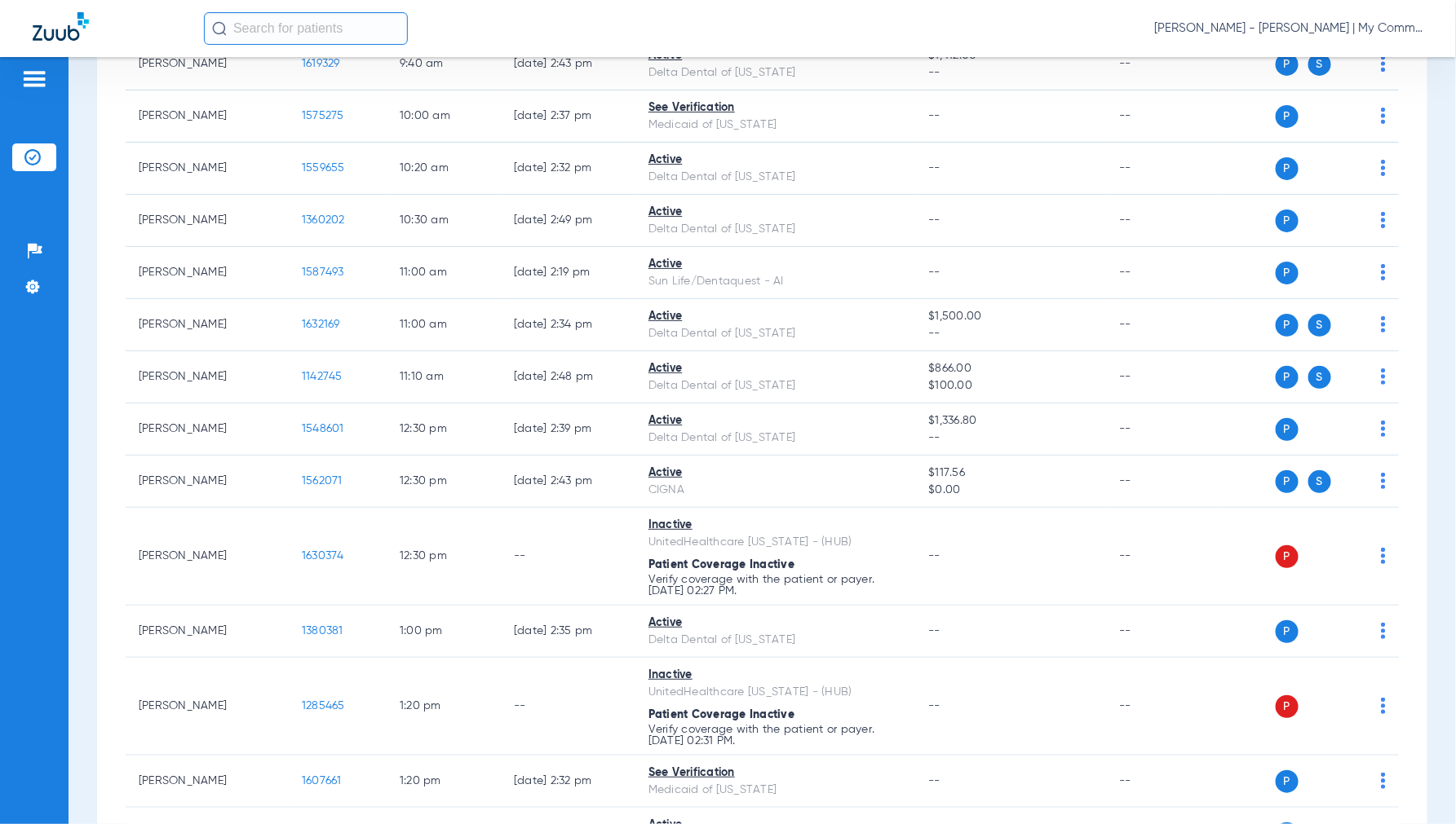
scroll to position [0, 0]
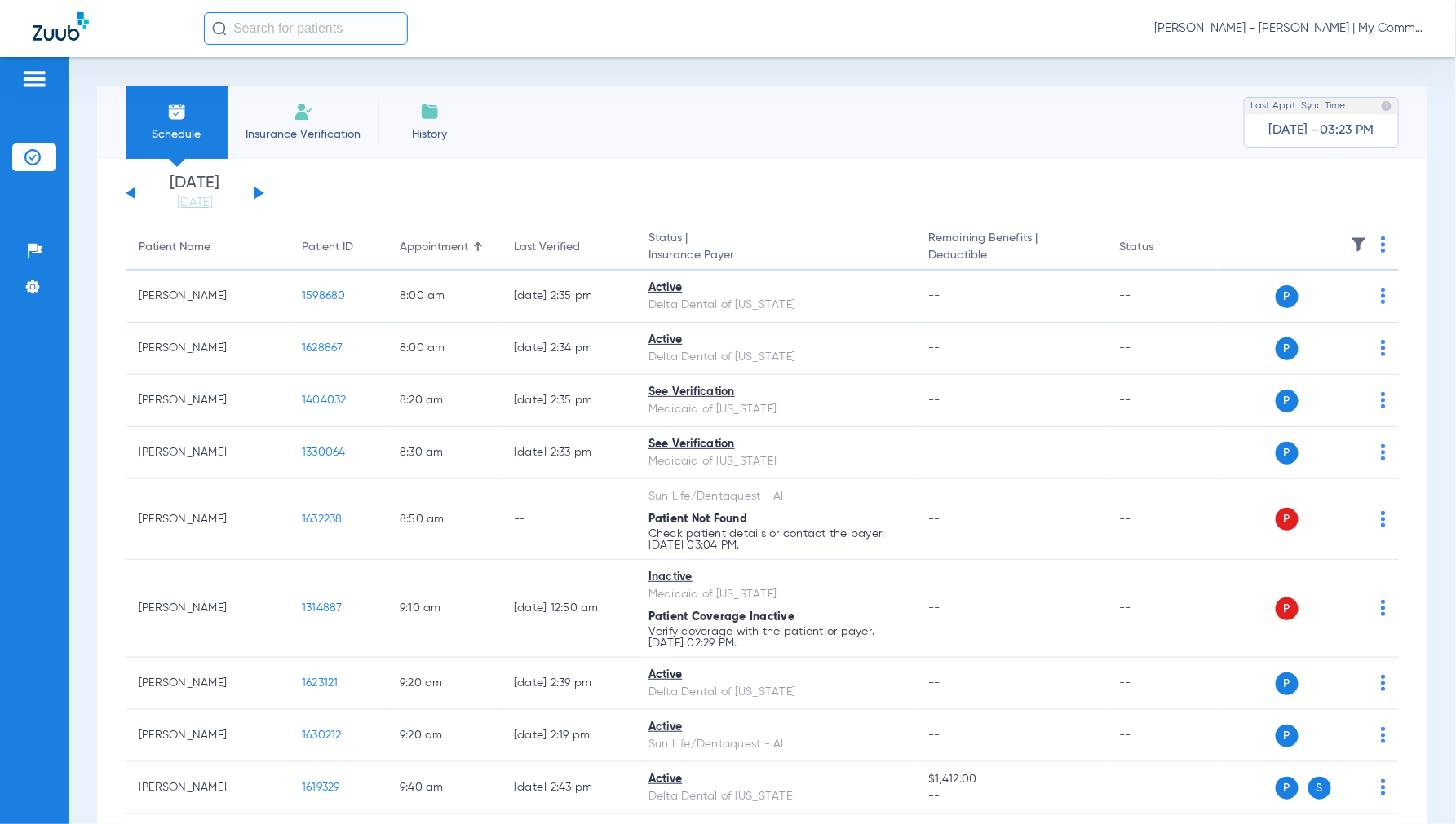
click at [258, 192] on button at bounding box center [259, 192] width 10 height 12
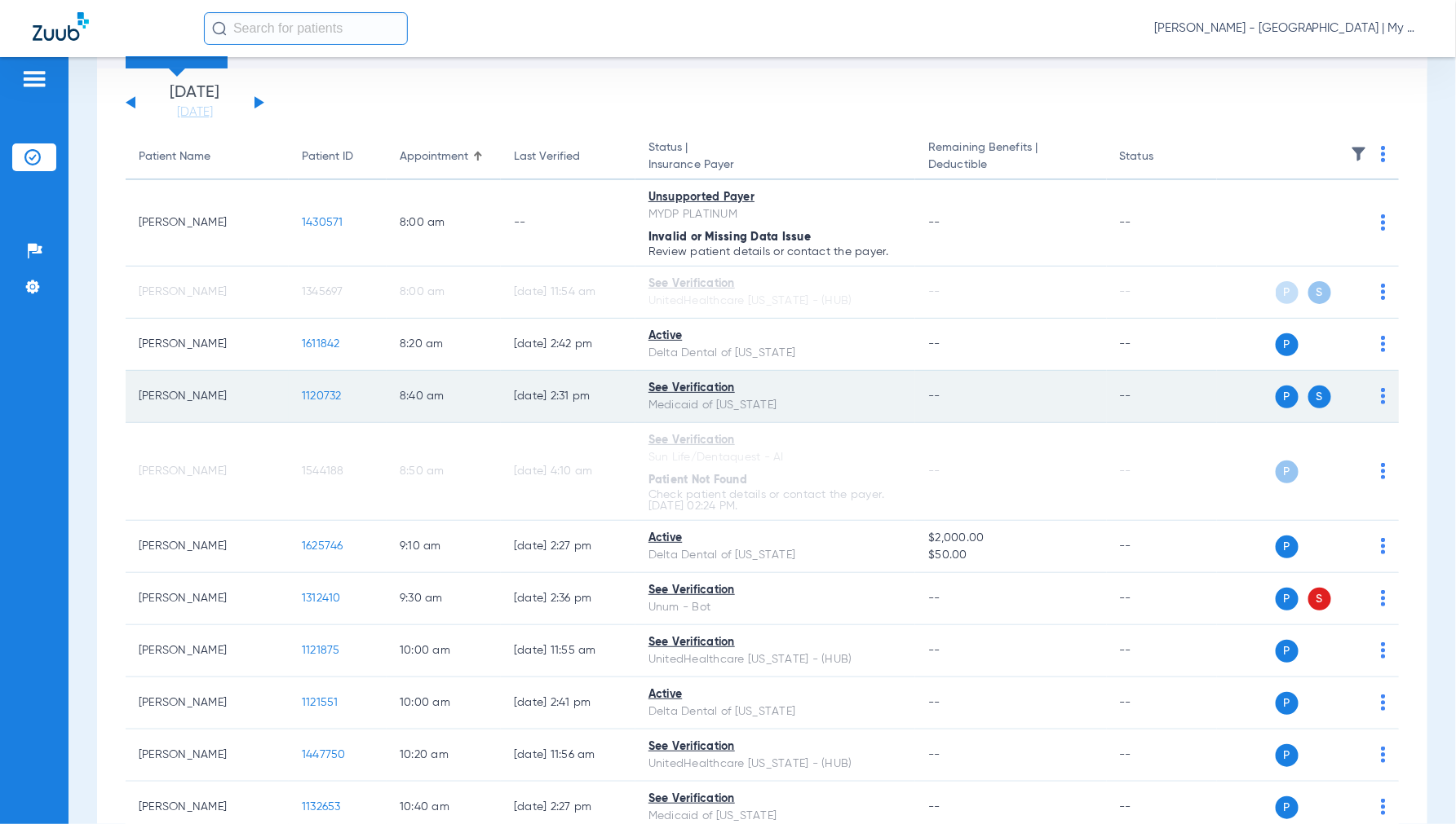
scroll to position [181, 0]
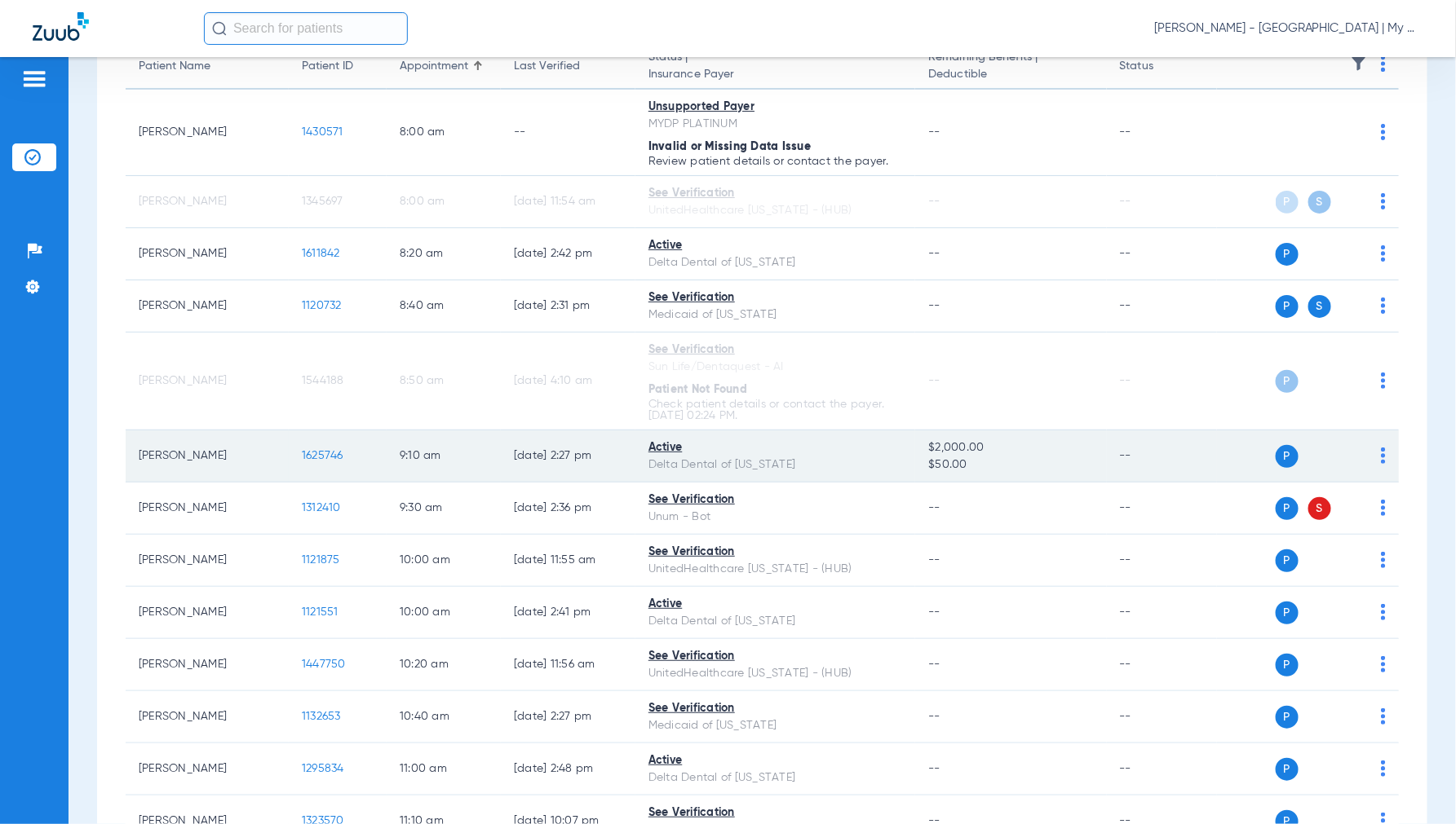
click at [314, 450] on span "1625746" at bounding box center [323, 456] width 42 height 12
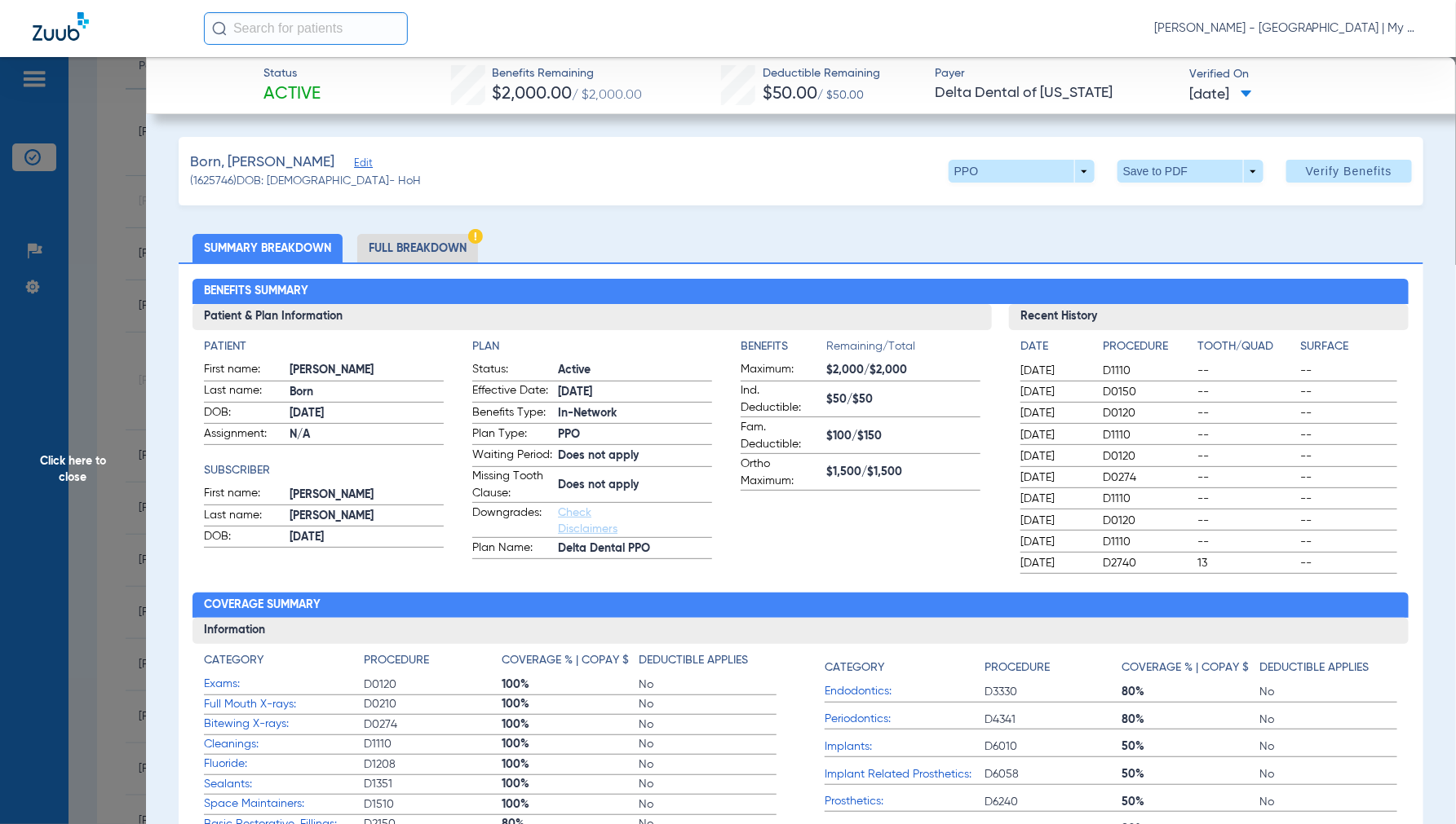
click at [412, 246] on li "Full Breakdown" at bounding box center [417, 247] width 121 height 28
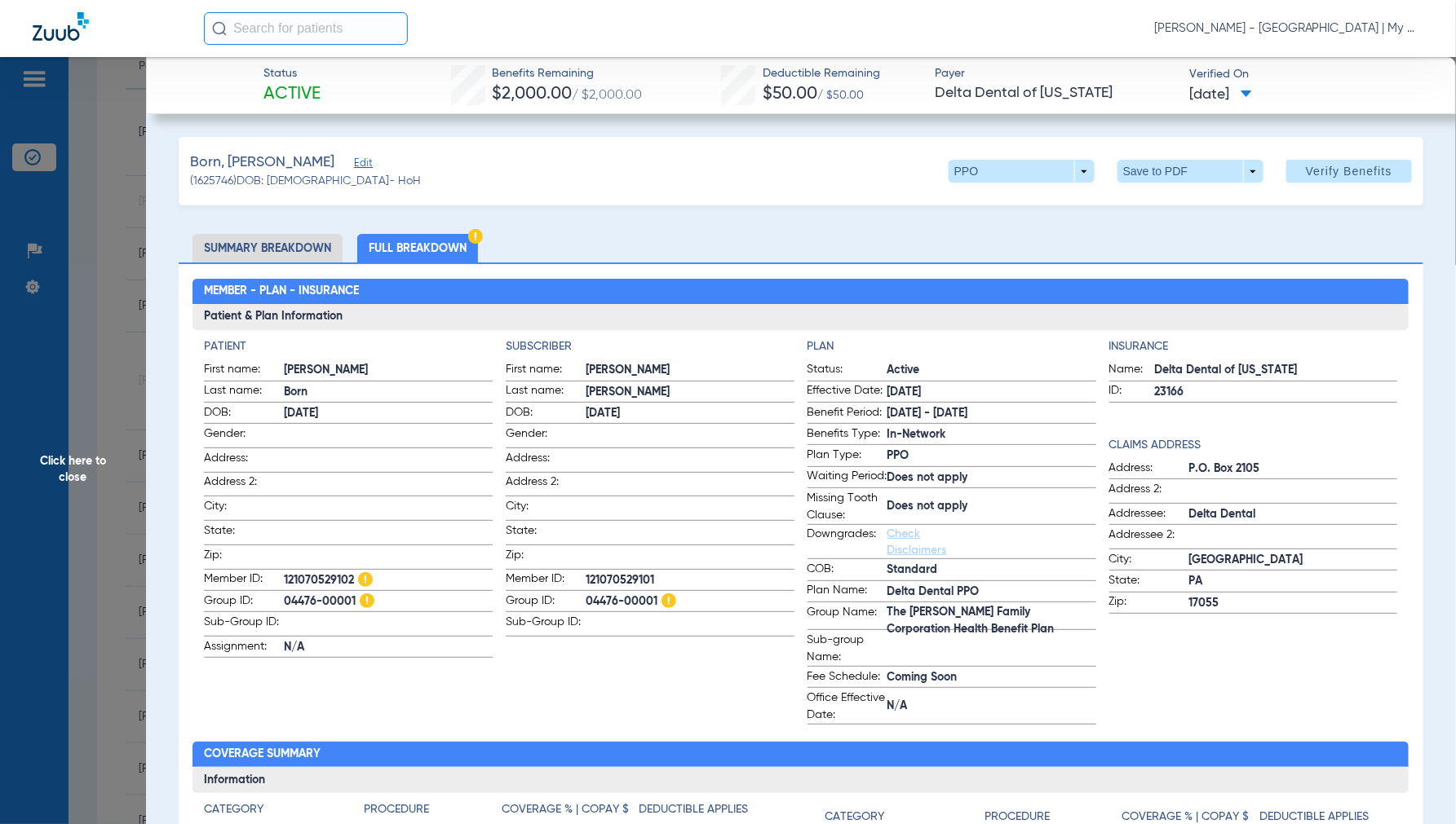
click at [78, 467] on span "Click here to close" at bounding box center [73, 469] width 146 height 824
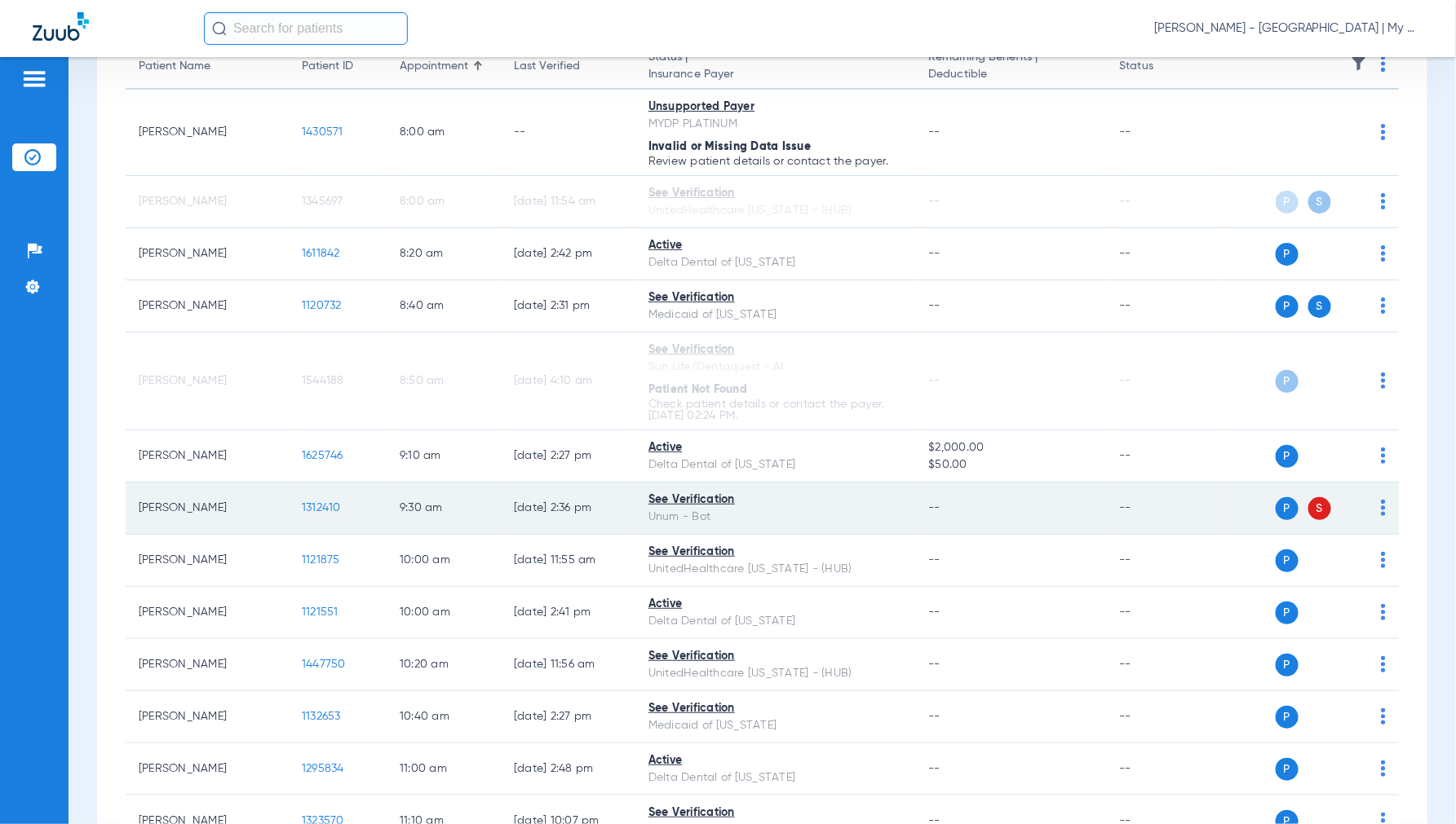
click at [321, 502] on span "1312410" at bounding box center [321, 507] width 39 height 12
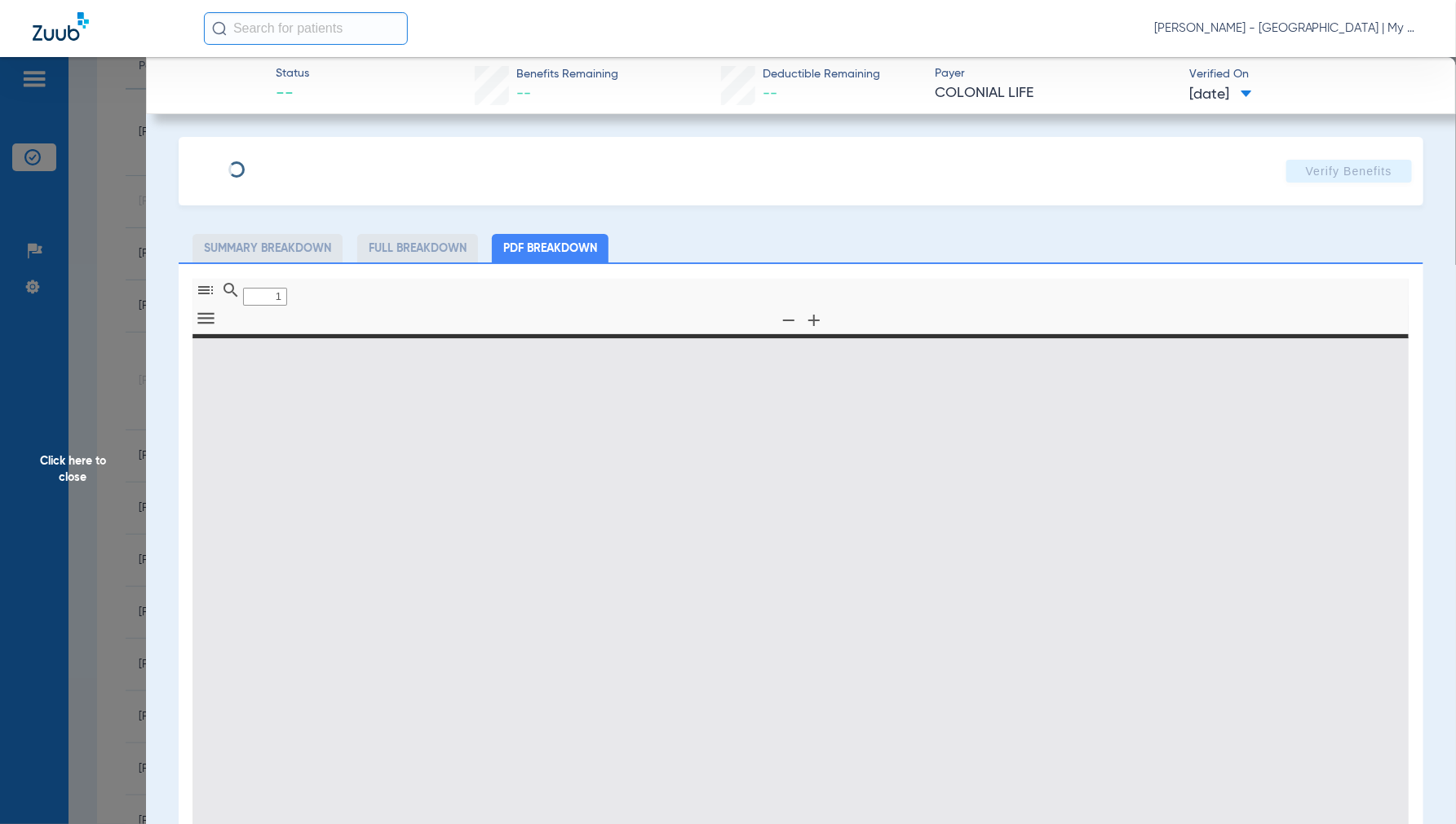
type input "0"
select select "page-width"
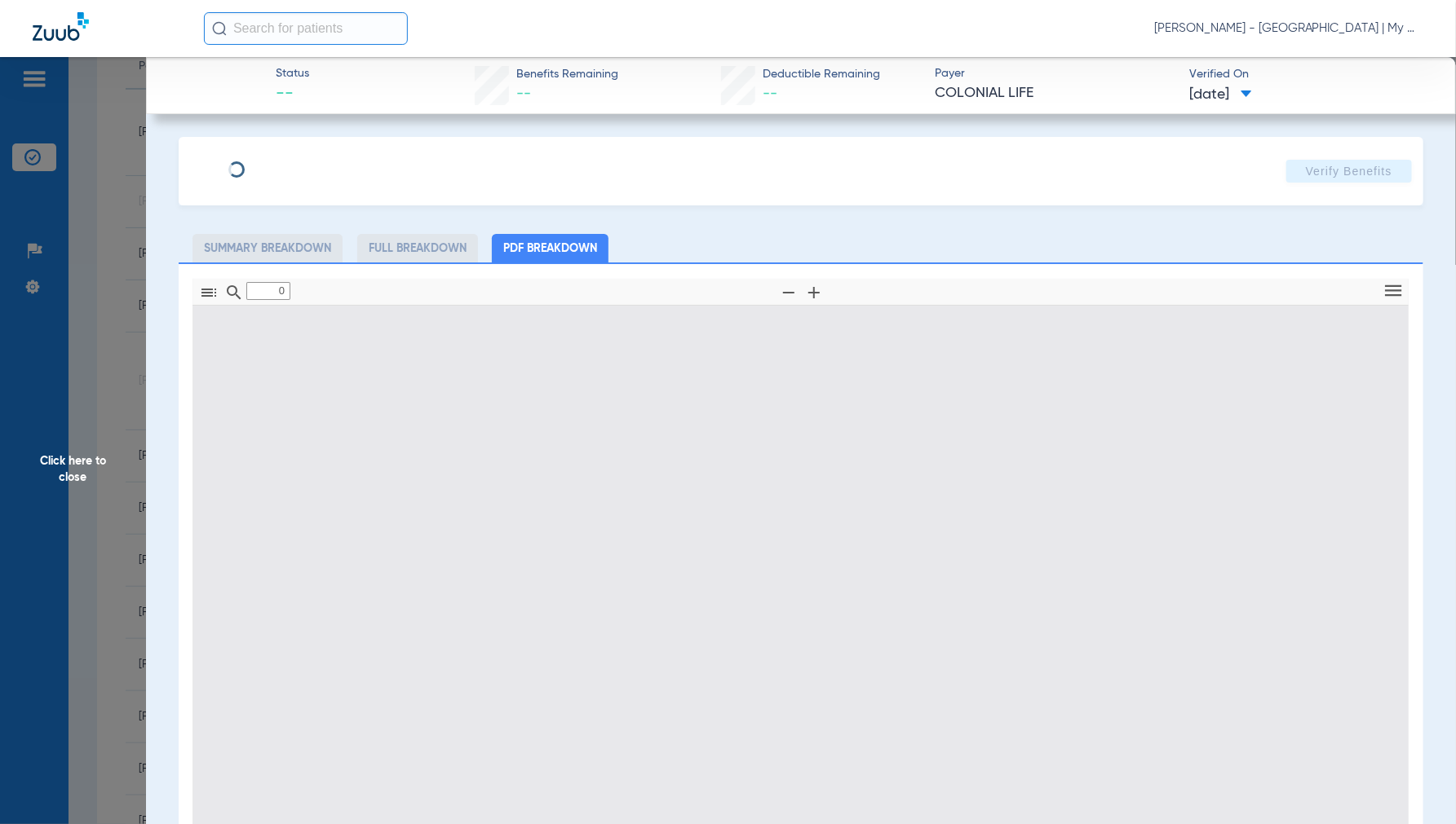
type input "1"
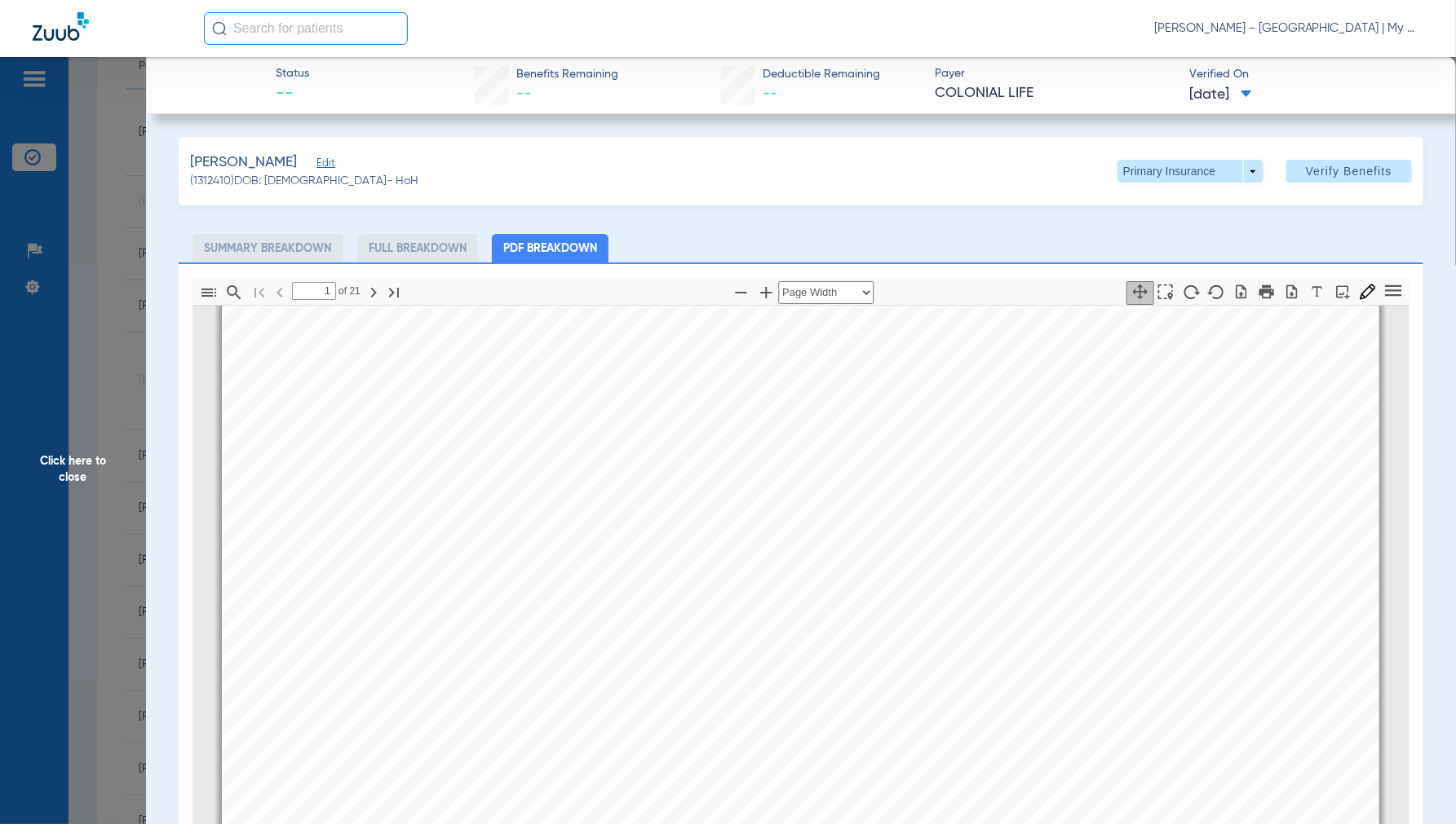
scroll to position [98, 0]
click at [84, 469] on span "Click here to close" at bounding box center [73, 469] width 146 height 824
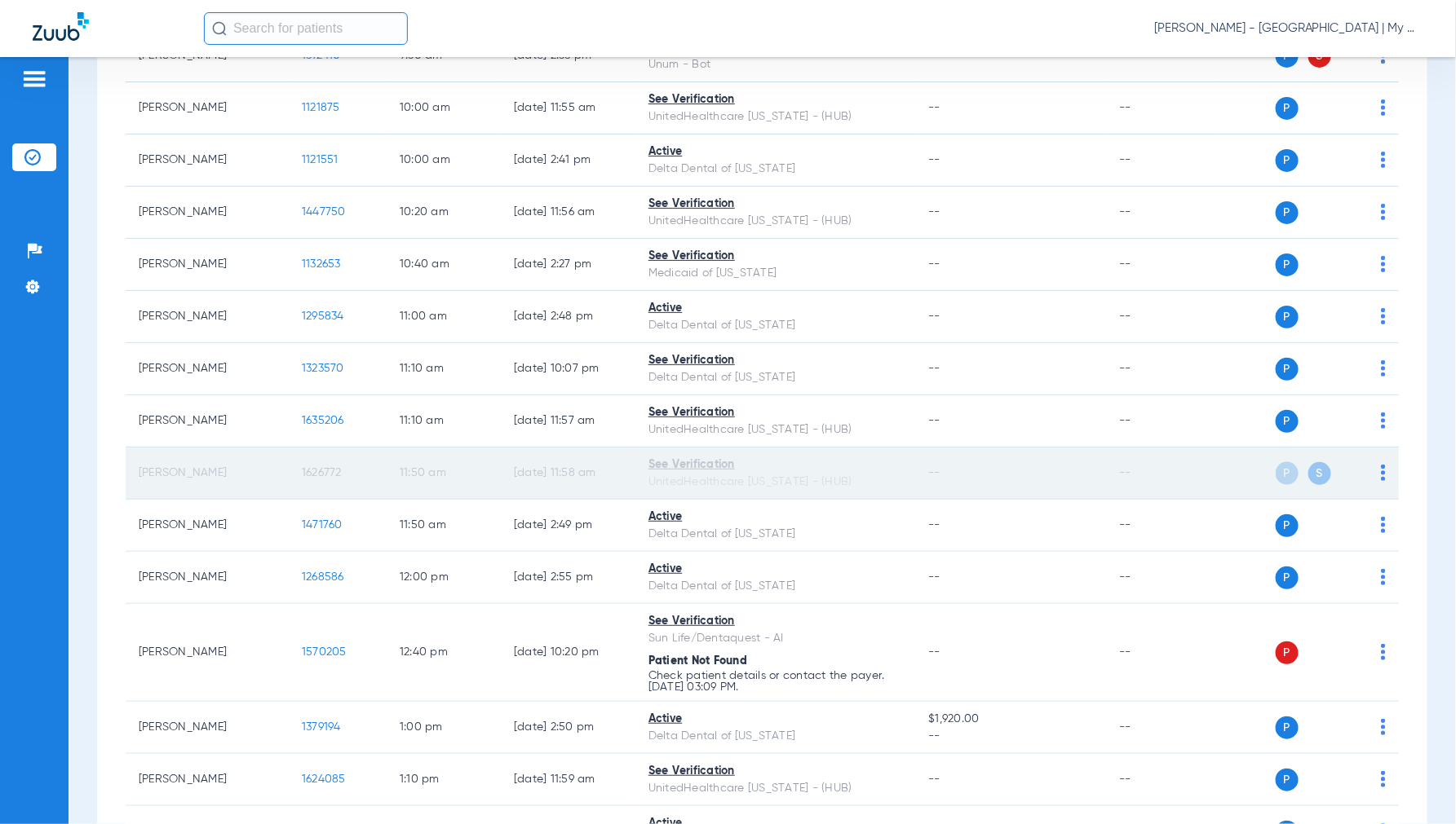
scroll to position [724, 0]
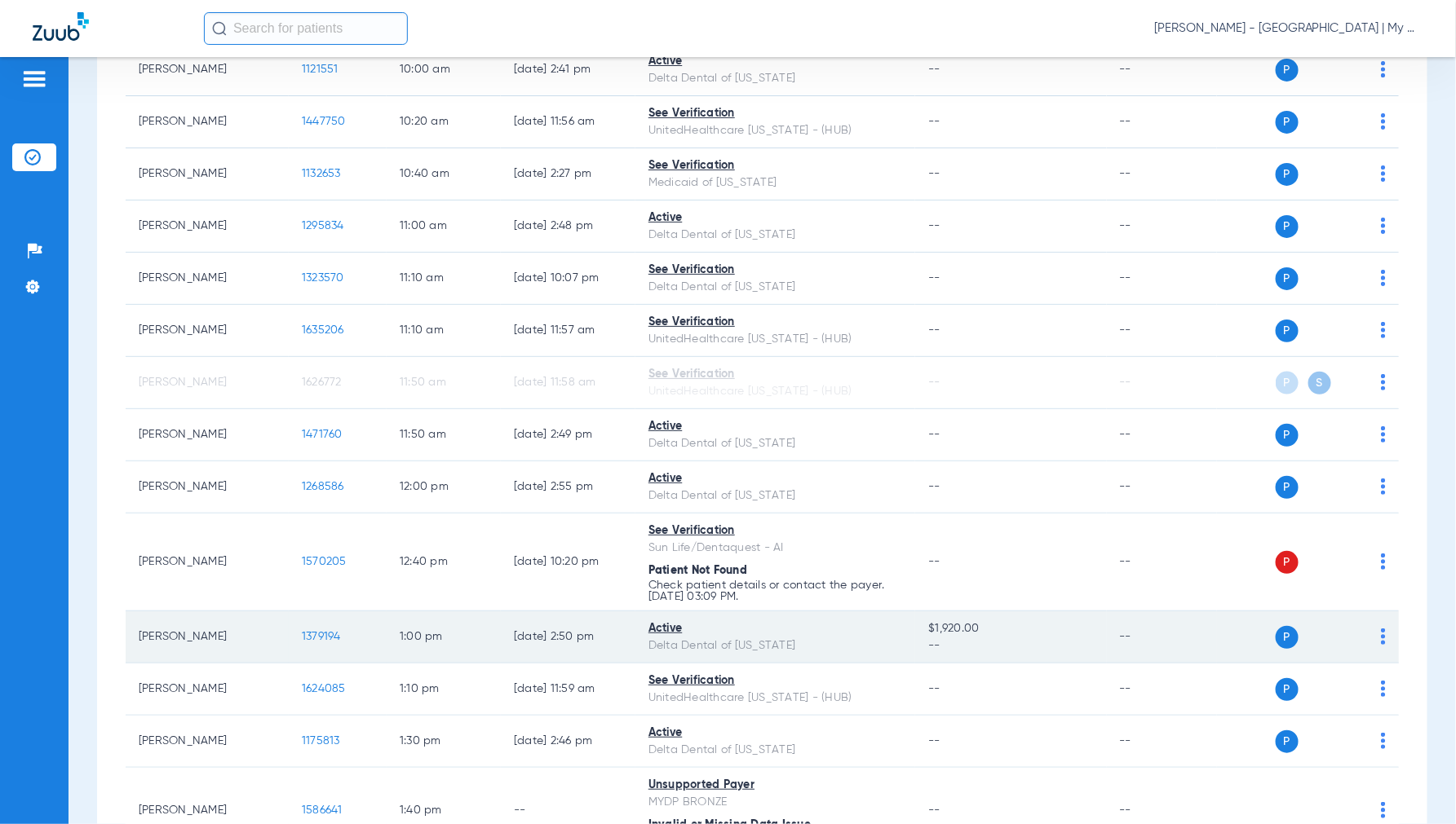
click at [316, 636] on span "1379194" at bounding box center [321, 637] width 39 height 12
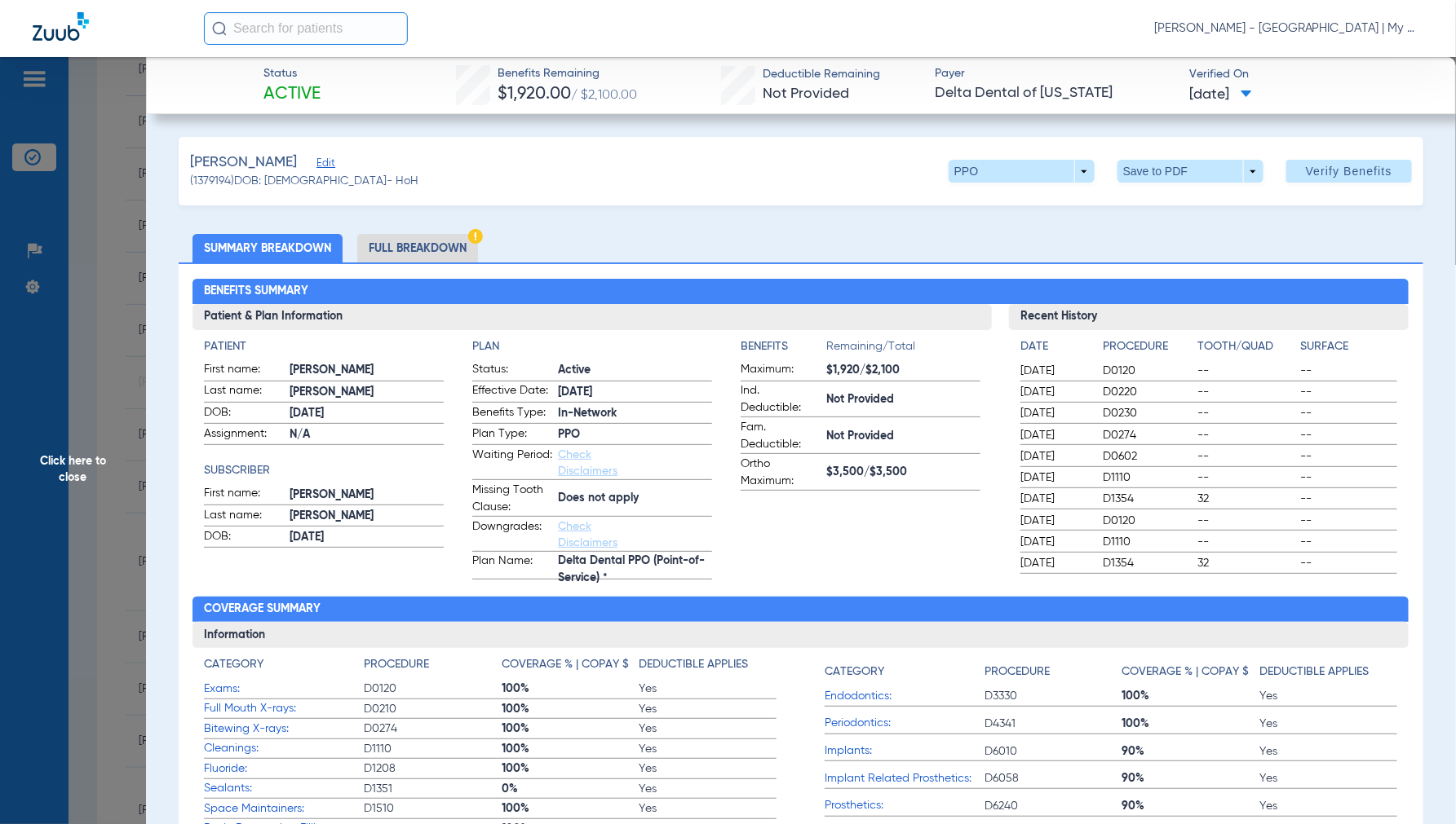
click at [402, 234] on li "Full Breakdown" at bounding box center [417, 247] width 121 height 28
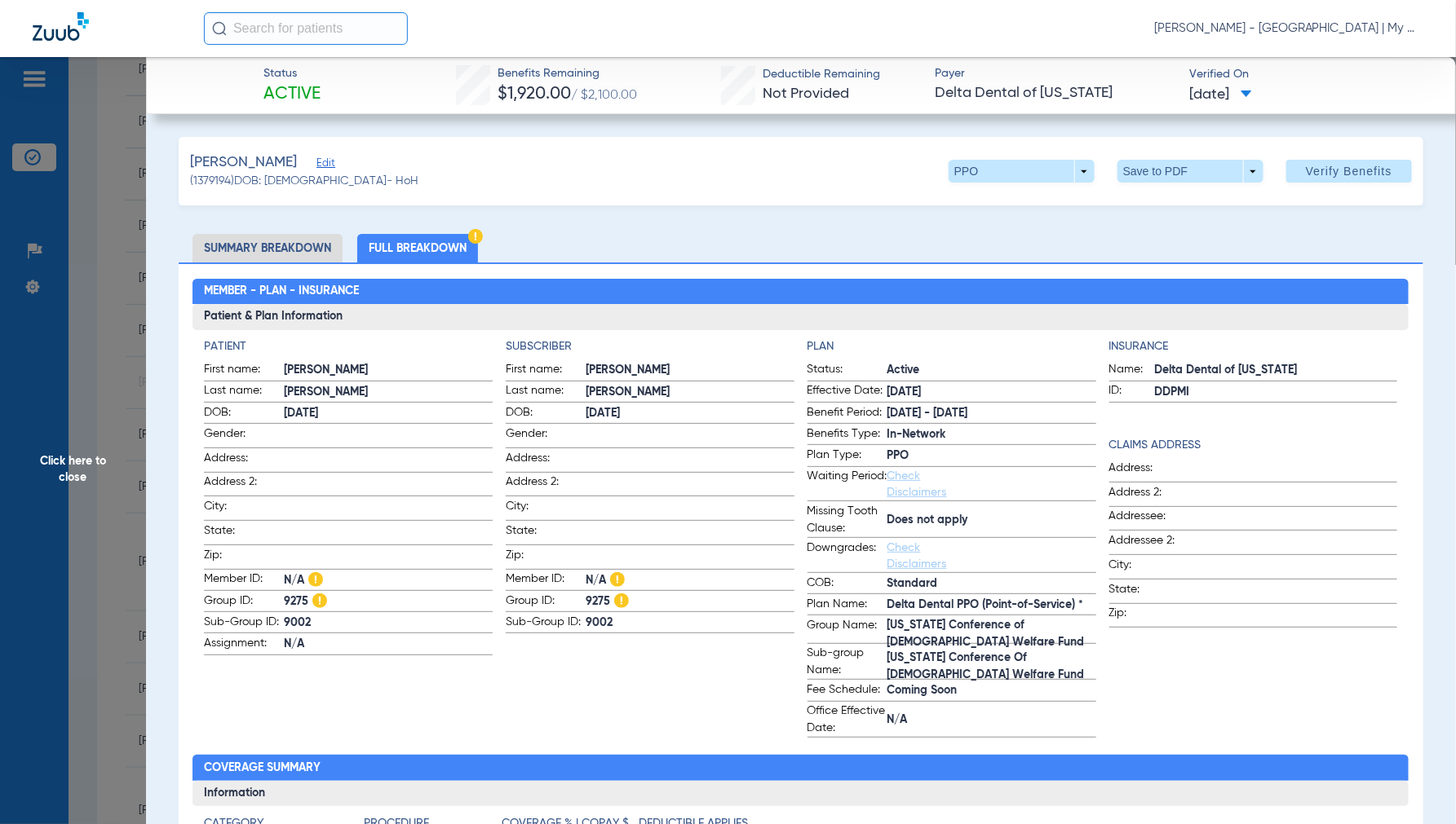
click at [90, 466] on span "Click here to close" at bounding box center [73, 469] width 146 height 824
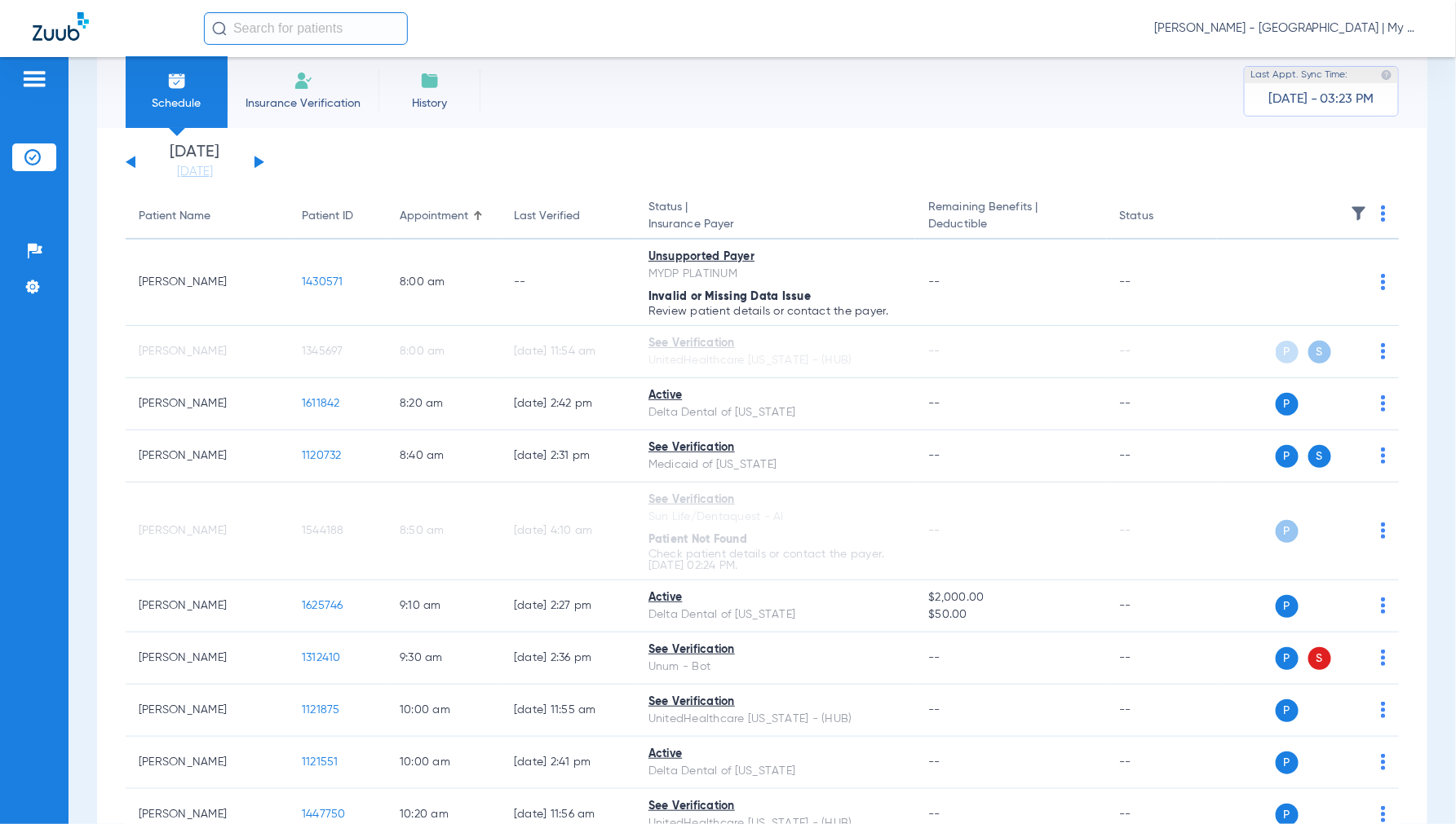
scroll to position [0, 0]
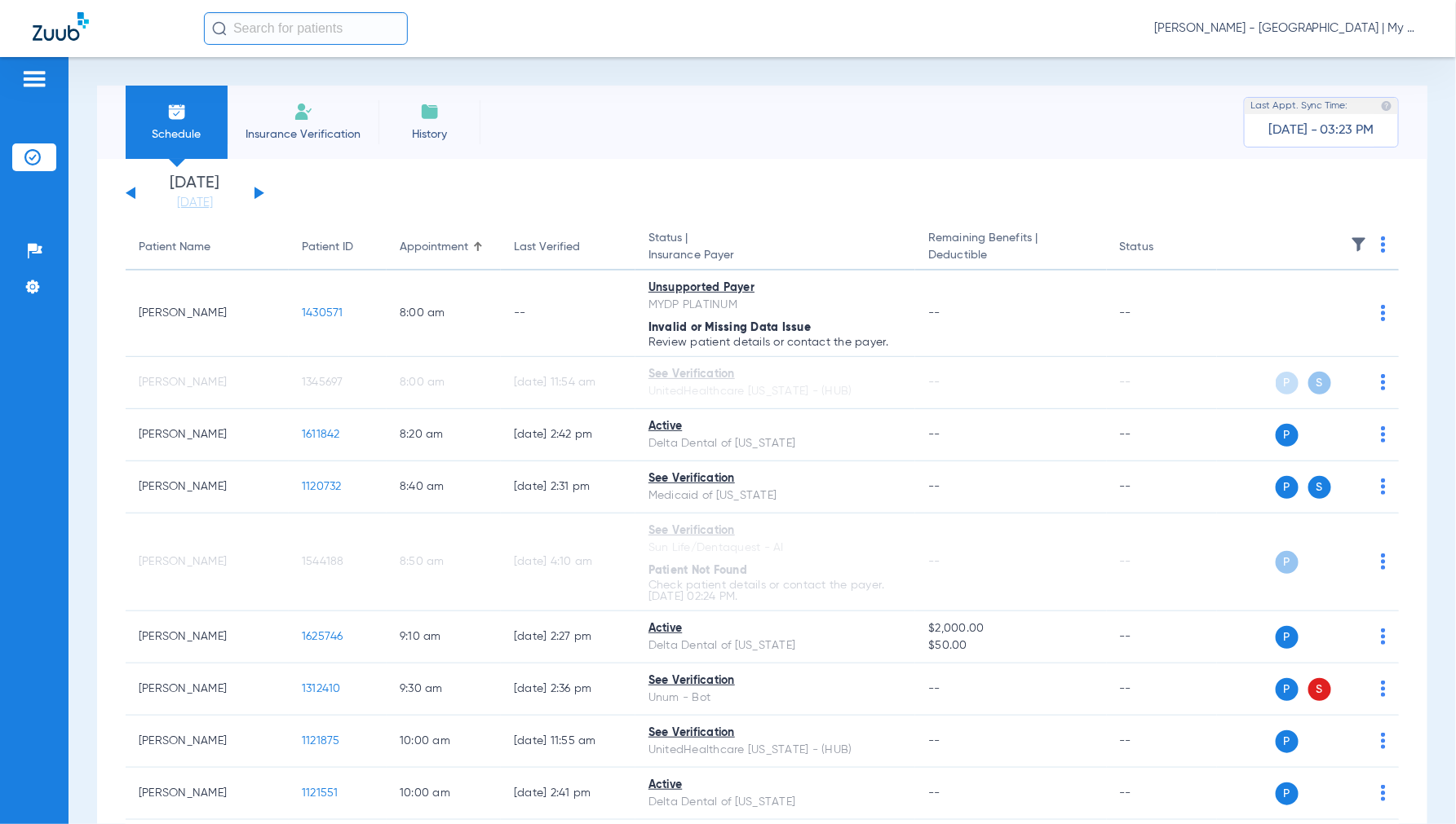
click at [259, 193] on button at bounding box center [259, 192] width 10 height 12
